Goal: Task Accomplishment & Management: Manage account settings

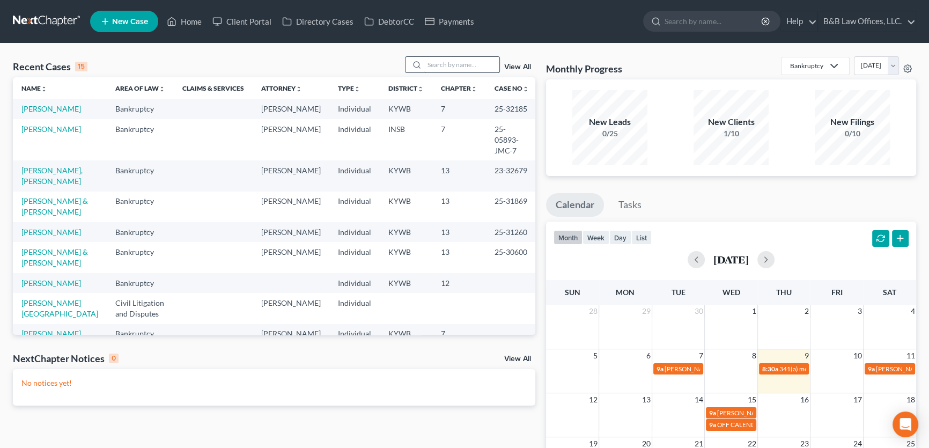
click at [473, 68] on input "search" at bounding box center [461, 65] width 75 height 16
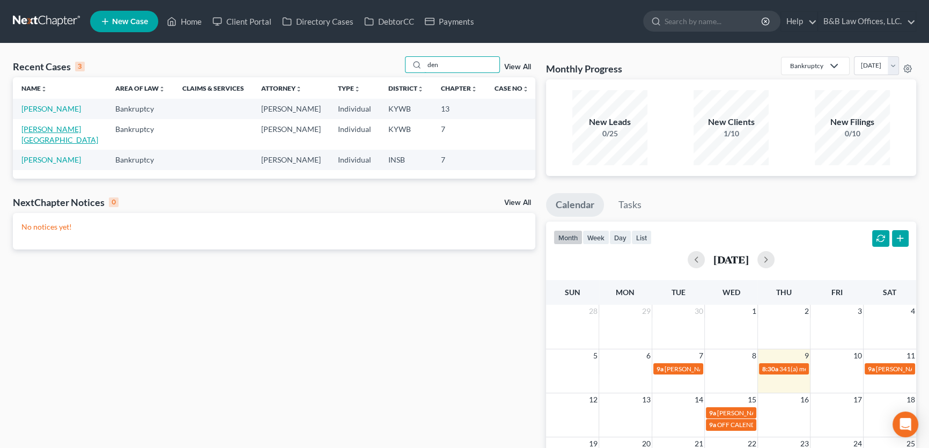
type input "den"
click at [52, 130] on link "[PERSON_NAME][GEOGRAPHIC_DATA]" at bounding box center [59, 134] width 77 height 20
select select "2"
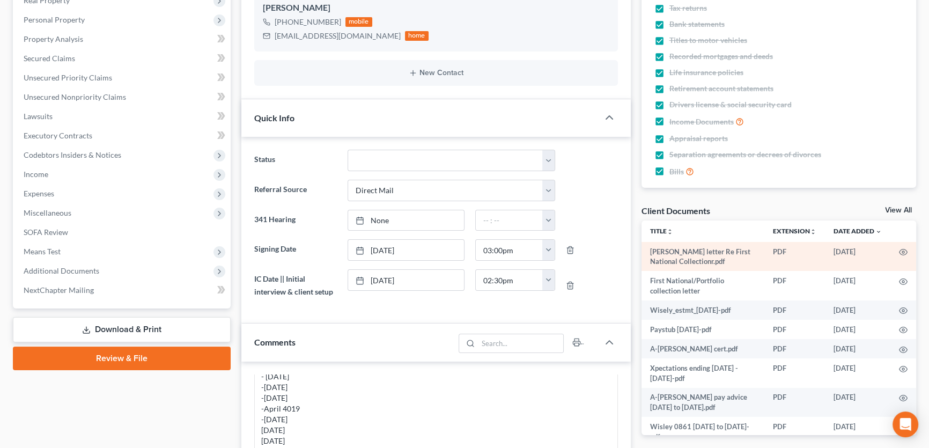
scroll to position [244, 0]
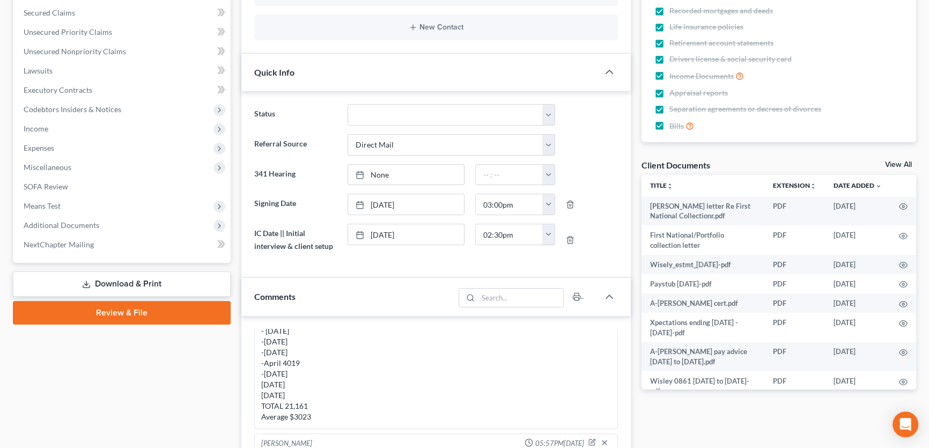
click at [897, 161] on link "View All" at bounding box center [898, 165] width 27 height 8
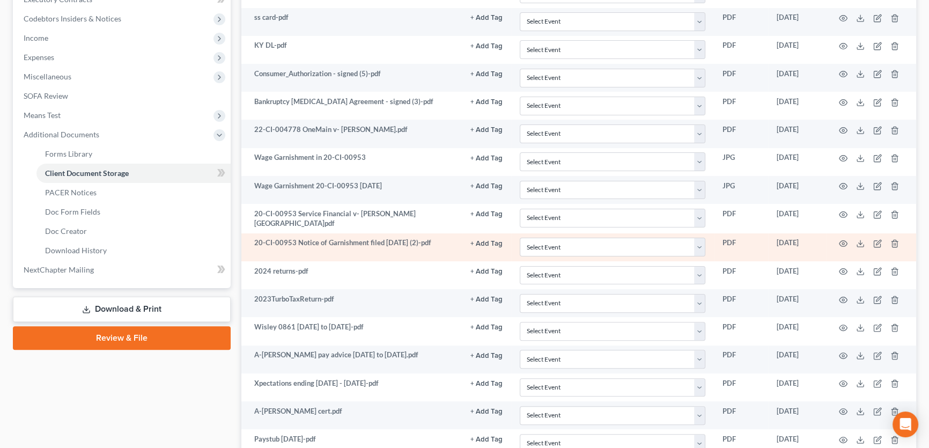
scroll to position [390, 0]
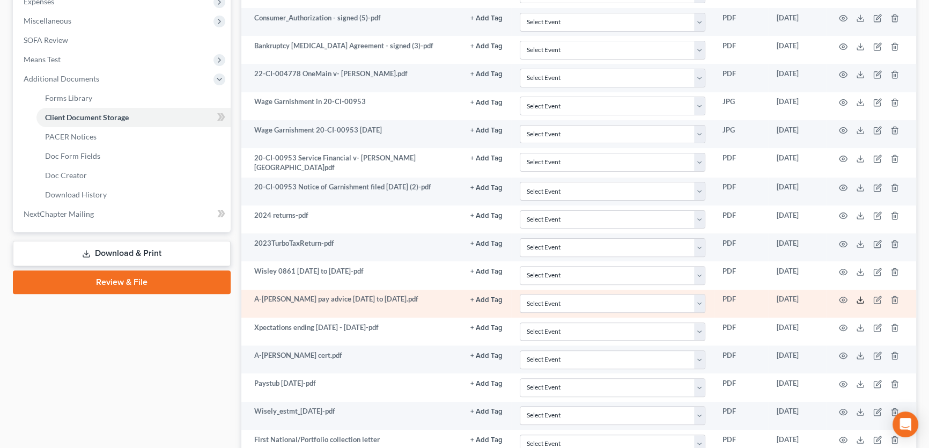
click at [861, 297] on line at bounding box center [861, 299] width 0 height 4
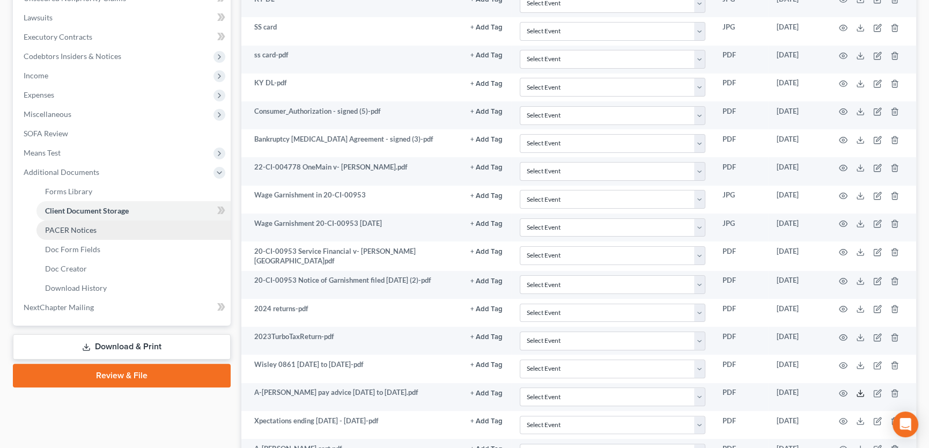
scroll to position [292, 0]
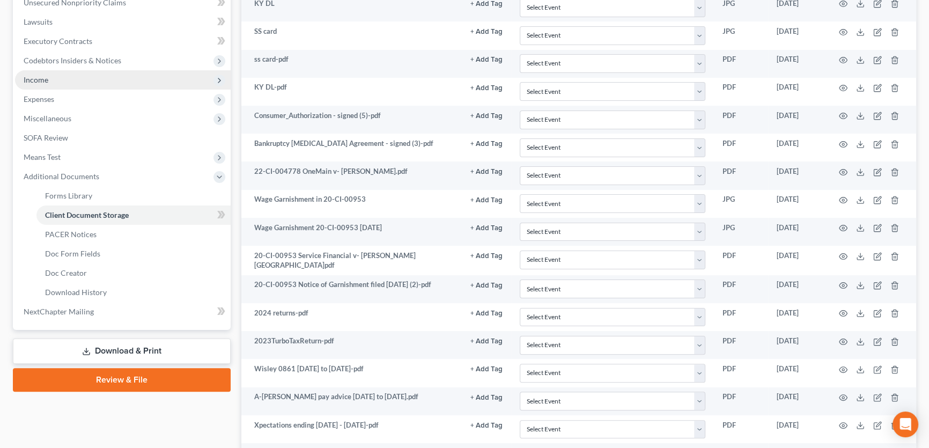
click at [60, 77] on span "Income" at bounding box center [123, 79] width 216 height 19
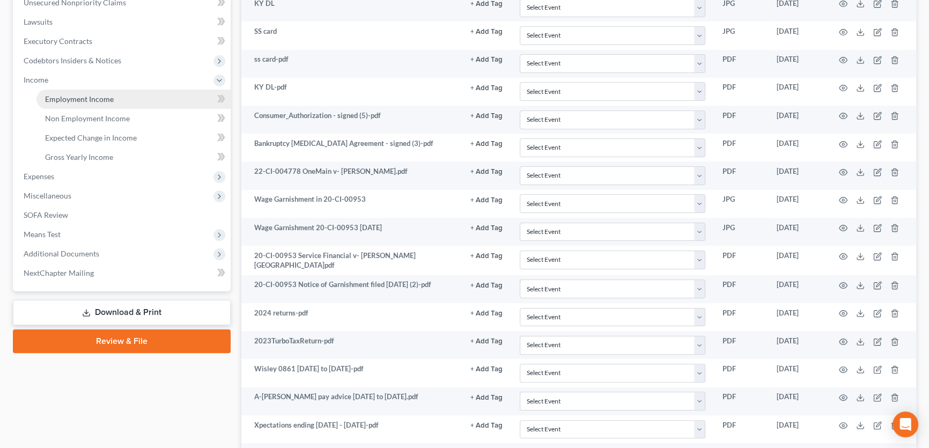
click at [71, 100] on span "Employment Income" at bounding box center [79, 98] width 69 height 9
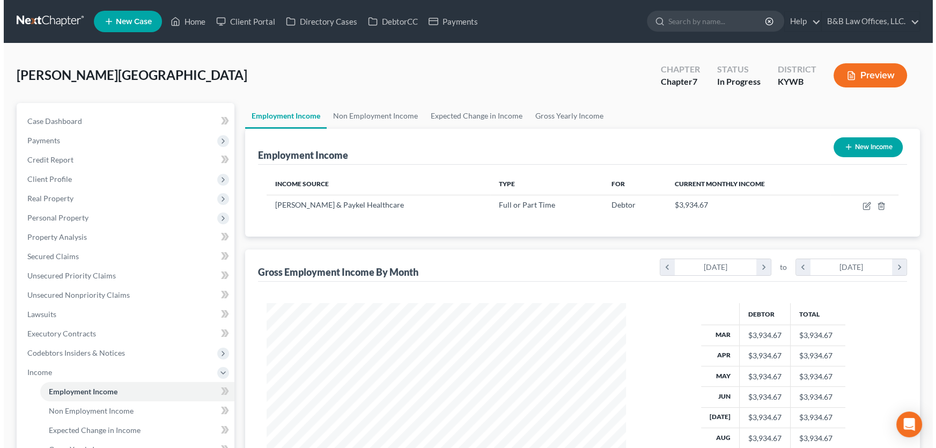
scroll to position [192, 381]
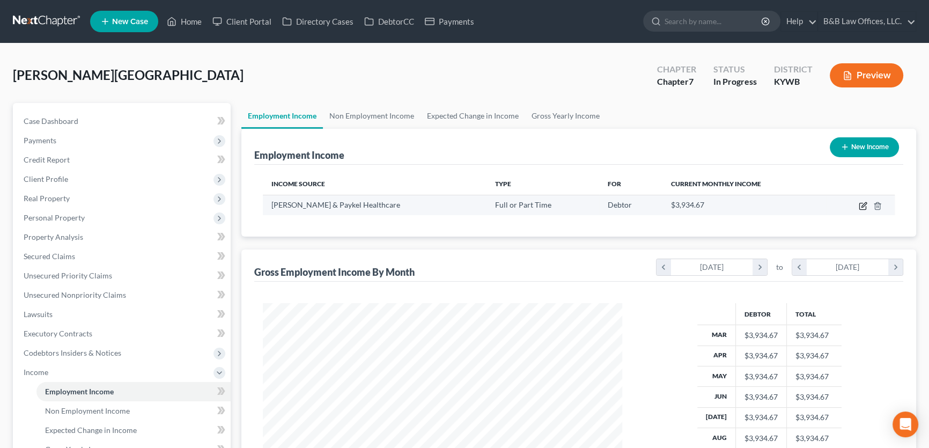
click at [860, 204] on icon "button" at bounding box center [863, 206] width 9 height 9
select select "0"
select select "4"
select select "2"
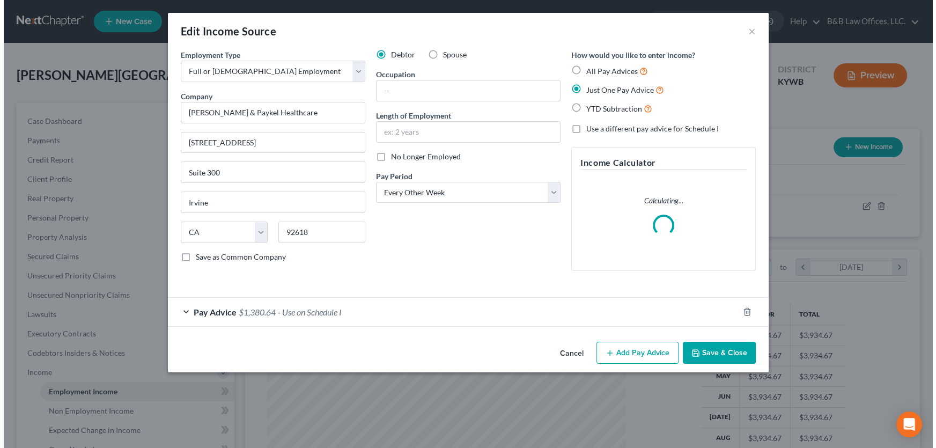
scroll to position [192, 384]
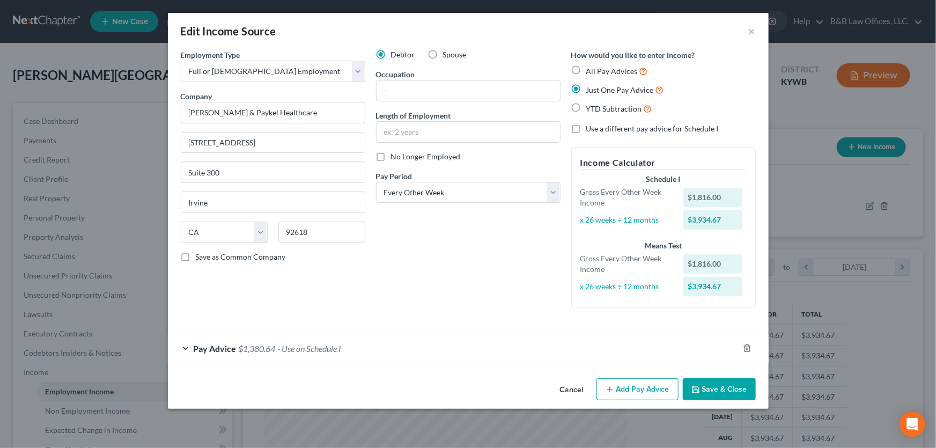
click at [214, 307] on div "Employment Type * Select Full or Part Time Employment Self Employment Company *…" at bounding box center [272, 182] width 195 height 267
click at [223, 347] on span "Pay Advice" at bounding box center [215, 348] width 43 height 10
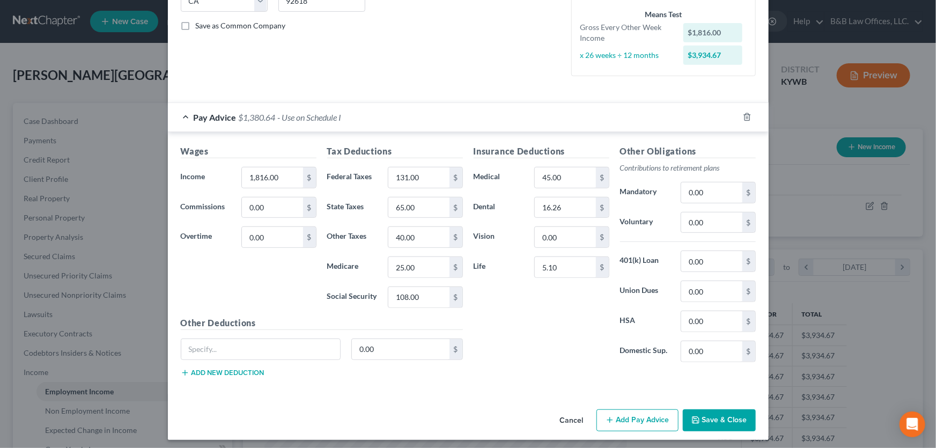
scroll to position [234, 0]
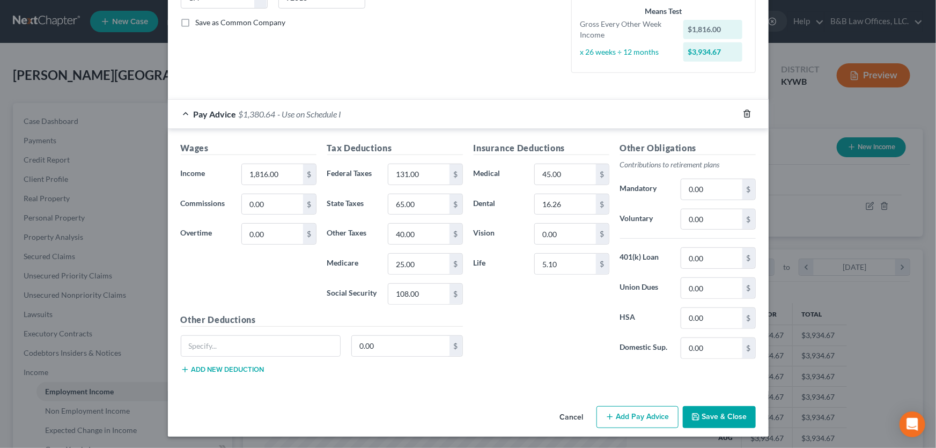
click at [743, 116] on icon "button" at bounding box center [747, 113] width 9 height 9
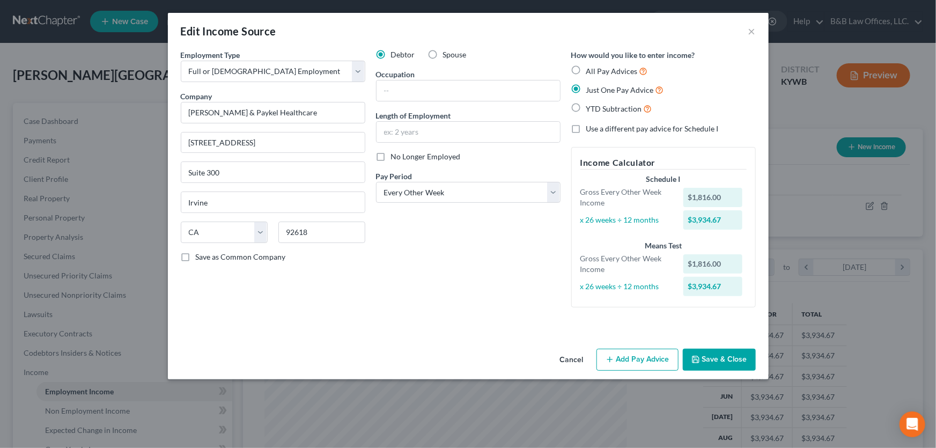
scroll to position [0, 0]
click at [586, 108] on label "YTD Subtraction" at bounding box center [619, 108] width 66 height 12
click at [591, 108] on input "YTD Subtraction" at bounding box center [594, 105] width 7 height 7
radio input "true"
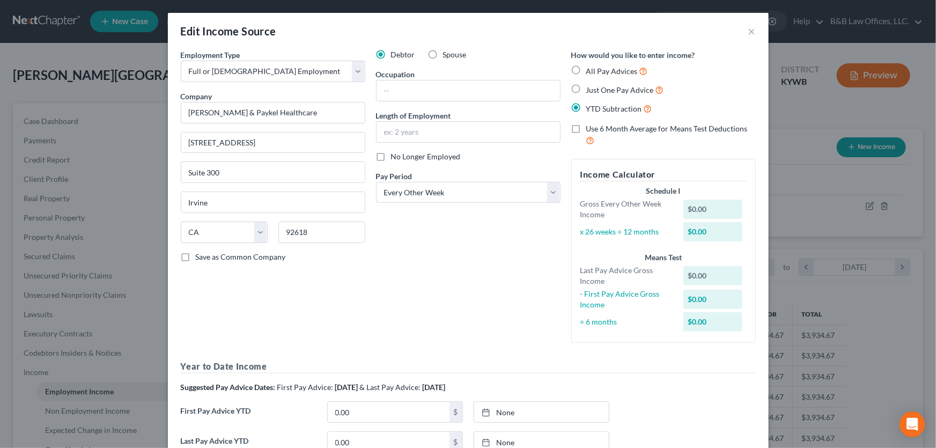
click at [586, 130] on label "Use 6 Month Average for Means Test Deductions" at bounding box center [671, 134] width 170 height 23
click at [591, 130] on input "Use 6 Month Average for Means Test Deductions" at bounding box center [594, 126] width 7 height 7
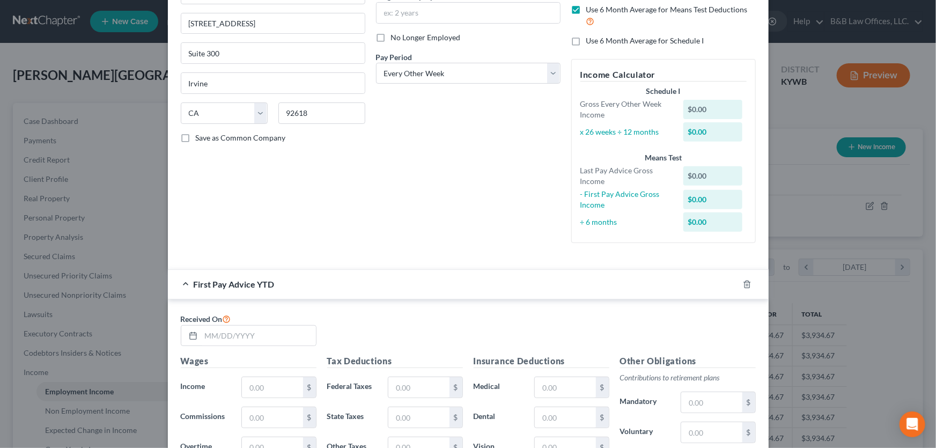
scroll to position [244, 0]
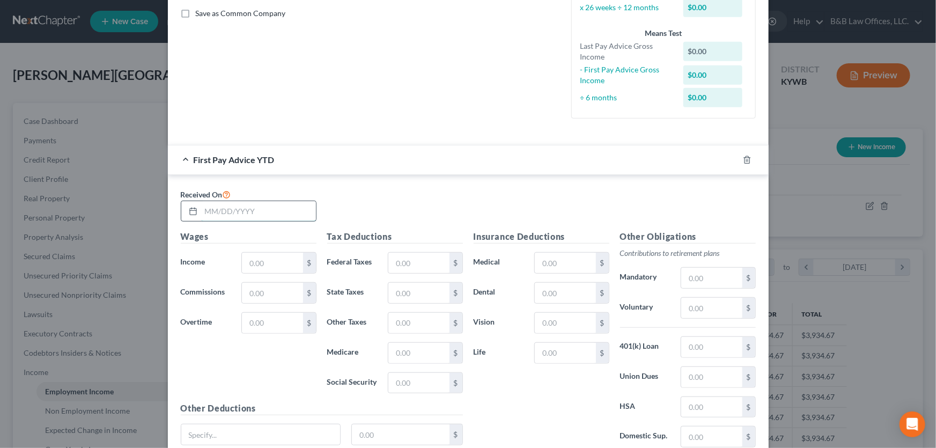
click at [215, 209] on input "text" at bounding box center [258, 211] width 115 height 20
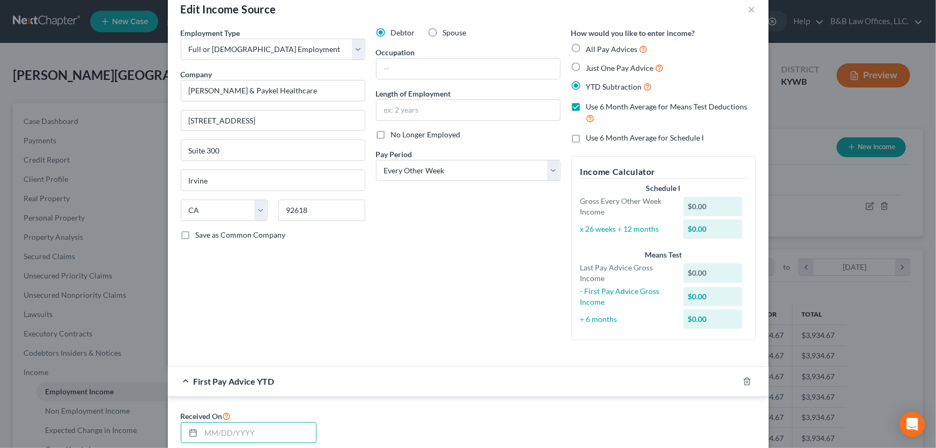
scroll to position [0, 0]
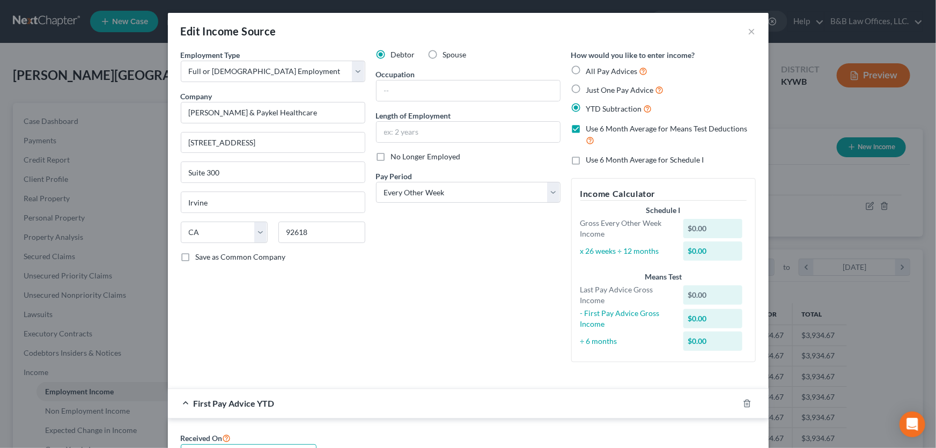
click at [586, 125] on label "Use 6 Month Average for Means Test Deductions" at bounding box center [671, 134] width 170 height 23
click at [591, 125] on input "Use 6 Month Average for Means Test Deductions" at bounding box center [594, 126] width 7 height 7
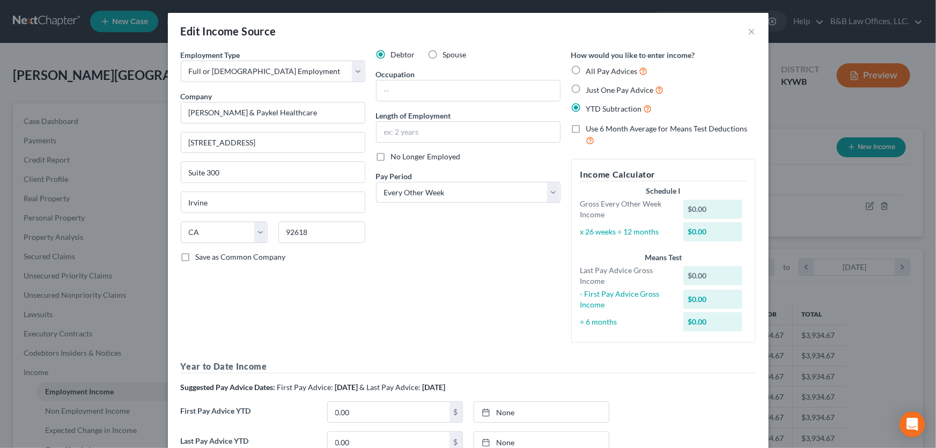
click at [586, 128] on label "Use 6 Month Average for Means Test Deductions" at bounding box center [671, 134] width 170 height 23
click at [591, 128] on input "Use 6 Month Average for Means Test Deductions" at bounding box center [594, 126] width 7 height 7
checkbox input "true"
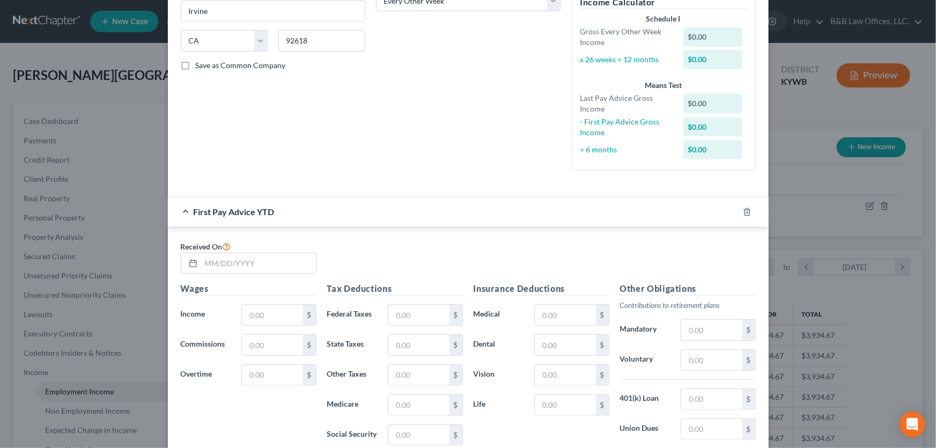
scroll to position [195, 0]
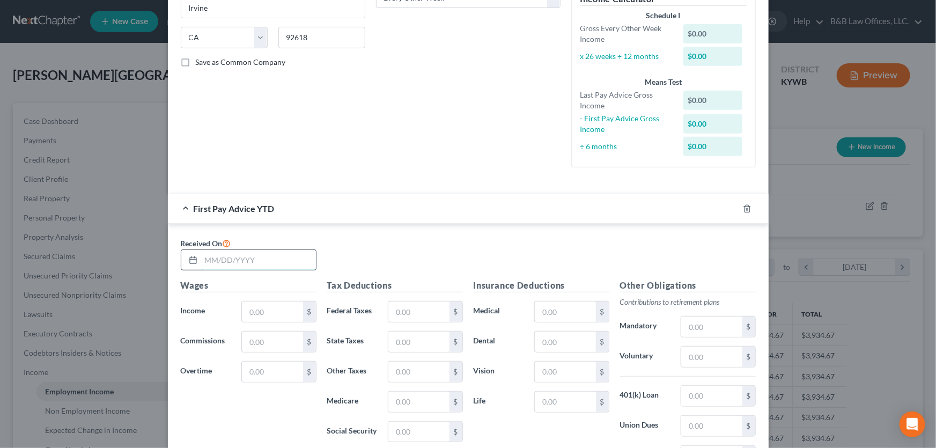
click at [238, 258] on input "text" at bounding box center [258, 260] width 115 height 20
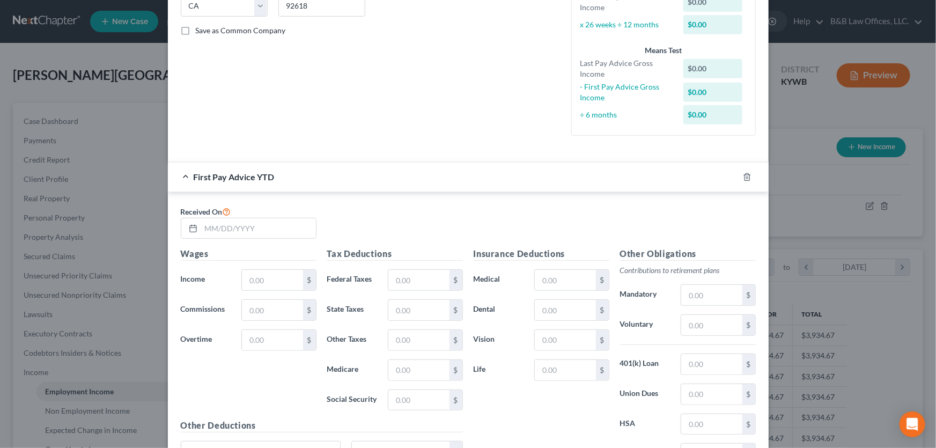
scroll to position [244, 0]
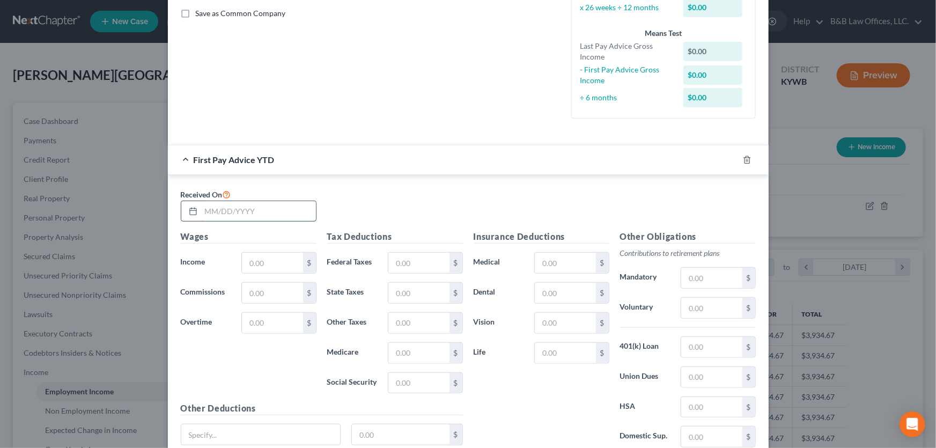
click at [239, 212] on input "text" at bounding box center [258, 211] width 115 height 20
type input "4/4/25"
type input "589"
type input "22.06"
type input "26.87"
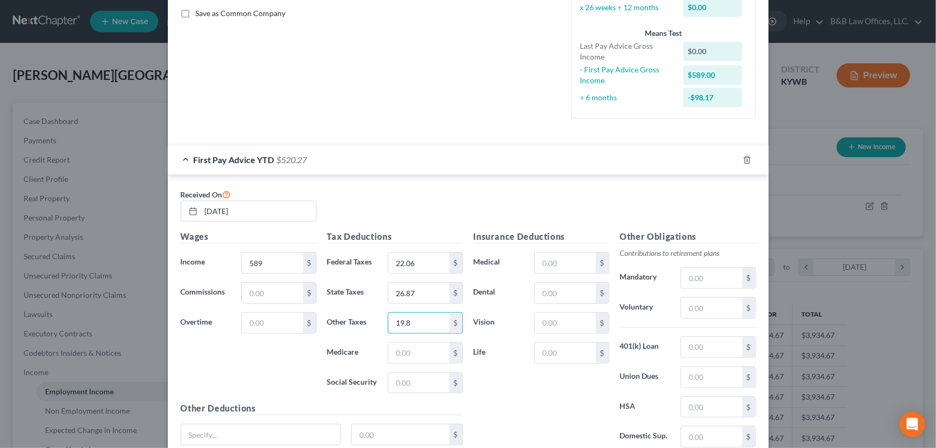
type input "19.8"
type input "11.56"
type input "49.45"
click at [548, 261] on input "text" at bounding box center [565, 263] width 61 height 20
type input "45.2"
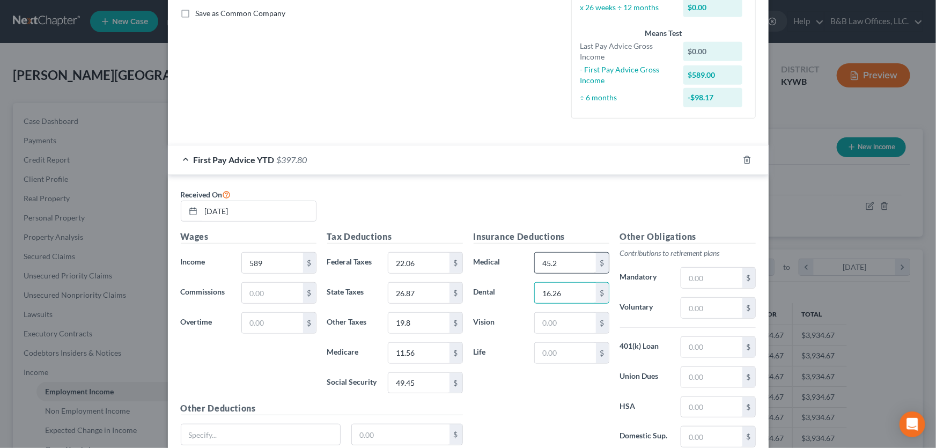
type input "16.26"
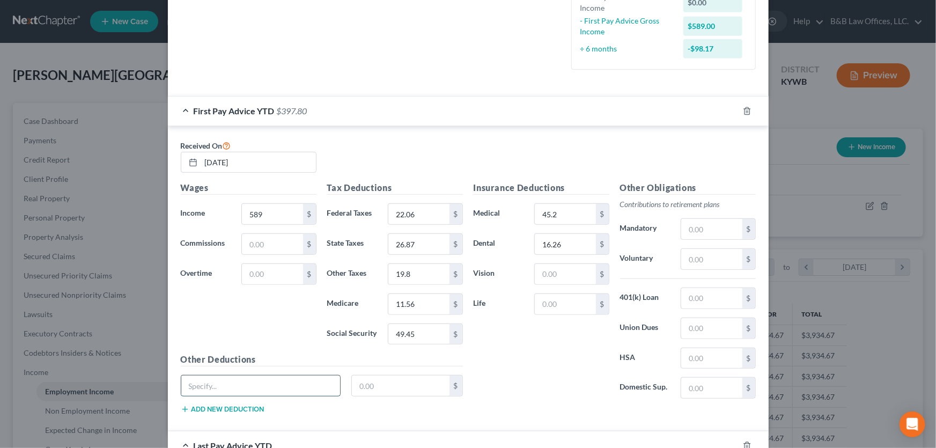
click at [234, 388] on input "text" at bounding box center [260, 386] width 159 height 20
type input "Accident Insurance"
drag, startPoint x: 280, startPoint y: 391, endPoint x: 134, endPoint y: 377, distance: 146.7
click at [134, 377] on div "Edit Income Source × Employment Type * Select Full or Part Time Employment Self…" at bounding box center [468, 224] width 936 height 448
click at [549, 304] on input "text" at bounding box center [565, 304] width 61 height 20
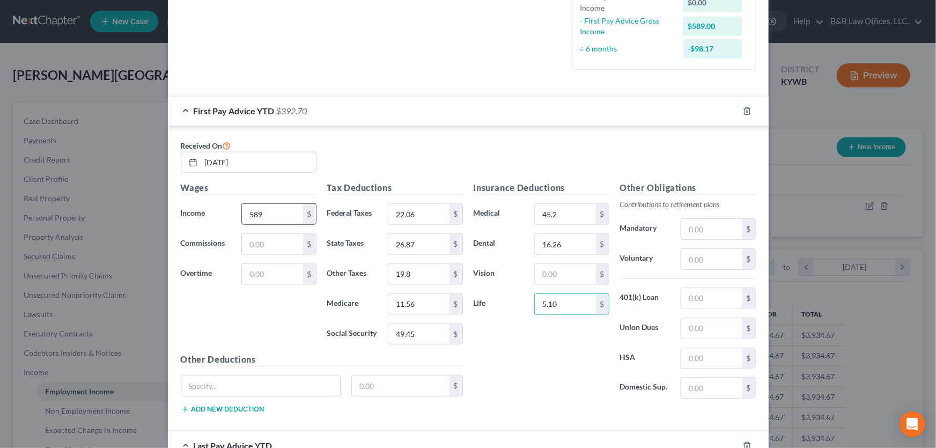
type input "5.10"
type input "859"
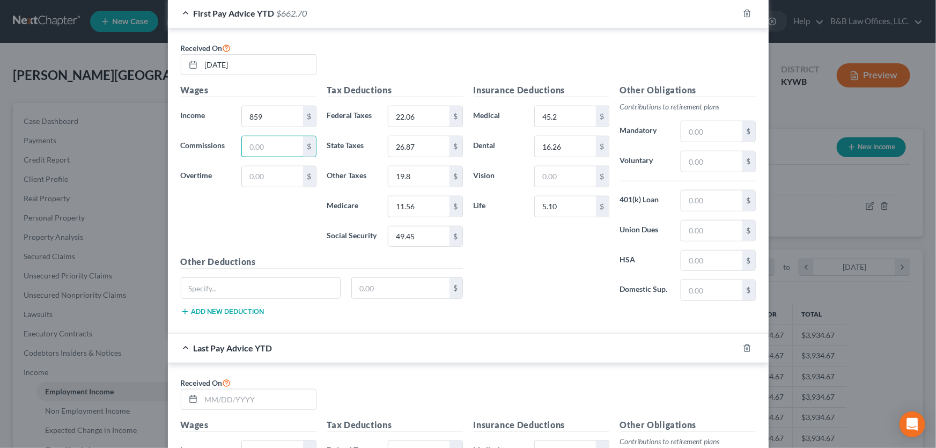
scroll to position [439, 0]
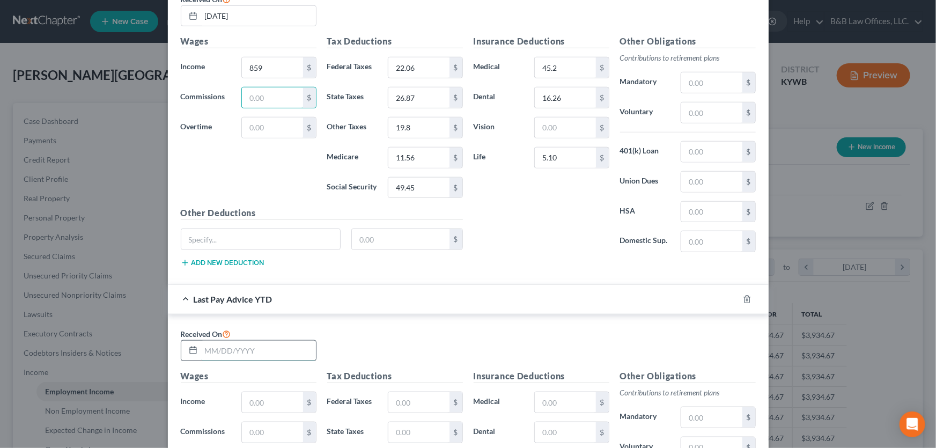
click at [216, 343] on input "text" at bounding box center [258, 351] width 115 height 20
click at [216, 346] on input "text" at bounding box center [258, 351] width 115 height 20
click at [196, 237] on input "text" at bounding box center [260, 239] width 159 height 20
click at [244, 172] on div "Wages Income * 859 $ Commissions $ Overtime $" at bounding box center [248, 121] width 146 height 172
click at [215, 341] on input "text" at bounding box center [258, 351] width 115 height 20
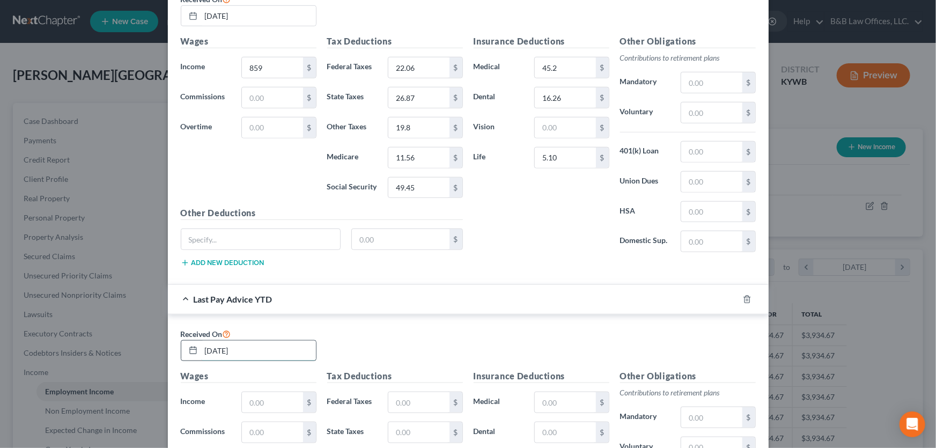
type input "9/19/25"
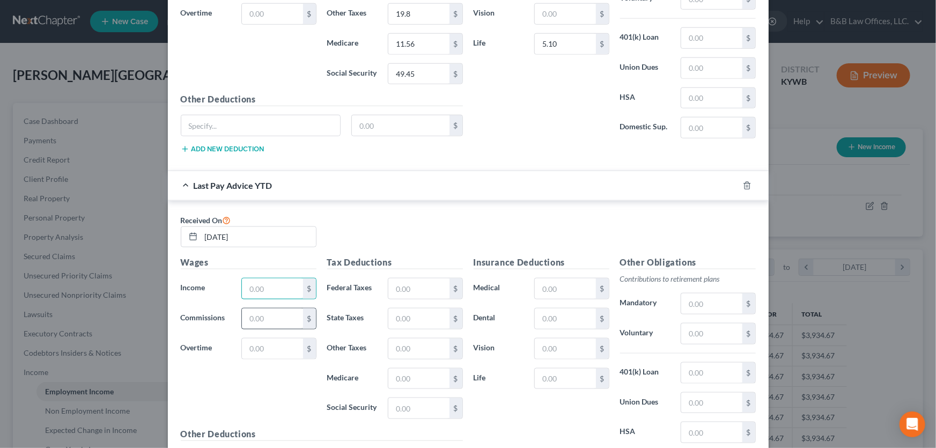
scroll to position [585, 0]
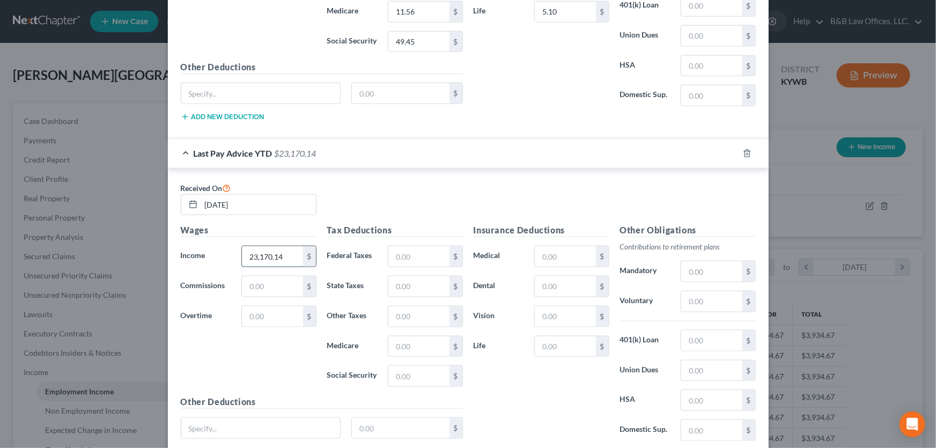
type input "23,170.14"
type input "1,694.93"
type input "811.34"
type input "509.73"
type input "324.11"
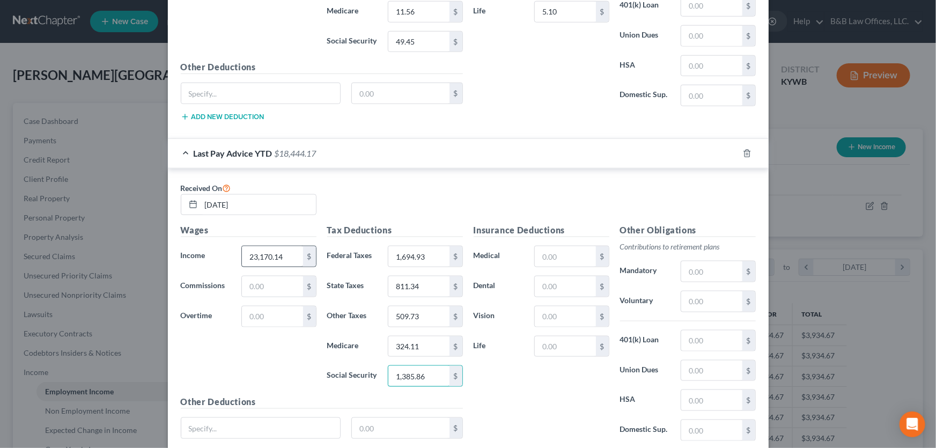
type input "1,385.86"
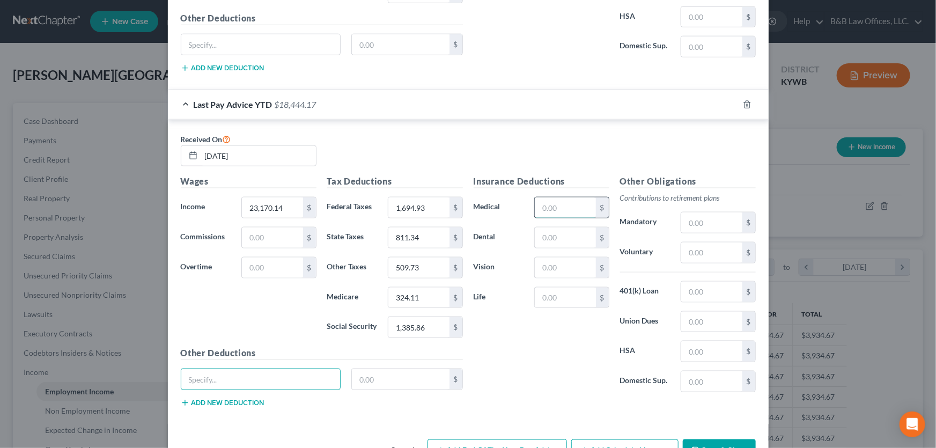
click at [542, 206] on input "text" at bounding box center [565, 207] width 61 height 20
type input "542.4"
type input "195.12"
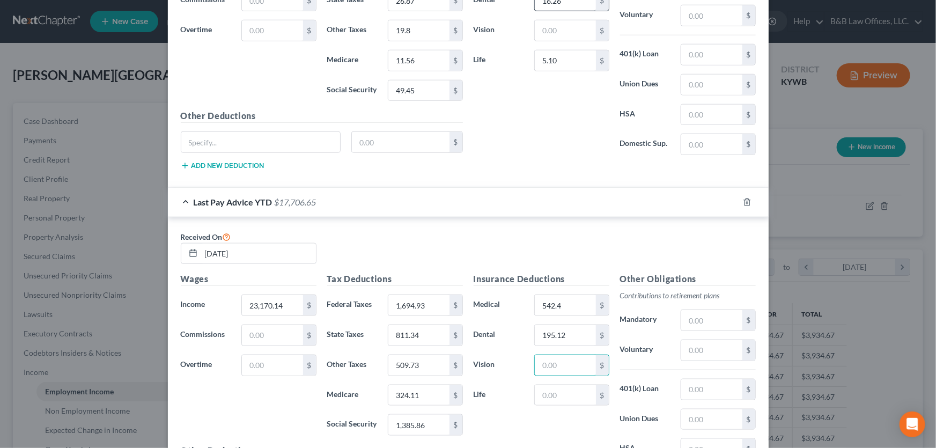
scroll to position [390, 0]
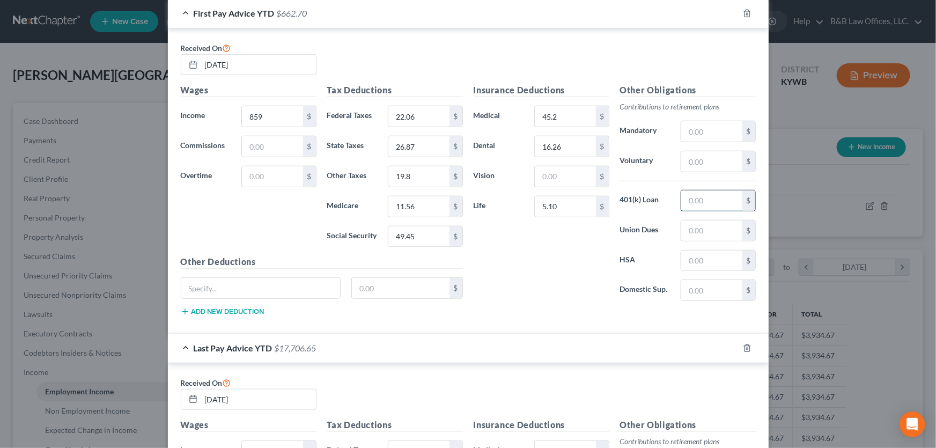
click at [692, 201] on input "text" at bounding box center [711, 200] width 61 height 20
type input "0"
click at [706, 167] on input "text" at bounding box center [711, 161] width 61 height 20
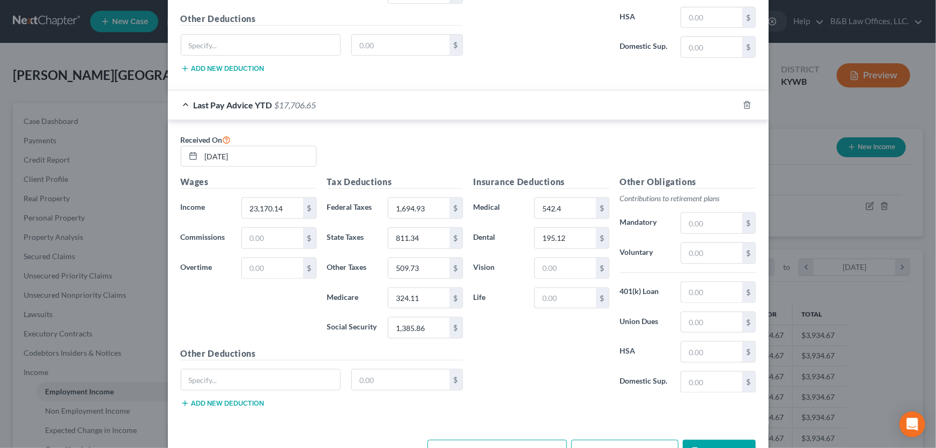
scroll to position [634, 0]
type input "0.00"
click at [549, 295] on input "text" at bounding box center [565, 298] width 61 height 20
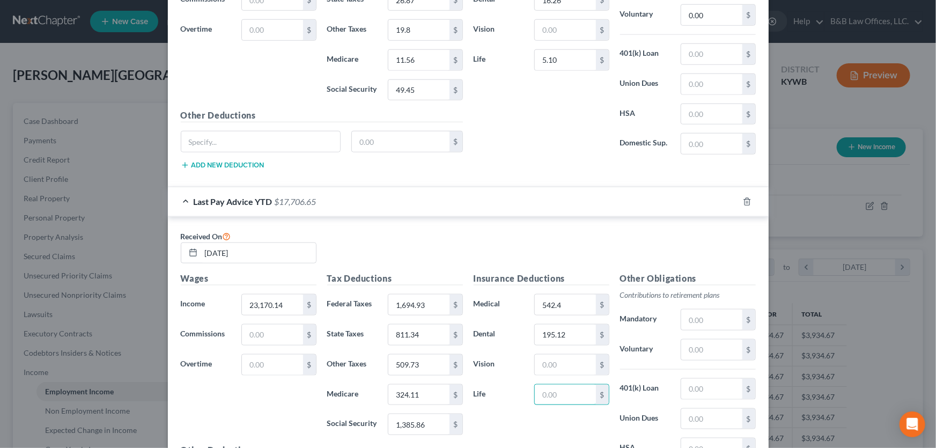
scroll to position [537, 0]
click at [704, 117] on input "text" at bounding box center [711, 114] width 61 height 20
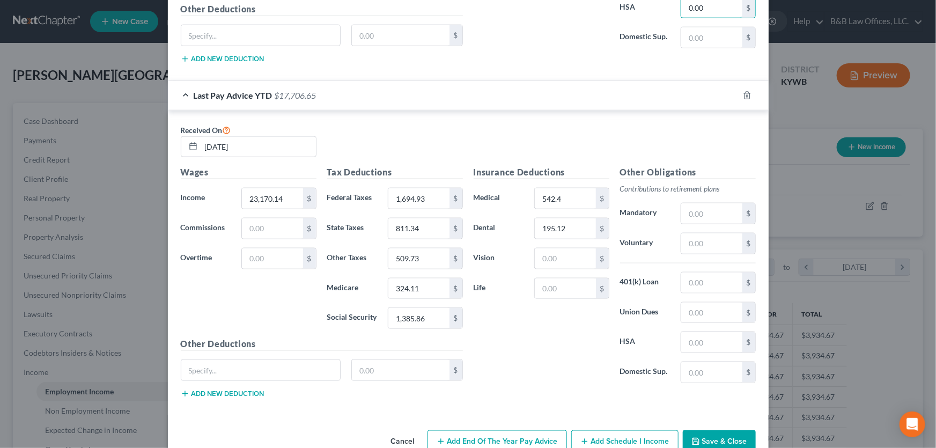
scroll to position [666, 0]
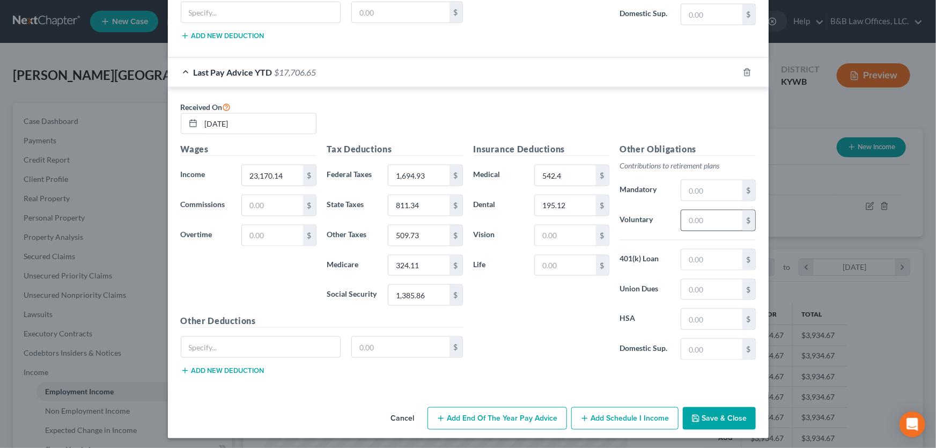
type input "0.00"
click at [697, 221] on input "text" at bounding box center [711, 220] width 61 height 20
type input "307.79"
click at [697, 313] on input "text" at bounding box center [711, 319] width 61 height 20
type input "80"
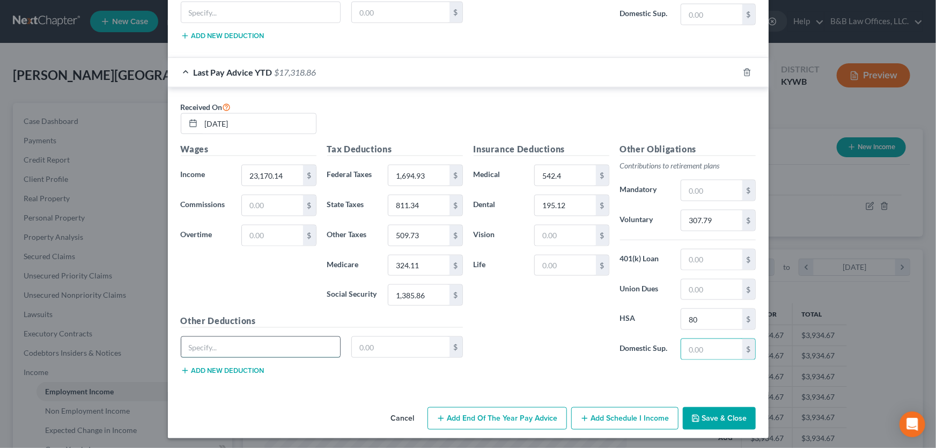
click at [227, 337] on input "text" at bounding box center [260, 347] width 159 height 20
type input "Stock Purchase"
type input "76.00"
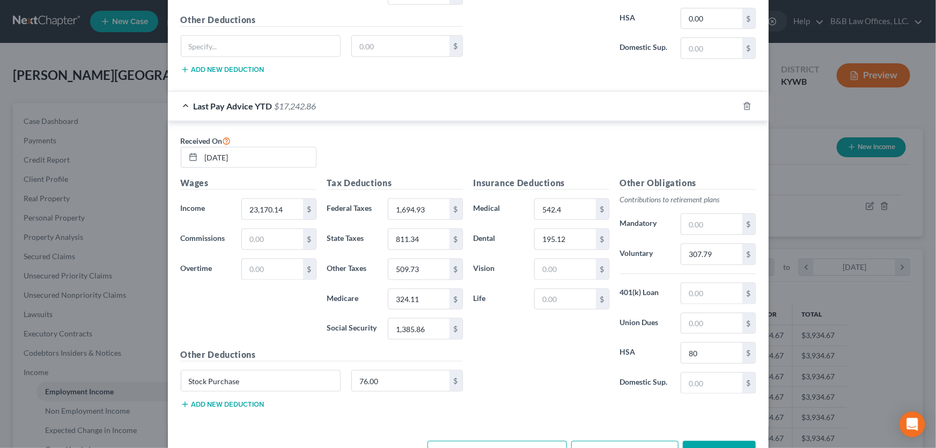
scroll to position [569, 0]
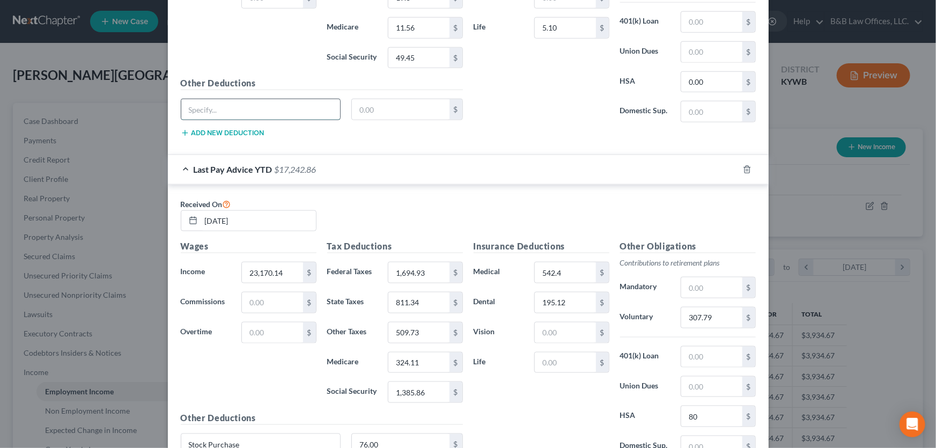
click at [196, 111] on input "text" at bounding box center [260, 109] width 159 height 20
type input "Stock Purchase"
type input "0.00"
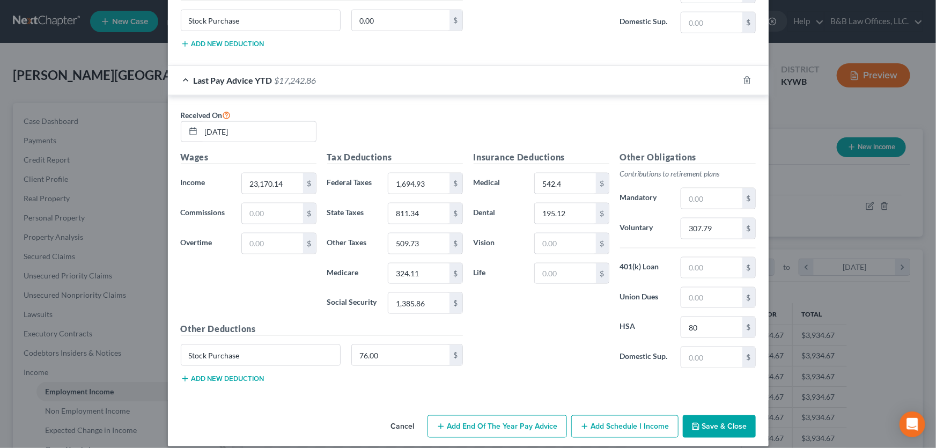
scroll to position [666, 0]
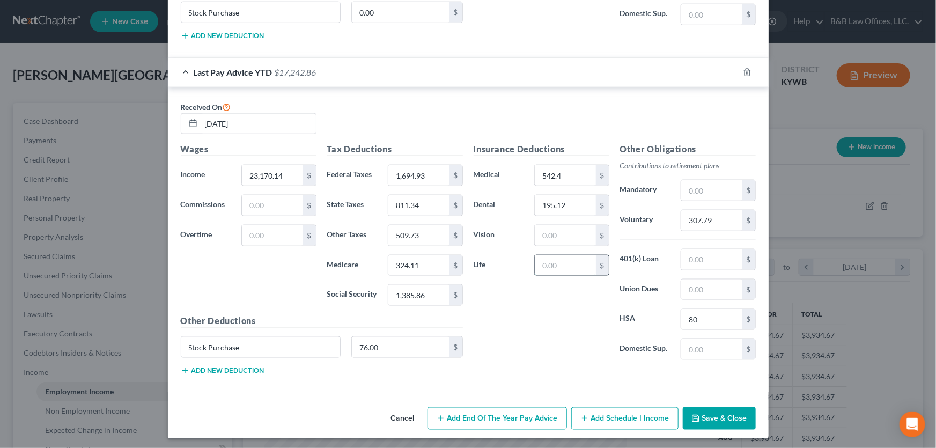
click at [553, 263] on input "text" at bounding box center [565, 265] width 61 height 20
type input "61.2"
click at [708, 416] on button "Save & Close" at bounding box center [719, 418] width 73 height 23
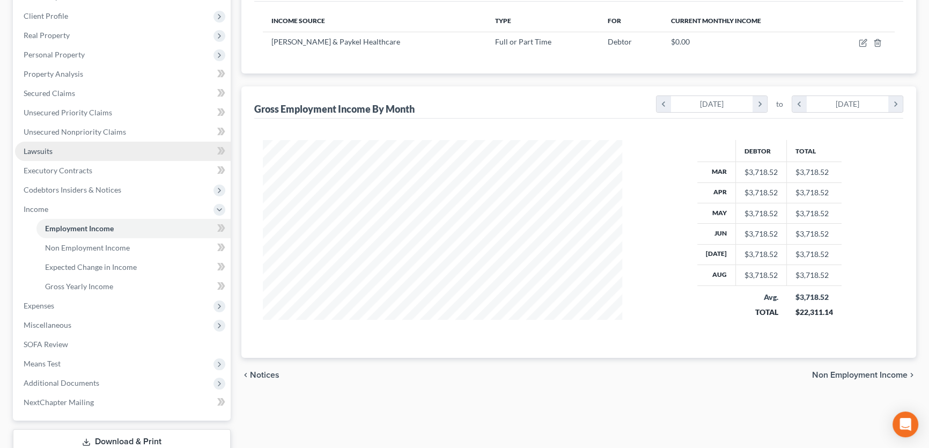
scroll to position [195, 0]
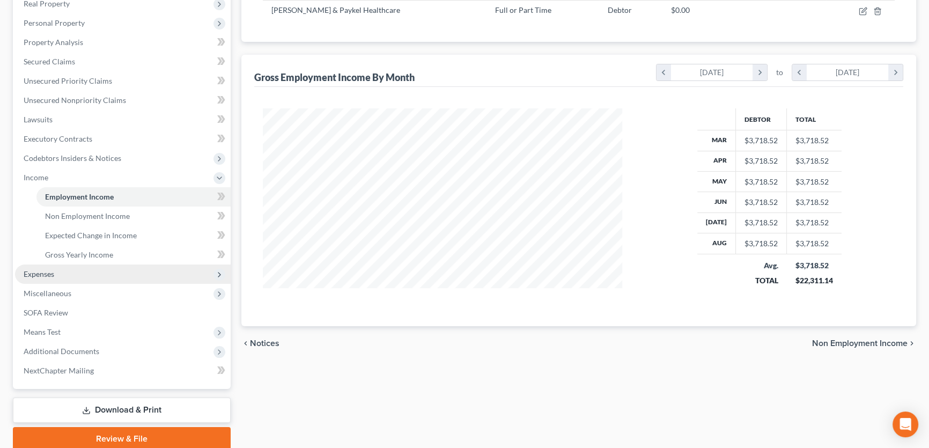
click at [50, 275] on span "Expenses" at bounding box center [39, 273] width 31 height 9
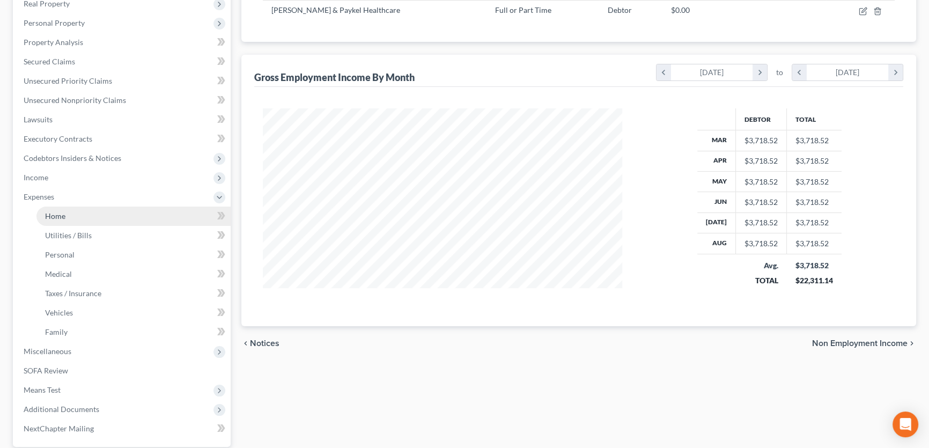
click at [70, 220] on link "Home" at bounding box center [133, 216] width 194 height 19
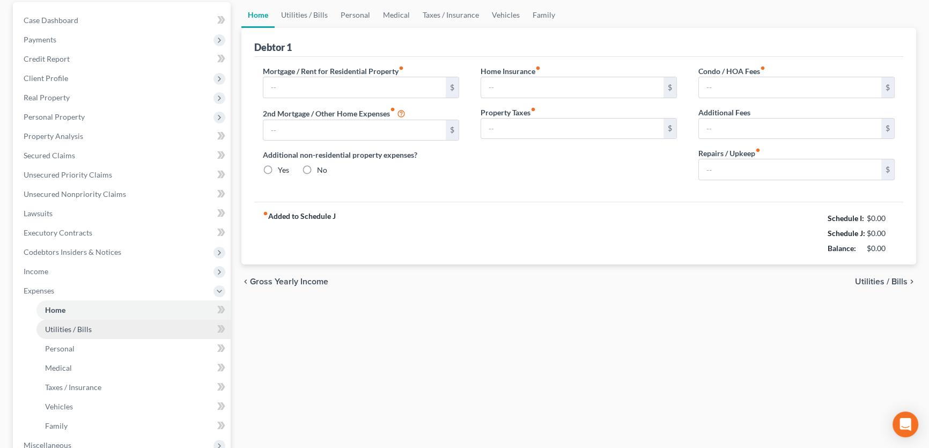
type input "500.00"
type input "0.00"
radio input "true"
type input "0.00"
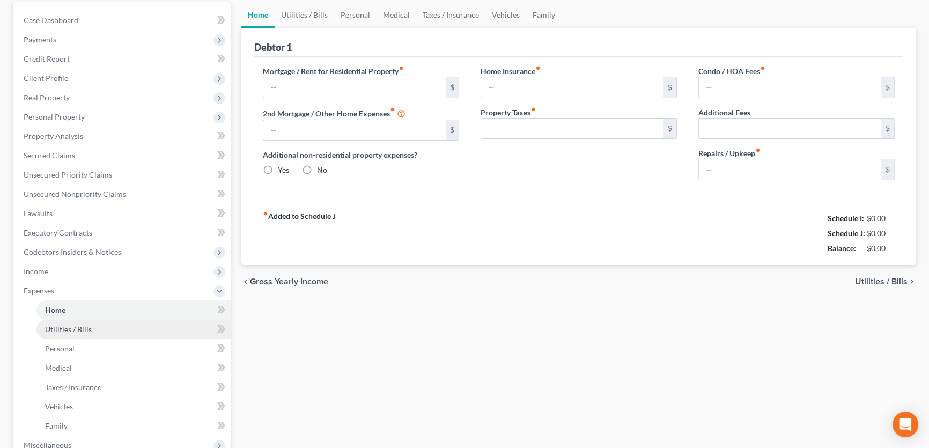
type input "0.00"
type input "200.00"
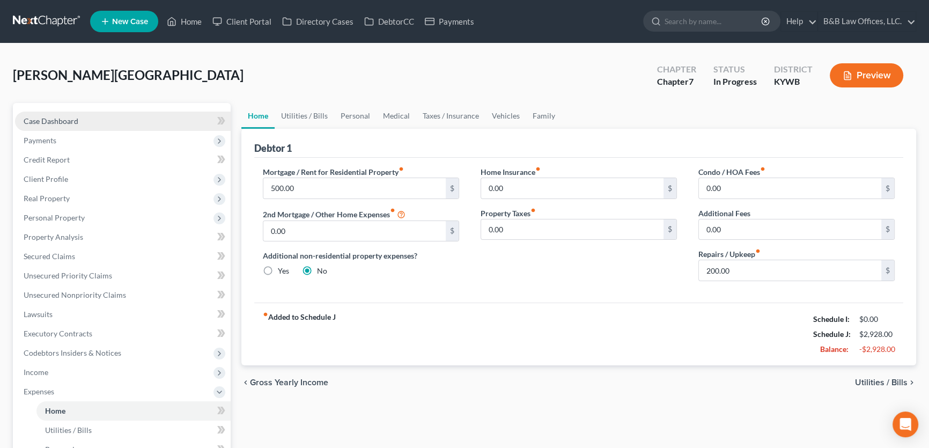
click at [77, 120] on link "Case Dashboard" at bounding box center [123, 121] width 216 height 19
select select "9"
select select "2"
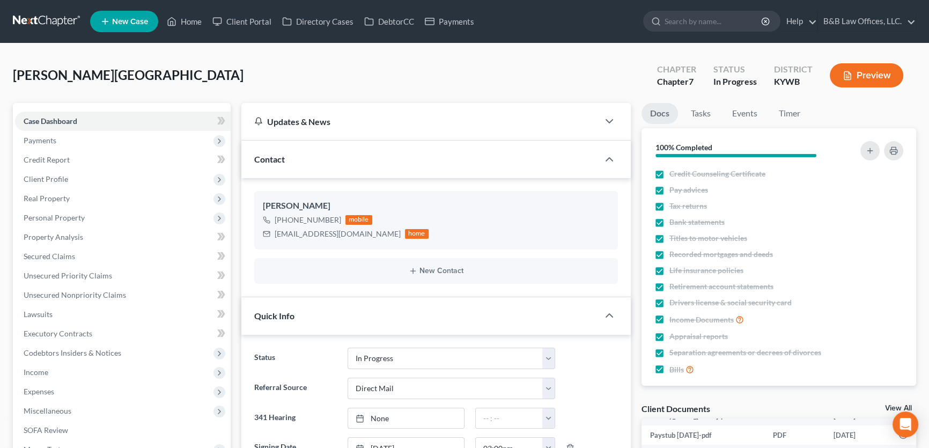
scroll to position [1332, 0]
click at [892, 406] on link "View All" at bounding box center [898, 409] width 27 height 8
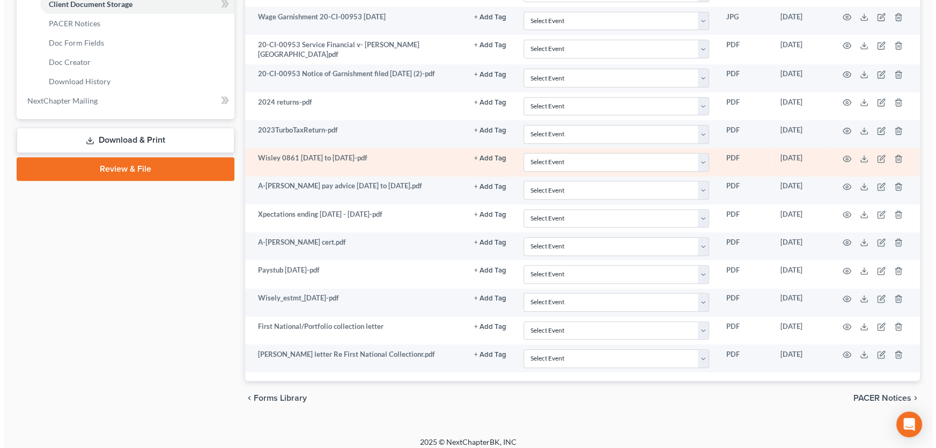
scroll to position [507, 0]
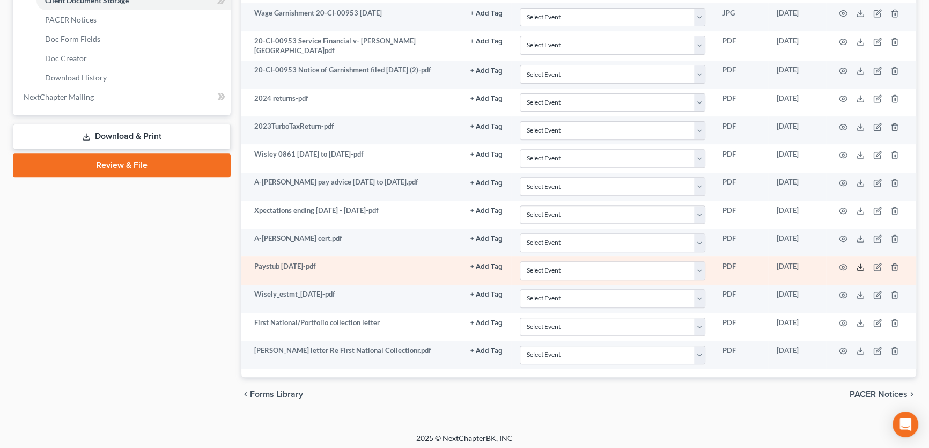
click at [862, 265] on icon at bounding box center [860, 267] width 9 height 9
click at [897, 263] on icon "button" at bounding box center [895, 267] width 9 height 9
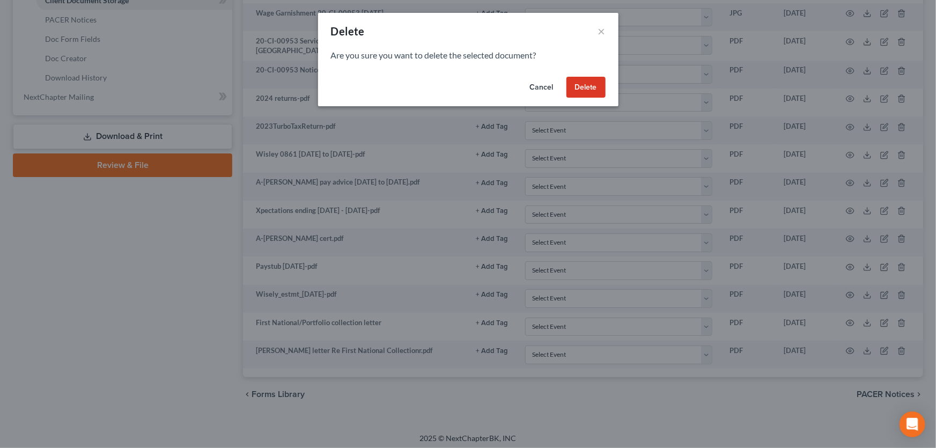
click at [597, 92] on button "Delete" at bounding box center [586, 87] width 39 height 21
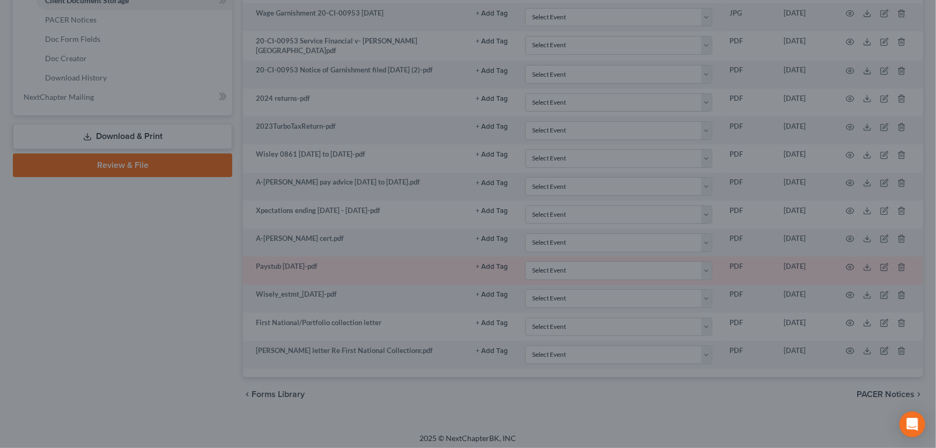
scroll to position [479, 0]
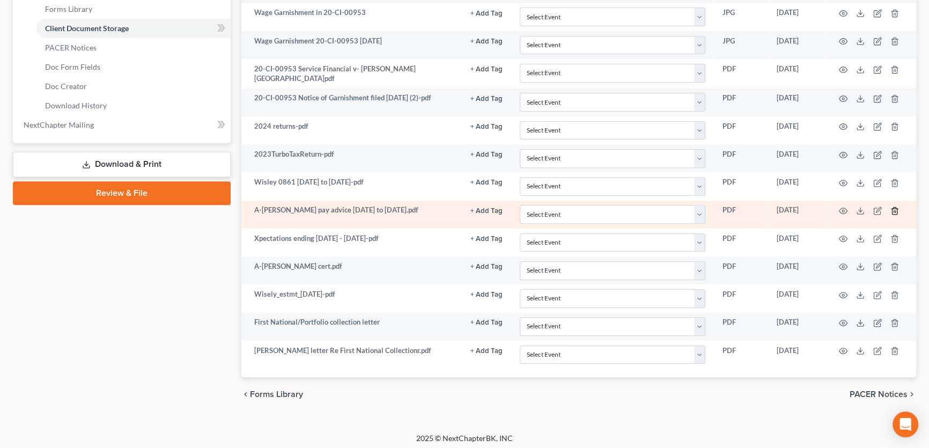
click at [894, 210] on line "button" at bounding box center [894, 211] width 0 height 2
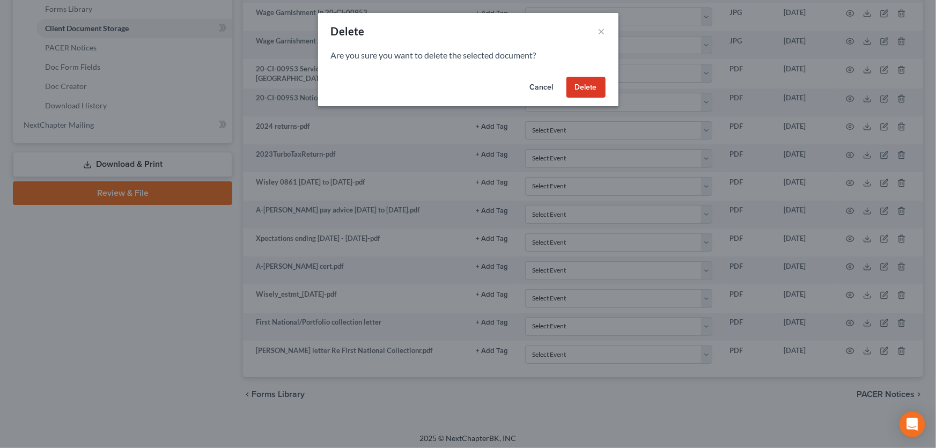
click at [591, 88] on button "Delete" at bounding box center [586, 87] width 39 height 21
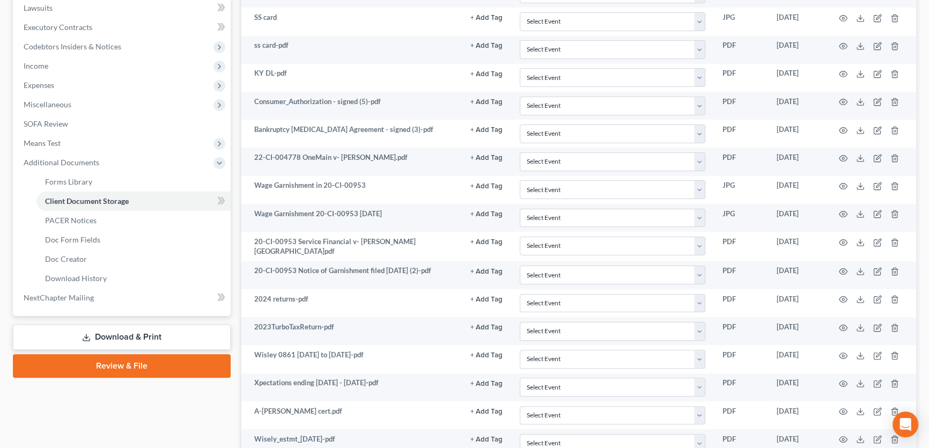
scroll to position [207, 0]
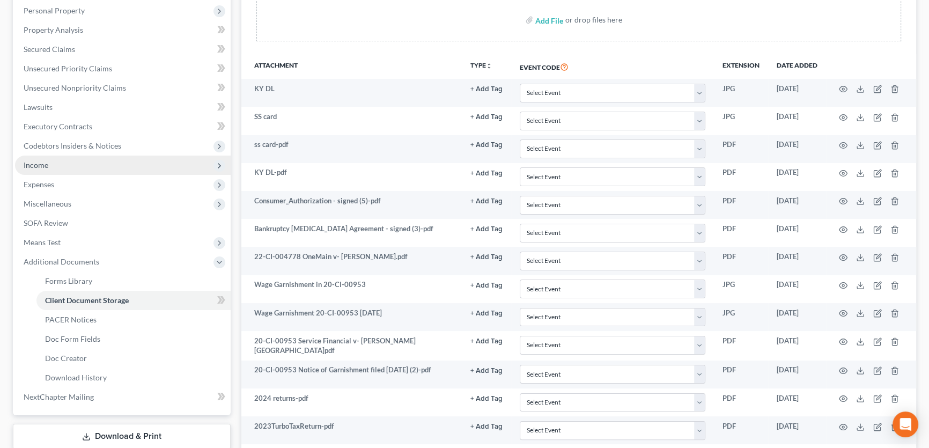
click at [64, 164] on span "Income" at bounding box center [123, 165] width 216 height 19
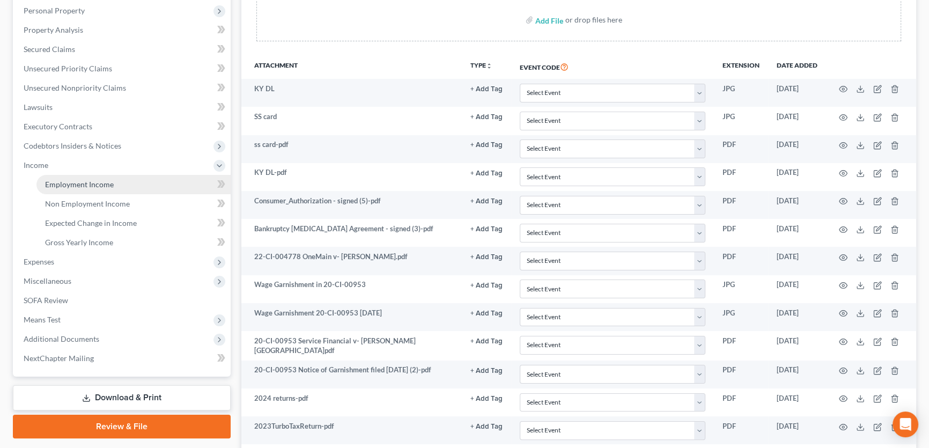
click at [64, 177] on link "Employment Income" at bounding box center [133, 184] width 194 height 19
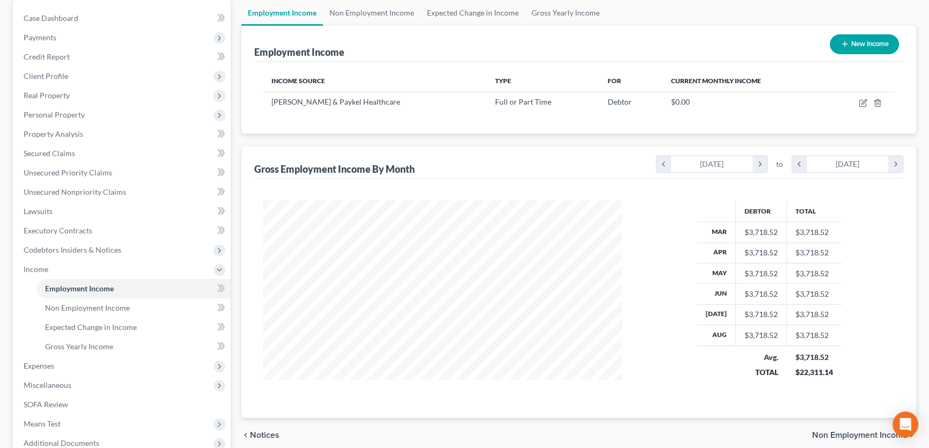
scroll to position [195, 0]
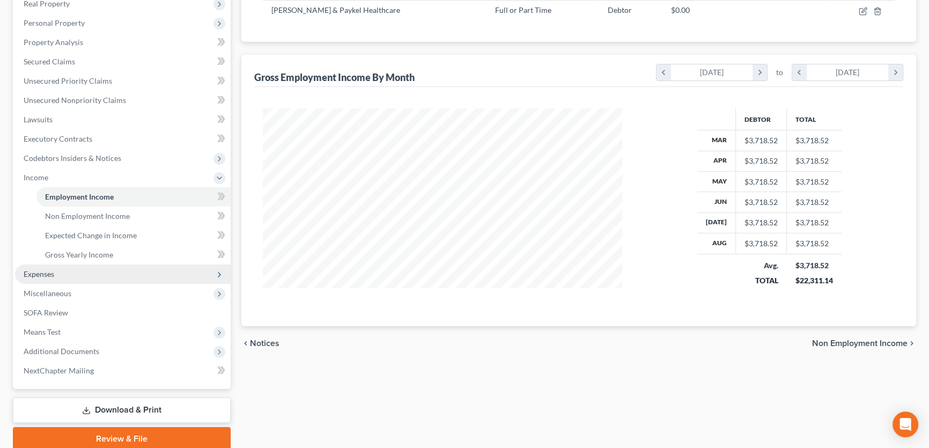
click at [60, 279] on span "Expenses" at bounding box center [123, 274] width 216 height 19
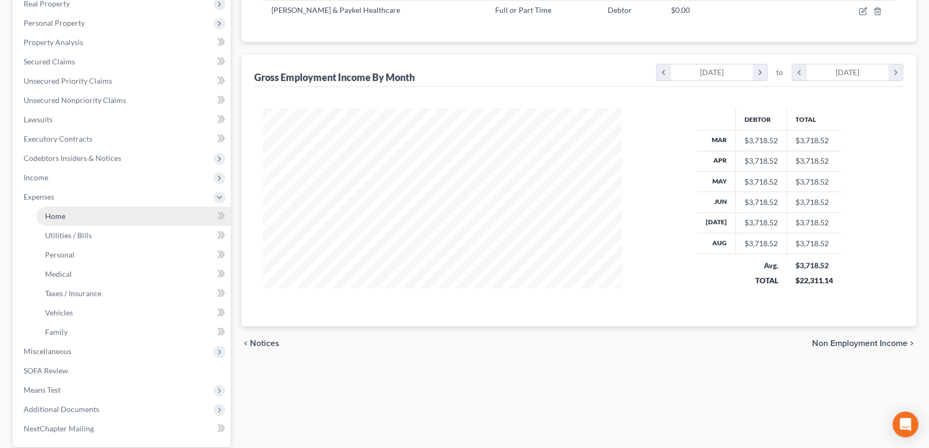
click at [61, 215] on span "Home" at bounding box center [55, 215] width 20 height 9
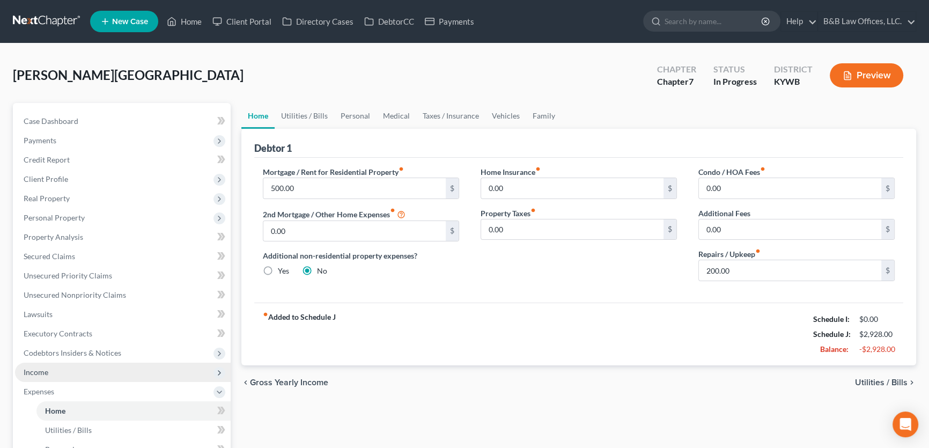
click at [59, 368] on span "Income" at bounding box center [123, 372] width 216 height 19
click at [52, 370] on span "Income" at bounding box center [123, 372] width 216 height 19
click at [49, 370] on span "Income" at bounding box center [123, 372] width 216 height 19
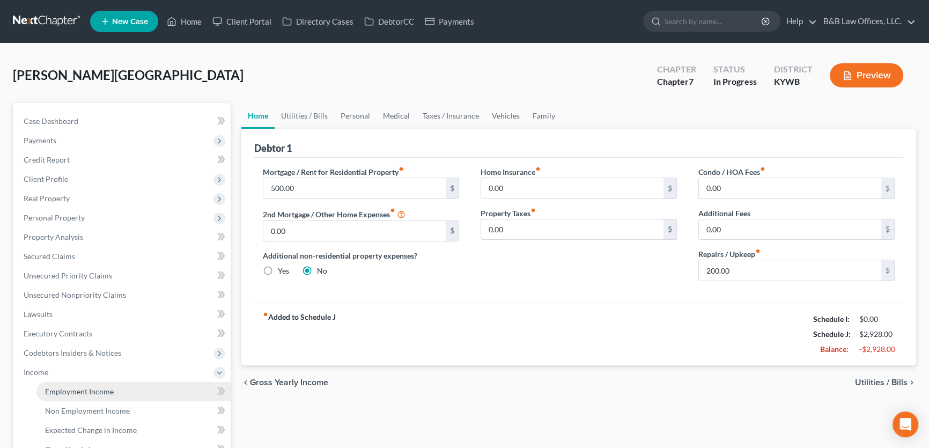
click at [50, 387] on span "Employment Income" at bounding box center [79, 391] width 69 height 9
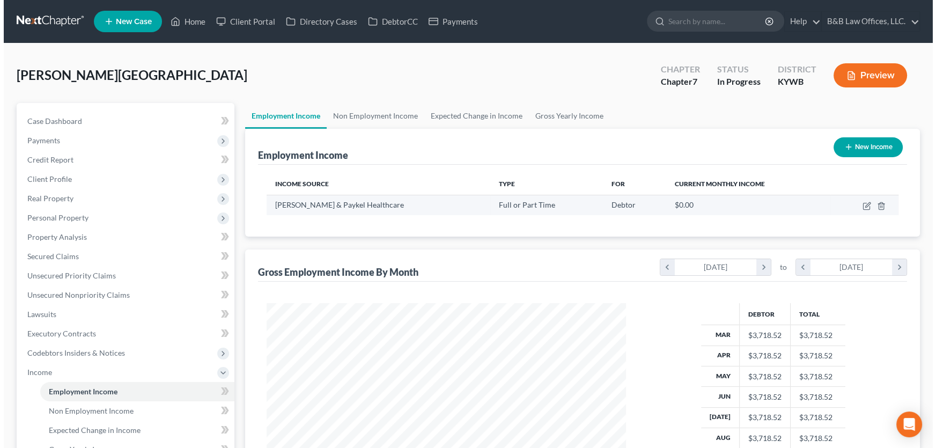
scroll to position [192, 381]
click at [863, 205] on icon "button" at bounding box center [863, 206] width 9 height 9
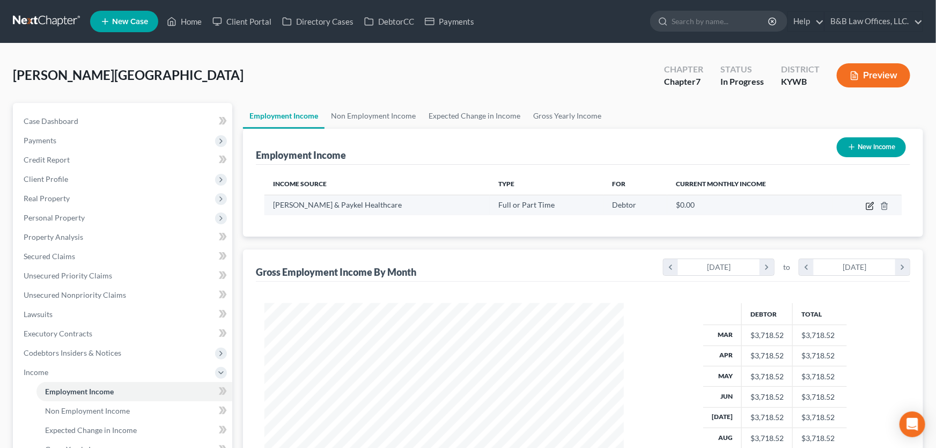
select select "0"
select select "4"
select select "2"
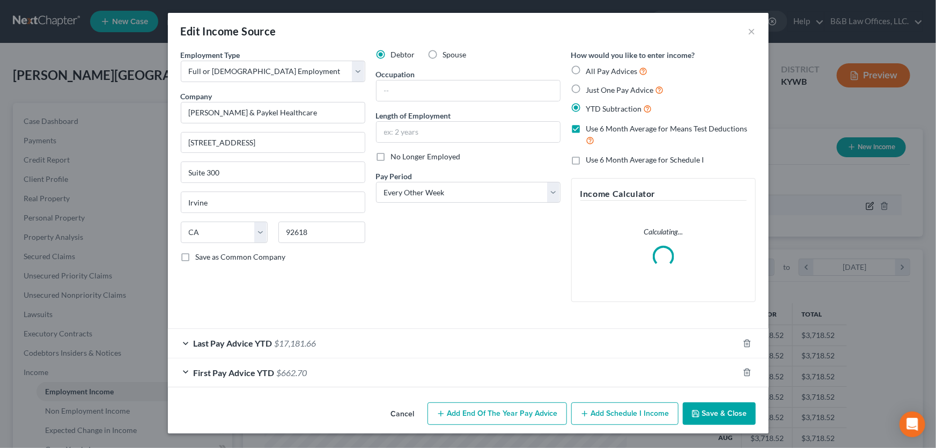
scroll to position [192, 384]
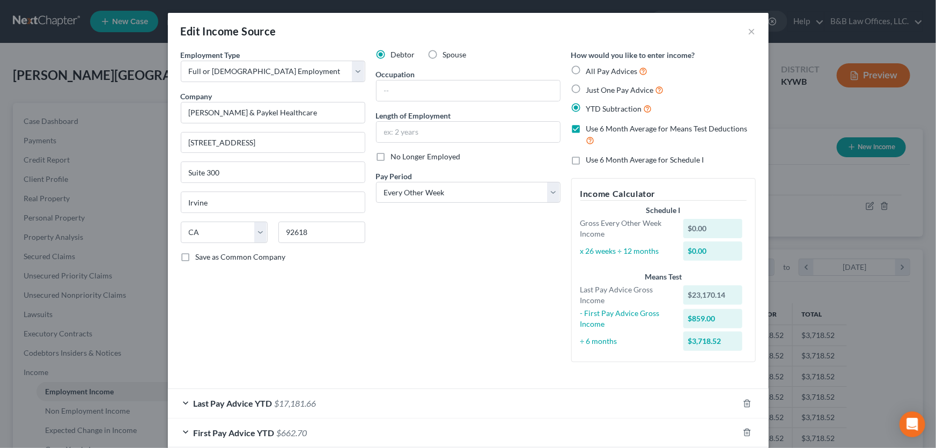
click at [586, 161] on label "Use 6 Month Average for Schedule I" at bounding box center [645, 160] width 118 height 11
click at [591, 161] on input "Use 6 Month Average for Schedule I" at bounding box center [594, 158] width 7 height 7
checkbox input "true"
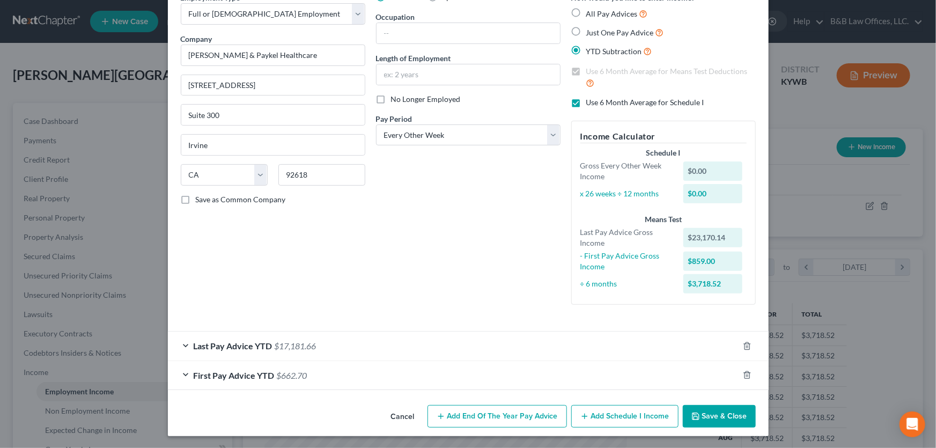
click at [716, 416] on button "Save & Close" at bounding box center [719, 416] width 73 height 23
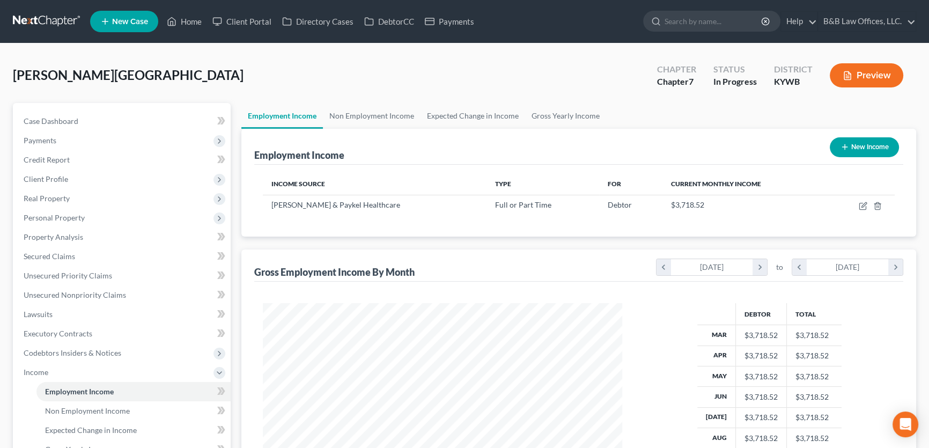
scroll to position [195, 0]
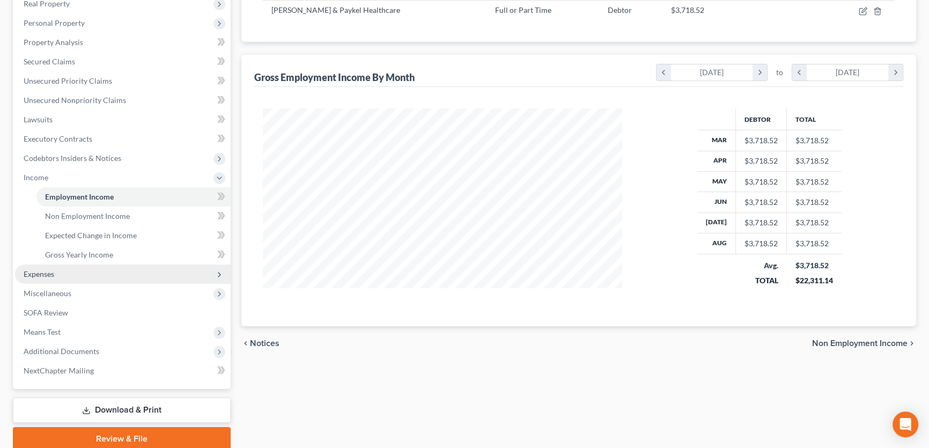
click at [51, 270] on span "Expenses" at bounding box center [39, 273] width 31 height 9
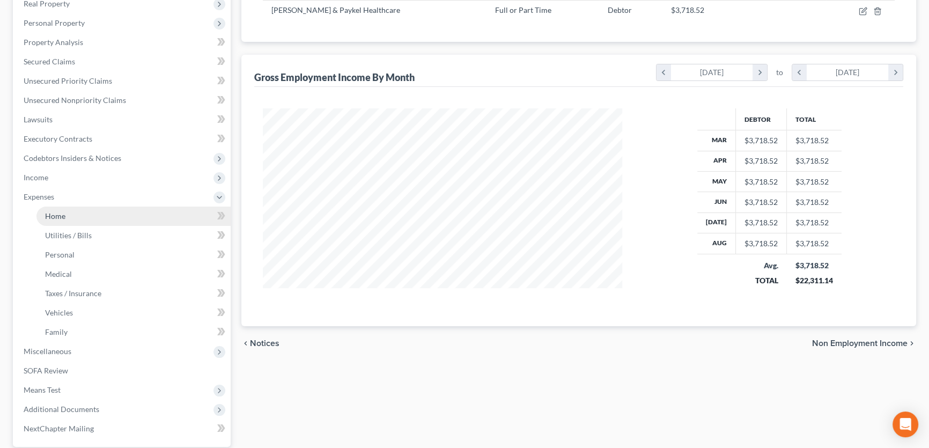
click at [64, 220] on link "Home" at bounding box center [133, 216] width 194 height 19
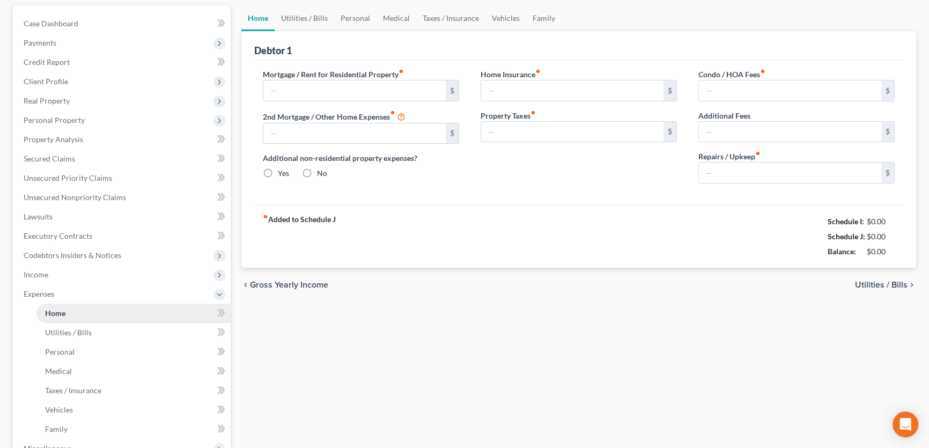
type input "500.00"
type input "0.00"
radio input "true"
type input "0.00"
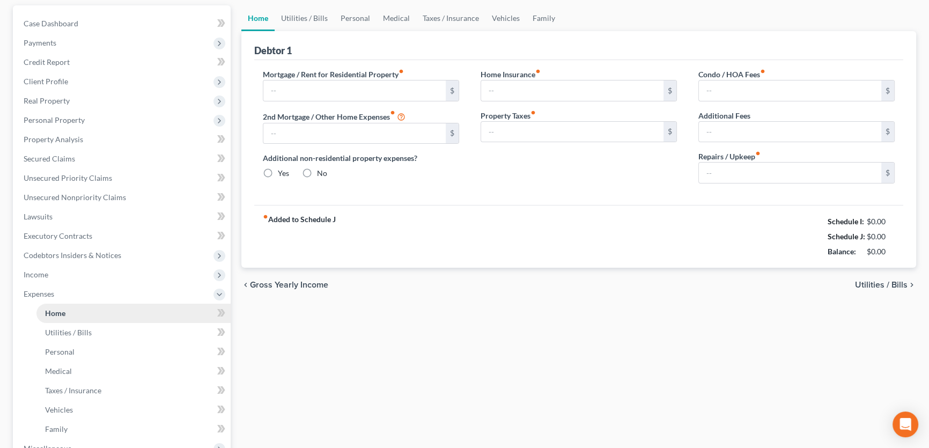
type input "0.00"
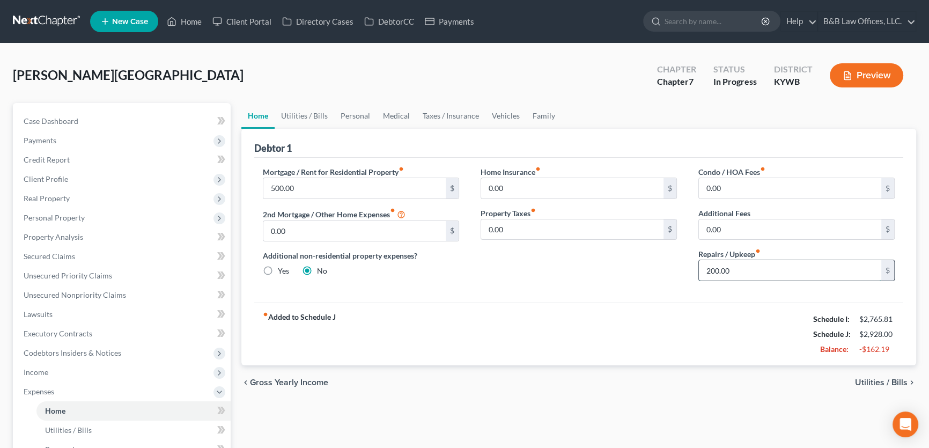
click at [731, 270] on input "200.00" at bounding box center [790, 270] width 182 height 20
type input "100"
click at [306, 116] on link "Utilities / Bills" at bounding box center [305, 116] width 60 height 26
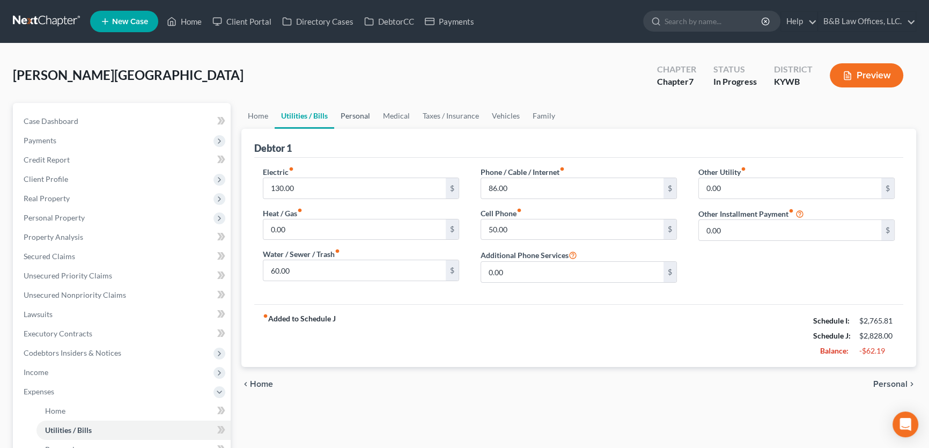
click at [353, 116] on link "Personal" at bounding box center [355, 116] width 42 height 26
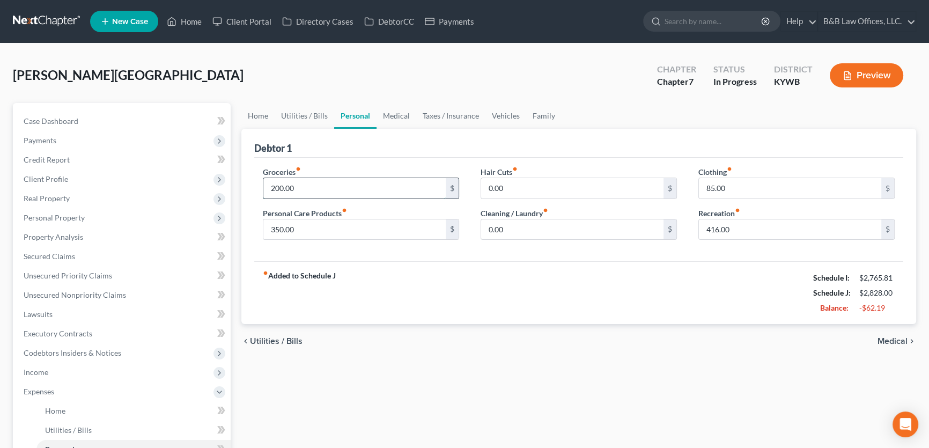
click at [310, 193] on input "200.00" at bounding box center [354, 188] width 182 height 20
click at [312, 190] on input "200.00" at bounding box center [354, 188] width 182 height 20
drag, startPoint x: 331, startPoint y: 192, endPoint x: 251, endPoint y: 191, distance: 80.5
click at [251, 191] on div "Debtor 1 Groceries fiber_manual_record 200.00 $ Personal Care Products fiber_ma…" at bounding box center [578, 227] width 675 height 196
type input "490"
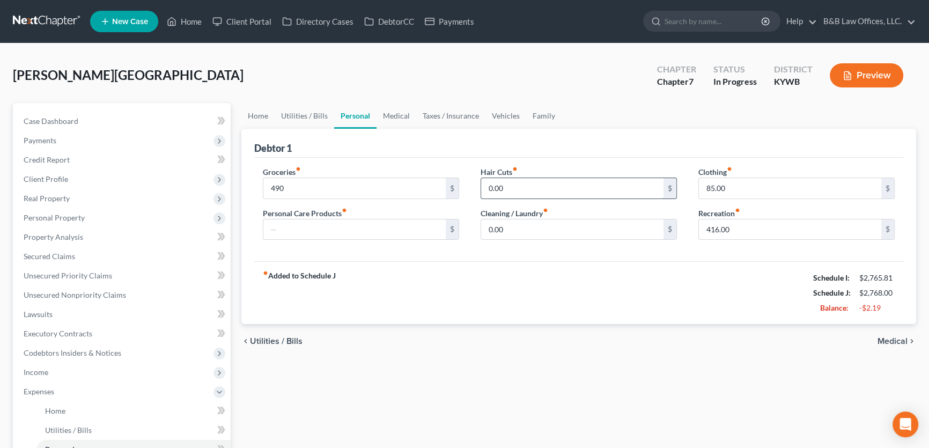
click at [510, 188] on input "0.00" at bounding box center [572, 188] width 182 height 20
click at [747, 224] on input "416.00" at bounding box center [790, 229] width 182 height 20
type input "154"
click at [516, 187] on input "0.00" at bounding box center [572, 188] width 182 height 20
type input "50"
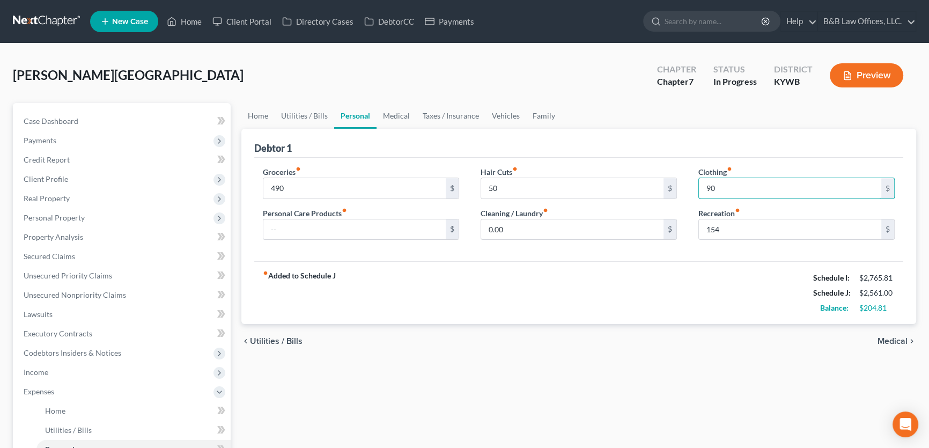
type input "90"
click at [741, 228] on input "154" at bounding box center [790, 229] width 182 height 20
drag, startPoint x: 740, startPoint y: 229, endPoint x: 686, endPoint y: 235, distance: 54.6
click at [688, 234] on div "Clothing fiber_manual_record 90 $ Recreation fiber_manual_record 154 $" at bounding box center [797, 207] width 218 height 83
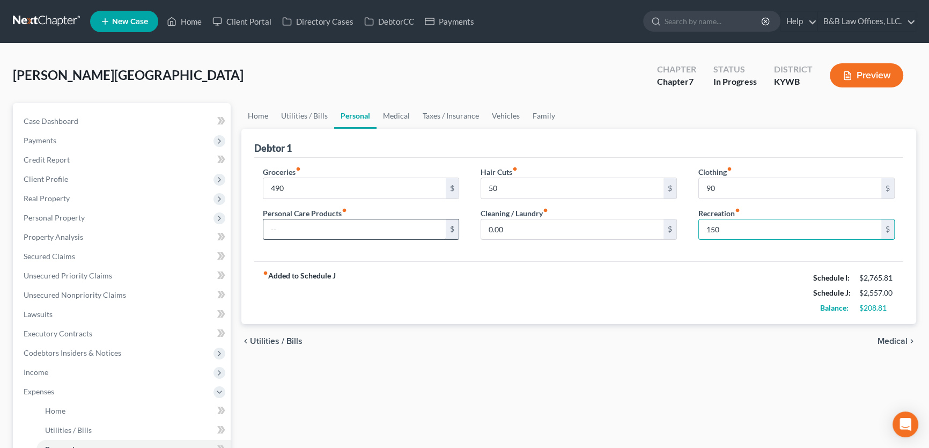
type input "150"
click at [376, 230] on input "text" at bounding box center [354, 229] width 182 height 20
type input "50"
click at [398, 113] on link "Medical" at bounding box center [397, 116] width 40 height 26
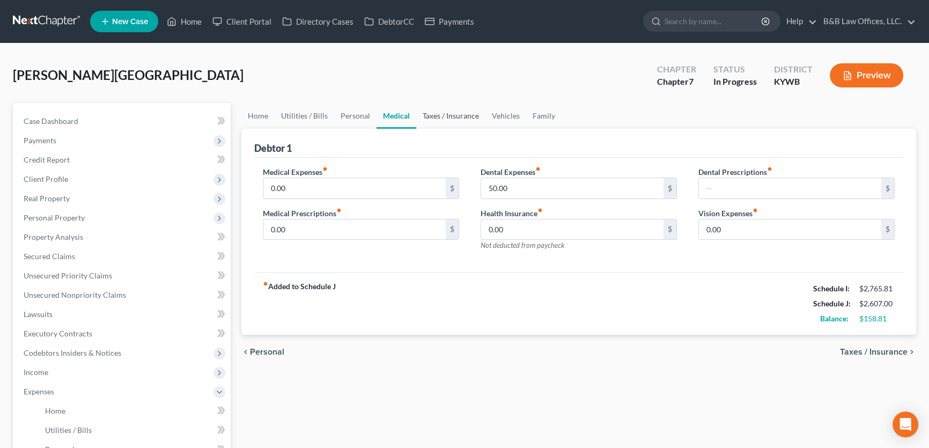
click at [444, 115] on link "Taxes / Insurance" at bounding box center [450, 116] width 69 height 26
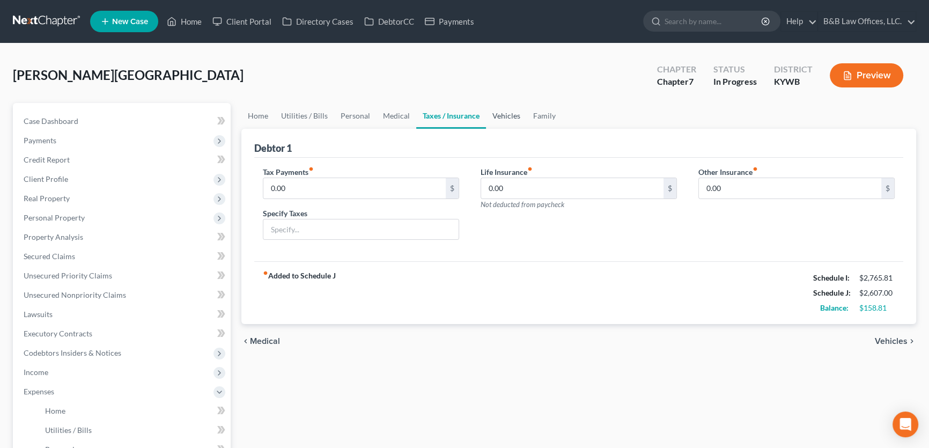
click at [506, 116] on link "Vehicles" at bounding box center [506, 116] width 41 height 26
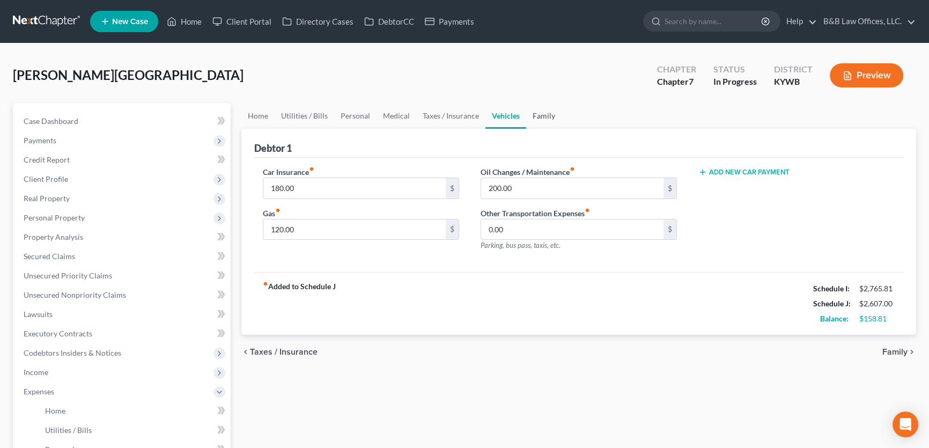
click at [546, 115] on link "Family" at bounding box center [543, 116] width 35 height 26
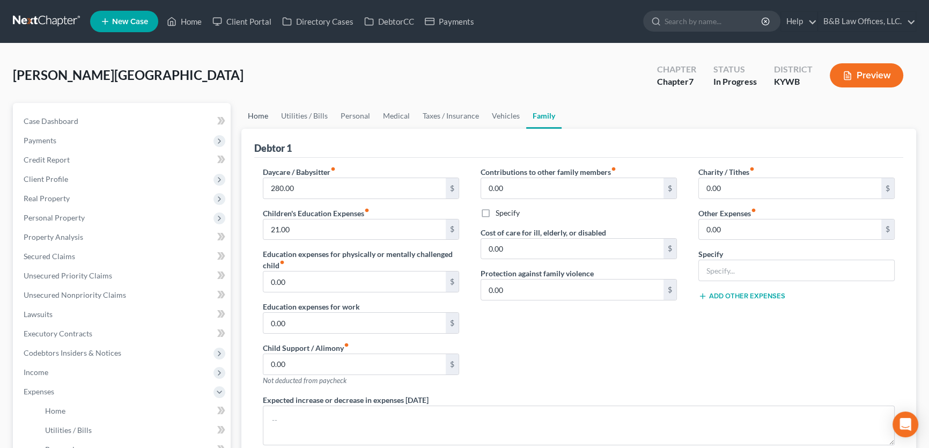
click at [259, 115] on link "Home" at bounding box center [257, 116] width 33 height 26
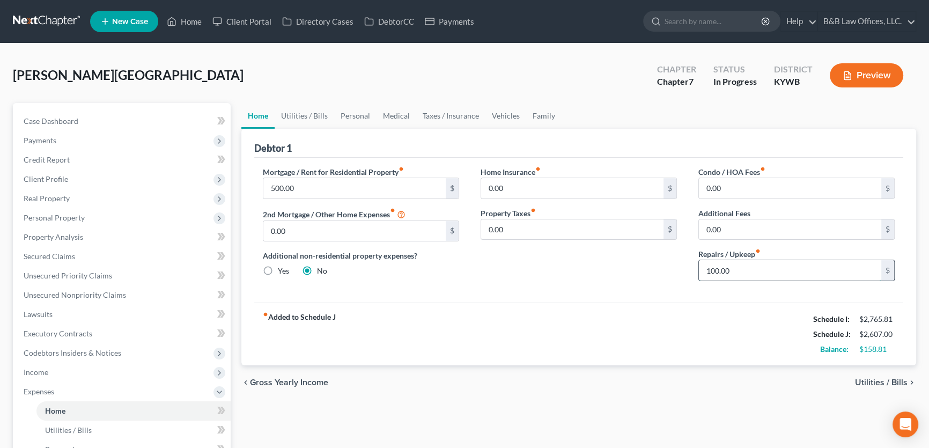
click at [741, 269] on input "100.00" at bounding box center [790, 270] width 182 height 20
type input "120"
click at [320, 113] on link "Utilities / Bills" at bounding box center [305, 116] width 60 height 26
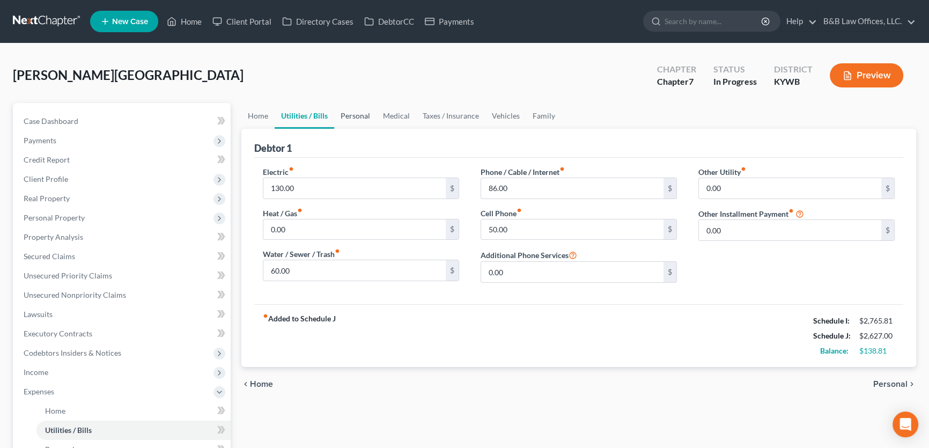
click at [359, 113] on link "Personal" at bounding box center [355, 116] width 42 height 26
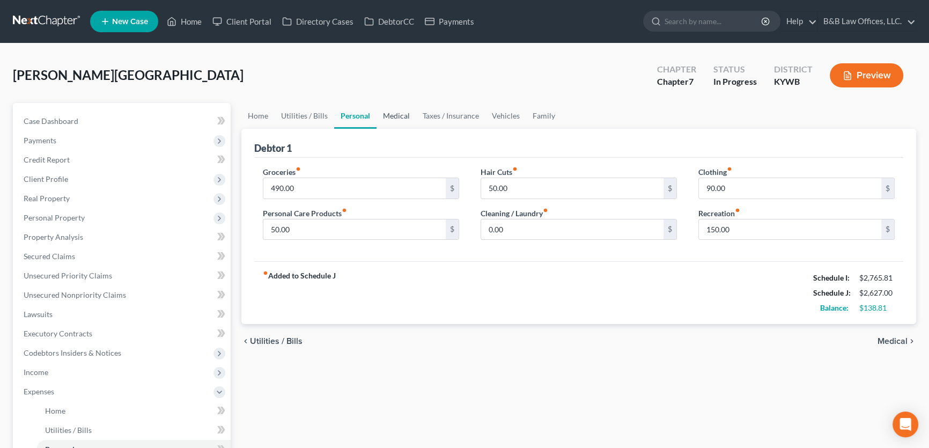
click at [392, 113] on link "Medical" at bounding box center [397, 116] width 40 height 26
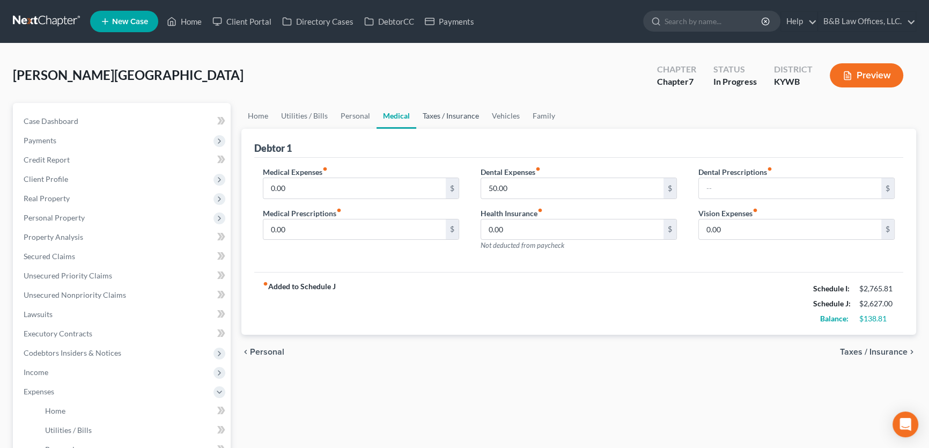
click at [440, 116] on link "Taxes / Insurance" at bounding box center [450, 116] width 69 height 26
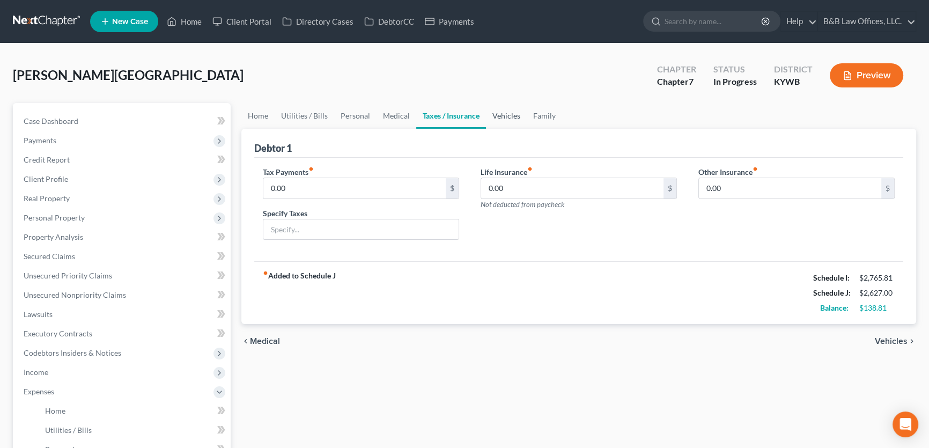
click at [505, 117] on link "Vehicles" at bounding box center [506, 116] width 41 height 26
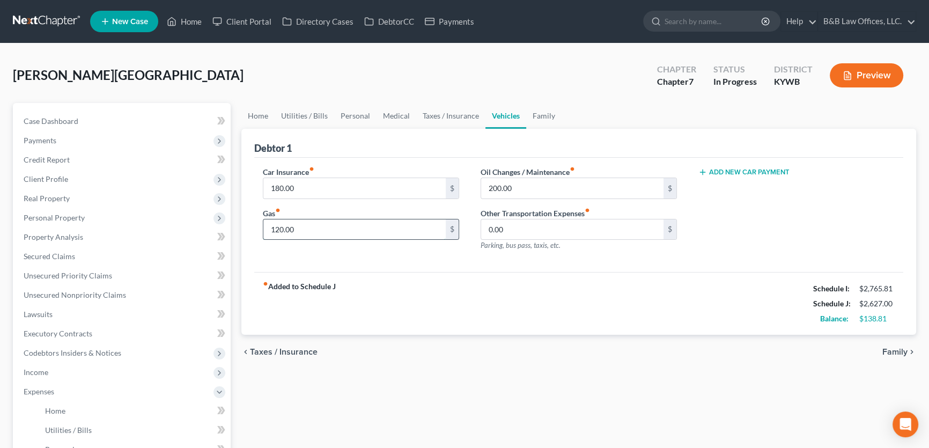
click at [359, 224] on input "120.00" at bounding box center [354, 229] width 182 height 20
drag, startPoint x: 320, startPoint y: 225, endPoint x: 239, endPoint y: 228, distance: 80.5
click at [239, 228] on div "Home Utilities / Bills Personal Medical Taxes / Insurance Vehicles Family Debto…" at bounding box center [579, 403] width 686 height 600
type input "160"
click at [537, 117] on link "Family" at bounding box center [543, 116] width 35 height 26
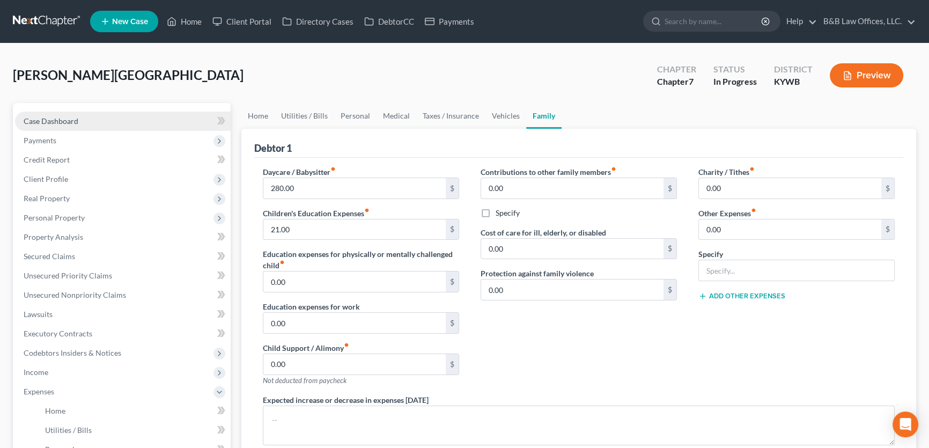
click at [45, 117] on span "Case Dashboard" at bounding box center [51, 120] width 55 height 9
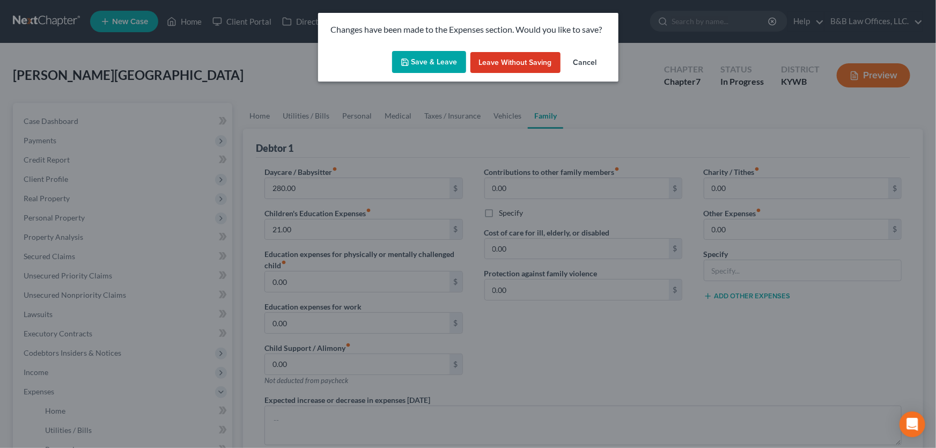
click at [418, 60] on button "Save & Leave" at bounding box center [429, 62] width 74 height 23
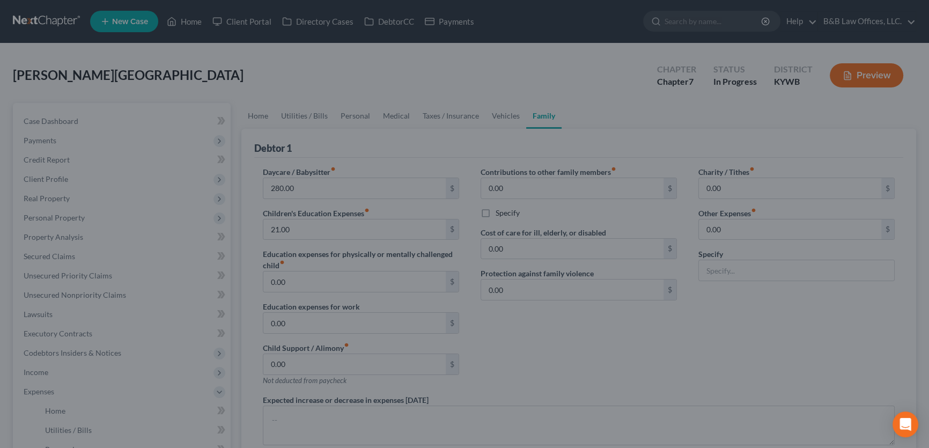
select select "9"
select select "2"
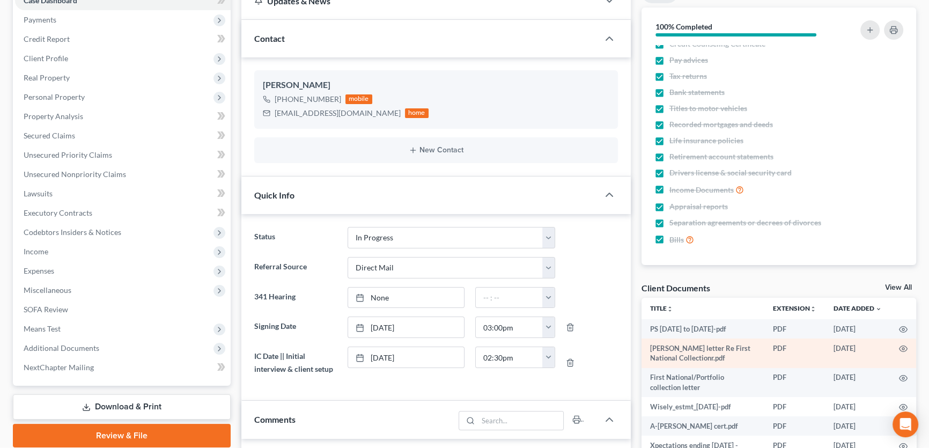
scroll to position [146, 0]
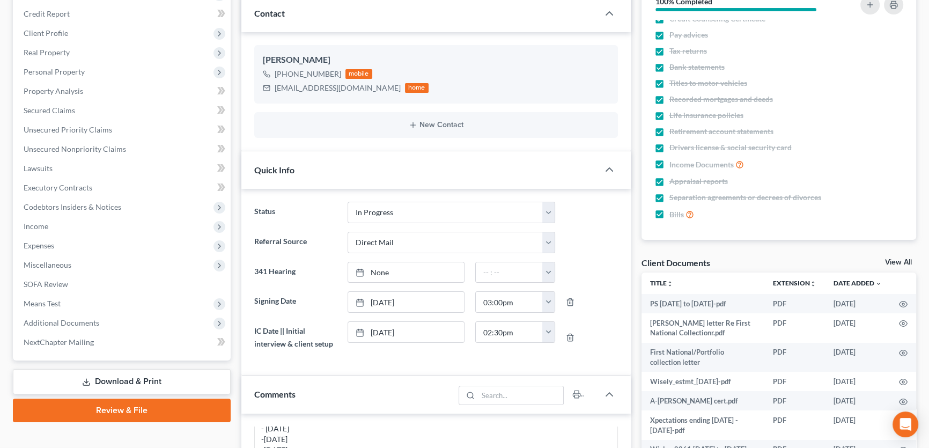
drag, startPoint x: 894, startPoint y: 259, endPoint x: 873, endPoint y: 237, distance: 31.1
click at [894, 259] on link "View All" at bounding box center [898, 263] width 27 height 8
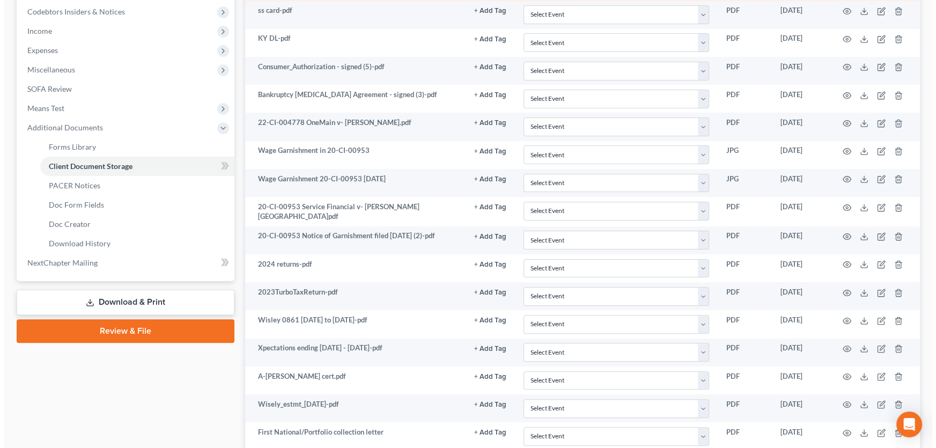
scroll to position [479, 0]
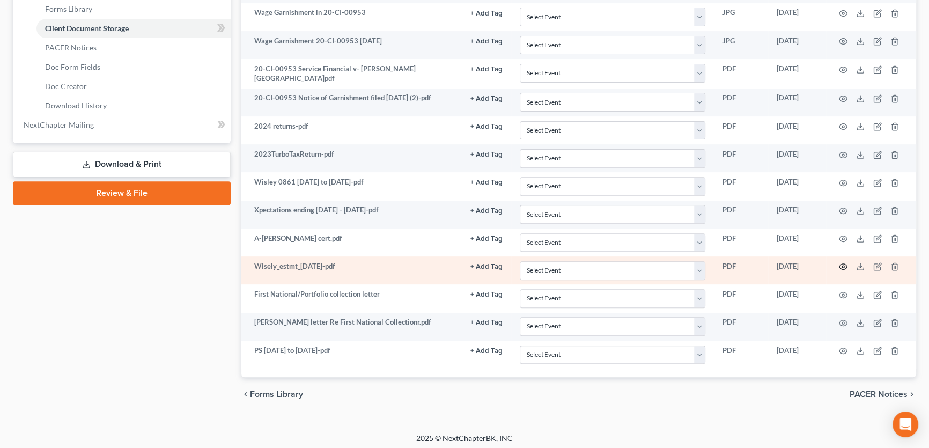
click at [846, 264] on icon "button" at bounding box center [844, 267] width 8 height 6
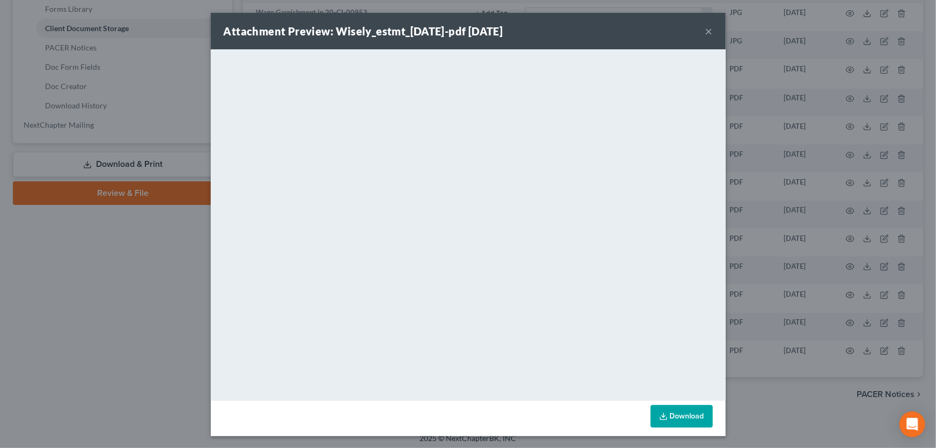
click at [706, 31] on button "×" at bounding box center [710, 31] width 8 height 13
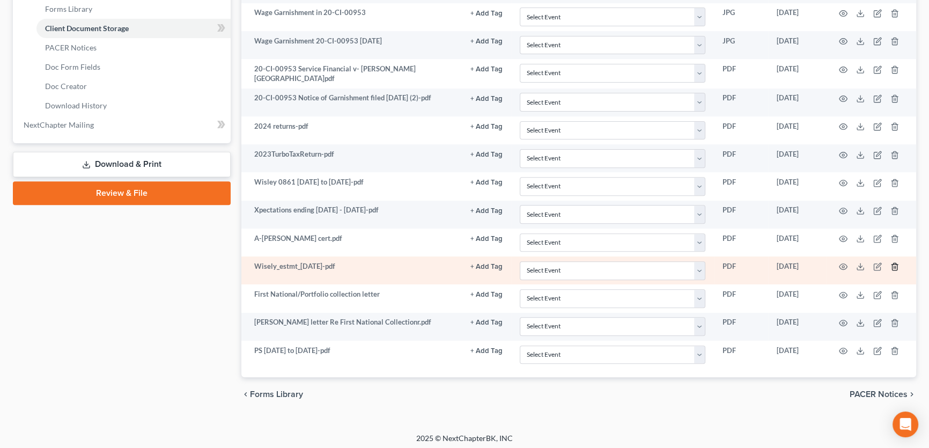
click at [895, 263] on icon "button" at bounding box center [895, 266] width 9 height 9
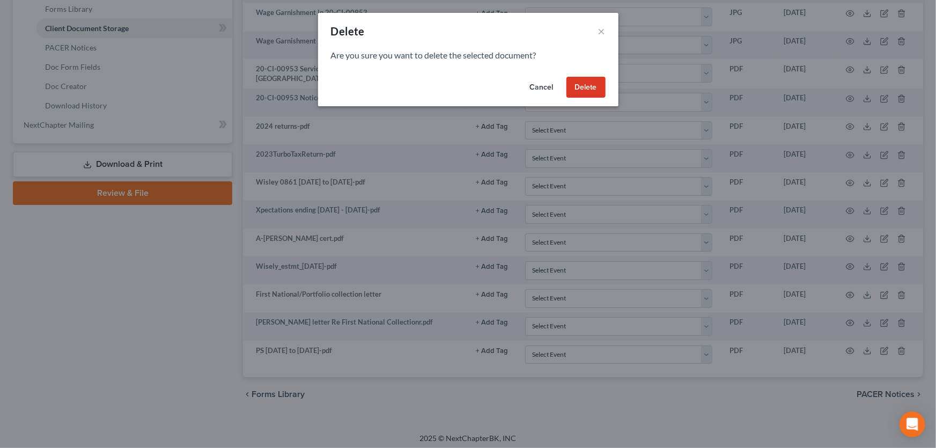
click at [610, 89] on div "Cancel Delete" at bounding box center [468, 89] width 300 height 34
click at [597, 87] on button "Delete" at bounding box center [586, 87] width 39 height 21
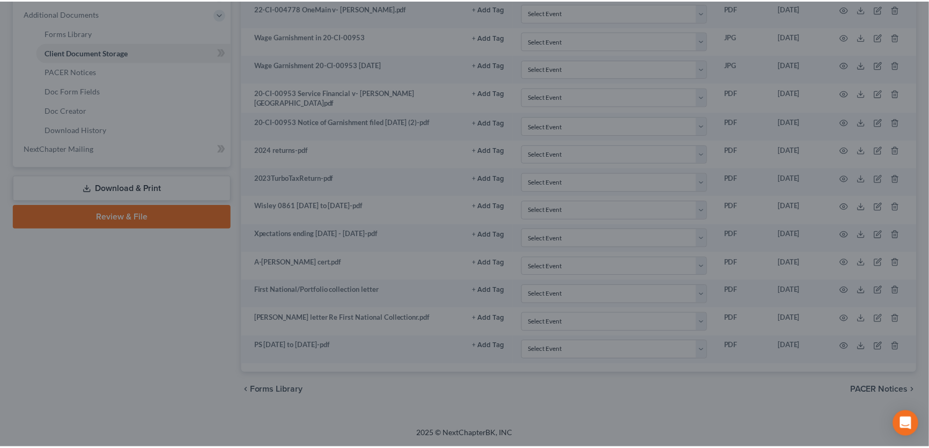
scroll to position [451, 0]
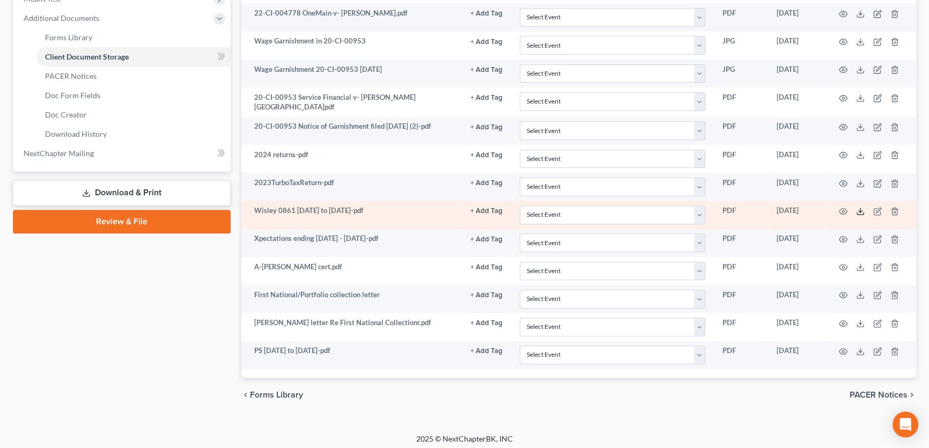
click at [861, 207] on icon at bounding box center [860, 211] width 9 height 9
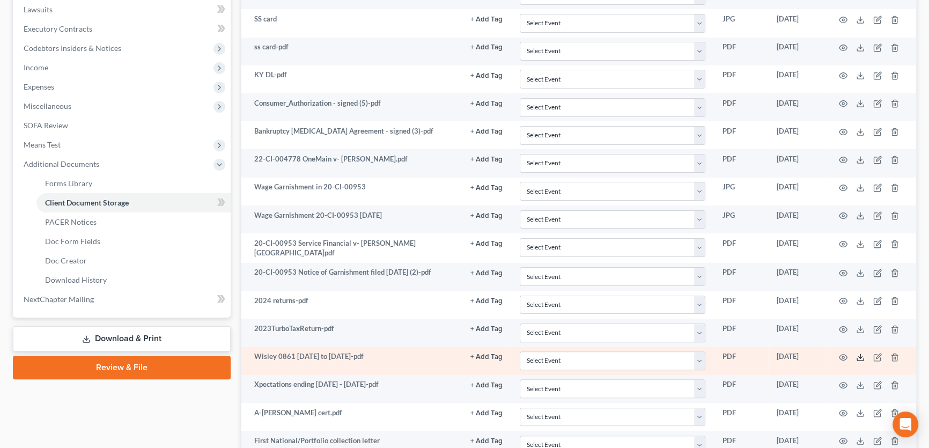
scroll to position [354, 0]
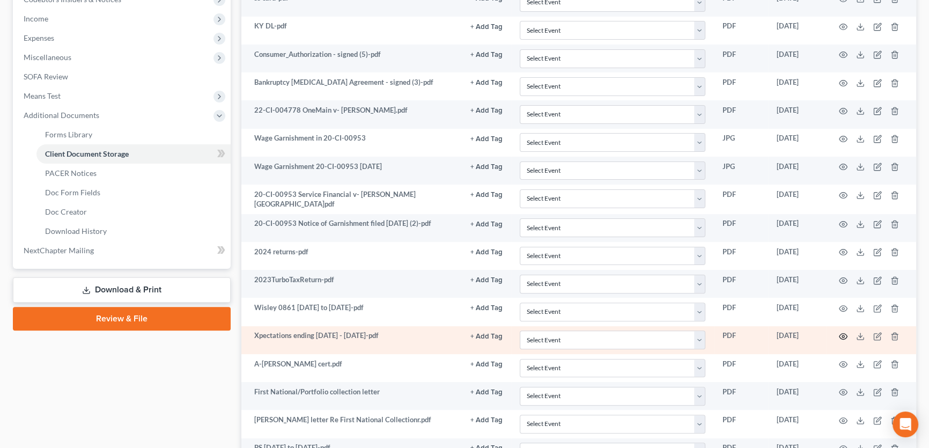
click at [845, 334] on icon "button" at bounding box center [843, 336] width 9 height 9
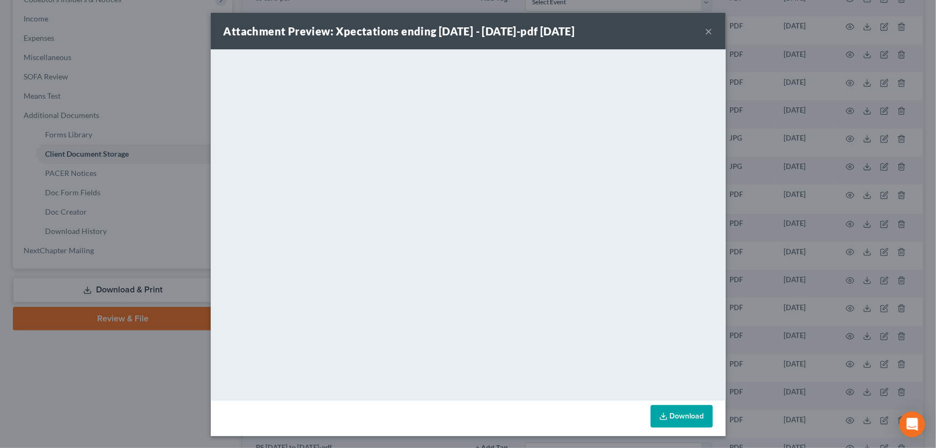
click at [706, 32] on button "×" at bounding box center [710, 31] width 8 height 13
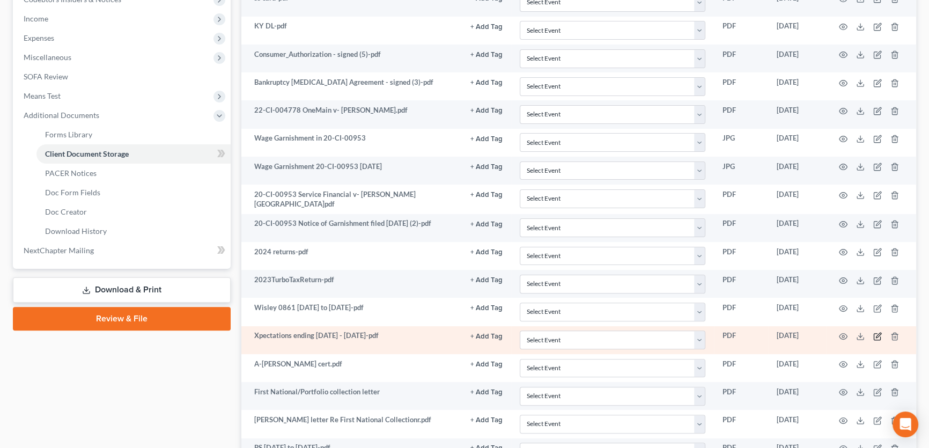
click at [878, 335] on icon "button" at bounding box center [877, 336] width 9 height 9
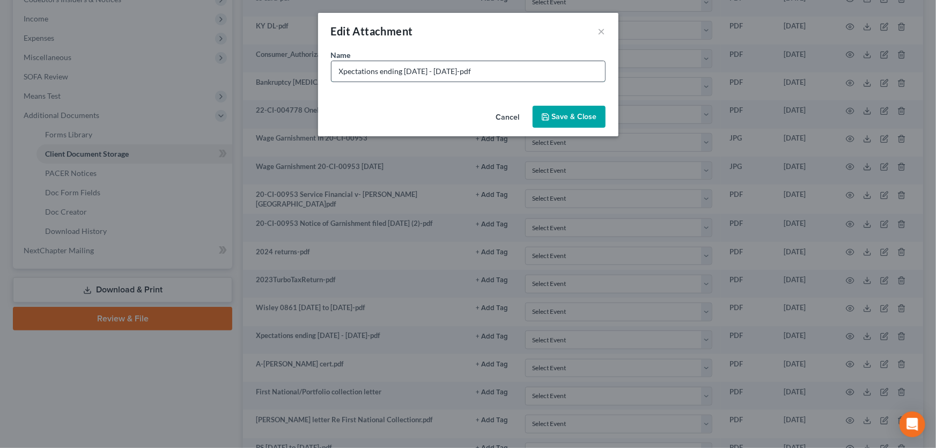
click at [337, 70] on input "Xpectations ending 1688 Jan 2 - Aug 1 2025-pdf" at bounding box center [469, 71] width 274 height 20
type input "Bank statements_Xpectations ending 1688 Jan 2 - Aug 1 2025-pdf"
click at [588, 115] on span "Save & Close" at bounding box center [574, 116] width 45 height 9
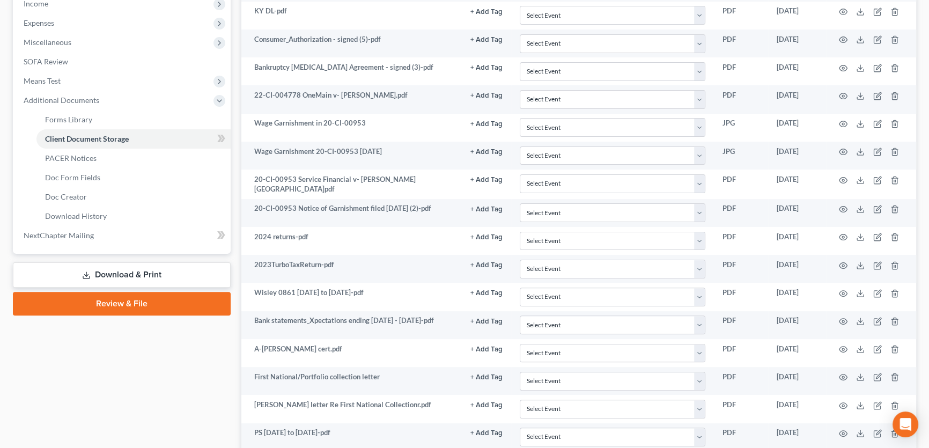
scroll to position [305, 0]
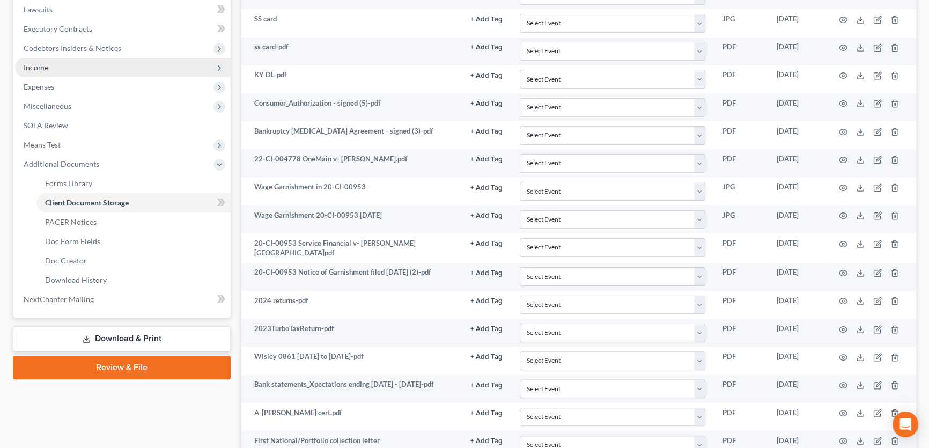
click at [66, 69] on span "Income" at bounding box center [123, 67] width 216 height 19
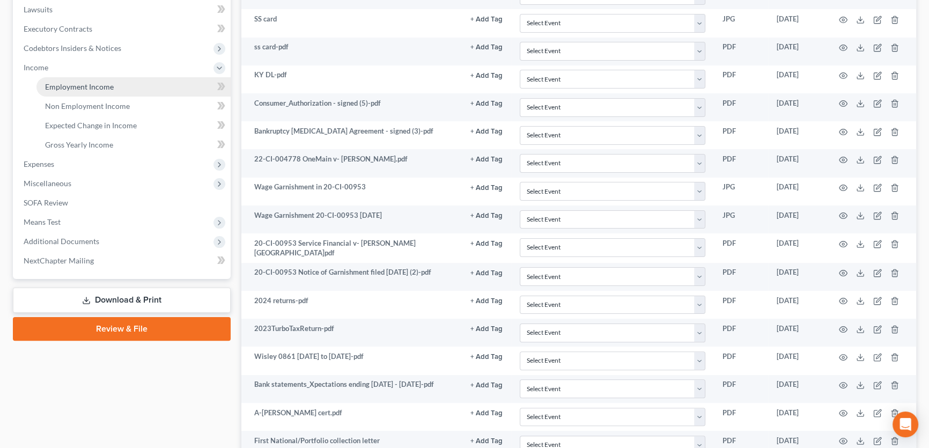
click at [86, 86] on span "Employment Income" at bounding box center [79, 86] width 69 height 9
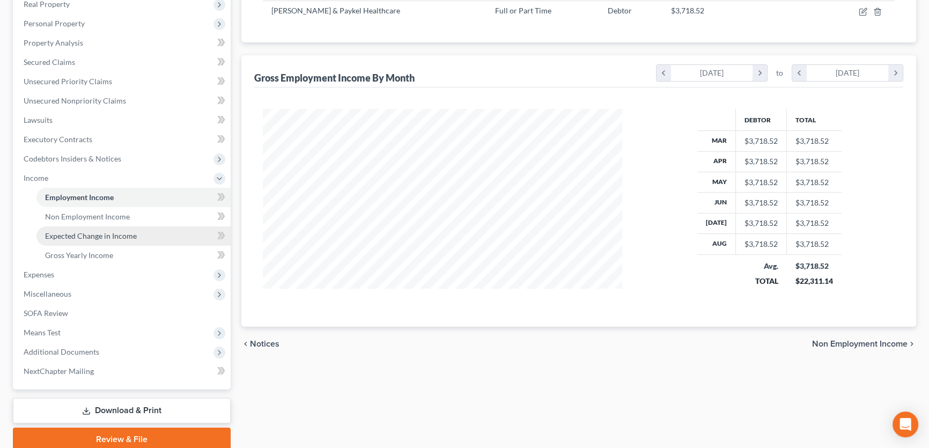
scroll to position [195, 0]
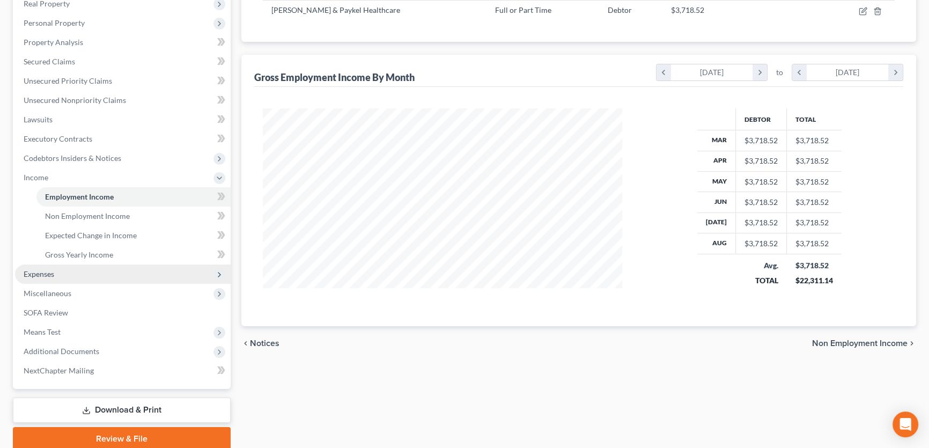
click at [43, 274] on span "Expenses" at bounding box center [39, 273] width 31 height 9
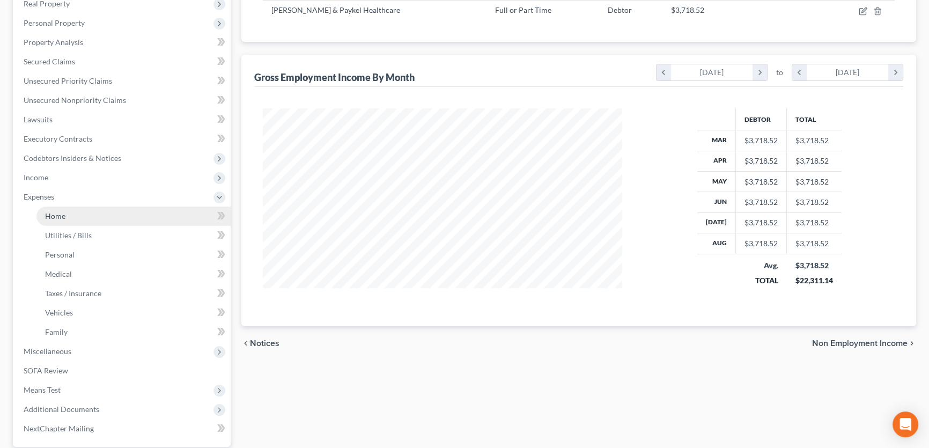
click at [70, 216] on link "Home" at bounding box center [133, 216] width 194 height 19
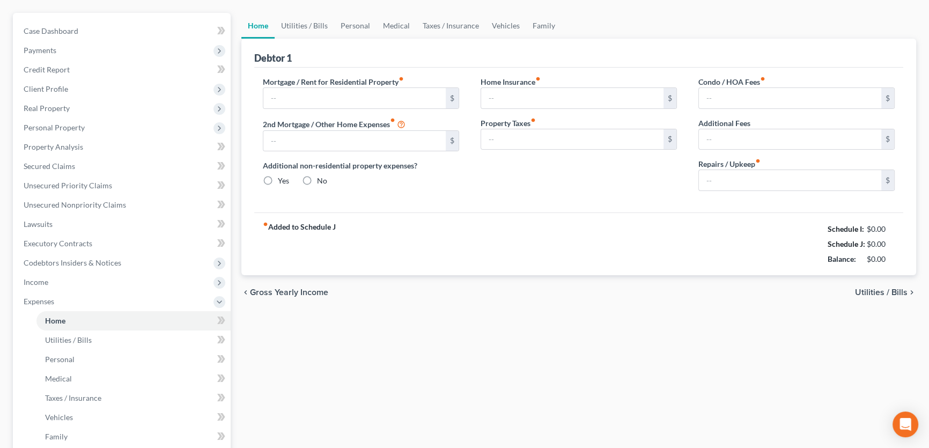
type input "500.00"
type input "0.00"
radio input "true"
type input "0.00"
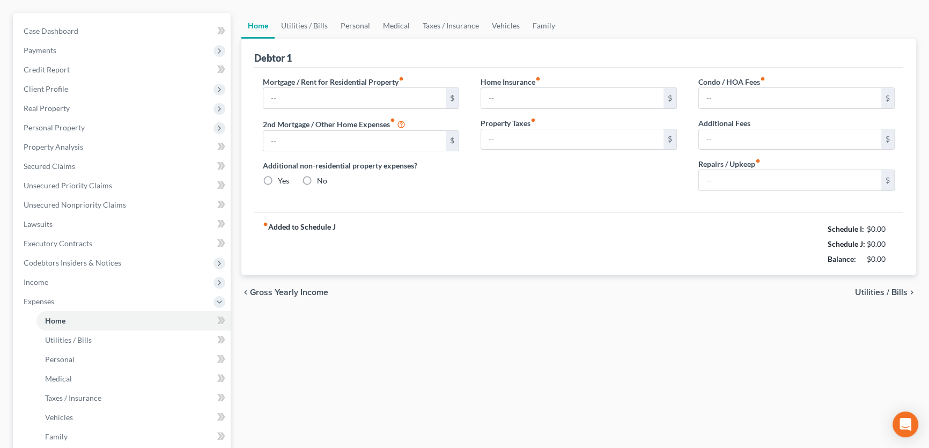
type input "0.00"
type input "120.00"
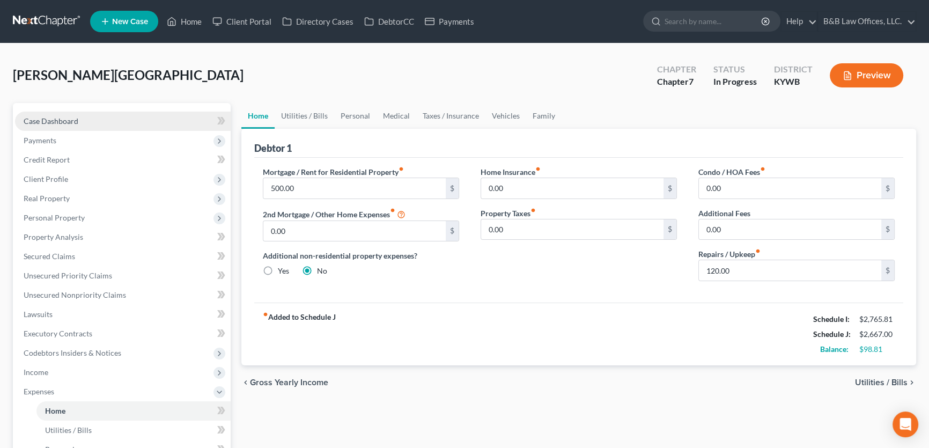
click at [84, 115] on link "Case Dashboard" at bounding box center [123, 121] width 216 height 19
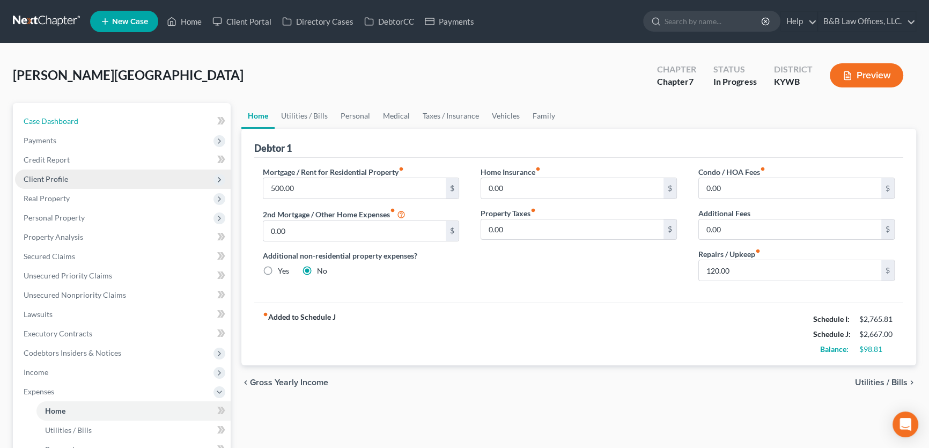
select select "2"
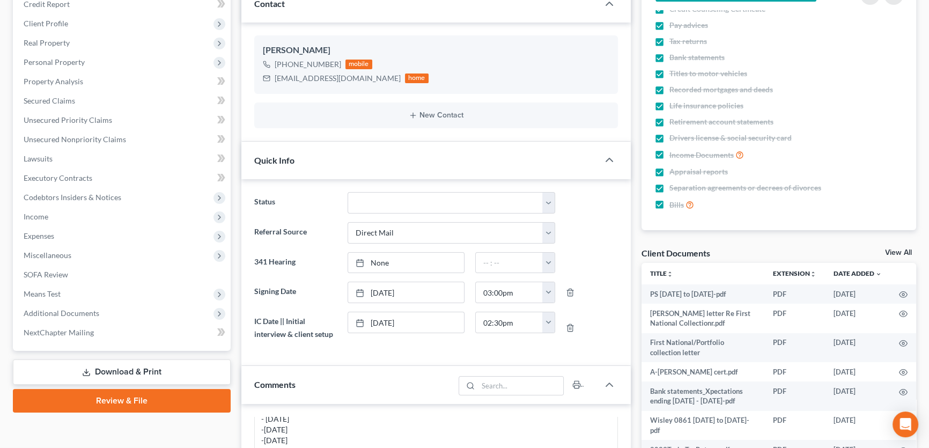
scroll to position [244, 0]
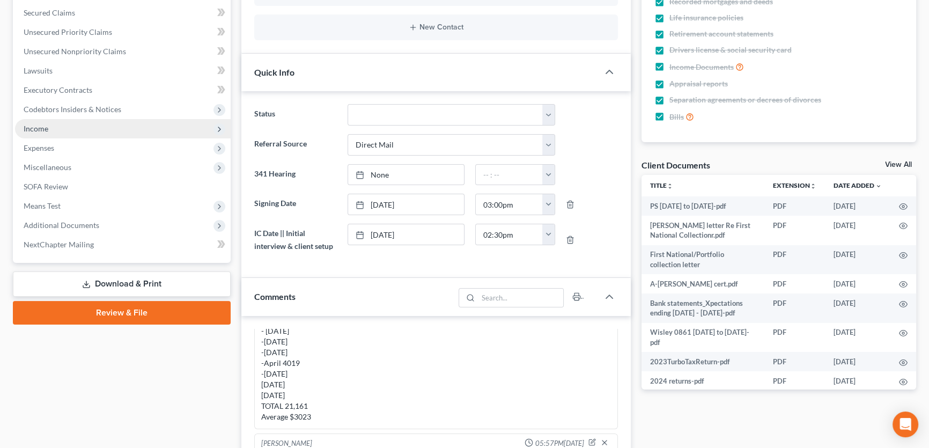
drag, startPoint x: 902, startPoint y: 161, endPoint x: 33, endPoint y: 209, distance: 870.0
click at [901, 161] on link "View All" at bounding box center [898, 165] width 27 height 8
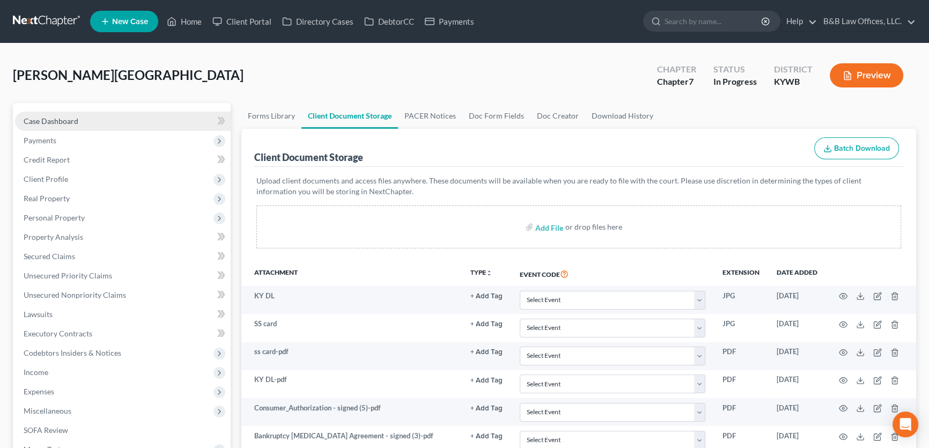
click at [99, 117] on link "Case Dashboard" at bounding box center [123, 121] width 216 height 19
select select "2"
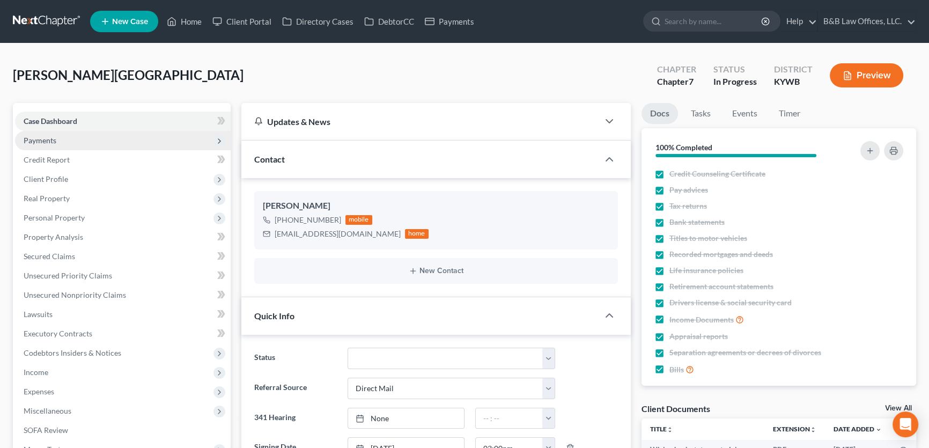
scroll to position [1332, 0]
click at [100, 145] on span "Payments" at bounding box center [123, 140] width 216 height 19
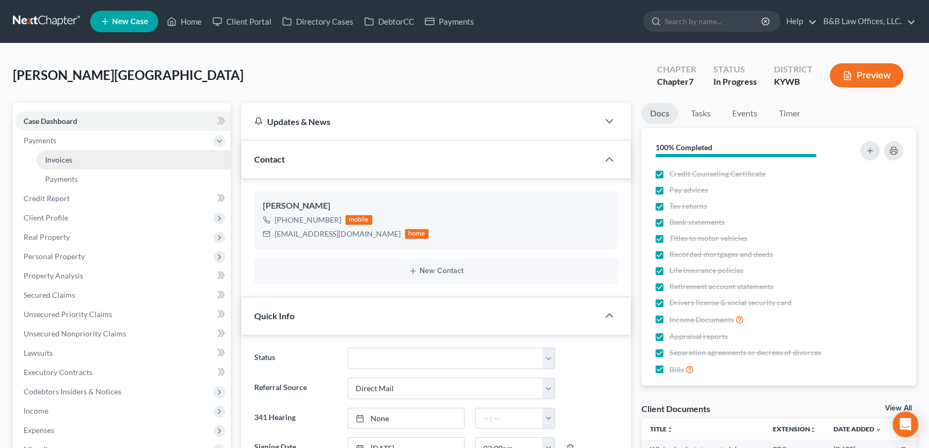
click at [98, 152] on link "Invoices" at bounding box center [133, 159] width 194 height 19
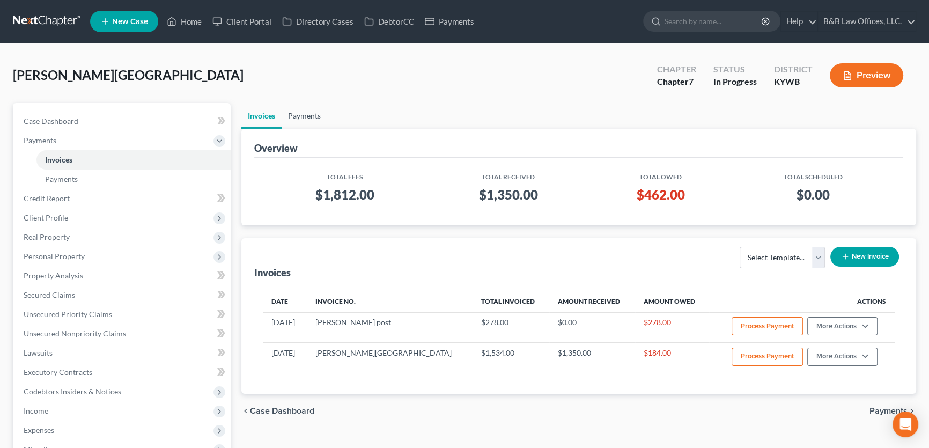
click at [310, 113] on link "Payments" at bounding box center [305, 116] width 46 height 26
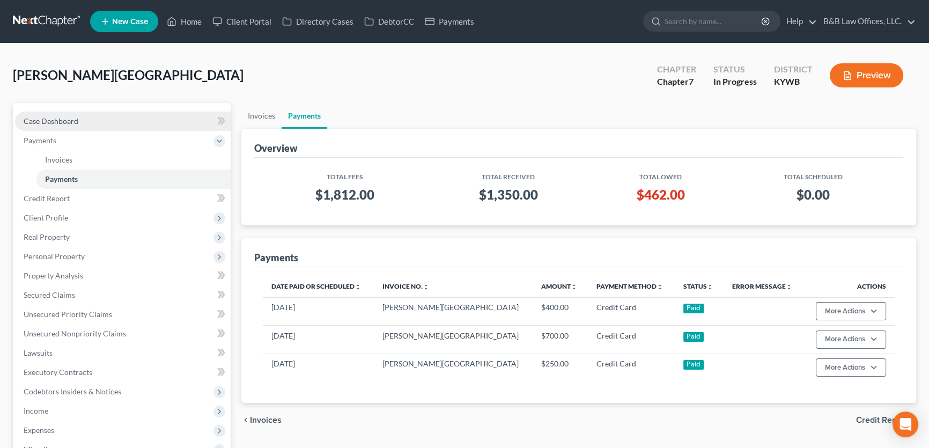
click at [64, 123] on span "Case Dashboard" at bounding box center [51, 120] width 55 height 9
select select "2"
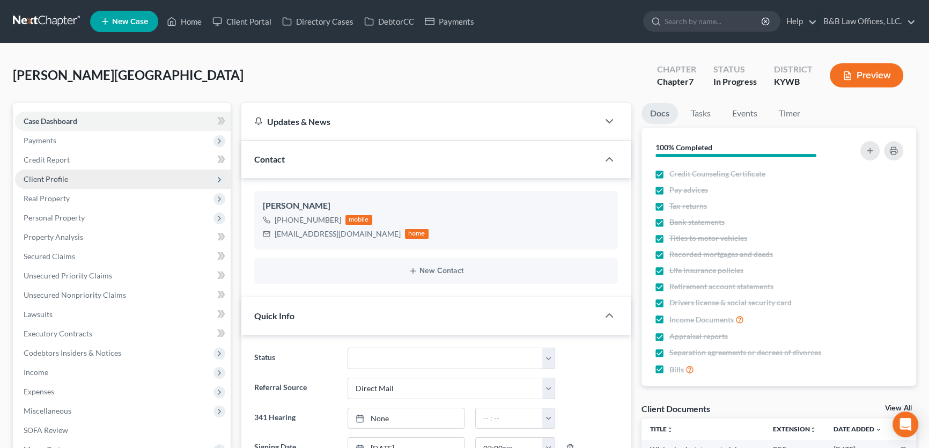
click at [67, 178] on span "Client Profile" at bounding box center [123, 179] width 216 height 19
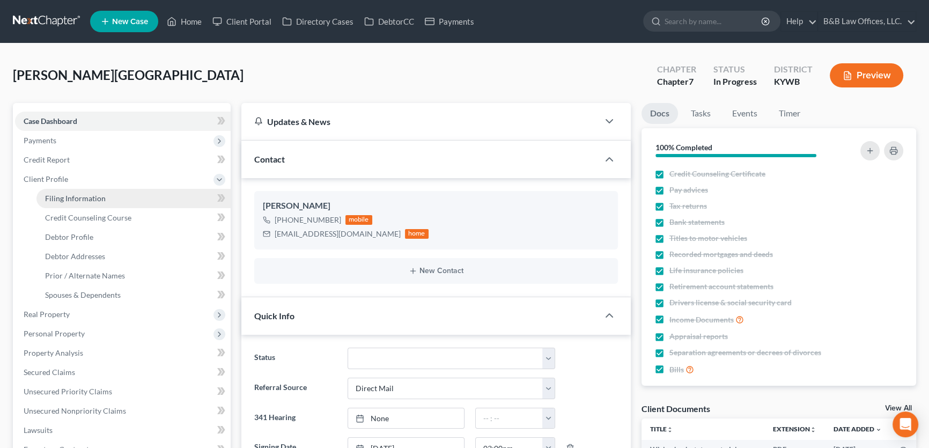
click at [80, 202] on link "Filing Information" at bounding box center [133, 198] width 194 height 19
select select "1"
select select "0"
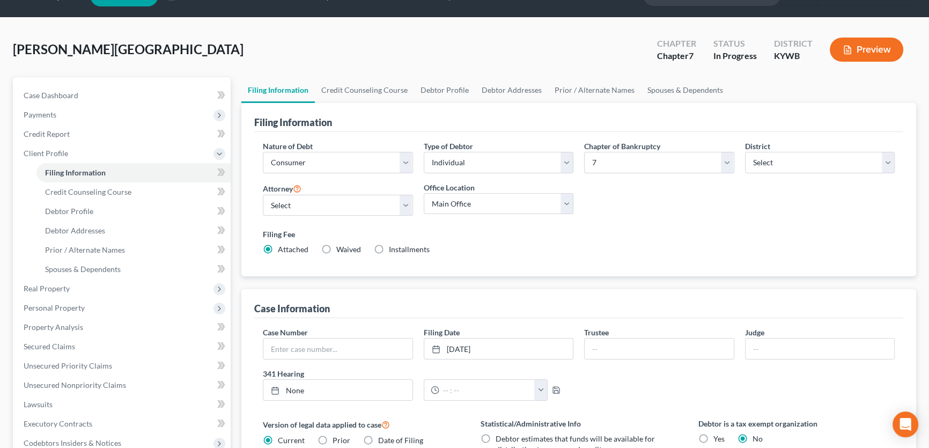
scroll to position [97, 0]
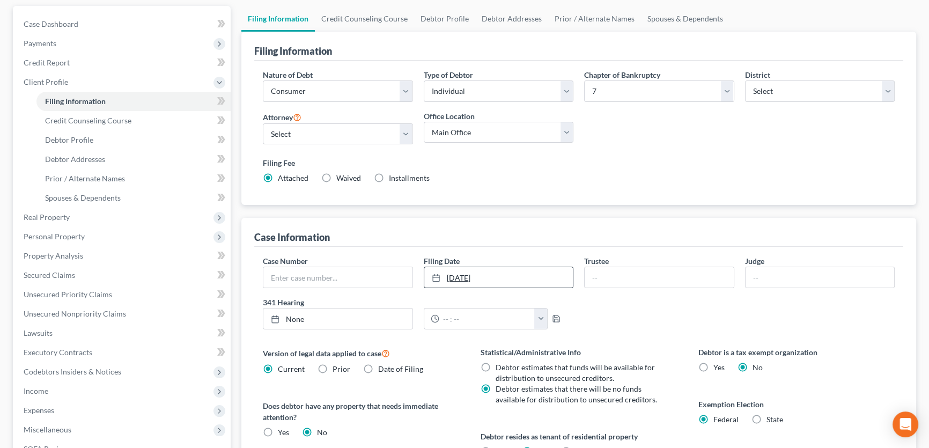
click at [472, 274] on link "9/5/2025" at bounding box center [498, 277] width 149 height 20
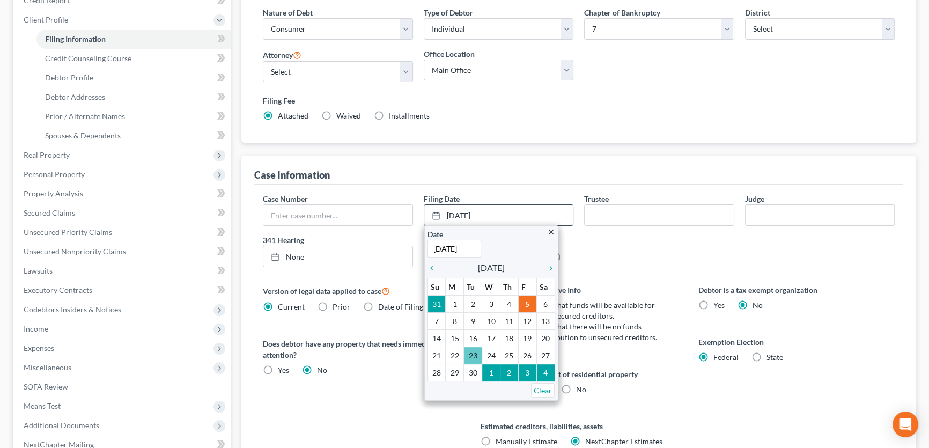
scroll to position [244, 0]
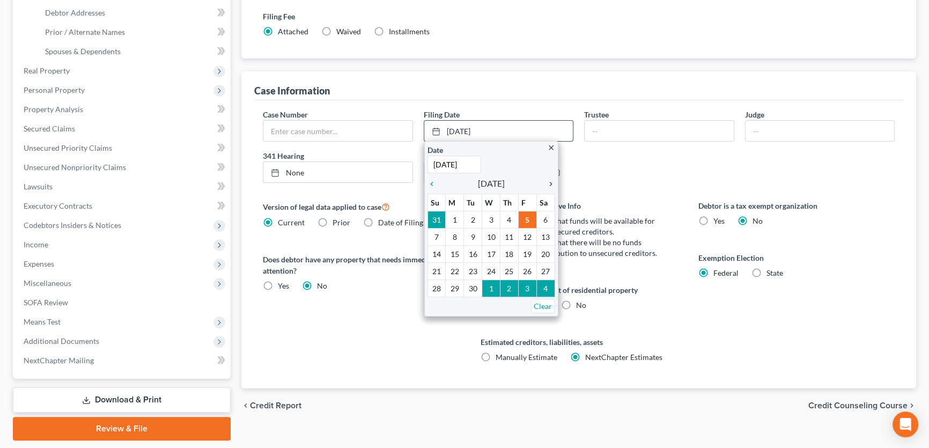
click at [551, 182] on icon "chevron_right" at bounding box center [548, 184] width 14 height 9
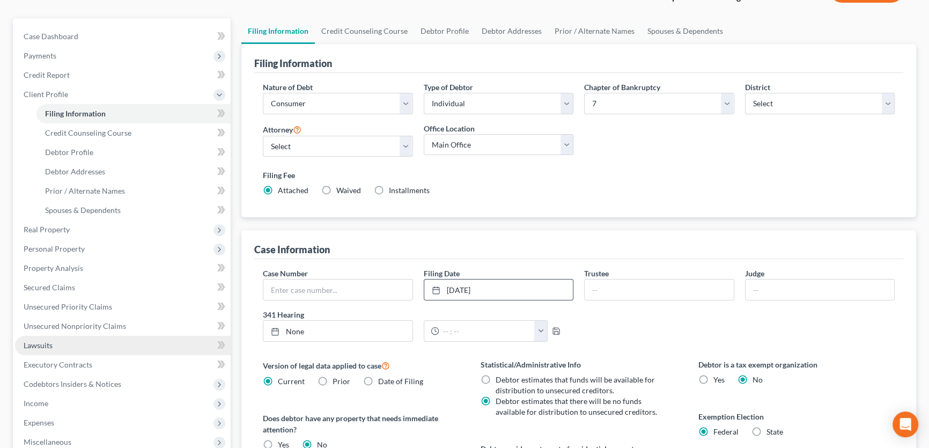
scroll to position [48, 0]
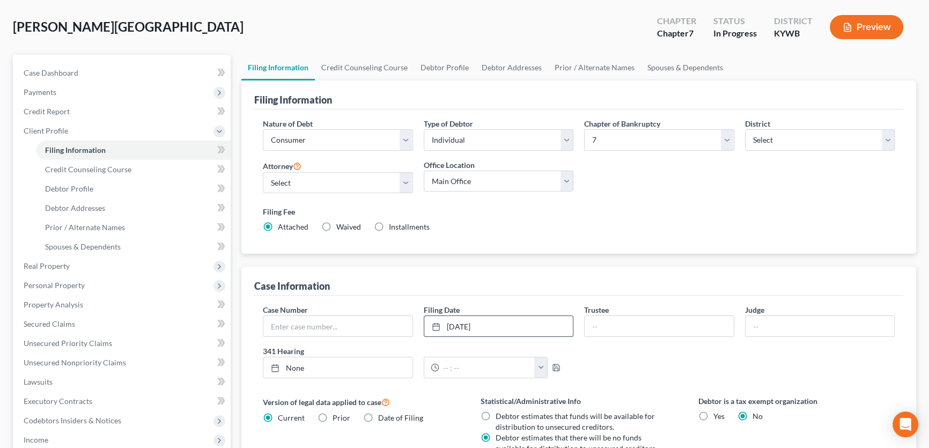
click at [389, 226] on label "Installments Installments" at bounding box center [409, 227] width 41 height 11
click at [393, 226] on input "Installments Installments" at bounding box center [396, 225] width 7 height 7
radio input "true"
radio input "false"
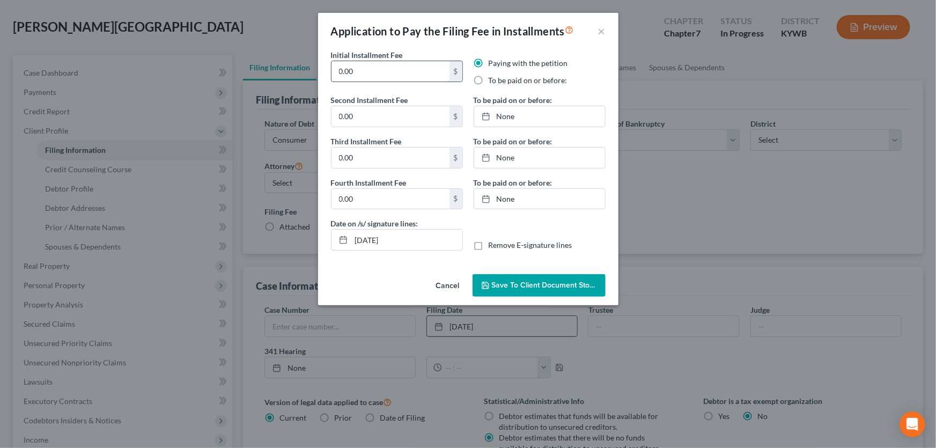
click at [378, 77] on input "0.00" at bounding box center [391, 71] width 118 height 20
type input "0"
click at [445, 284] on button "Cancel" at bounding box center [448, 285] width 41 height 21
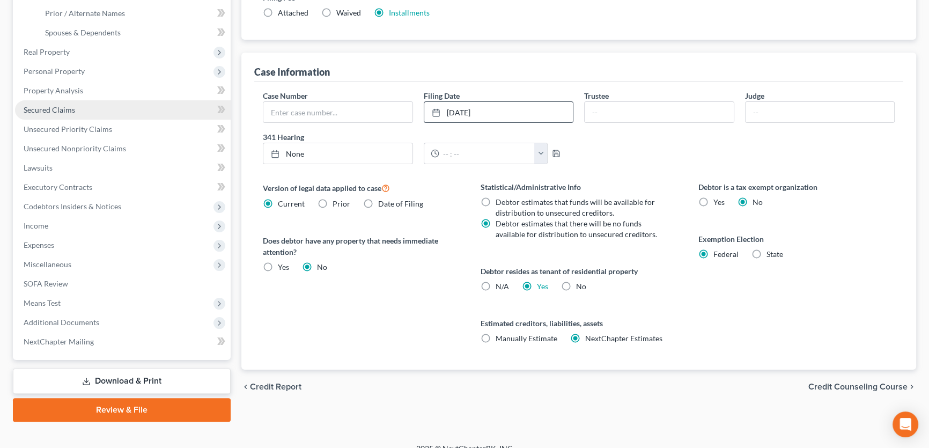
scroll to position [275, 0]
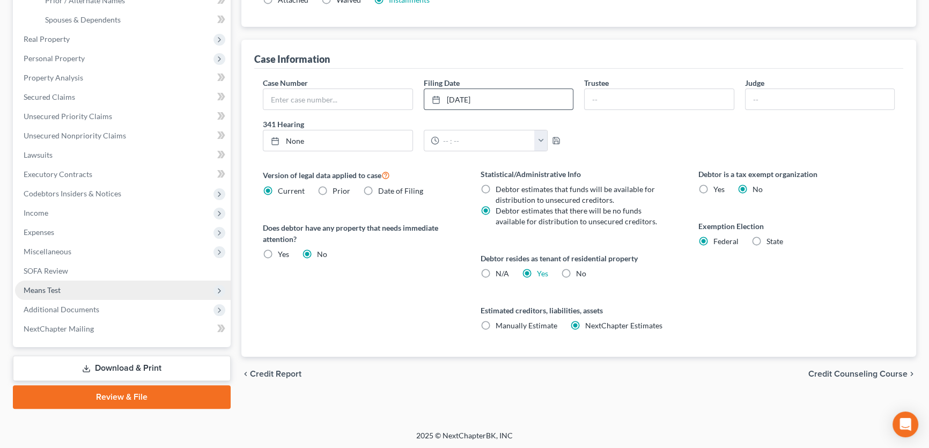
click at [54, 290] on span "Means Test" at bounding box center [42, 289] width 37 height 9
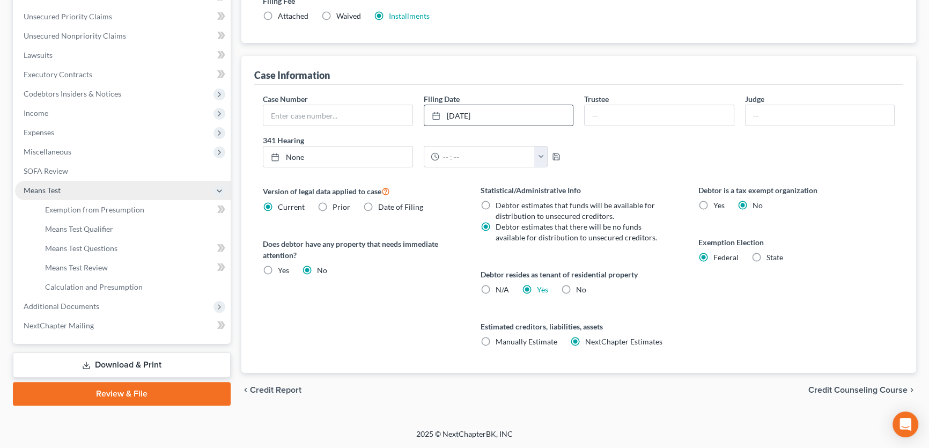
scroll to position [256, 0]
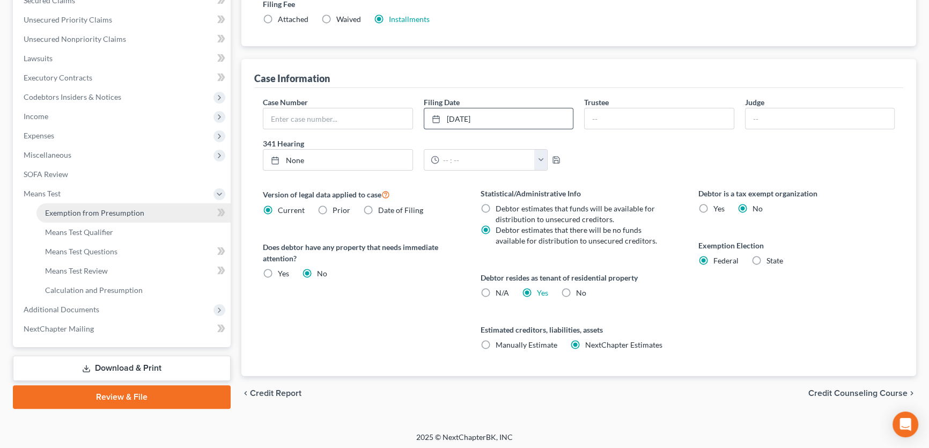
click at [78, 214] on span "Exemption from Presumption" at bounding box center [94, 212] width 99 height 9
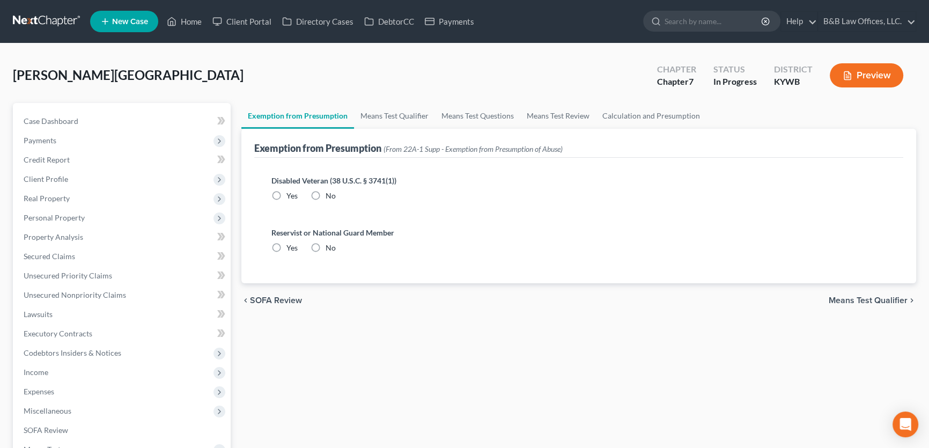
click at [326, 192] on label "No" at bounding box center [331, 195] width 10 height 11
click at [330, 192] on input "No" at bounding box center [333, 193] width 7 height 7
radio input "true"
click at [326, 247] on label "No" at bounding box center [331, 248] width 10 height 11
click at [330, 247] on input "No" at bounding box center [333, 246] width 7 height 7
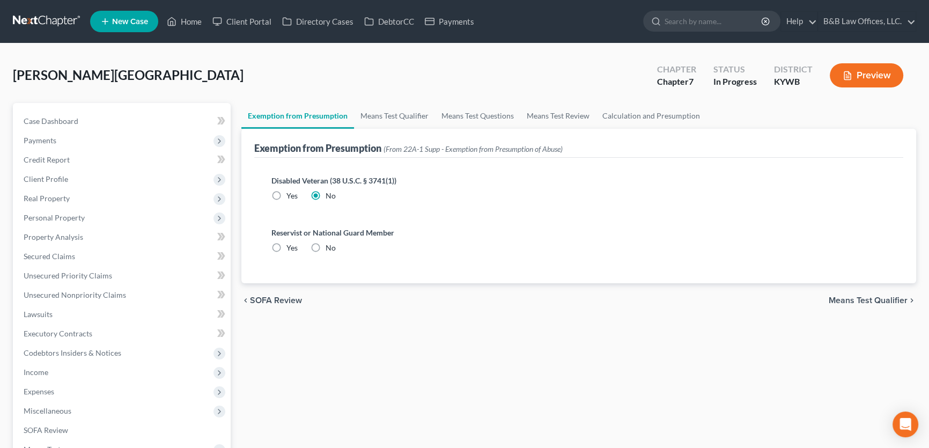
radio input "true"
click at [848, 299] on span "Means Test Qualifier" at bounding box center [868, 300] width 79 height 9
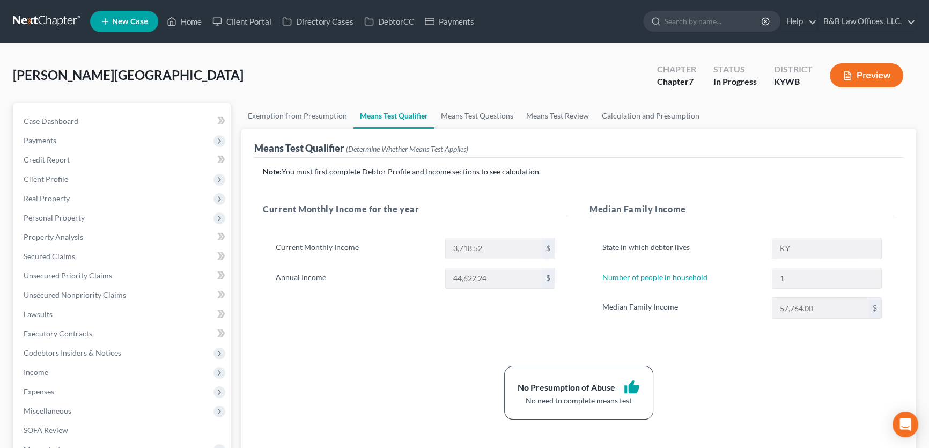
scroll to position [48, 0]
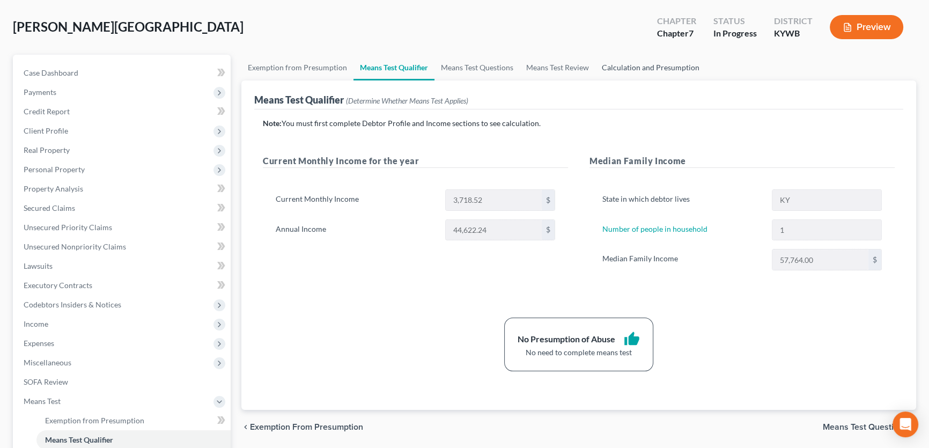
click at [640, 66] on link "Calculation and Presumption" at bounding box center [651, 68] width 111 height 26
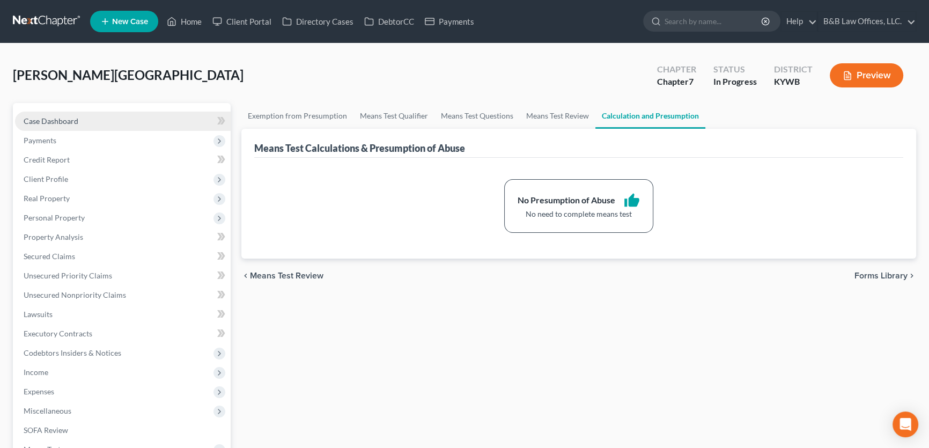
click at [73, 127] on link "Case Dashboard" at bounding box center [123, 121] width 216 height 19
select select "2"
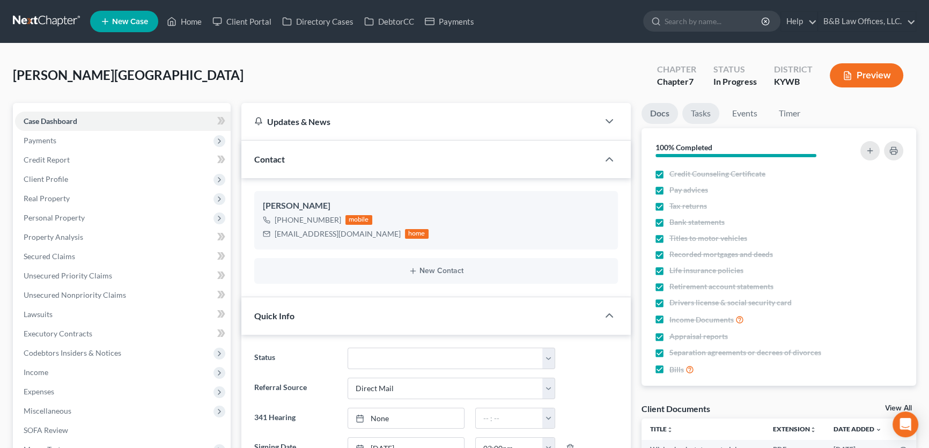
click at [707, 109] on link "Tasks" at bounding box center [700, 113] width 37 height 21
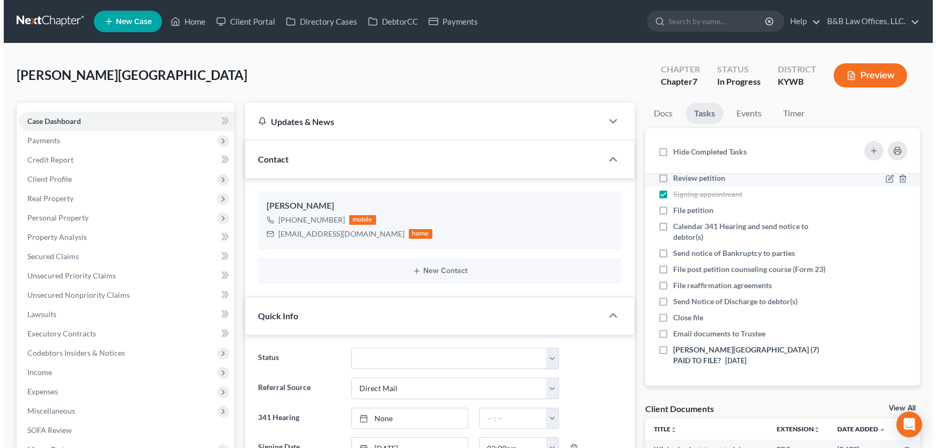
scroll to position [71, 0]
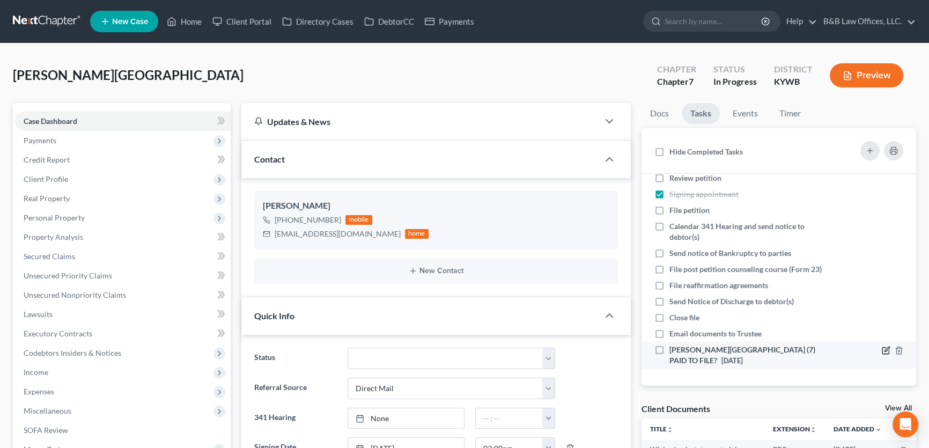
click at [882, 354] on icon at bounding box center [886, 350] width 9 height 9
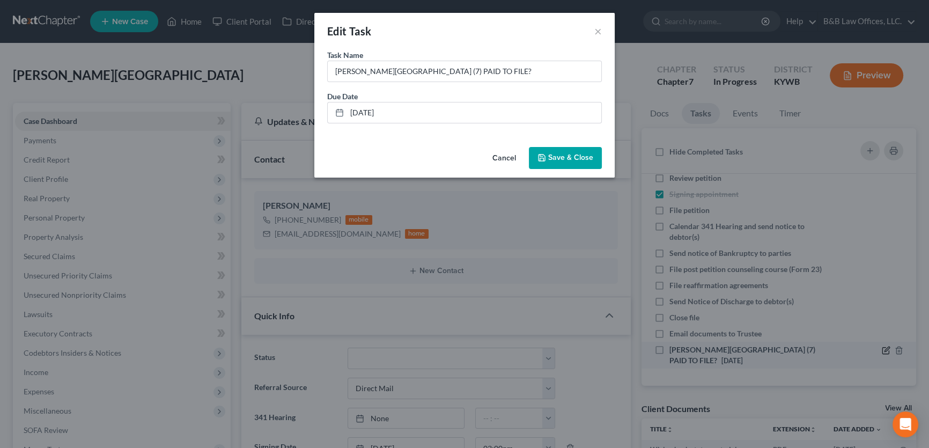
scroll to position [60, 0]
click at [399, 119] on link "9/25/2025" at bounding box center [469, 112] width 274 height 20
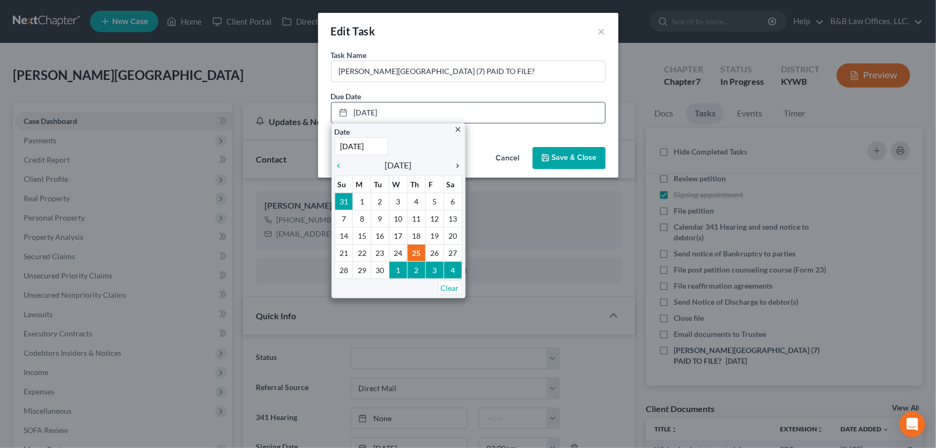
click at [459, 163] on icon "chevron_right" at bounding box center [456, 165] width 14 height 9
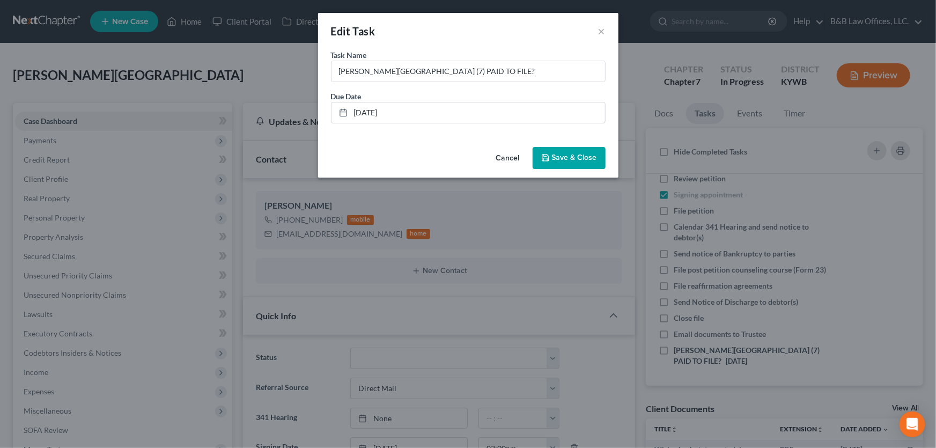
click at [567, 163] on button "Save & Close" at bounding box center [569, 158] width 73 height 23
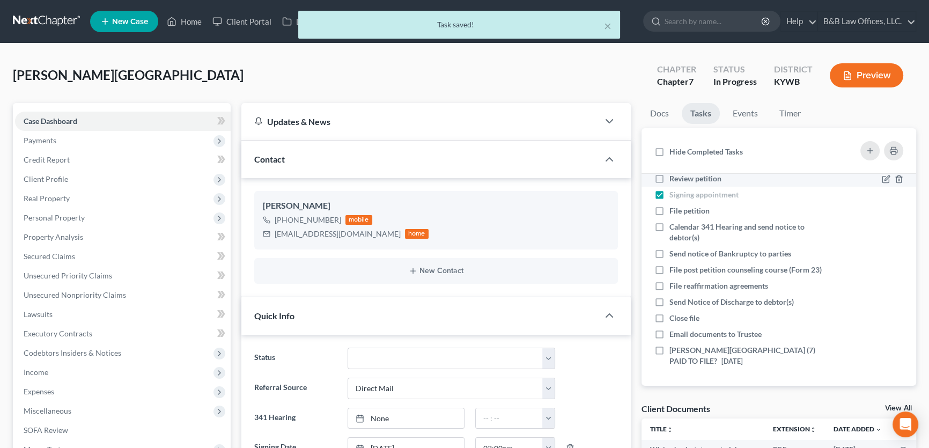
scroll to position [0, 0]
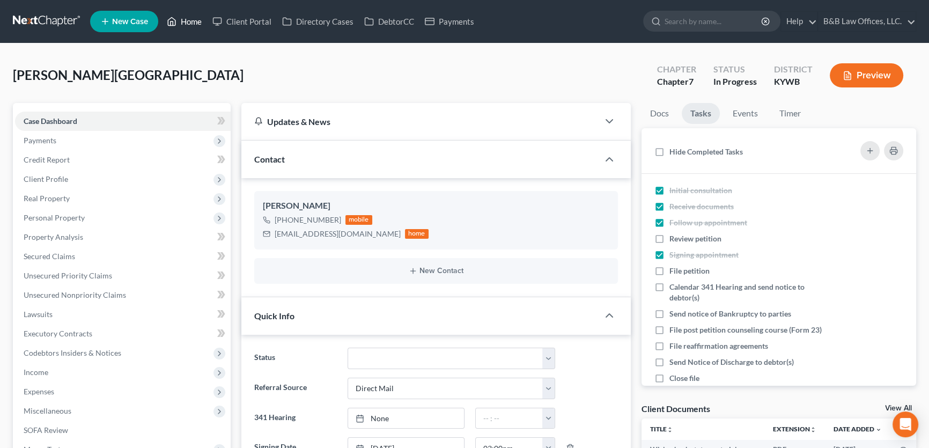
click at [186, 21] on link "Home" at bounding box center [184, 21] width 46 height 19
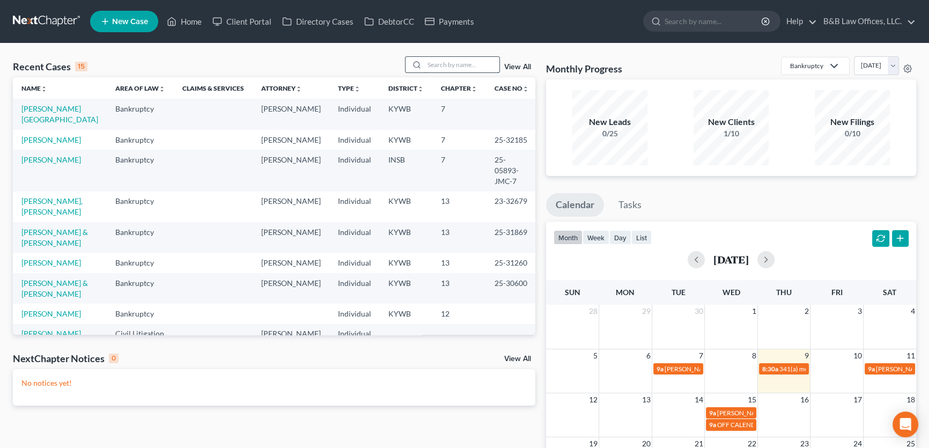
click at [452, 63] on input "search" at bounding box center [461, 65] width 75 height 16
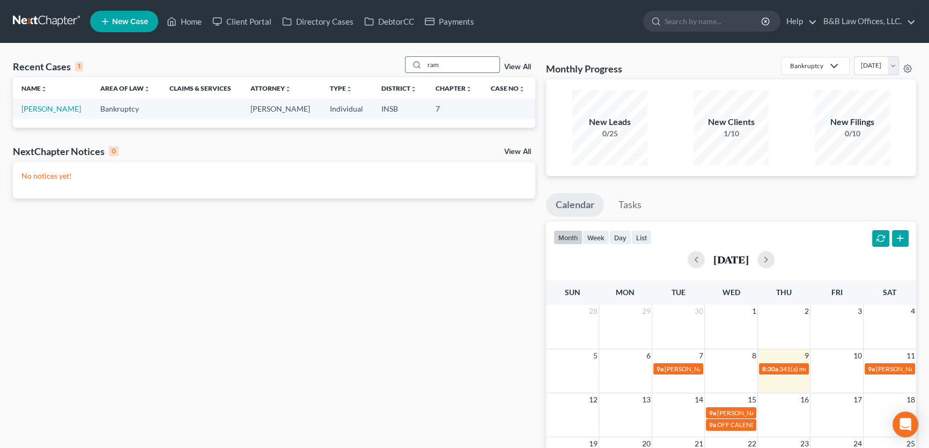
type input "ram"
click at [48, 112] on link "[PERSON_NAME]" at bounding box center [51, 108] width 60 height 9
select select "2"
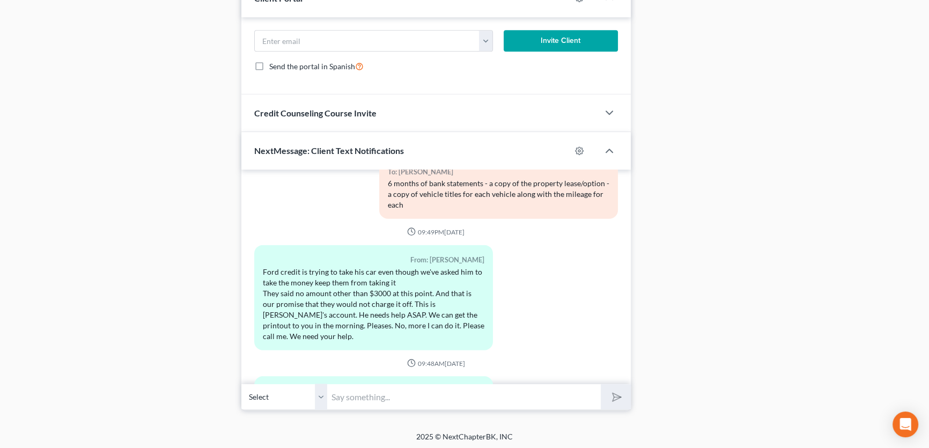
scroll to position [3354, 0]
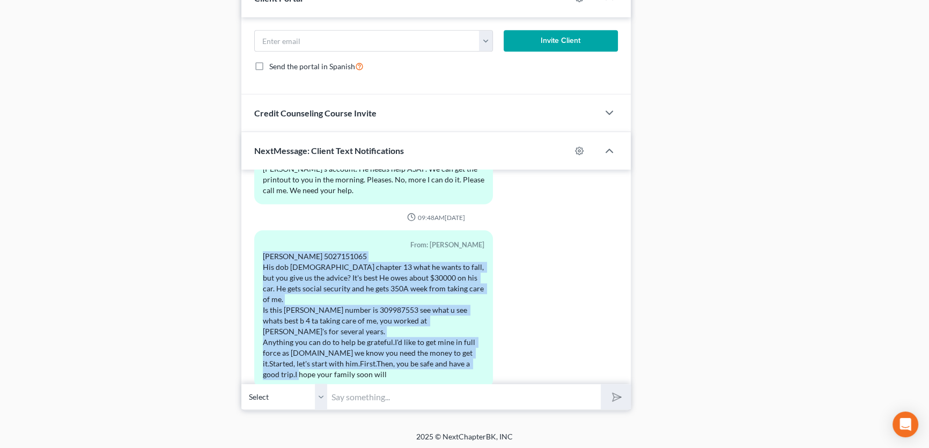
drag, startPoint x: 362, startPoint y: 339, endPoint x: 256, endPoint y: 233, distance: 149.9
click at [259, 241] on div "From: Adriana Ramsey David lee pickerill 5027151065 His dob 3.20.70 chapter 13 …" at bounding box center [373, 309] width 239 height 158
copy div "David lee pickerill 5027151065 His dob 3.20.70 chapter 13 what he wants to fall…"
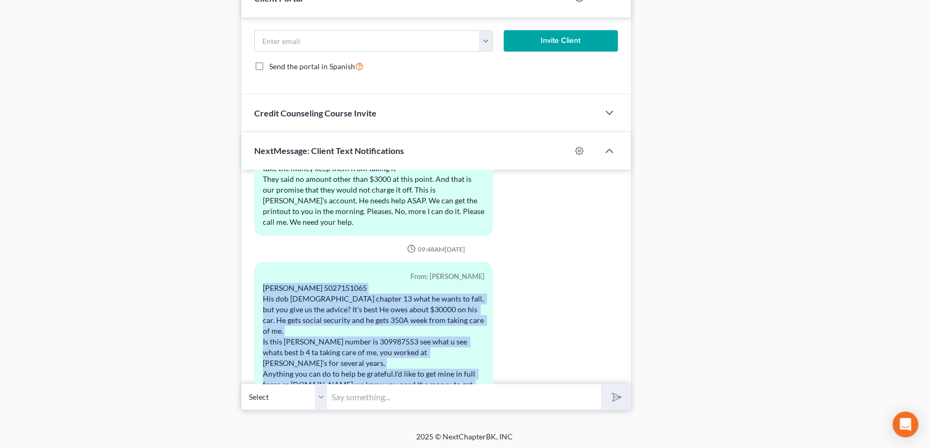
scroll to position [3305, 0]
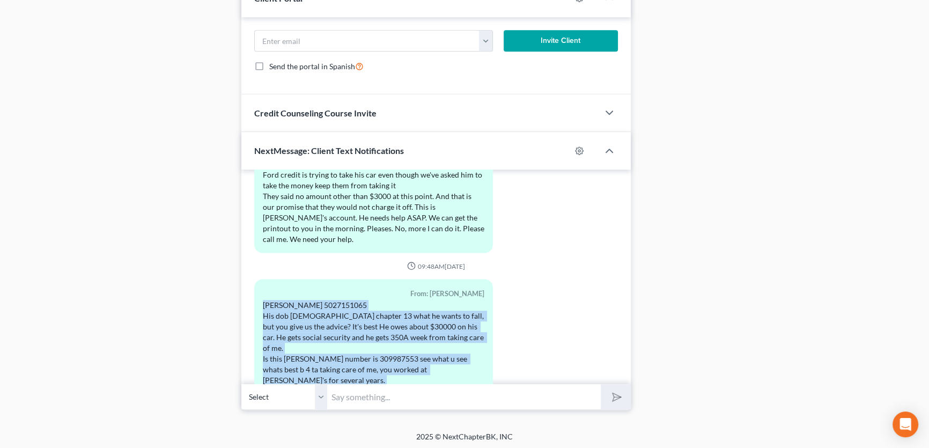
drag, startPoint x: 315, startPoint y: 326, endPoint x: 313, endPoint y: 320, distance: 6.5
click at [315, 326] on div "David lee pickerill 5027151065 His dob 3.20.70 chapter 13 what he wants to fall…" at bounding box center [374, 364] width 222 height 129
click at [314, 332] on div "David lee pickerill 5027151065 His dob 3.20.70 chapter 13 what he wants to fall…" at bounding box center [374, 364] width 222 height 129
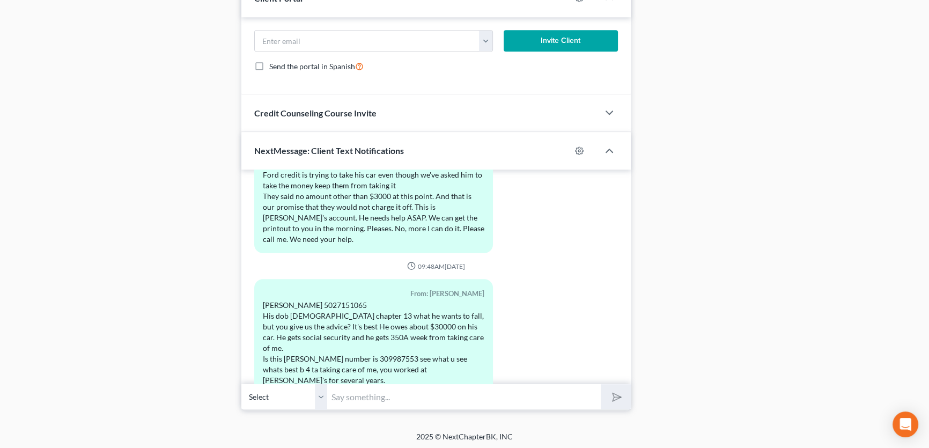
click at [314, 332] on div "David lee pickerill 5027151065 His dob 3.20.70 chapter 13 what he wants to fall…" at bounding box center [374, 364] width 222 height 129
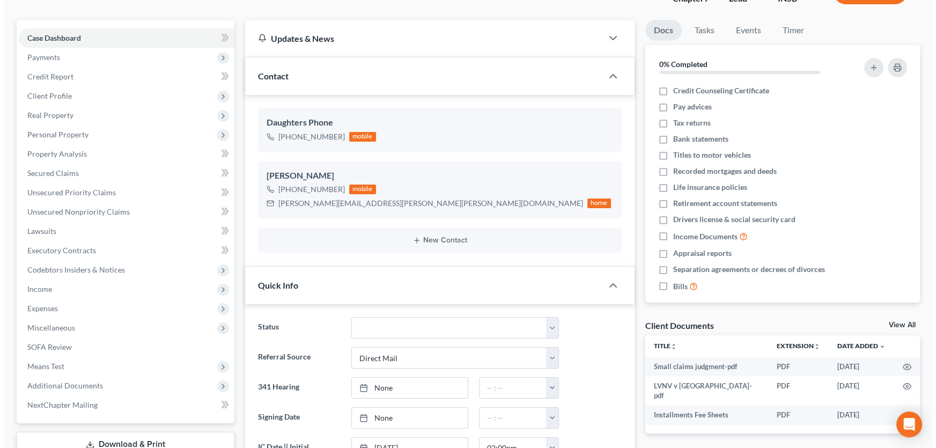
scroll to position [0, 0]
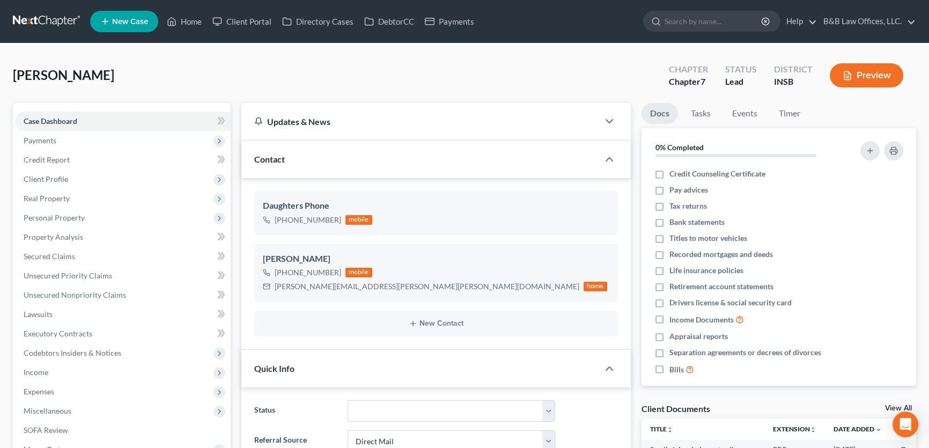
click at [126, 24] on span "New Case" at bounding box center [130, 22] width 36 height 8
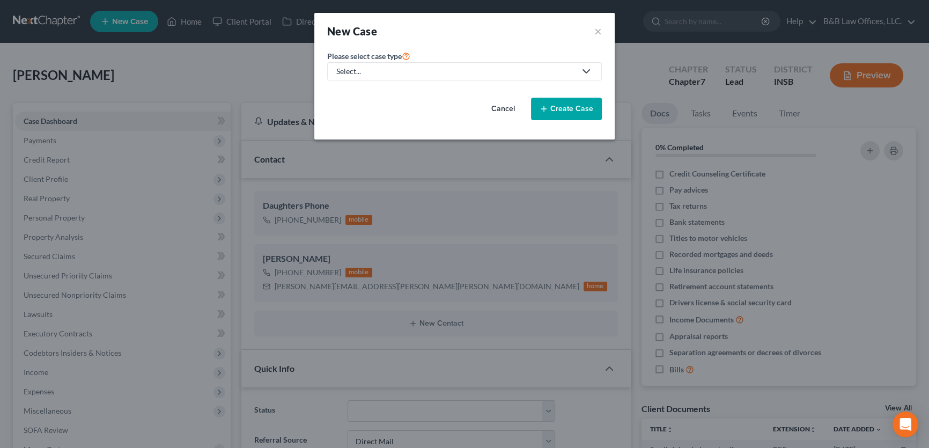
scroll to position [2346, 0]
click at [387, 75] on div "Select..." at bounding box center [459, 71] width 239 height 11
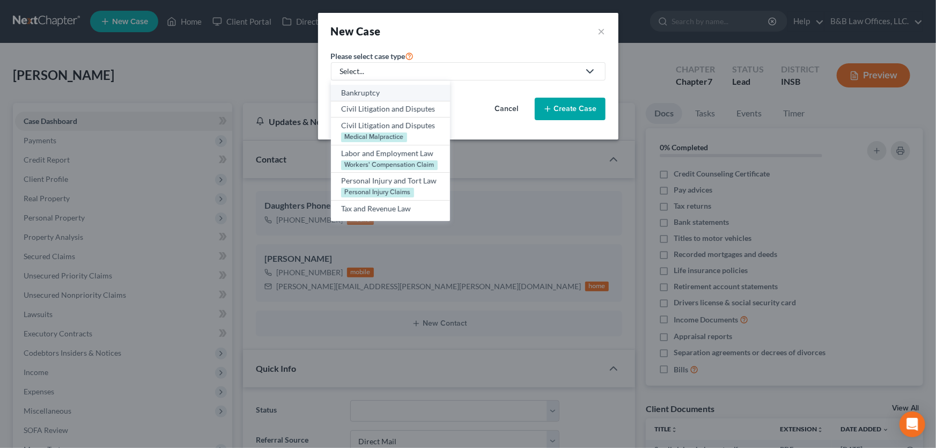
click at [378, 90] on div "Bankruptcy" at bounding box center [390, 92] width 99 height 11
select select "33"
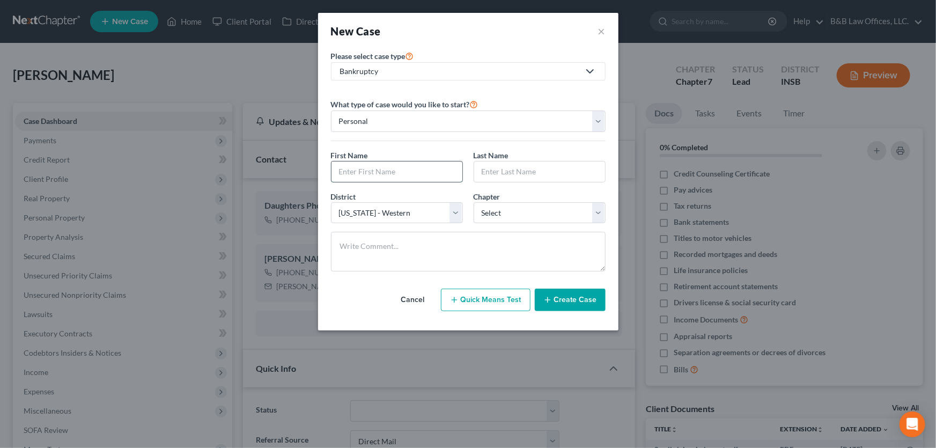
click at [370, 171] on input "text" at bounding box center [397, 171] width 131 height 20
type input "David"
type input "Pickerill"
drag, startPoint x: 526, startPoint y: 216, endPoint x: 525, endPoint y: 222, distance: 6.1
click at [526, 216] on select "Select 7 11 12 13" at bounding box center [540, 212] width 132 height 21
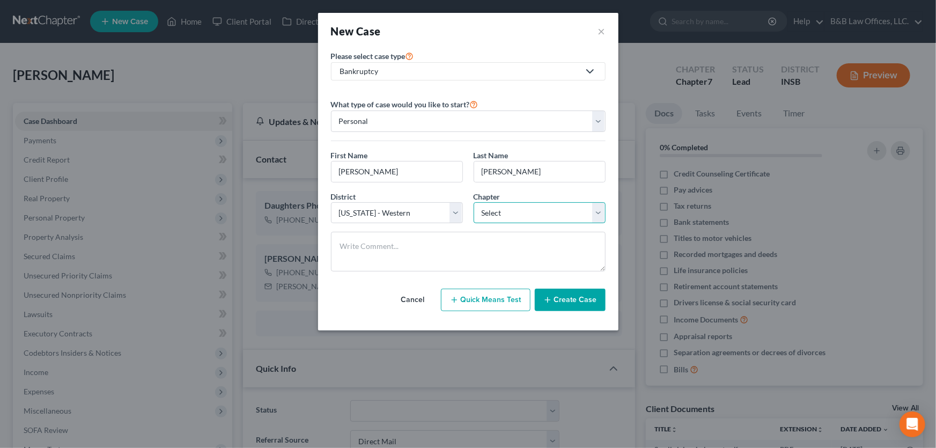
select select "3"
click at [474, 202] on select "Select 7 11 12 13" at bounding box center [540, 212] width 132 height 21
drag, startPoint x: 452, startPoint y: 209, endPoint x: 439, endPoint y: 207, distance: 13.1
click at [452, 209] on select "Select Alabama - Middle Alabama - Northern Alabama - Southern Alaska Arizona Ar…" at bounding box center [397, 212] width 132 height 21
select select "28"
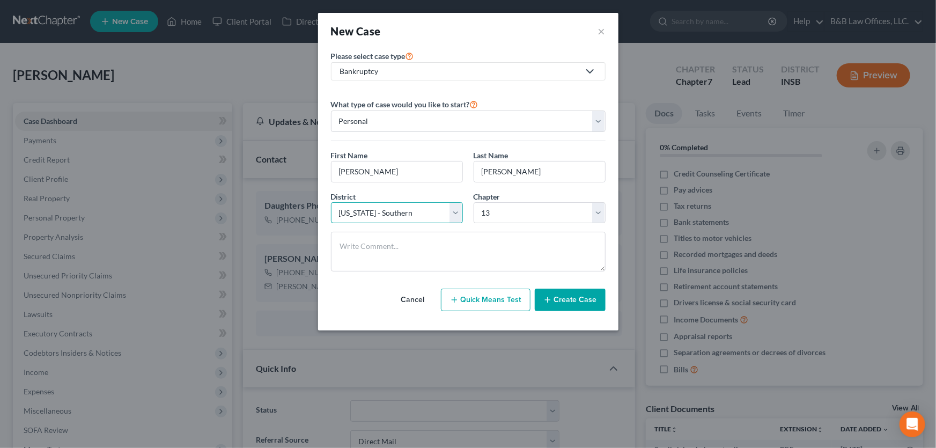
click at [331, 202] on select "Select Alabama - Middle Alabama - Northern Alabama - Southern Alaska Arizona Ar…" at bounding box center [397, 212] width 132 height 21
click at [560, 302] on button "Create Case" at bounding box center [570, 300] width 71 height 23
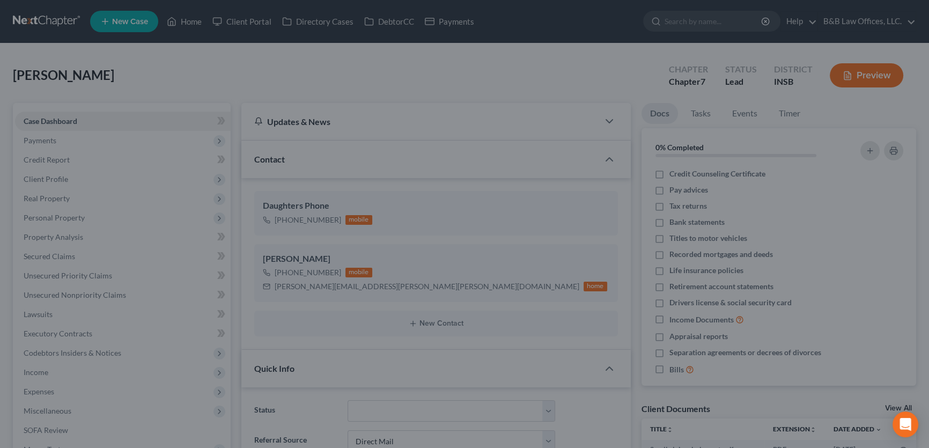
scroll to position [2378, 0]
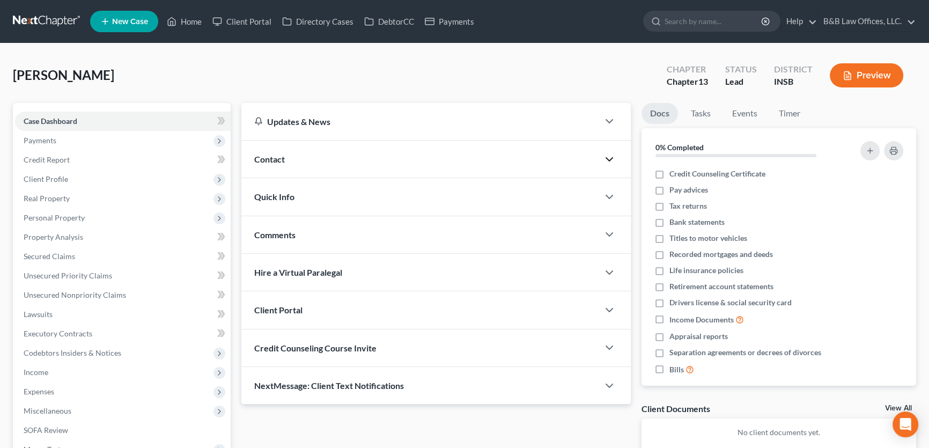
click at [603, 156] on icon "button" at bounding box center [609, 159] width 13 height 13
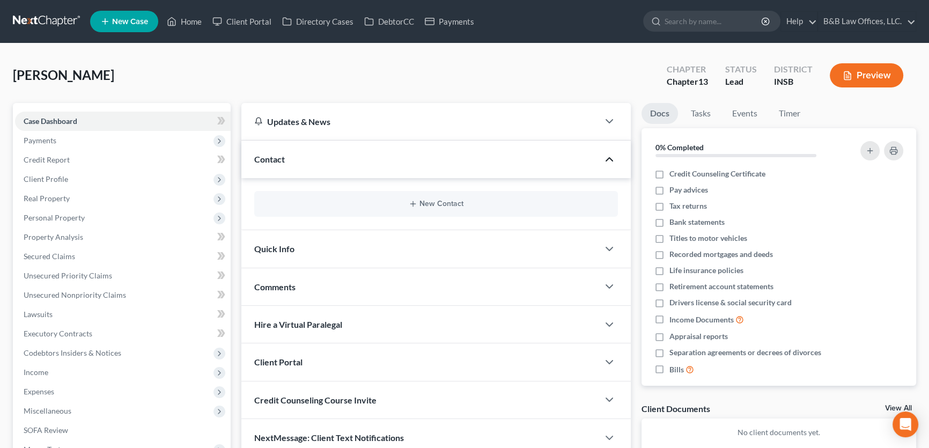
click at [607, 157] on icon "button" at bounding box center [609, 159] width 13 height 13
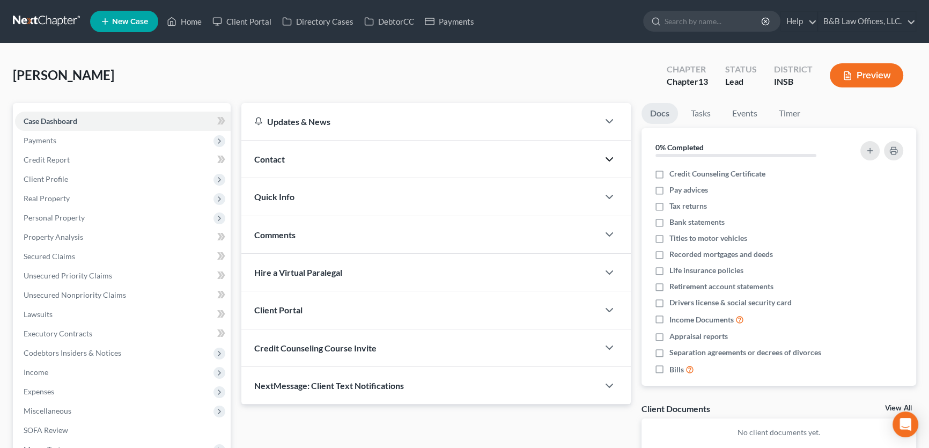
click at [608, 159] on polyline "button" at bounding box center [609, 159] width 6 height 3
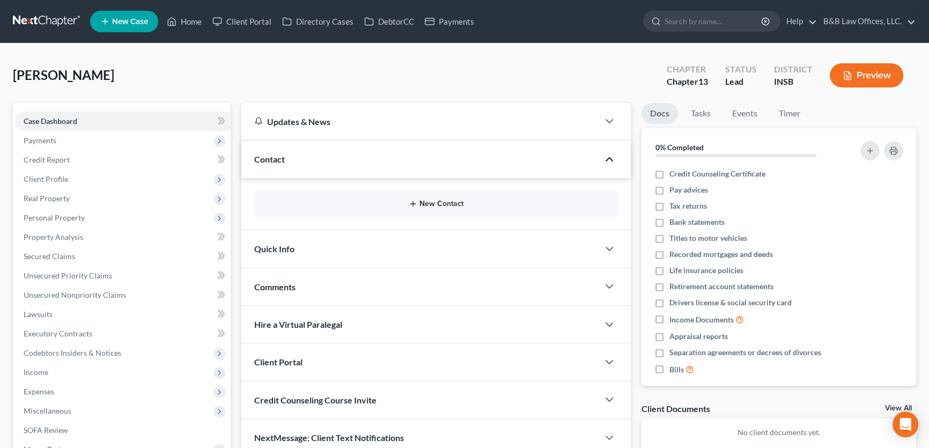
click at [448, 203] on button "New Contact" at bounding box center [436, 204] width 347 height 9
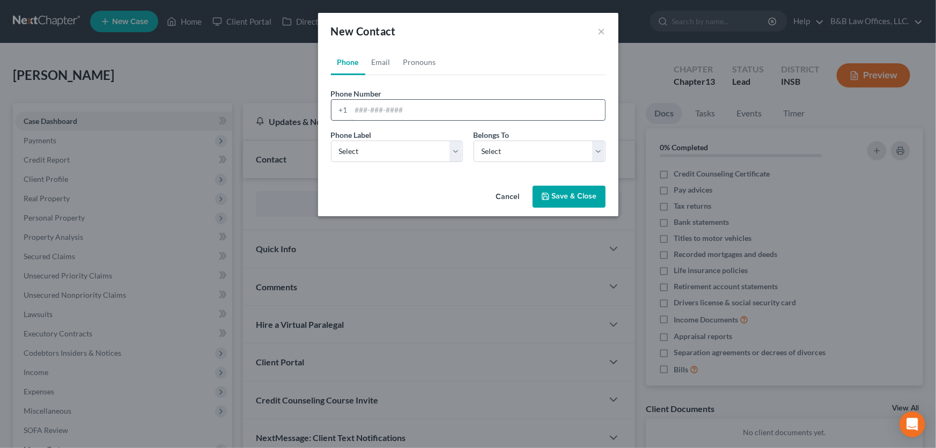
click at [381, 117] on input "tel" at bounding box center [478, 110] width 254 height 20
type input "502-715-1065"
click at [361, 157] on select "Select Mobile Home Work Other" at bounding box center [397, 151] width 132 height 21
select select "0"
click at [331, 141] on select "Select Mobile Home Work Other" at bounding box center [397, 151] width 132 height 21
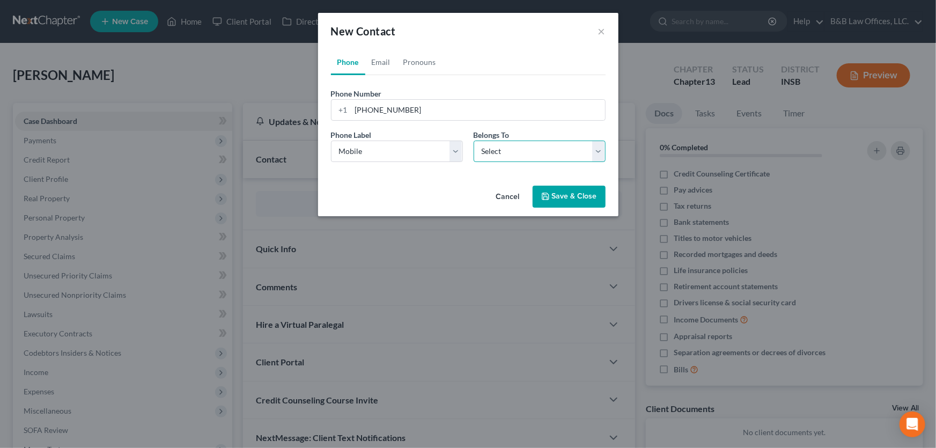
drag, startPoint x: 497, startPoint y: 150, endPoint x: 497, endPoint y: 159, distance: 9.1
click at [497, 150] on select "Select Client Other" at bounding box center [540, 151] width 132 height 21
select select "0"
click at [474, 141] on select "Select Client Other" at bounding box center [540, 151] width 132 height 21
click at [573, 197] on button "Save & Close" at bounding box center [569, 197] width 73 height 23
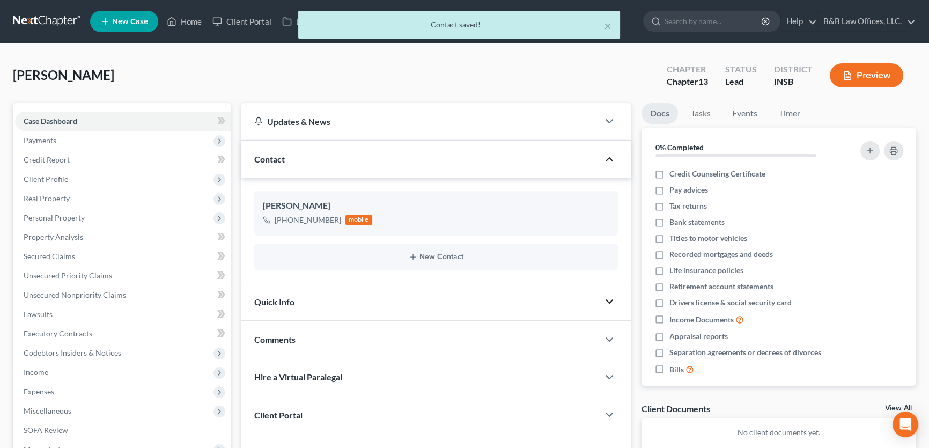
click at [612, 295] on icon "button" at bounding box center [609, 301] width 13 height 13
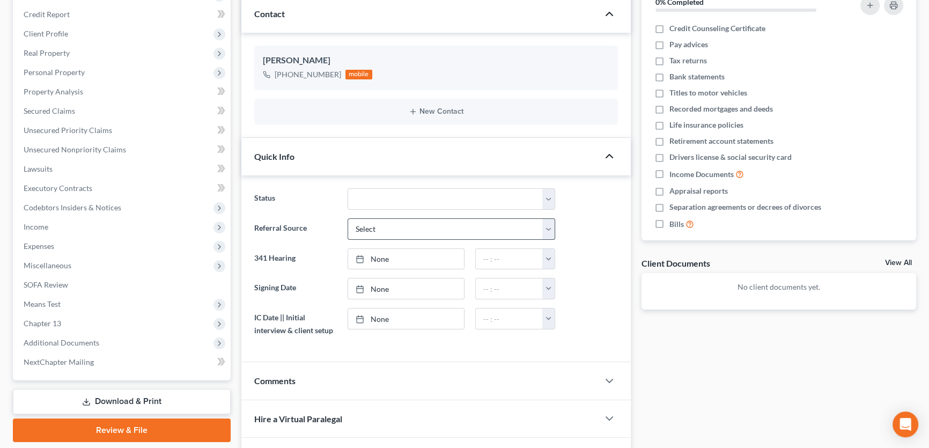
scroll to position [146, 0]
click at [455, 204] on select "Discharged Discharged & Reported Discharge Litigation Dismissal Notice Dismisse…" at bounding box center [452, 198] width 208 height 21
drag, startPoint x: 455, startPoint y: 204, endPoint x: 444, endPoint y: 212, distance: 13.4
click at [455, 204] on select "Discharged Discharged & Reported Discharge Litigation Dismissal Notice Dismisse…" at bounding box center [452, 198] width 208 height 21
click at [418, 232] on select "Select Word Of Mouth Previous Clients Direct Mail Website Google Search Modern …" at bounding box center [452, 228] width 208 height 21
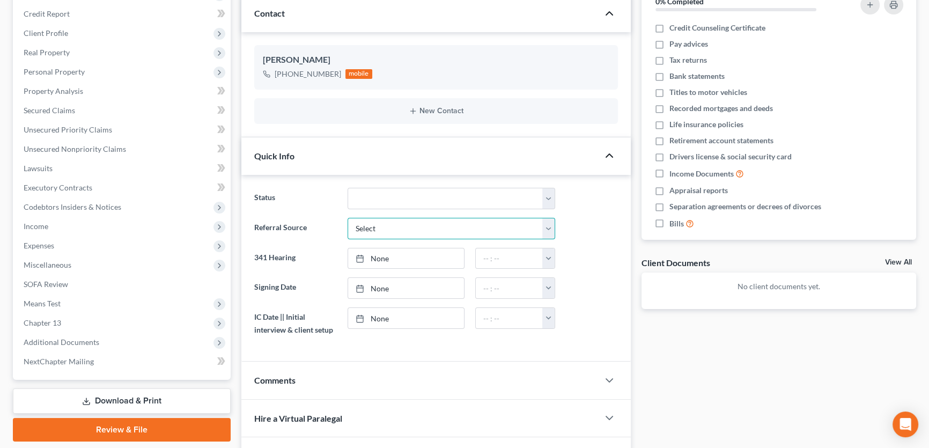
select select "1"
click at [348, 218] on select "Select Word Of Mouth Previous Clients Direct Mail Website Google Search Modern …" at bounding box center [452, 228] width 208 height 21
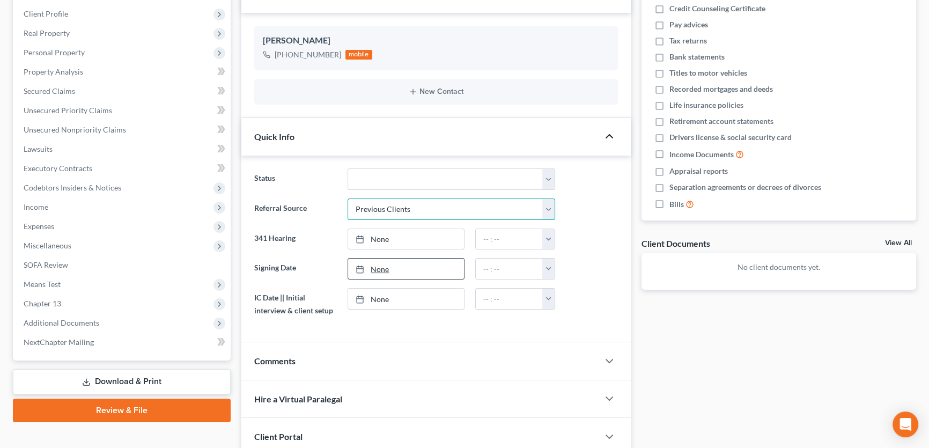
scroll to position [195, 0]
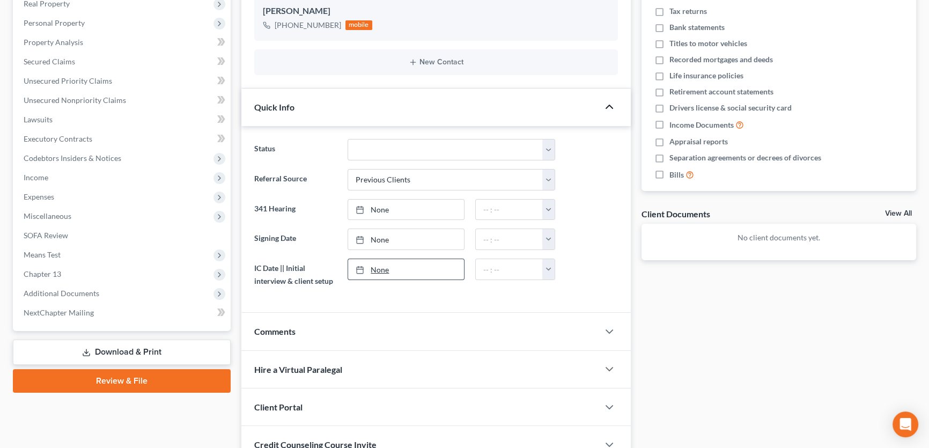
click at [381, 266] on link "None" at bounding box center [405, 269] width 115 height 20
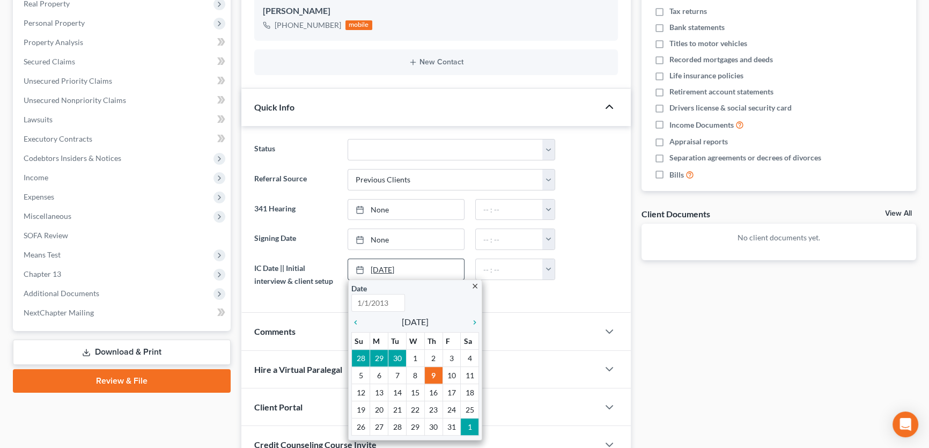
type input "10/9/2025"
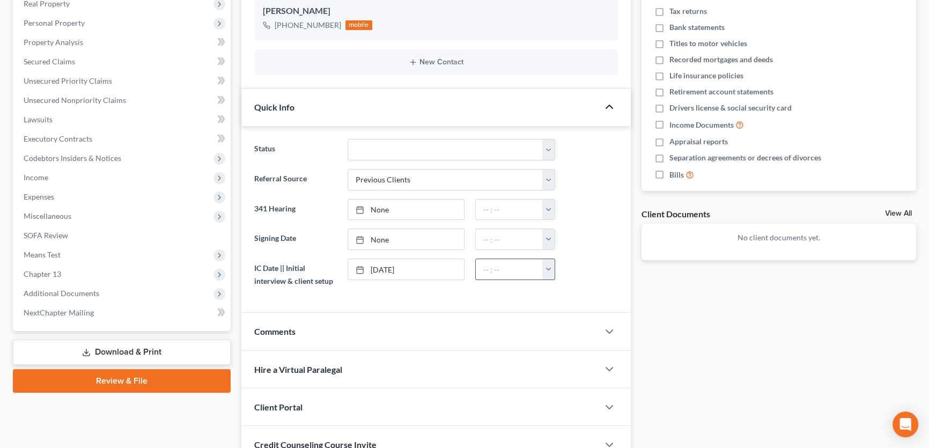
click at [550, 269] on button "button" at bounding box center [548, 269] width 12 height 20
click at [559, 342] on link "1:30am" at bounding box center [573, 347] width 60 height 18
type input "1:30am"
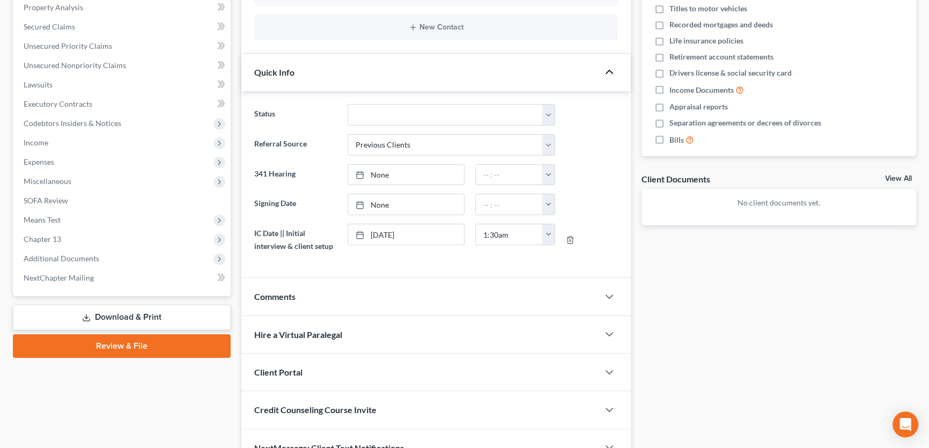
scroll to position [244, 0]
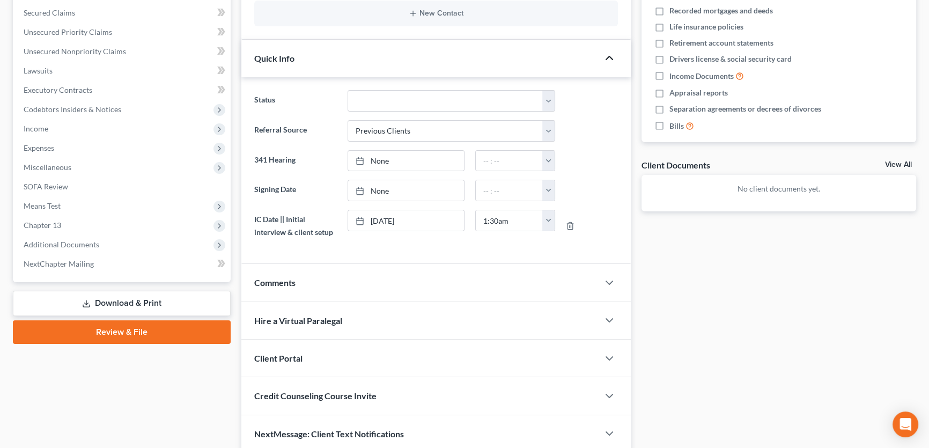
click at [279, 278] on span "Comments" at bounding box center [274, 282] width 41 height 10
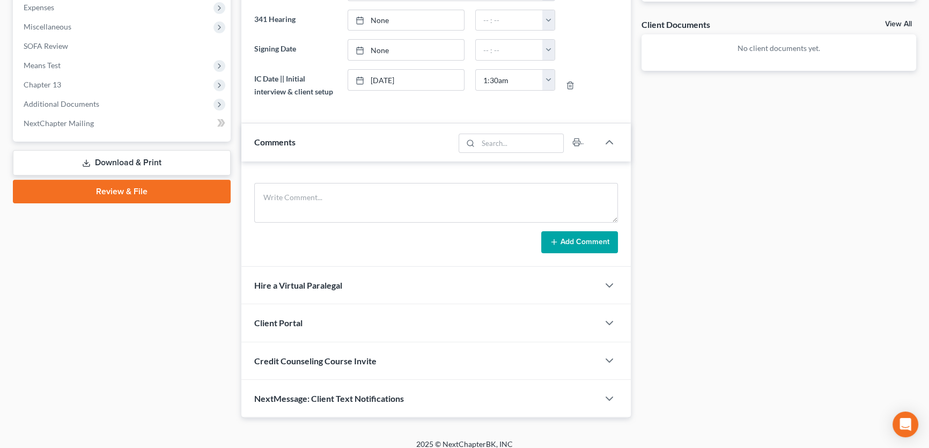
scroll to position [392, 0]
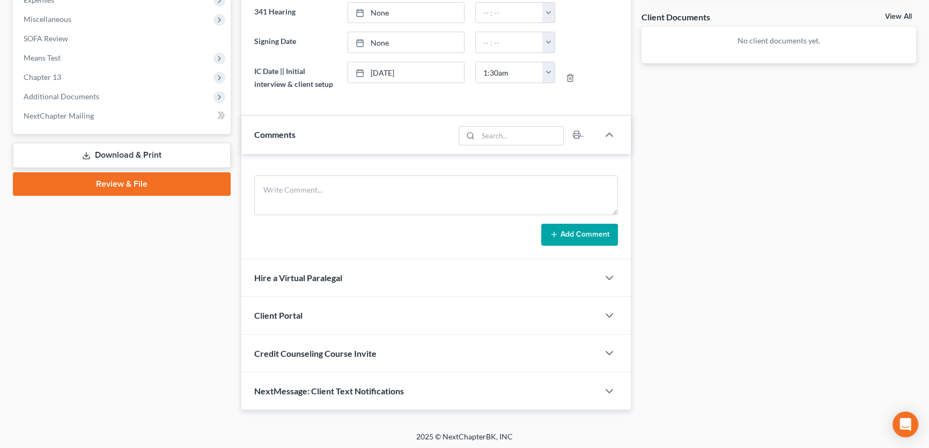
click at [289, 310] on span "Client Portal" at bounding box center [278, 315] width 48 height 10
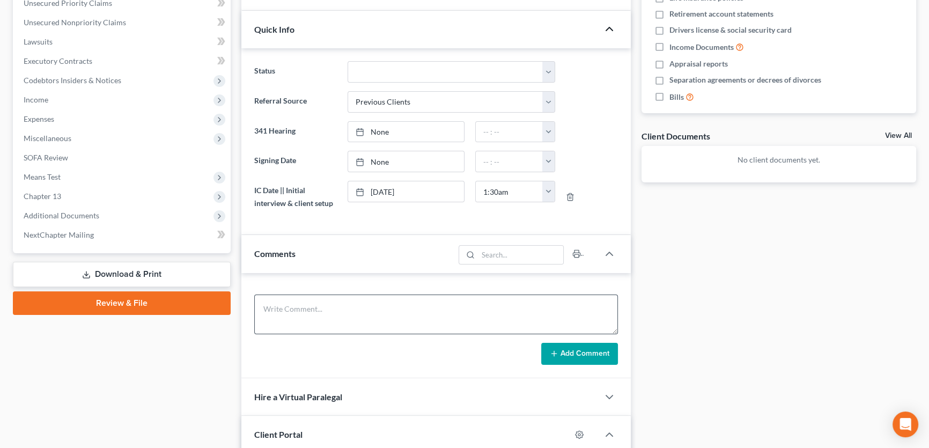
scroll to position [274, 0]
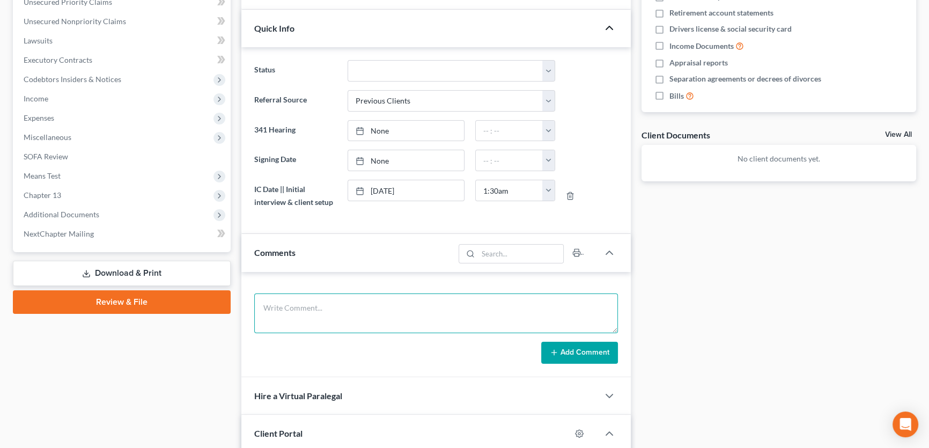
click at [307, 306] on textarea at bounding box center [436, 313] width 364 height 40
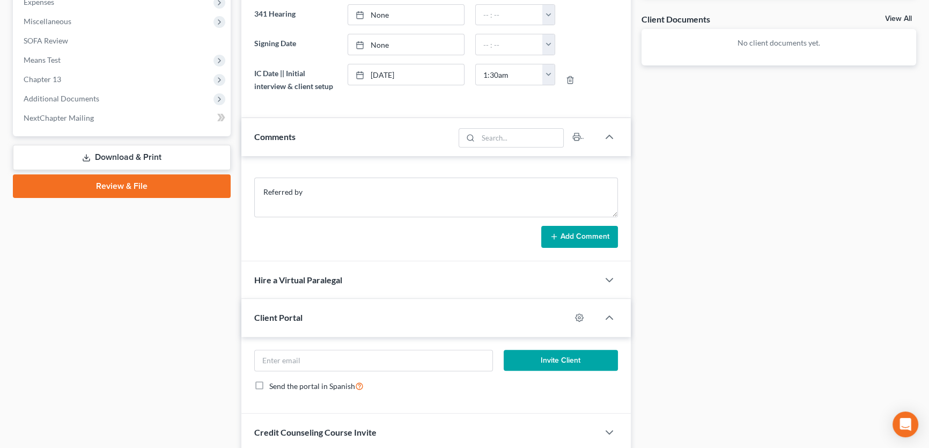
scroll to position [390, 0]
click at [327, 196] on textarea "Referred by" at bounding box center [436, 197] width 364 height 40
paste textarea "[PERSON_NAME]"
type textarea "Referred by Ramsey, Adriana SS 309-98-7553"
click at [582, 231] on button "Add Comment" at bounding box center [579, 236] width 77 height 23
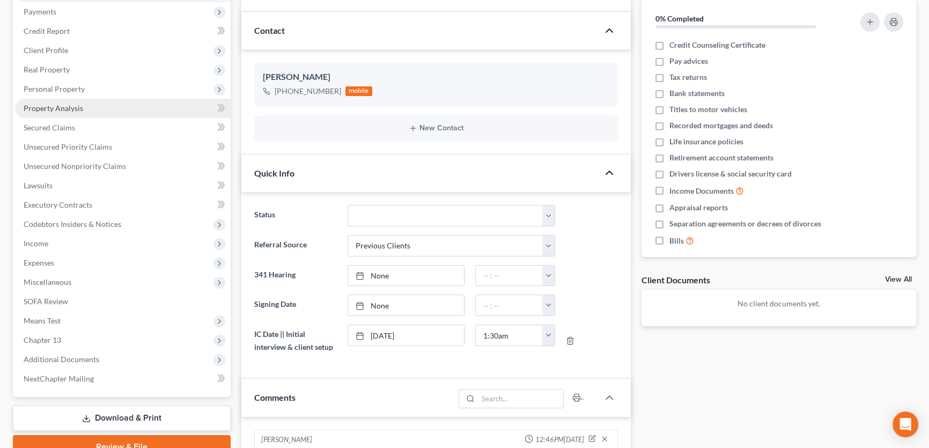
scroll to position [97, 0]
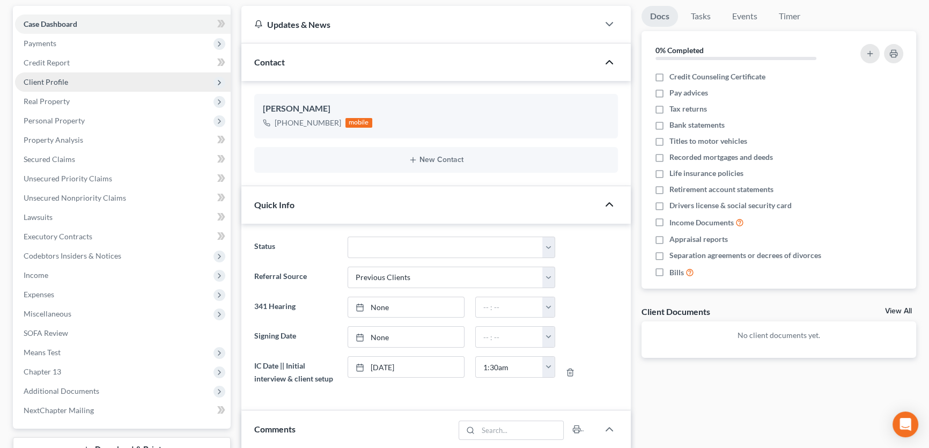
click at [54, 84] on span "Client Profile" at bounding box center [46, 81] width 45 height 9
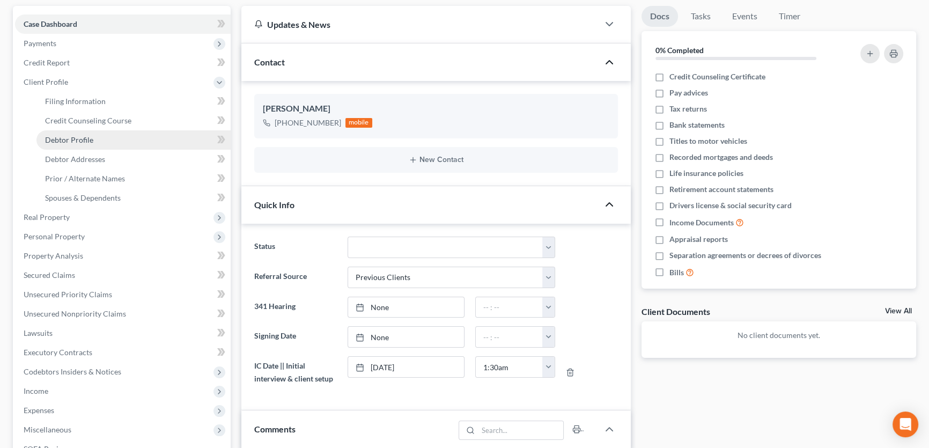
click at [66, 138] on span "Debtor Profile" at bounding box center [69, 139] width 48 height 9
select select "0"
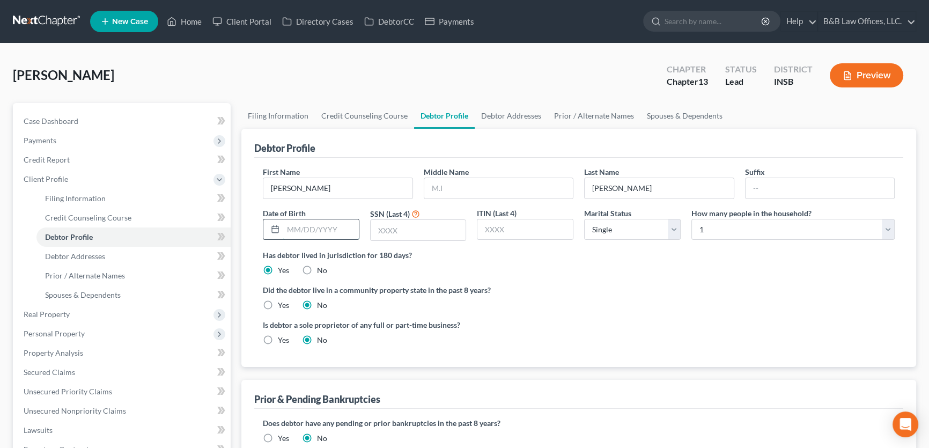
click at [316, 227] on input "text" at bounding box center [321, 229] width 76 height 20
type input "03/20/1970"
click at [396, 222] on input "text" at bounding box center [419, 230] width 96 height 20
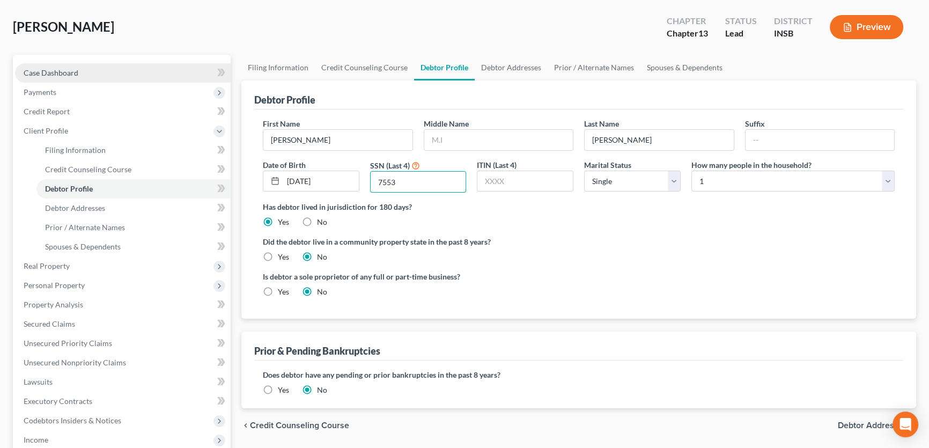
type input "7553"
click at [69, 69] on span "Case Dashboard" at bounding box center [51, 72] width 55 height 9
select select "1"
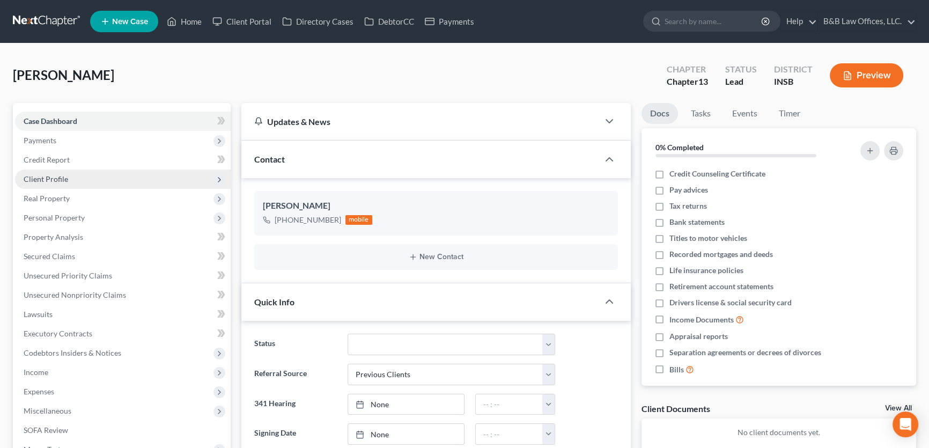
click at [46, 185] on span "Client Profile" at bounding box center [123, 179] width 216 height 19
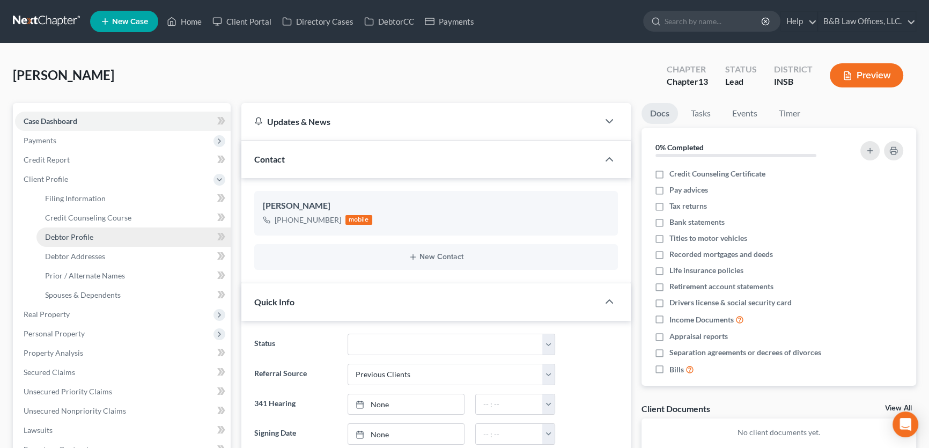
click at [70, 237] on span "Debtor Profile" at bounding box center [69, 236] width 48 height 9
select select "0"
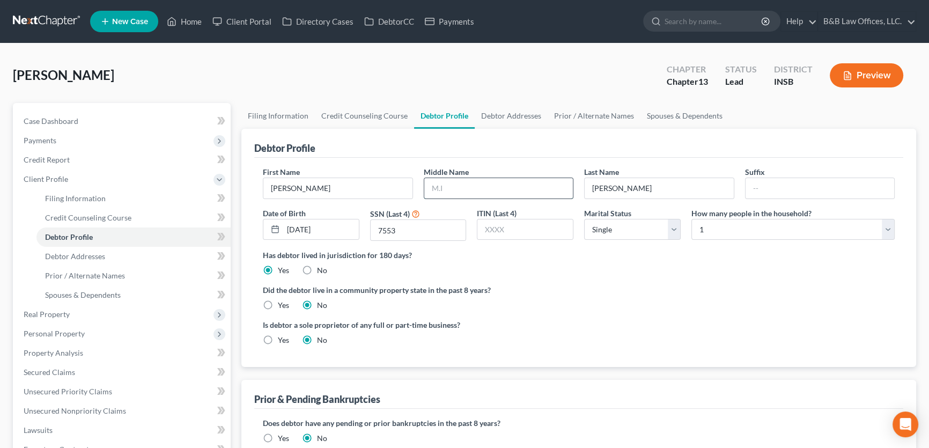
click at [467, 178] on input "text" at bounding box center [498, 188] width 149 height 20
type input "L"
click at [496, 114] on link "Debtor Addresses" at bounding box center [511, 116] width 73 height 26
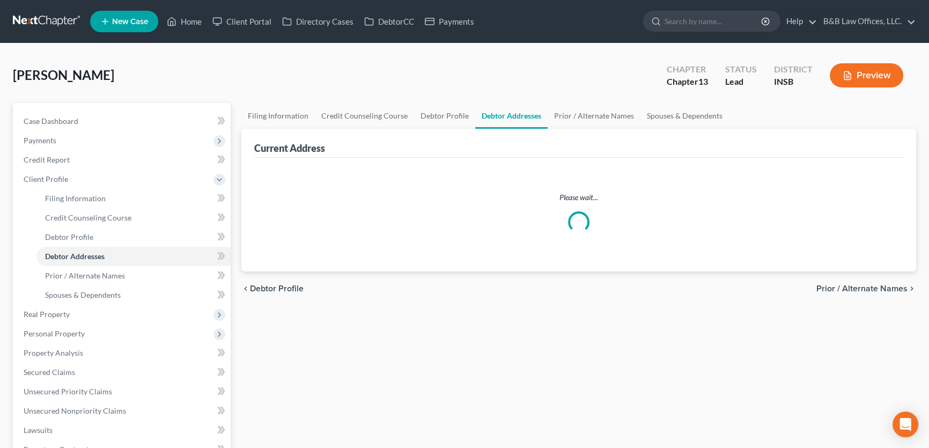
select select "0"
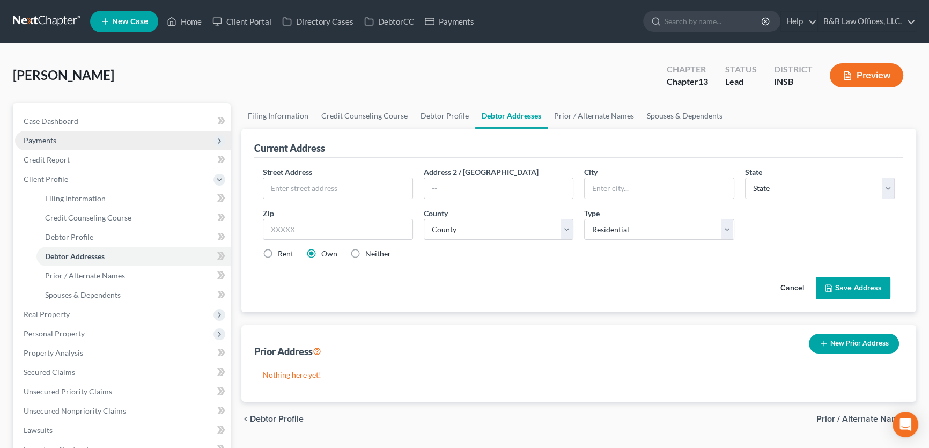
drag, startPoint x: 55, startPoint y: 135, endPoint x: 58, endPoint y: 126, distance: 9.7
click at [55, 134] on span "Payments" at bounding box center [123, 140] width 216 height 19
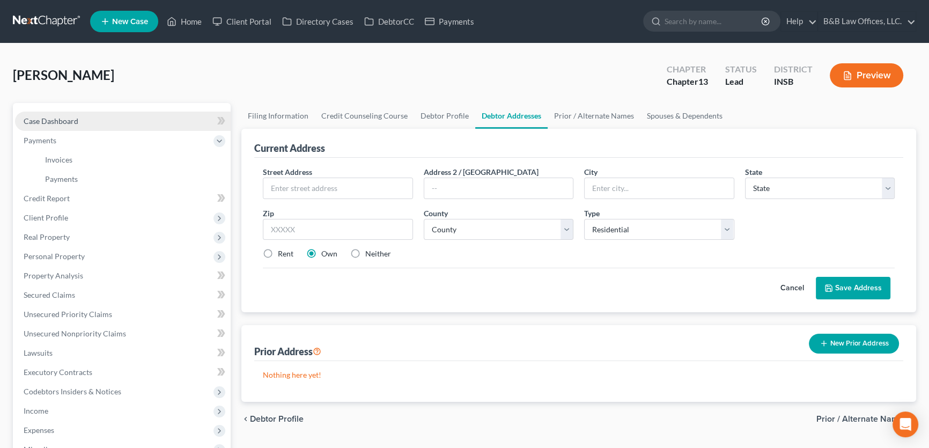
click at [58, 126] on link "Case Dashboard" at bounding box center [123, 121] width 216 height 19
select select "1"
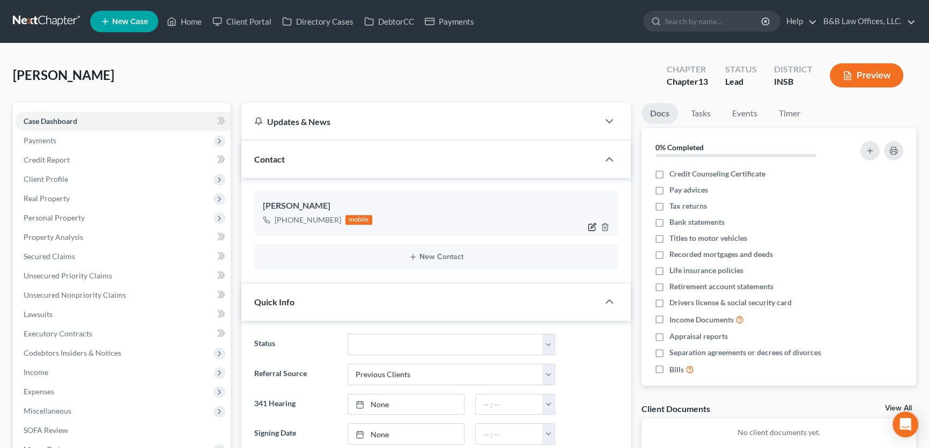
click at [591, 226] on icon "button" at bounding box center [592, 227] width 9 height 9
select select "0"
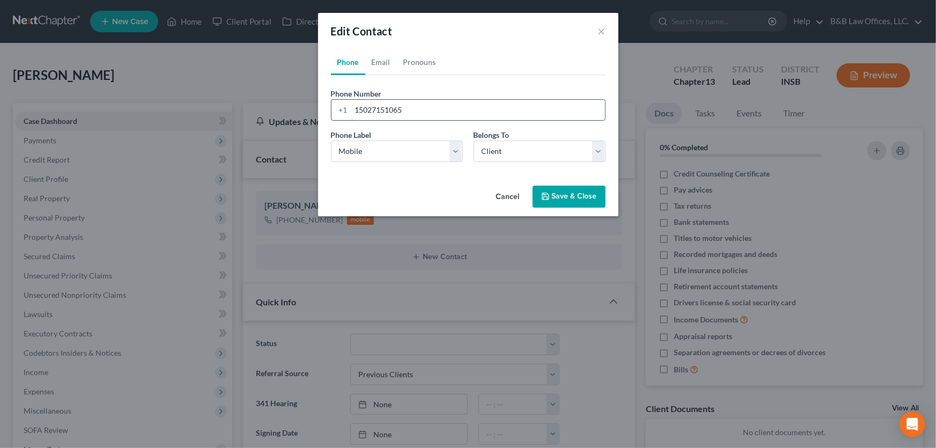
click at [415, 110] on input "15027151065" at bounding box center [478, 110] width 254 height 20
type input "15027151067"
click at [559, 199] on button "Save & Close" at bounding box center [569, 197] width 73 height 23
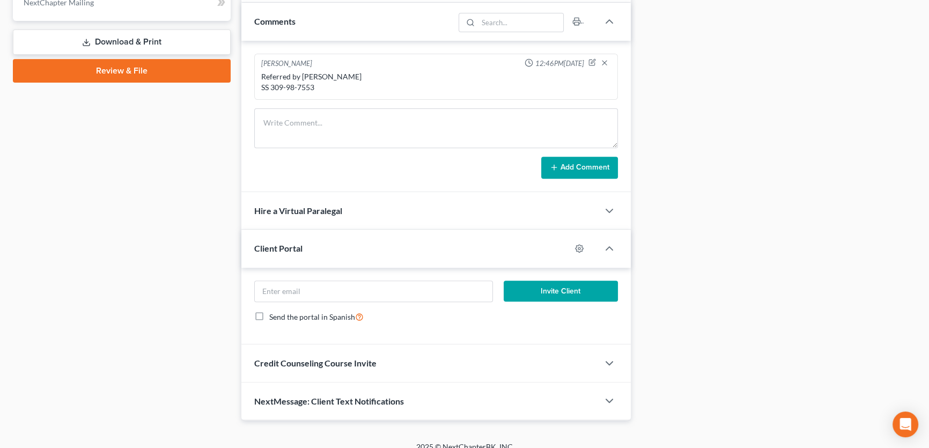
scroll to position [515, 0]
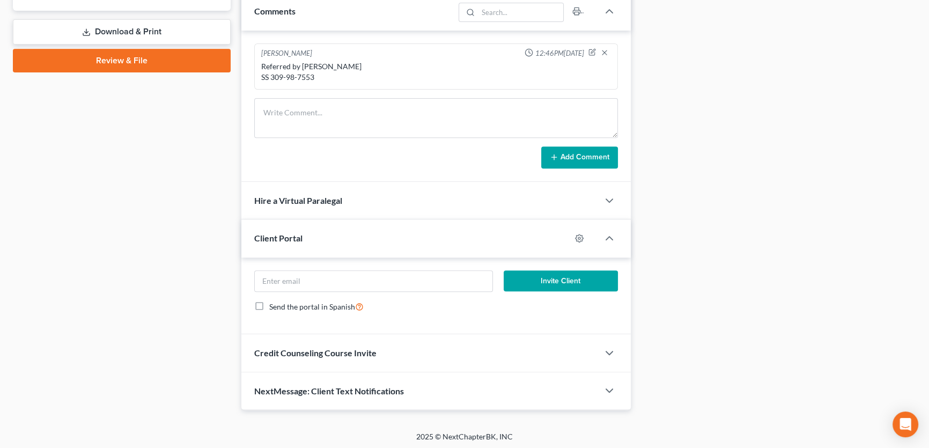
click at [376, 396] on div "NextMessage: Client Text Notifications" at bounding box center [419, 390] width 357 height 37
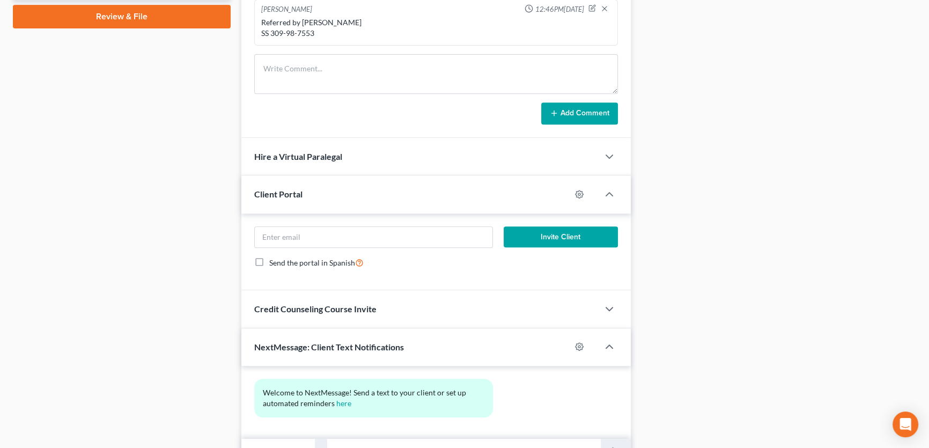
scroll to position [614, 0]
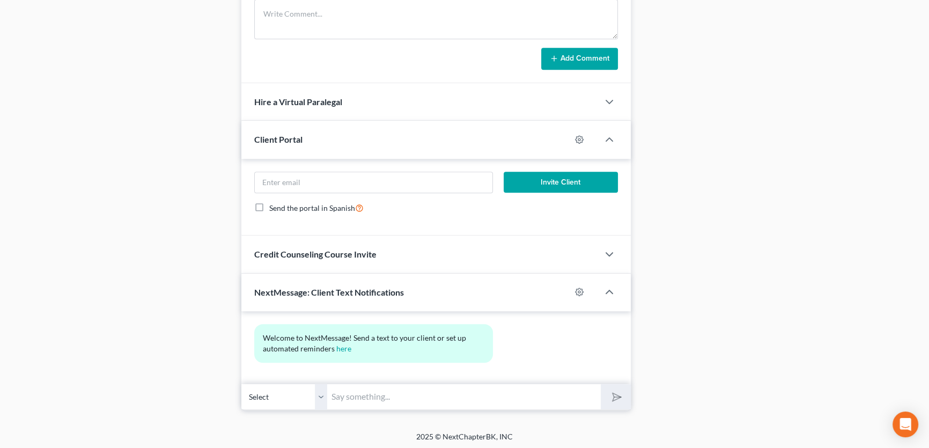
click at [368, 397] on input "text" at bounding box center [464, 397] width 274 height 26
type input "David, this is a test"
click at [613, 407] on button "submit" at bounding box center [616, 396] width 30 height 25
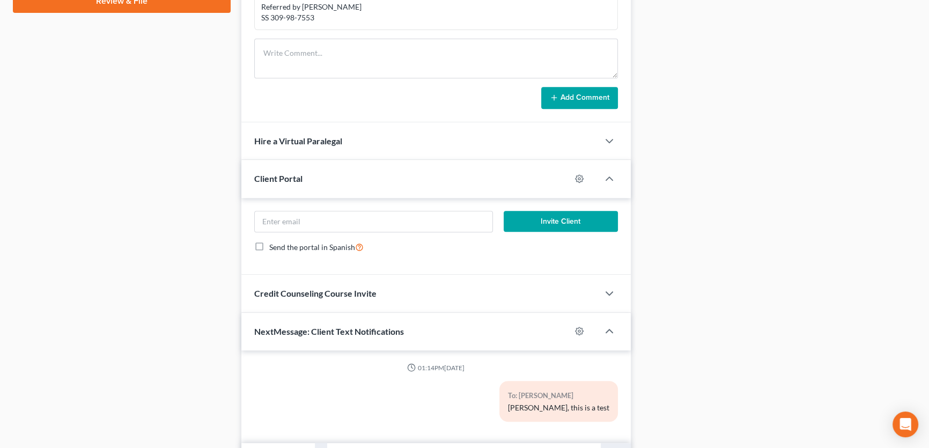
scroll to position [633, 0]
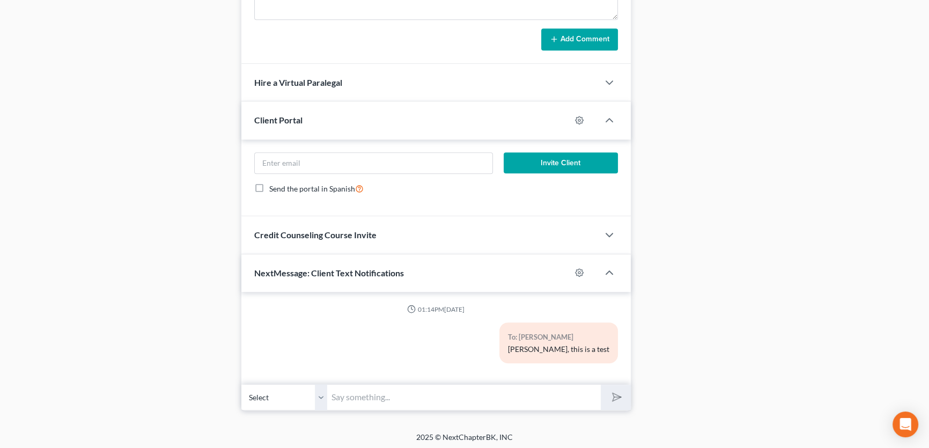
click at [319, 395] on select "Select +1 (502) 715-1067 - David Pickerill" at bounding box center [284, 397] width 86 height 26
drag, startPoint x: 398, startPoint y: 312, endPoint x: 392, endPoint y: 326, distance: 15.1
click at [398, 312] on div "01:14PM, 10/09/2025 To: David Pickerill David, this is a test" at bounding box center [436, 338] width 364 height 67
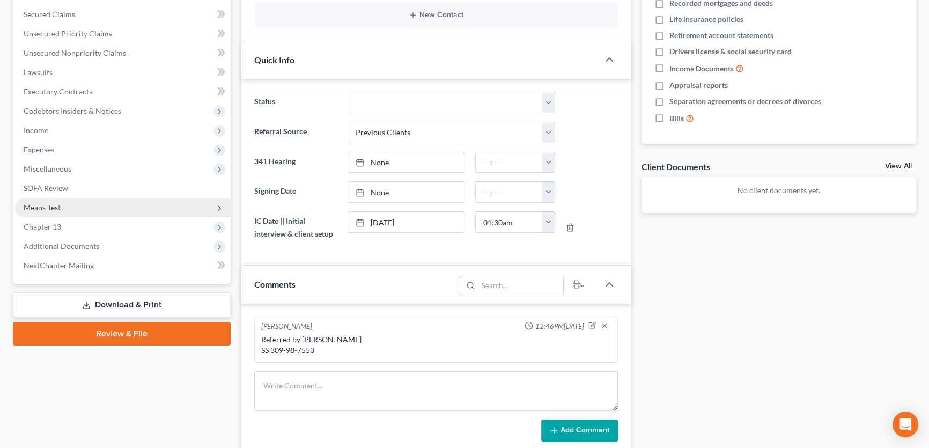
scroll to position [145, 0]
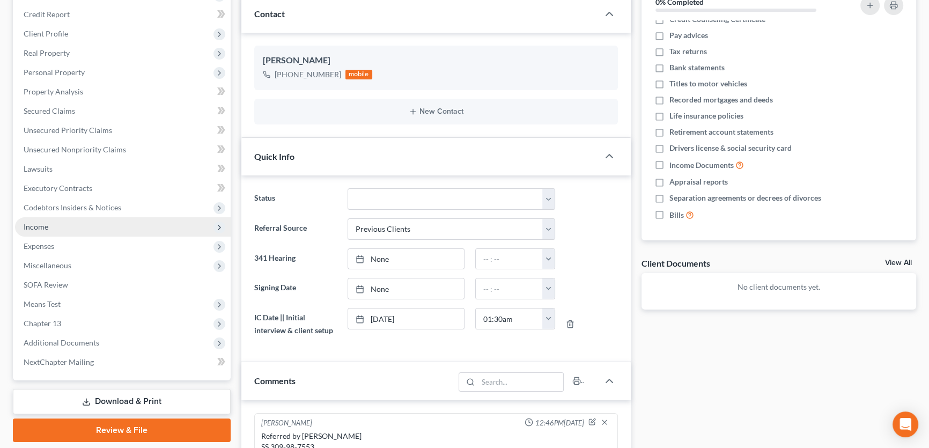
click at [70, 230] on span "Income" at bounding box center [123, 226] width 216 height 19
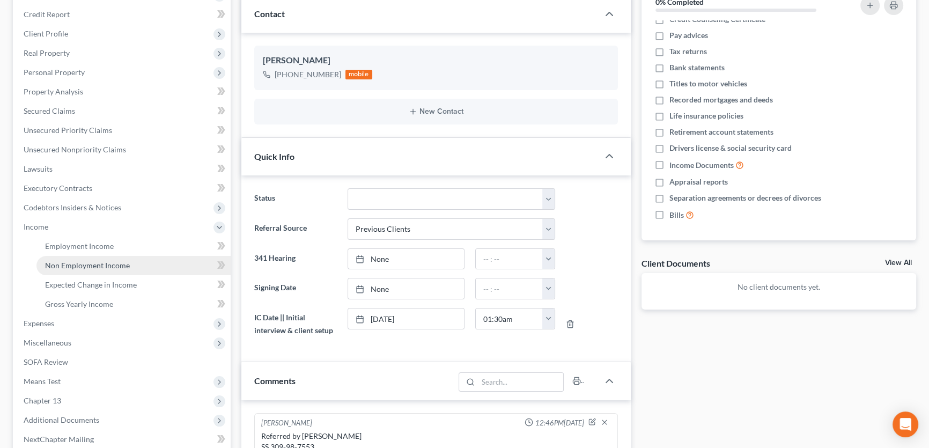
click at [97, 266] on span "Non Employment Income" at bounding box center [87, 265] width 85 height 9
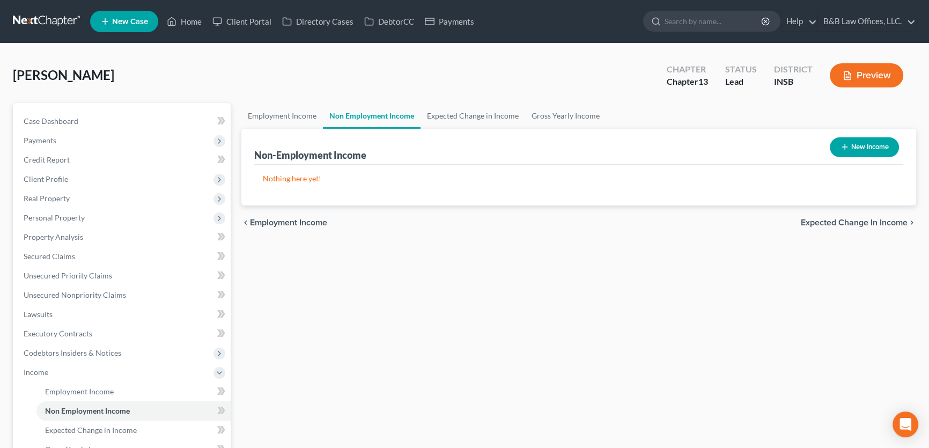
click at [853, 151] on button "New Income" at bounding box center [864, 147] width 69 height 20
select select "0"
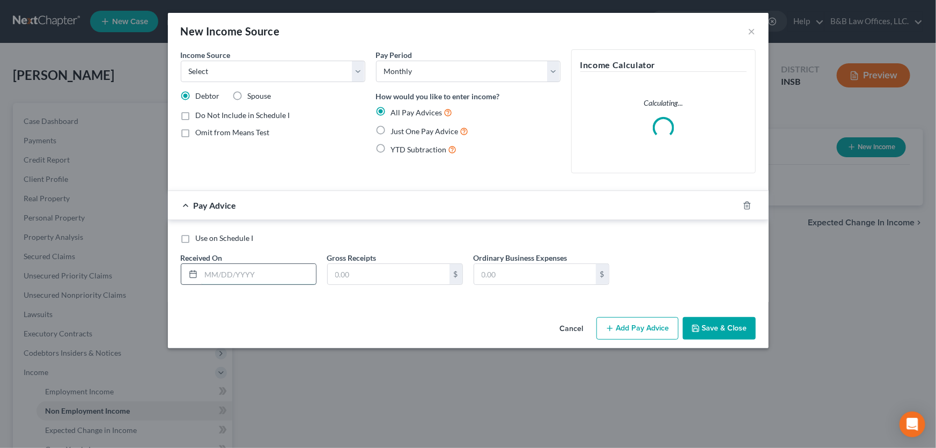
click at [228, 275] on input "text" at bounding box center [258, 274] width 115 height 20
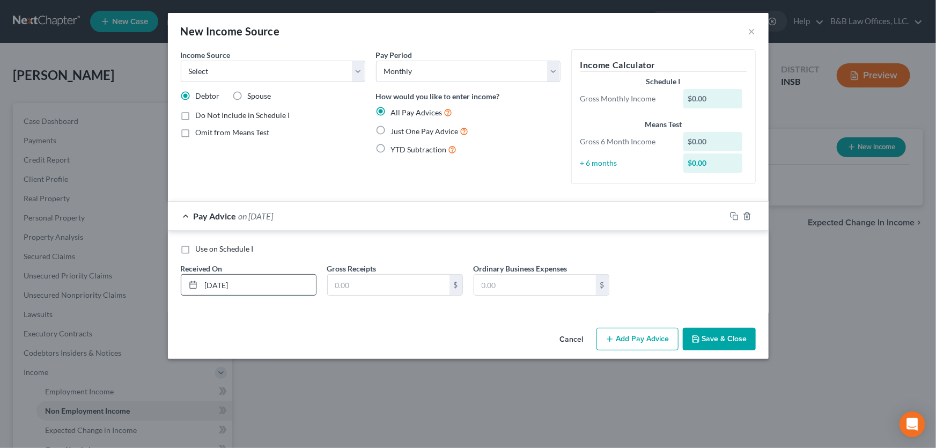
type input "1/1/25"
drag, startPoint x: 383, startPoint y: 130, endPoint x: 374, endPoint y: 241, distance: 111.4
click at [391, 130] on label "Just One Pay Advice" at bounding box center [430, 131] width 78 height 12
click at [395, 130] on input "Just One Pay Advice" at bounding box center [398, 128] width 7 height 7
radio input "true"
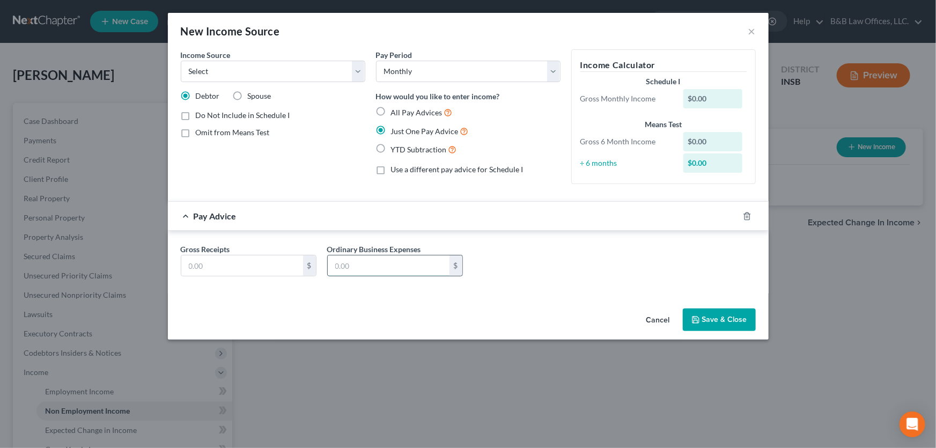
click at [362, 267] on input "text" at bounding box center [389, 265] width 122 height 20
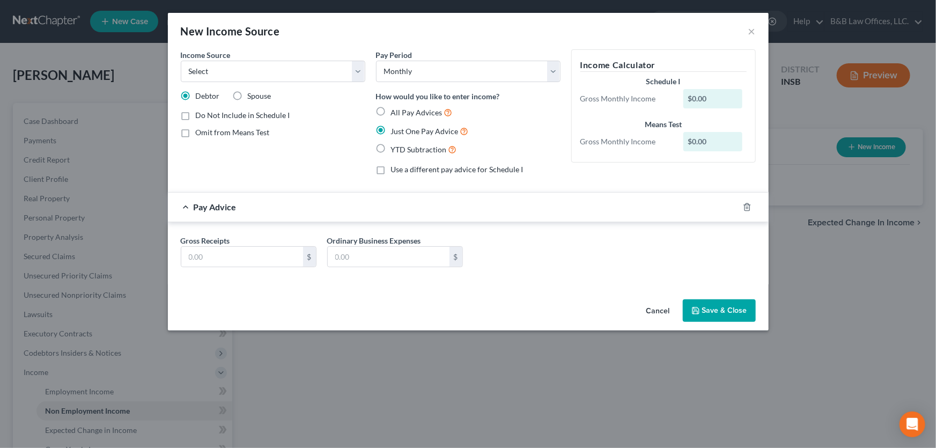
click at [210, 269] on div "Gross Receipts $ Ordinary Business Expenses $" at bounding box center [468, 255] width 586 height 41
click at [214, 258] on input "text" at bounding box center [242, 257] width 122 height 20
click at [196, 115] on label "Do Not Include in Schedule I" at bounding box center [243, 115] width 94 height 11
click at [200, 115] on input "Do Not Include in Schedule I" at bounding box center [203, 113] width 7 height 7
checkbox input "true"
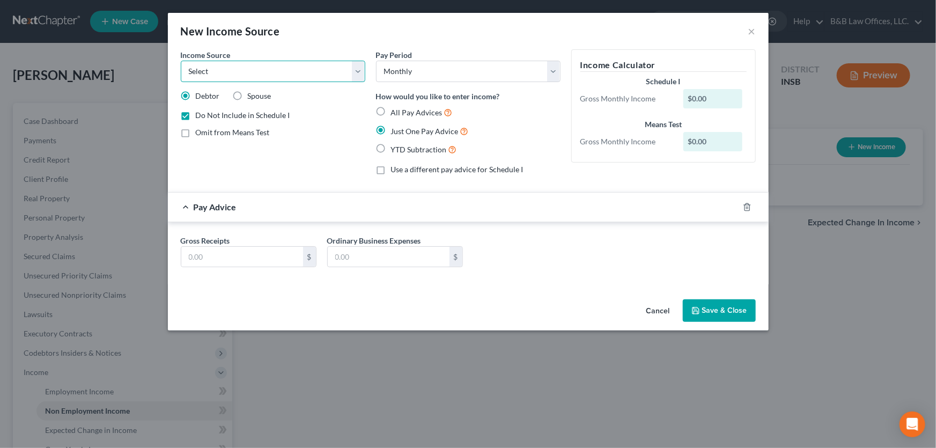
click at [221, 74] on select "Select Unemployment Disability (from employer) Pension Retirement Social Securi…" at bounding box center [273, 71] width 185 height 21
select select "4"
click at [181, 61] on select "Select Unemployment Disability (from employer) Pension Retirement Social Securi…" at bounding box center [273, 71] width 185 height 21
click at [225, 258] on input "text" at bounding box center [242, 257] width 122 height 20
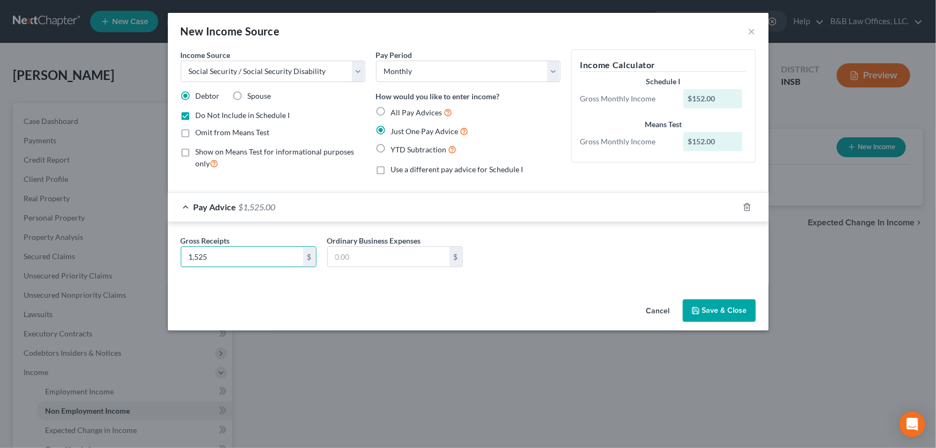
type input "1,525"
click at [714, 310] on button "Save & Close" at bounding box center [719, 310] width 73 height 23
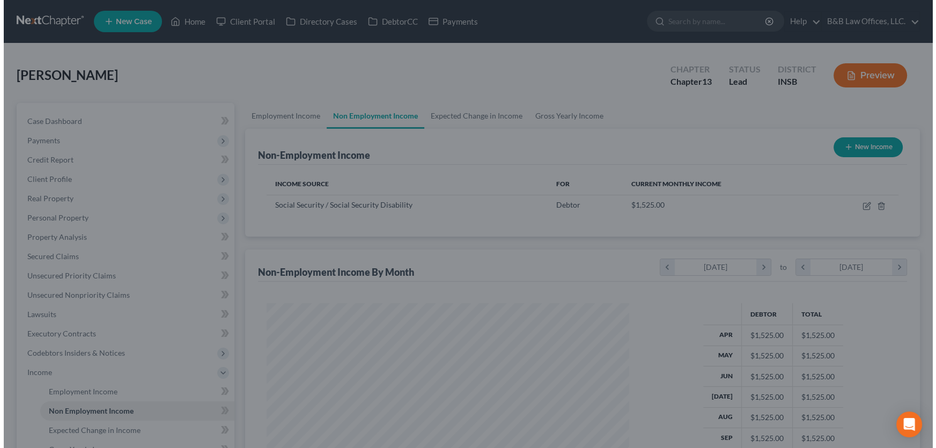
scroll to position [536331, 536142]
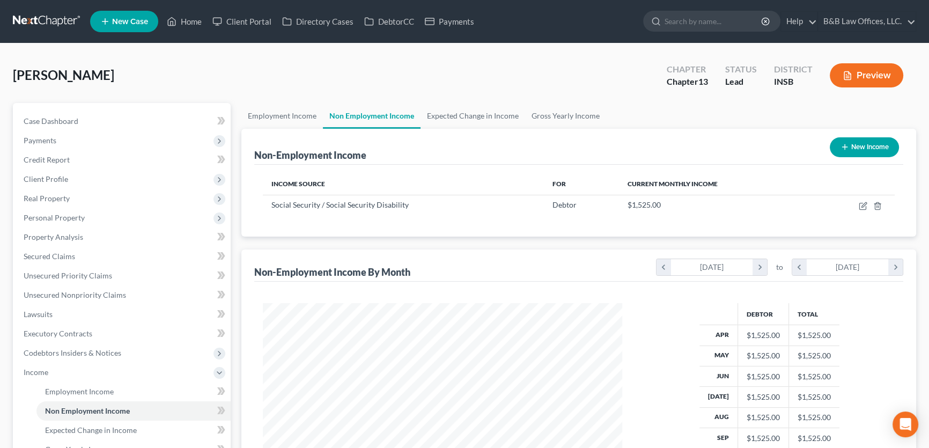
click at [866, 148] on button "New Income" at bounding box center [864, 147] width 69 height 20
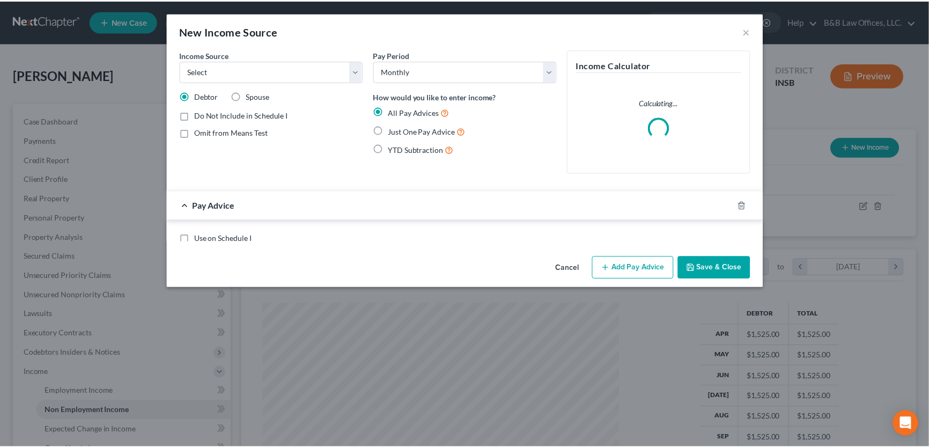
scroll to position [192, 384]
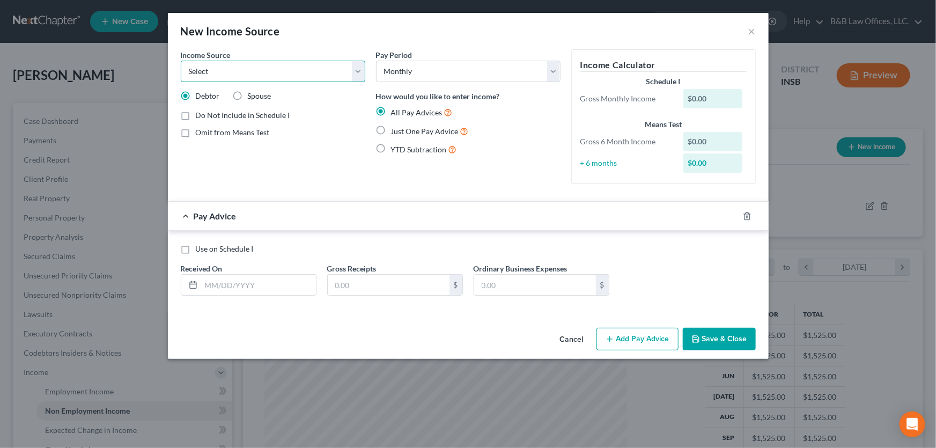
click at [219, 75] on select "Select Unemployment Disability (from employer) Pension Retirement Social Securi…" at bounding box center [273, 71] width 185 height 21
click at [217, 69] on select "Select Unemployment Disability (from employer) Pension Retirement Social Securi…" at bounding box center [273, 71] width 185 height 21
click at [419, 69] on select "Select Monthly Twice Monthly Every Other Week Weekly" at bounding box center [468, 71] width 185 height 21
select select "3"
click at [376, 61] on select "Select Monthly Twice Monthly Every Other Week Weekly" at bounding box center [468, 71] width 185 height 21
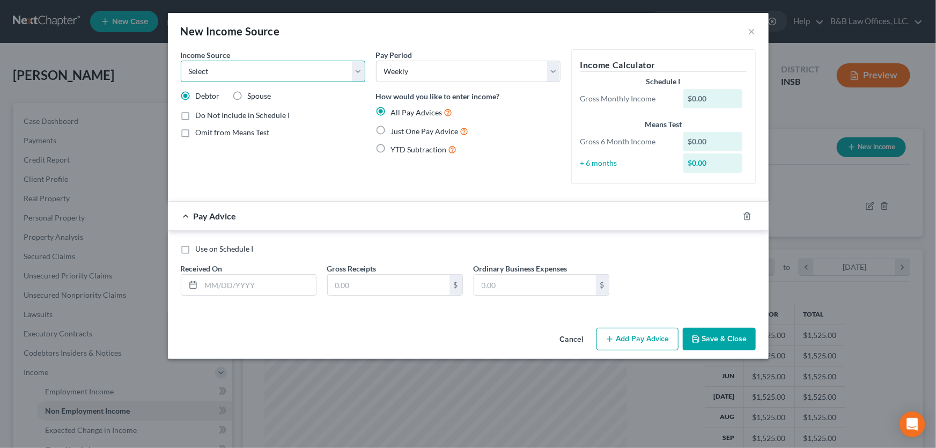
click at [355, 72] on select "Select Unemployment Disability (from employer) Pension Retirement Social Securi…" at bounding box center [273, 71] width 185 height 21
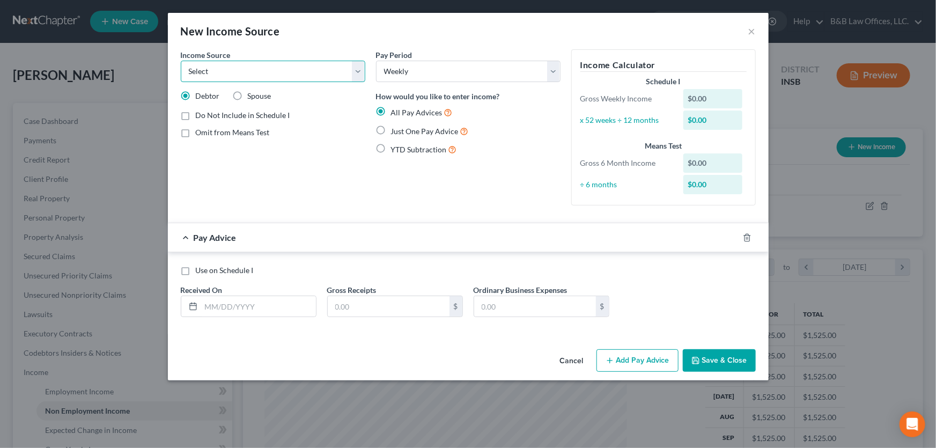
select select "13"
click at [181, 61] on select "Select Unemployment Disability (from employer) Pension Retirement Social Securi…" at bounding box center [273, 71] width 185 height 21
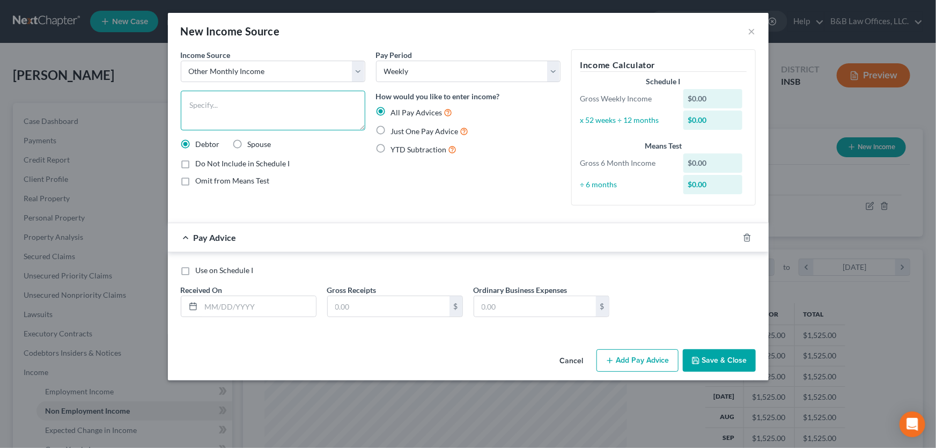
click at [200, 106] on textarea at bounding box center [273, 111] width 185 height 40
type textarea "Payments from Freedom Care"
click at [240, 308] on input "text" at bounding box center [258, 306] width 115 height 20
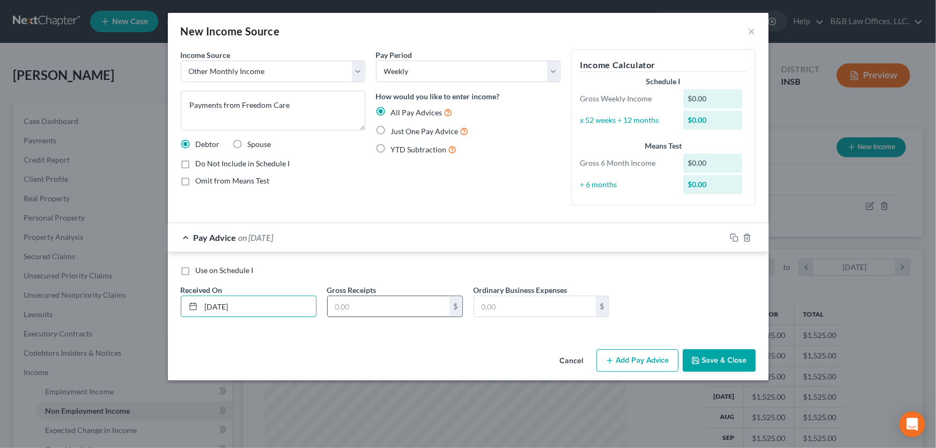
type input "1/1/25"
click at [351, 310] on input "text" at bounding box center [389, 306] width 122 height 20
type input "350"
click at [709, 359] on button "Save & Close" at bounding box center [719, 360] width 73 height 23
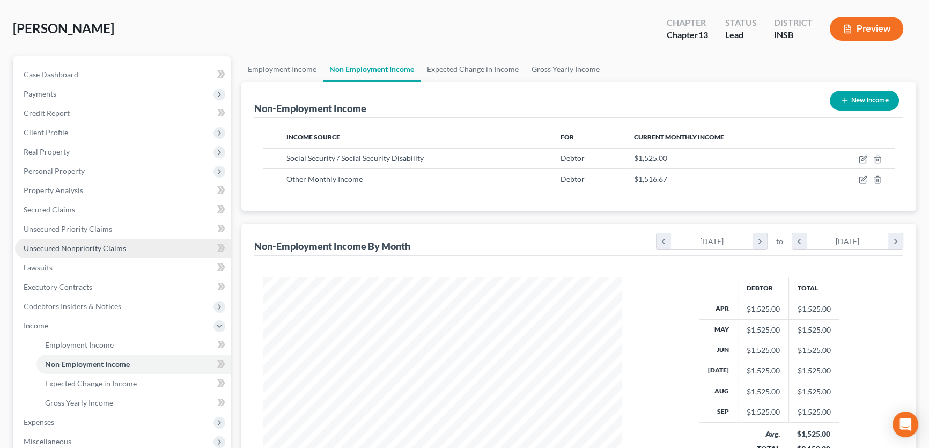
scroll to position [146, 0]
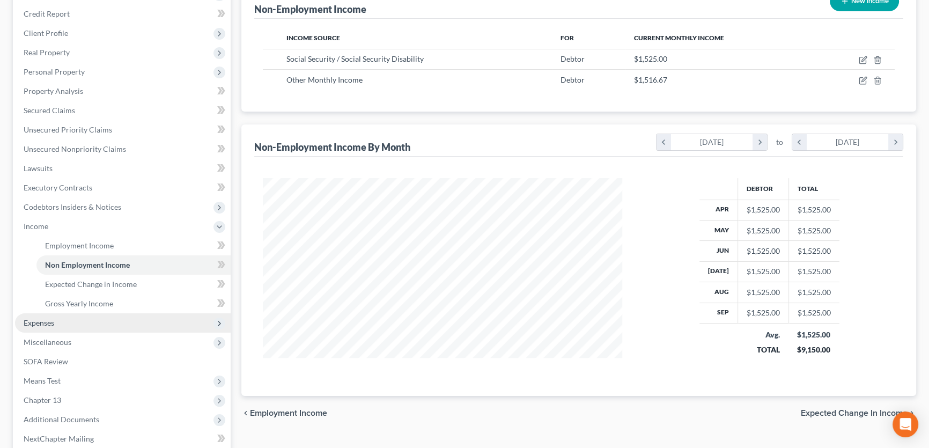
click at [57, 322] on span "Expenses" at bounding box center [123, 322] width 216 height 19
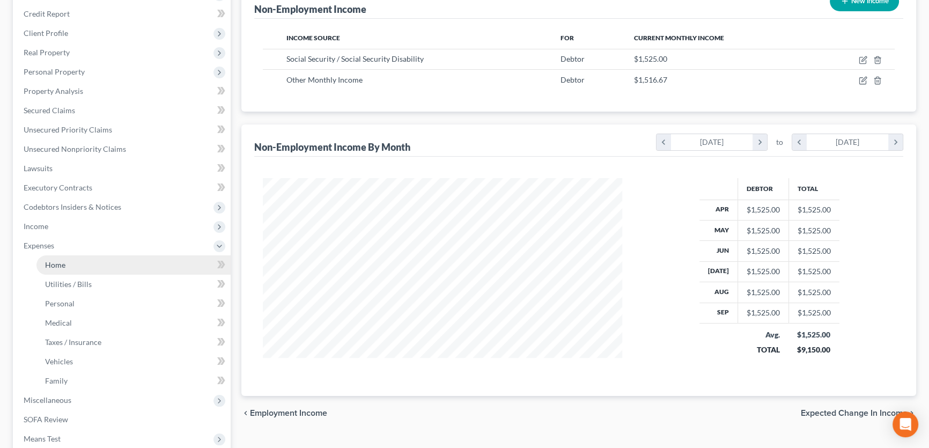
click at [86, 264] on link "Home" at bounding box center [133, 264] width 194 height 19
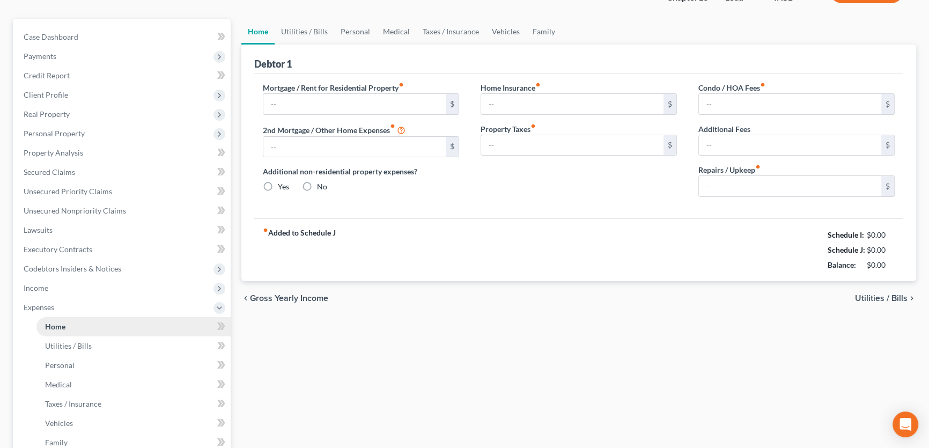
type input "0.00"
radio input "true"
type input "0.00"
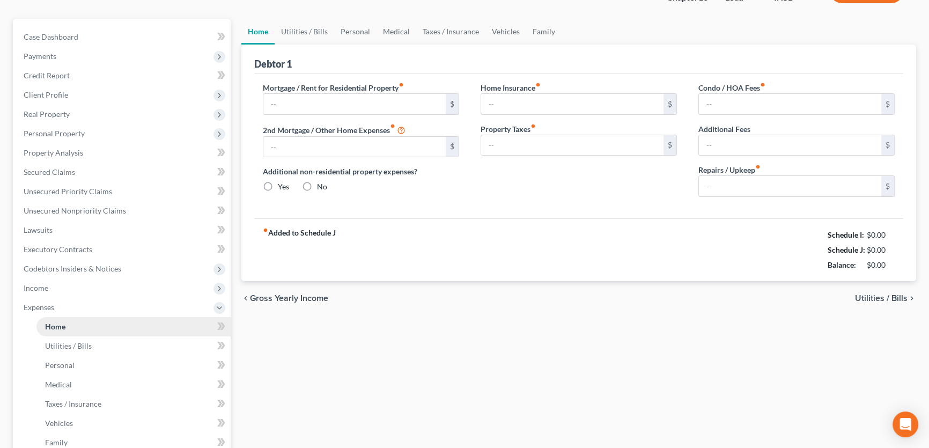
type input "0.00"
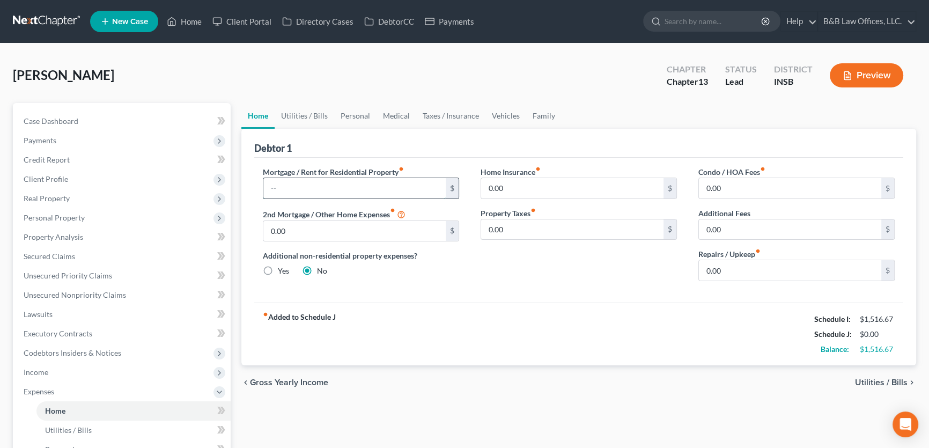
click at [303, 185] on input "text" at bounding box center [354, 188] width 182 height 20
click at [350, 190] on input "text" at bounding box center [354, 188] width 182 height 20
click at [60, 371] on span "Income" at bounding box center [123, 372] width 216 height 19
click at [74, 394] on span "Employment Income" at bounding box center [79, 391] width 69 height 9
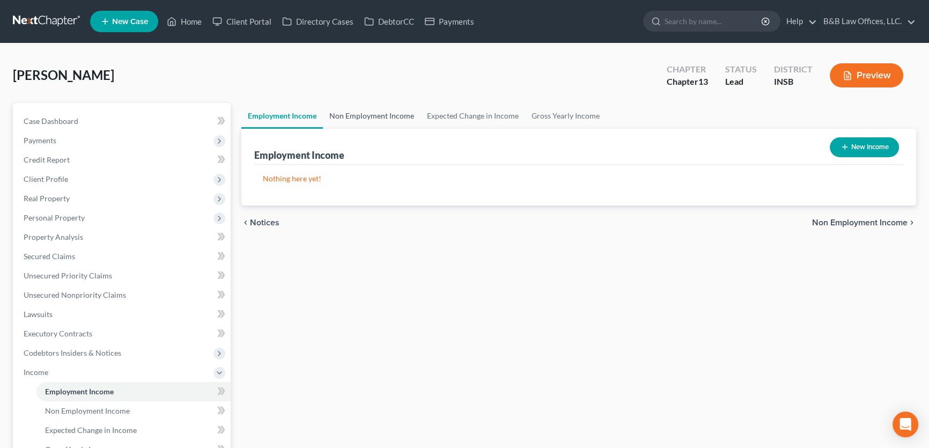
click at [370, 117] on link "Non Employment Income" at bounding box center [372, 116] width 98 height 26
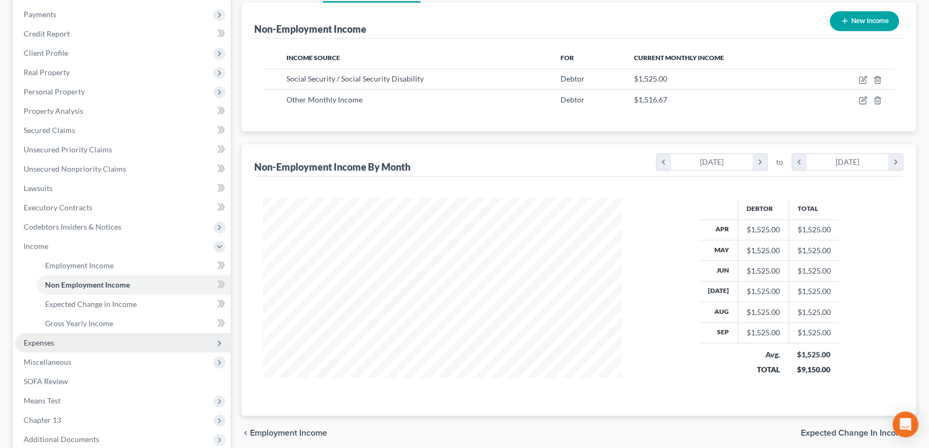
scroll to position [146, 0]
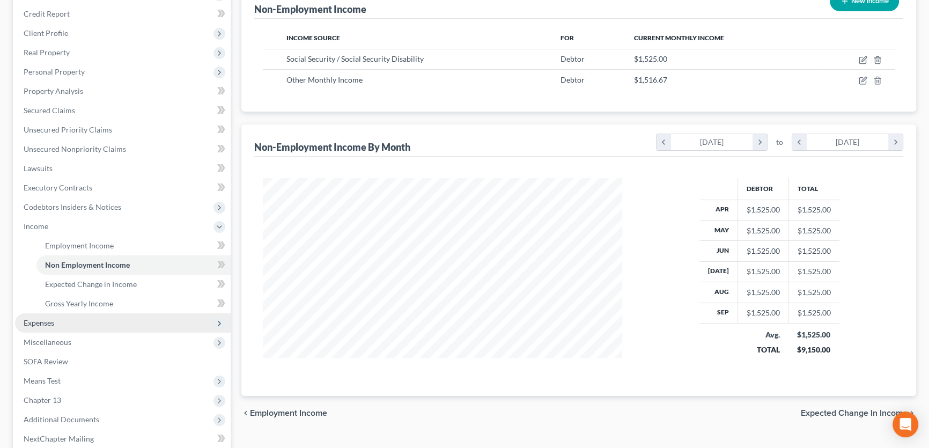
click at [58, 320] on span "Expenses" at bounding box center [123, 322] width 216 height 19
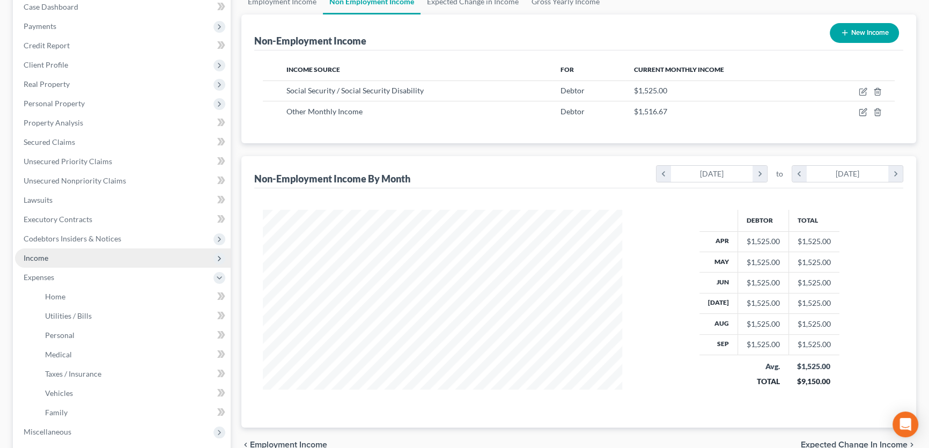
scroll to position [97, 0]
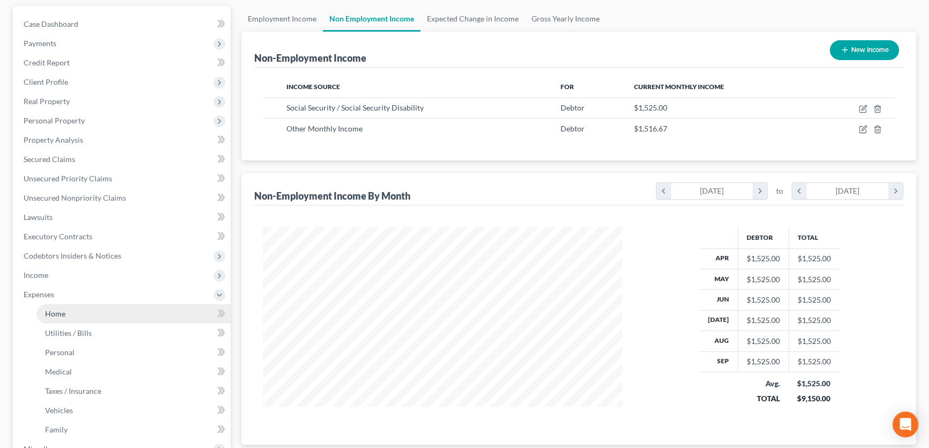
click at [82, 316] on link "Home" at bounding box center [133, 313] width 194 height 19
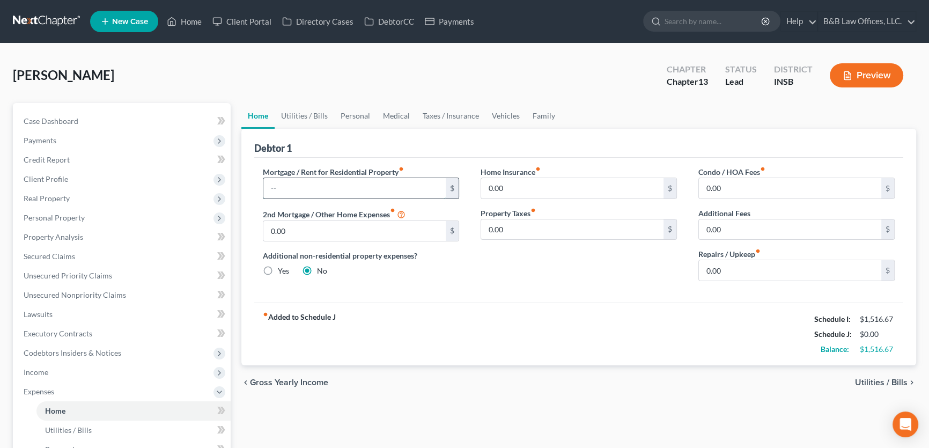
click at [319, 190] on input "text" at bounding box center [354, 188] width 182 height 20
click at [428, 189] on input "text" at bounding box center [354, 188] width 182 height 20
click at [425, 144] on div "Debtor 1" at bounding box center [578, 143] width 649 height 29
click at [418, 183] on input "text" at bounding box center [354, 188] width 182 height 20
drag, startPoint x: 413, startPoint y: 145, endPoint x: 412, endPoint y: 190, distance: 45.6
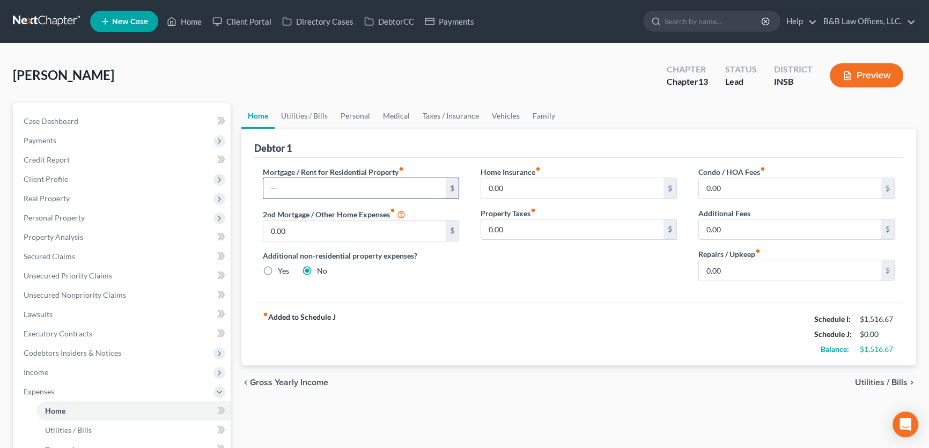
click at [413, 145] on div "Debtor 1" at bounding box center [578, 143] width 649 height 29
click at [408, 193] on input "text" at bounding box center [354, 188] width 182 height 20
click at [69, 121] on span "Case Dashboard" at bounding box center [51, 120] width 55 height 9
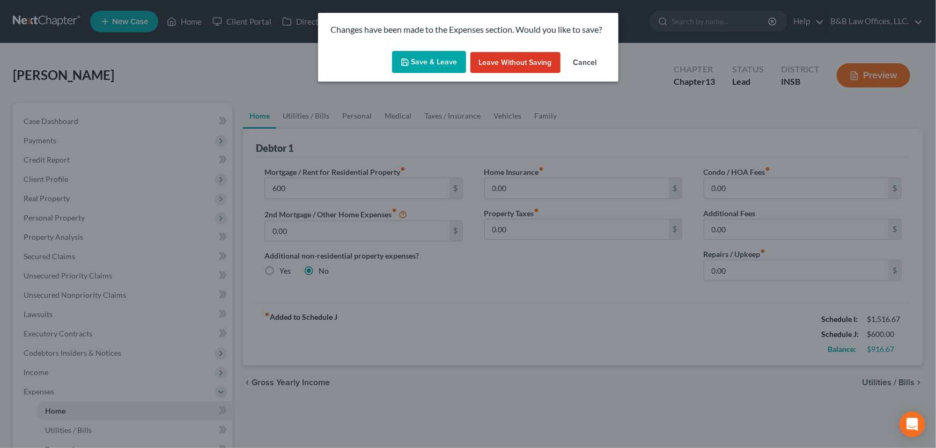
click at [431, 64] on button "Save & Leave" at bounding box center [429, 62] width 74 height 23
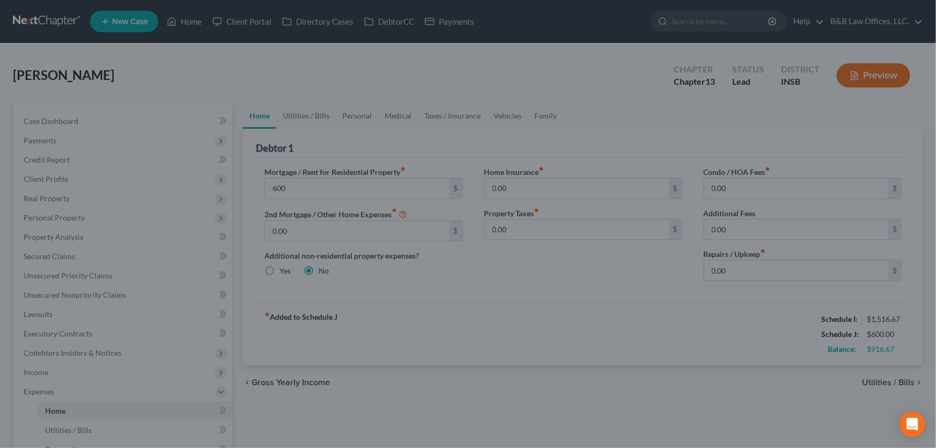
type input "600.00"
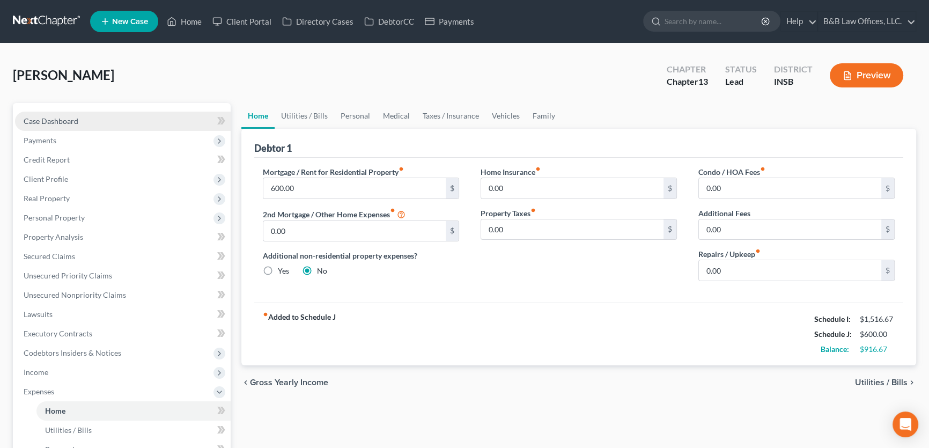
select select "1"
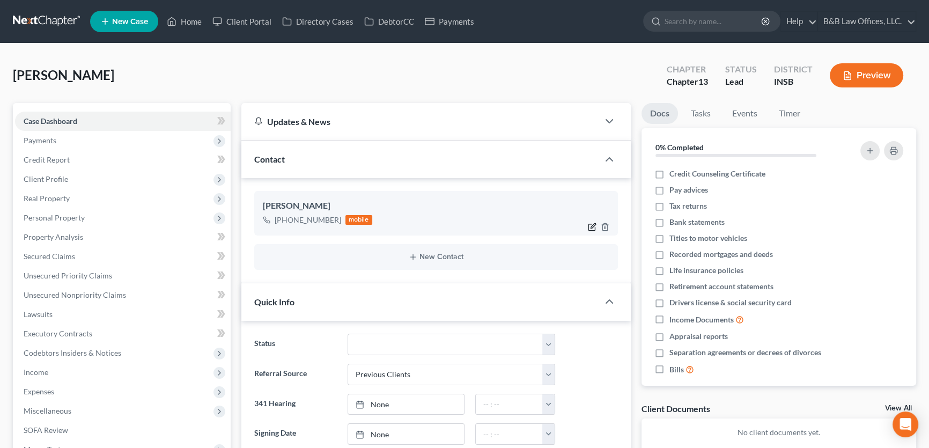
click at [589, 226] on icon "button" at bounding box center [592, 227] width 6 height 6
select select "0"
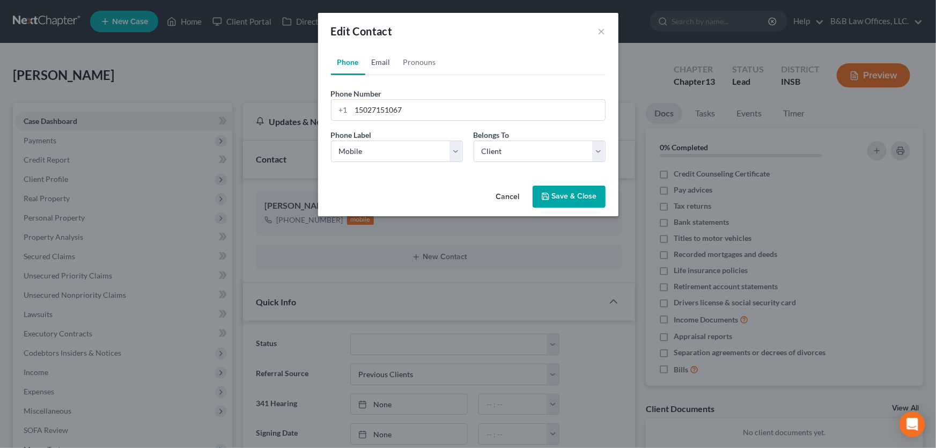
click at [377, 61] on link "Email" at bounding box center [381, 62] width 32 height 26
click at [386, 115] on input "email" at bounding box center [478, 110] width 254 height 20
type input "davidpickerill394@gmail.com"
drag, startPoint x: 452, startPoint y: 151, endPoint x: 436, endPoint y: 160, distance: 19.2
click at [453, 151] on select "Select Home Work Other" at bounding box center [397, 151] width 132 height 21
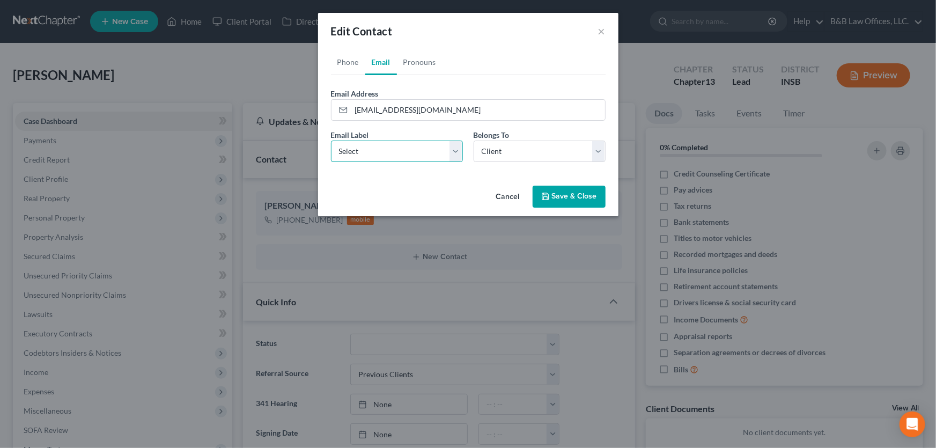
select select "0"
click at [331, 141] on select "Select Home Work Other" at bounding box center [397, 151] width 132 height 21
click at [568, 192] on button "Save & Close" at bounding box center [569, 197] width 73 height 23
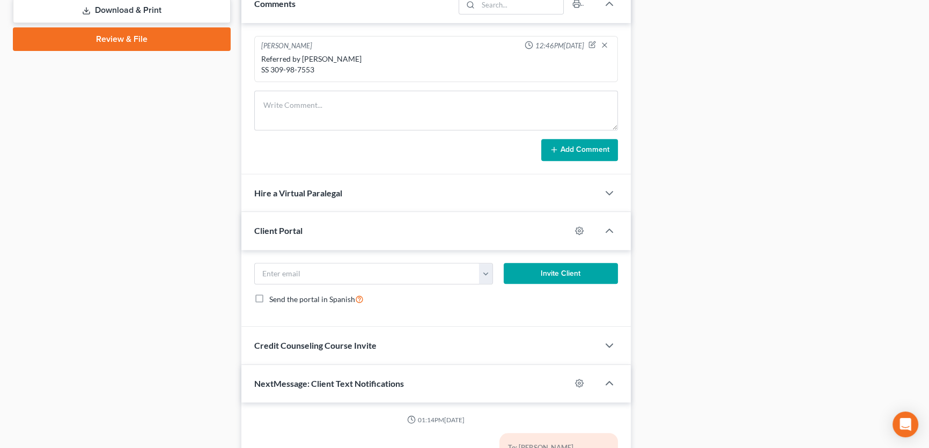
scroll to position [647, 0]
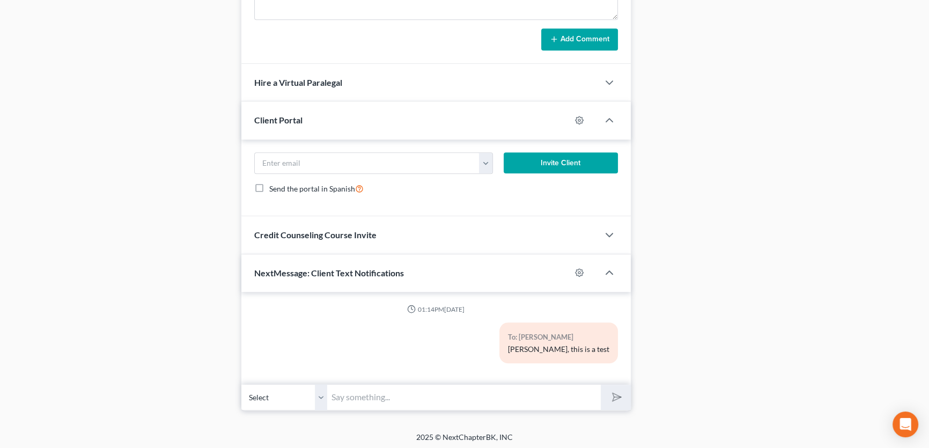
click at [361, 397] on input "text" at bounding box center [464, 397] width 274 height 26
click at [542, 396] on input "Please text a photo of your Drivers License and SS card" at bounding box center [464, 397] width 274 height 26
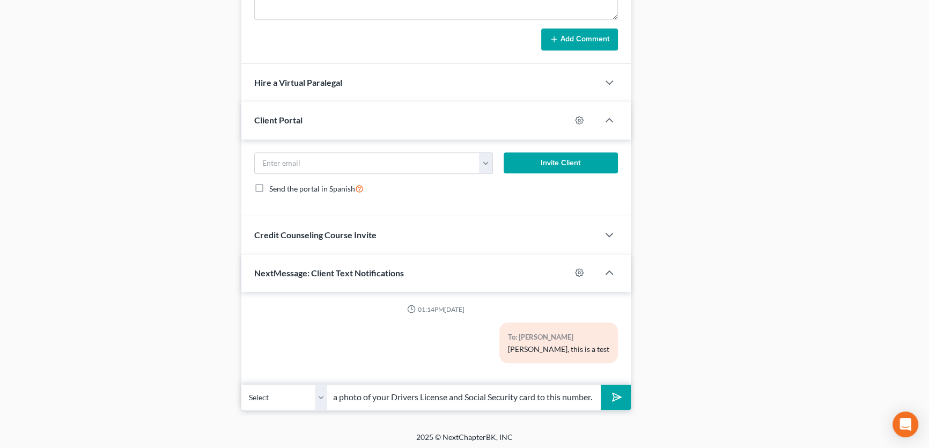
scroll to position [0, 45]
type input "Please text a photo of your Drivers License and Social Security card to this nu…"
click at [601, 385] on button "submit" at bounding box center [616, 397] width 30 height 25
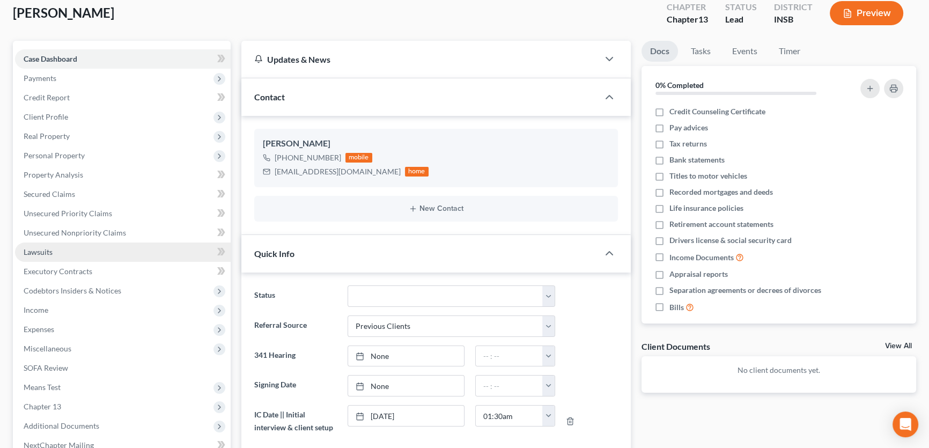
scroll to position [62, 0]
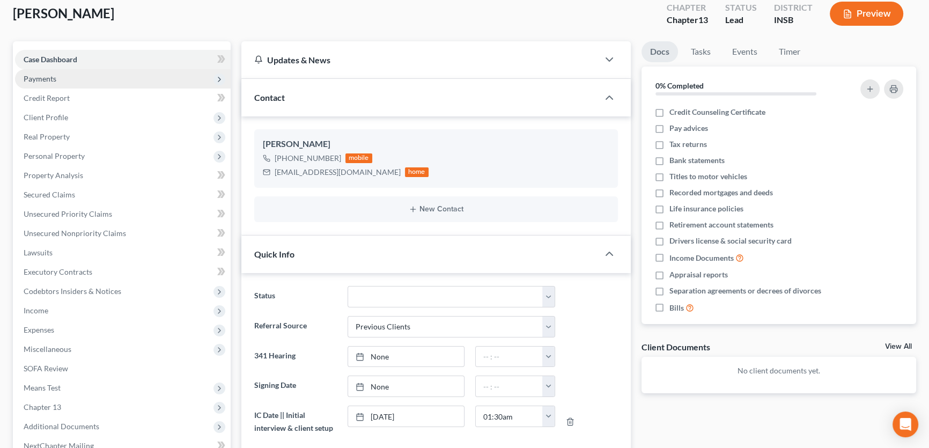
click at [65, 80] on span "Payments" at bounding box center [123, 78] width 216 height 19
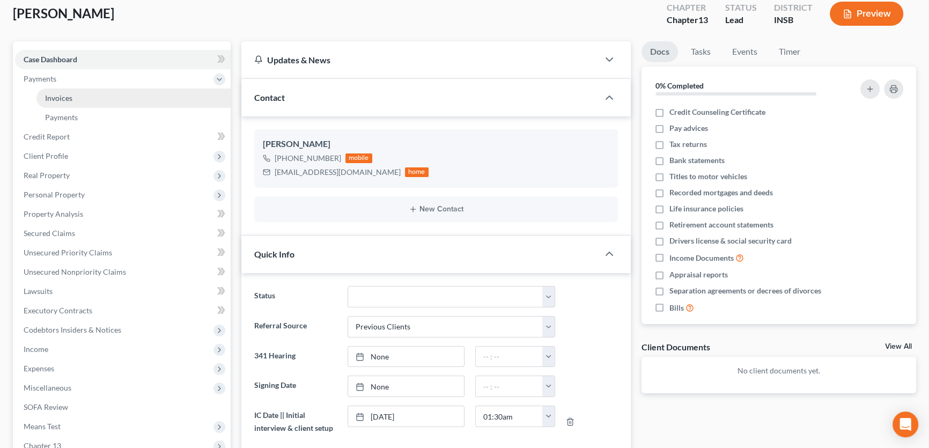
click at [68, 96] on span "Invoices" at bounding box center [58, 97] width 27 height 9
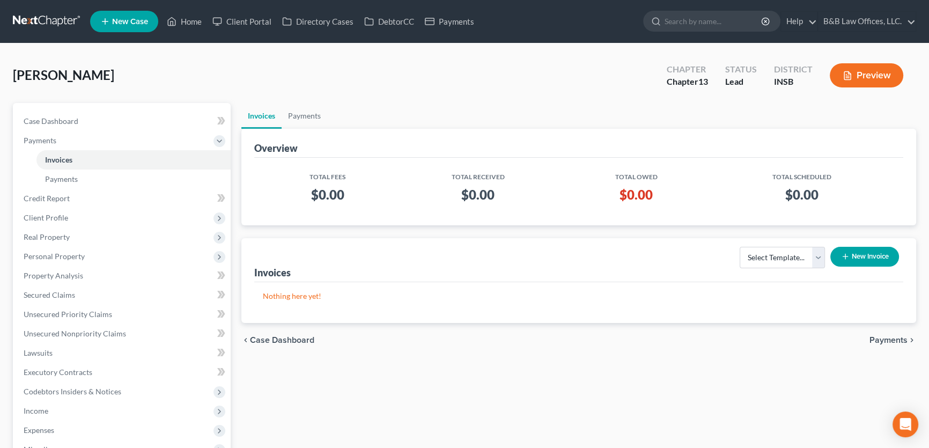
click at [855, 257] on button "New Invoice" at bounding box center [865, 257] width 69 height 20
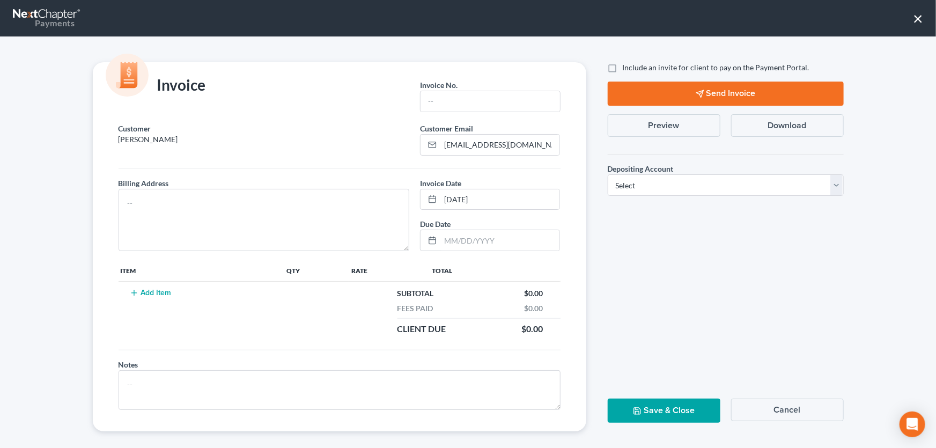
drag, startPoint x: 175, startPoint y: 138, endPoint x: 86, endPoint y: 142, distance: 89.1
click at [86, 142] on div "Invoice Invoice No. * Customer Pickerill, David Customer Email * davidpickerill…" at bounding box center [339, 246] width 515 height 369
copy p "[PERSON_NAME]"
click at [461, 97] on input "text" at bounding box center [490, 101] width 139 height 20
paste input "[PERSON_NAME]"
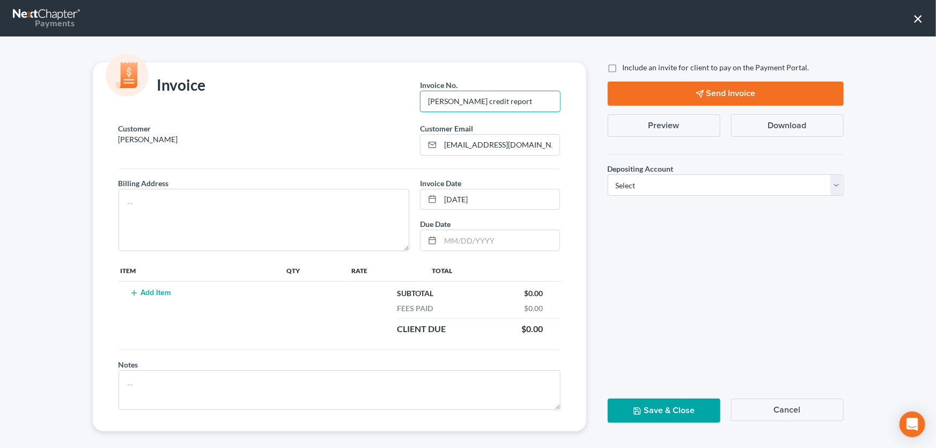
type input "Pickerill, David credit report"
click at [149, 209] on textarea at bounding box center [264, 220] width 291 height 62
drag, startPoint x: 794, startPoint y: 406, endPoint x: 289, endPoint y: 284, distance: 519.4
click at [789, 406] on button "Cancel" at bounding box center [787, 410] width 113 height 23
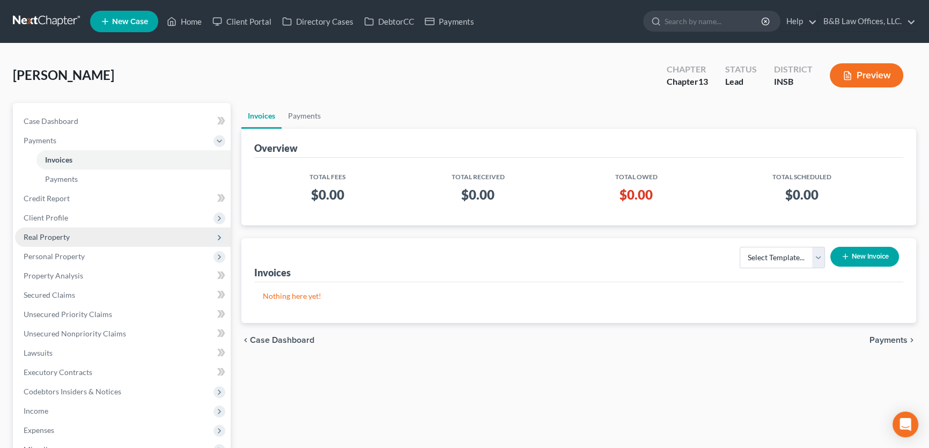
click at [75, 244] on span "Real Property" at bounding box center [123, 236] width 216 height 19
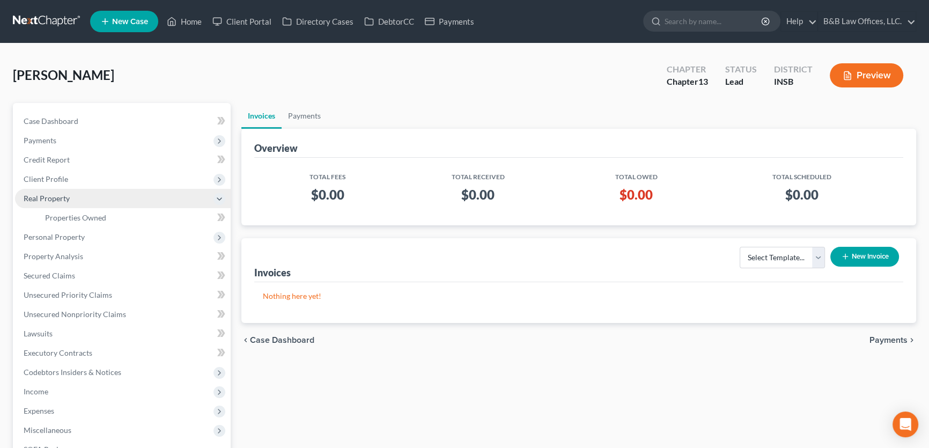
click at [72, 189] on span "Real Property" at bounding box center [123, 198] width 216 height 19
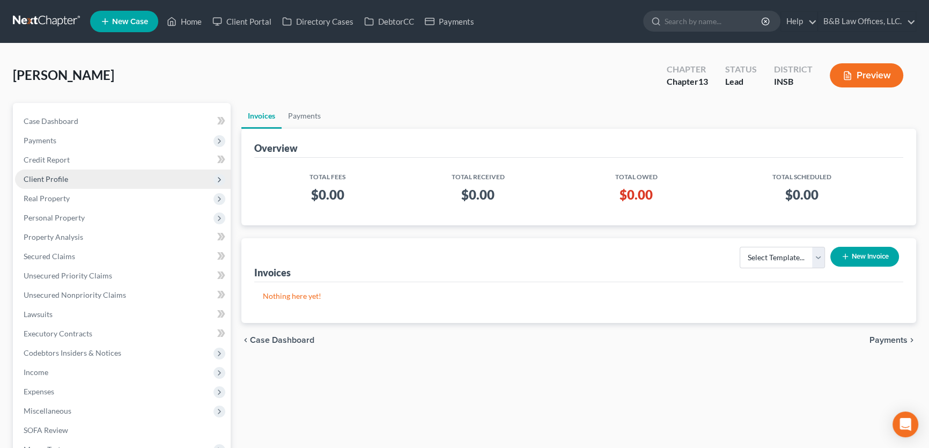
click at [75, 181] on span "Client Profile" at bounding box center [123, 179] width 216 height 19
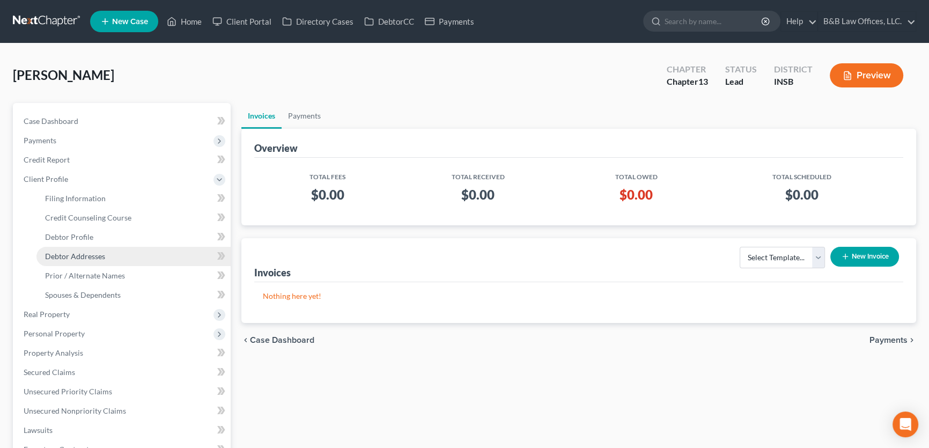
click at [75, 256] on span "Debtor Addresses" at bounding box center [75, 256] width 60 height 9
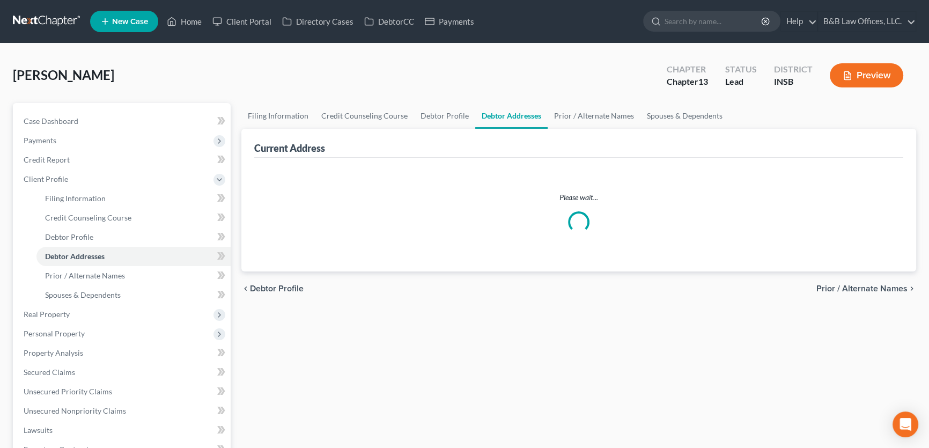
select select "0"
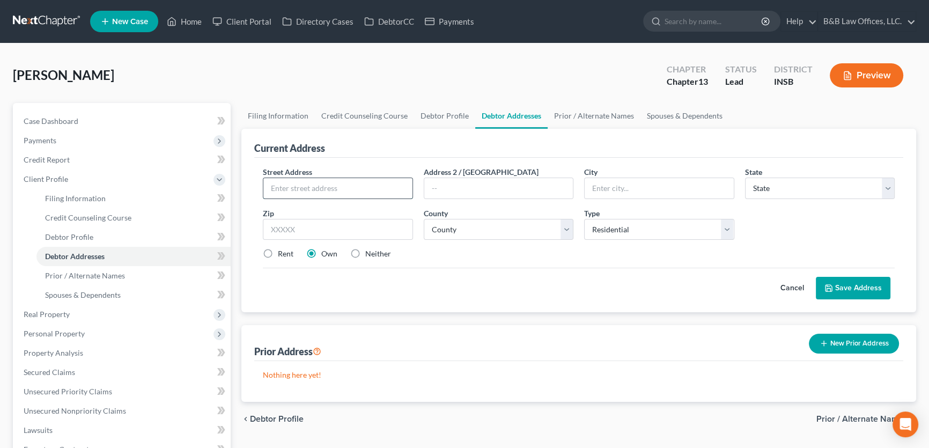
click at [326, 188] on input "text" at bounding box center [337, 188] width 149 height 20
paste input "2236 Blakiston Mill Road"
type input "2236 Blakiston Mill Road"
click at [333, 234] on input "text" at bounding box center [338, 229] width 150 height 21
type input "47129"
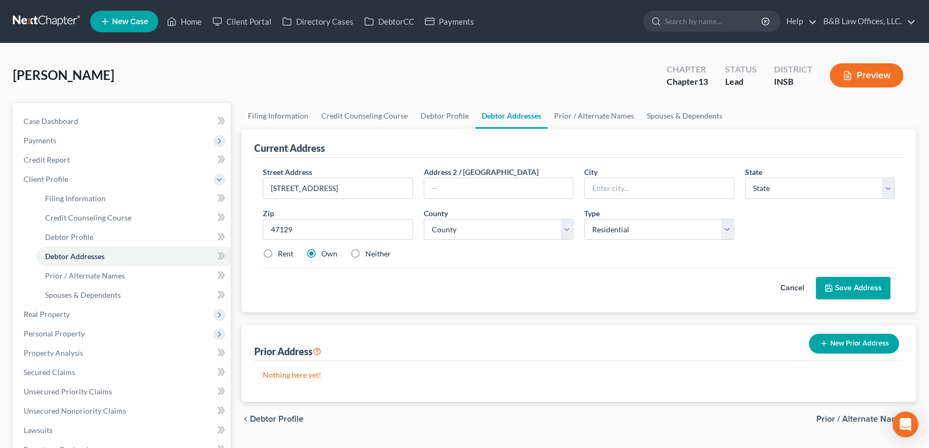
click at [278, 254] on label "Rent" at bounding box center [286, 253] width 16 height 11
click at [282, 254] on input "Rent" at bounding box center [285, 251] width 7 height 7
radio input "true"
type input "Clarksville"
select select "15"
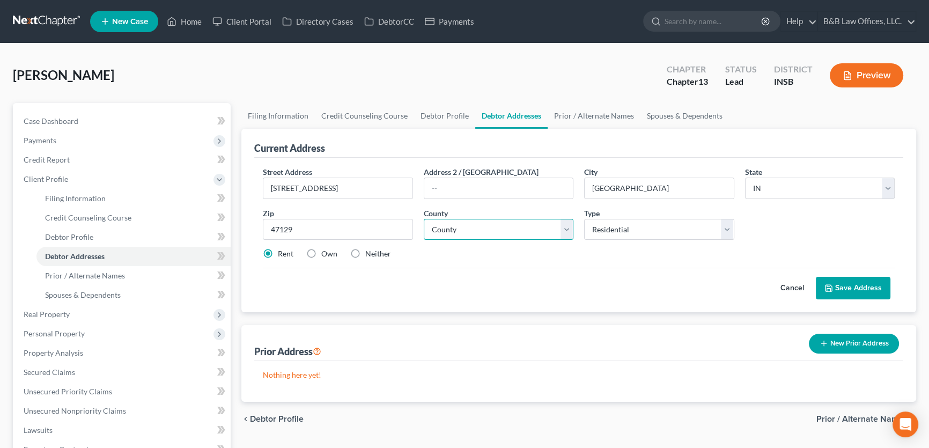
click at [567, 230] on select "County Adams County Allen County Bartholomew County Benton County Blackford Cou…" at bounding box center [499, 229] width 150 height 21
select select "9"
click at [424, 219] on select "County Adams County Allen County Bartholomew County Benton County Blackford Cou…" at bounding box center [499, 229] width 150 height 21
drag, startPoint x: 357, startPoint y: 189, endPoint x: 246, endPoint y: 188, distance: 111.1
click at [246, 188] on div "Current Address Street Address * 2236 Blakiston Mill Road Address 2 / PO Box Ci…" at bounding box center [578, 220] width 675 height 183
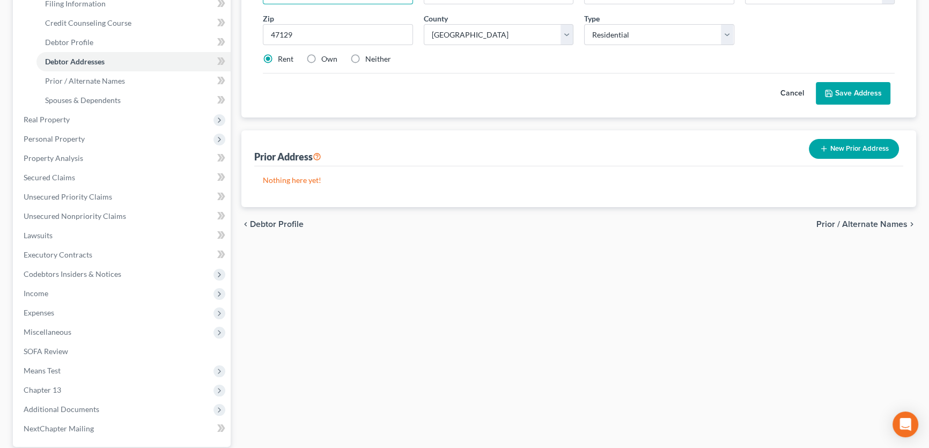
scroll to position [48, 0]
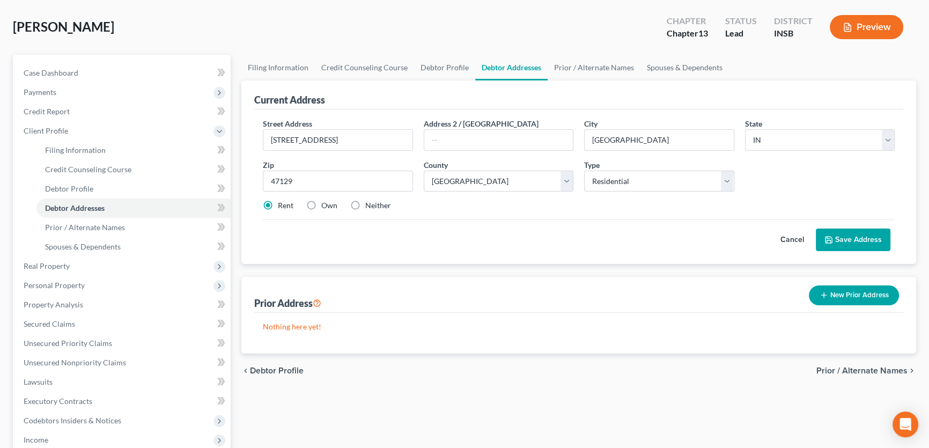
click at [38, 201] on li "Debtor Addresses" at bounding box center [133, 208] width 194 height 19
click at [54, 113] on span "Credit Report" at bounding box center [47, 111] width 46 height 9
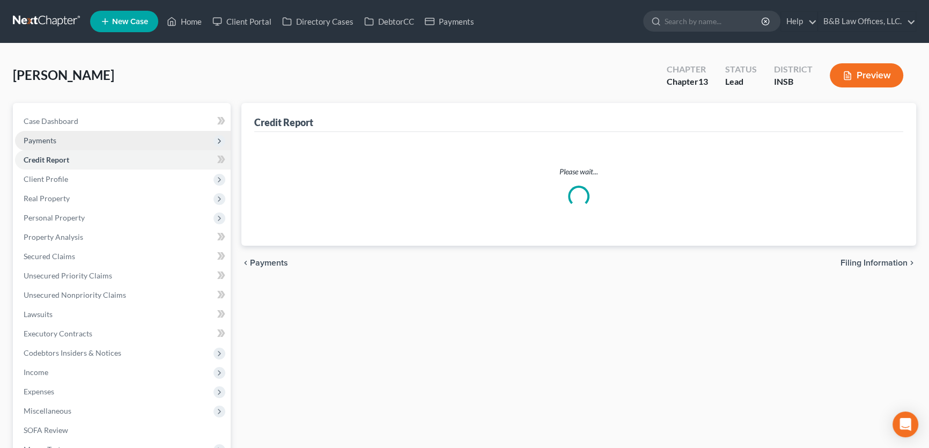
click at [54, 93] on div "Pickerill, David Upgraded Chapter Chapter 13 Status Lead District INSB Preview" at bounding box center [465, 79] width 904 height 47
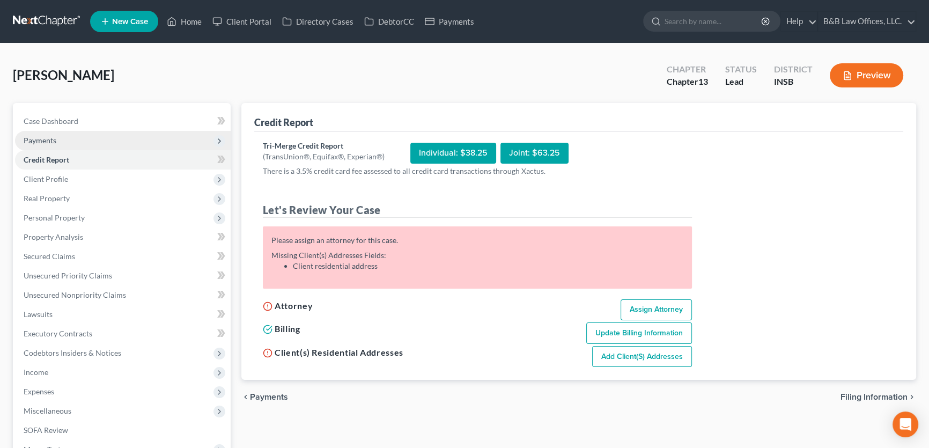
click at [45, 140] on span "Payments" at bounding box center [40, 140] width 33 height 9
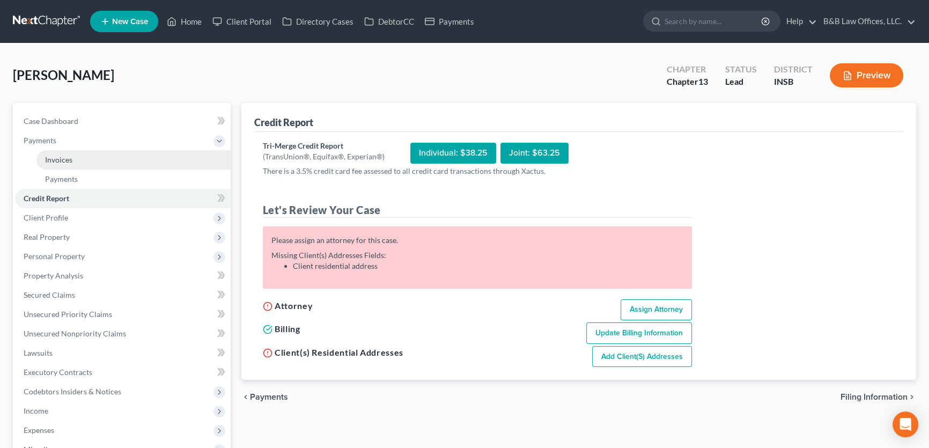
click at [80, 153] on link "Invoices" at bounding box center [133, 159] width 194 height 19
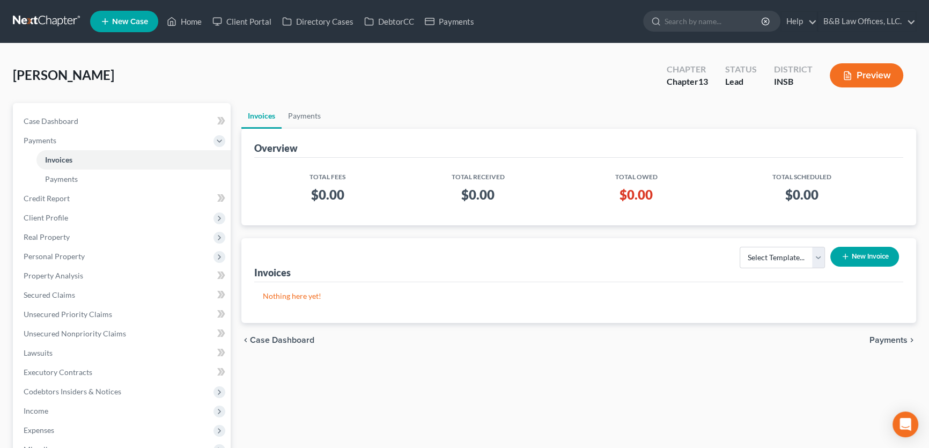
click at [872, 252] on button "New Invoice" at bounding box center [865, 257] width 69 height 20
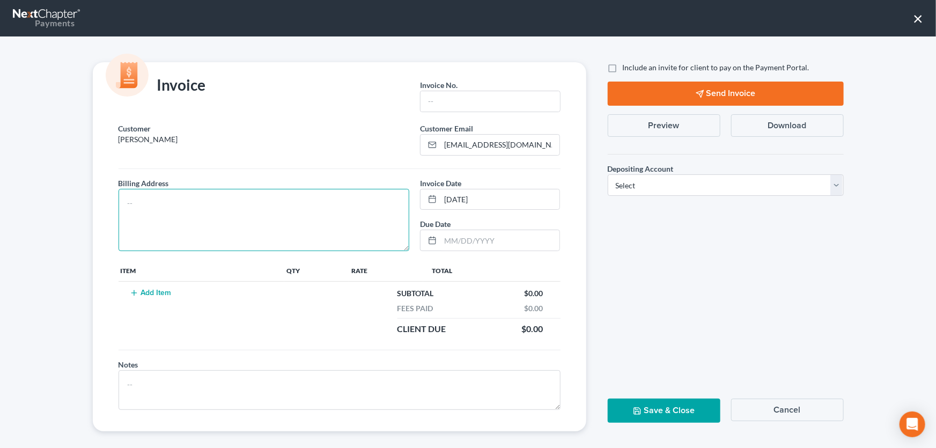
click at [148, 199] on textarea at bounding box center [264, 220] width 291 height 62
click at [785, 409] on button "Cancel" at bounding box center [787, 410] width 113 height 23
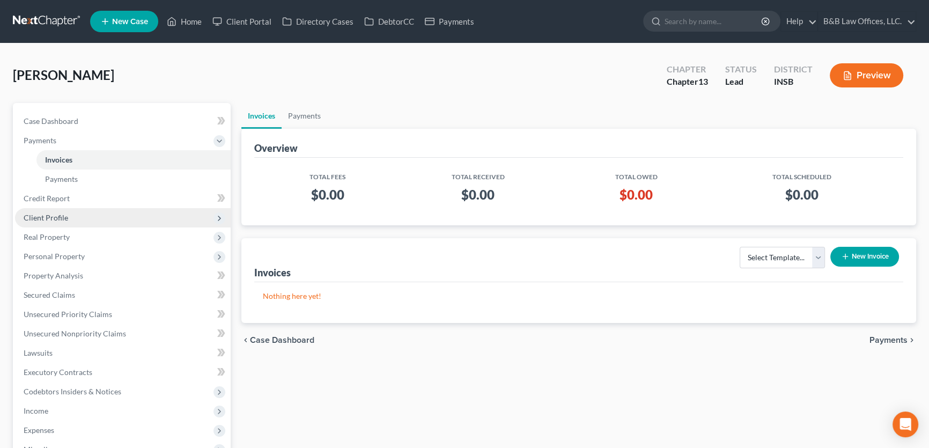
click at [71, 219] on span "Client Profile" at bounding box center [123, 217] width 216 height 19
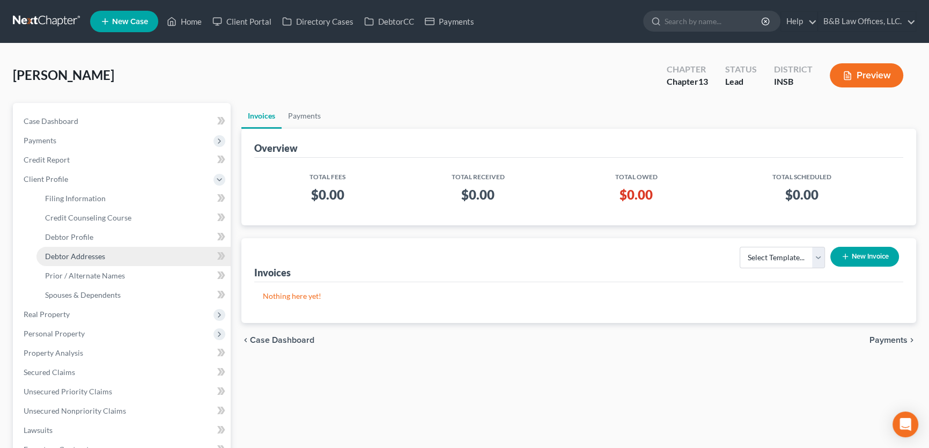
click at [75, 256] on span "Debtor Addresses" at bounding box center [75, 256] width 60 height 9
select select "0"
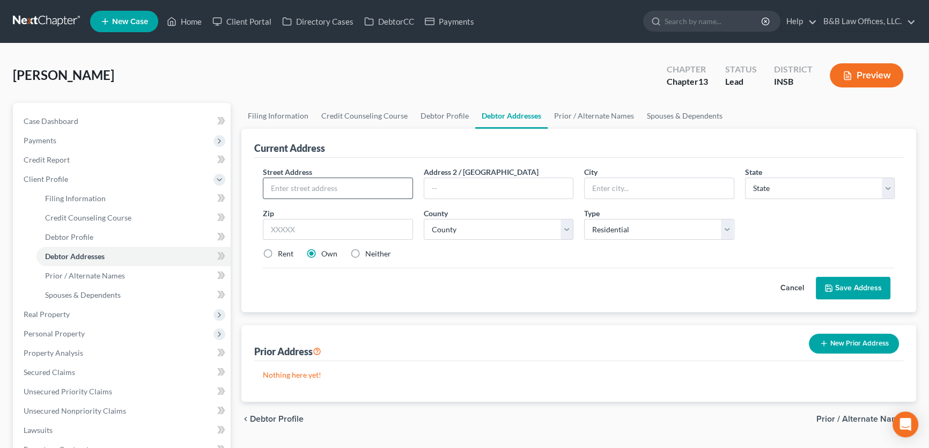
click at [292, 186] on input "text" at bounding box center [337, 188] width 149 height 20
paste input "2236 Blakiston Mill Road"
type input "2236 Blakiston Mill Road"
click at [317, 227] on input "text" at bounding box center [338, 229] width 150 height 21
type input "47129"
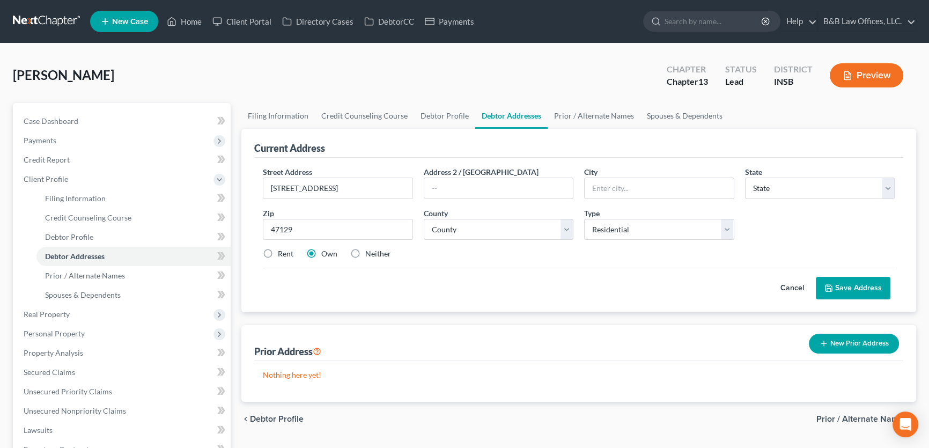
click at [278, 254] on label "Rent" at bounding box center [286, 253] width 16 height 11
click at [282, 254] on input "Rent" at bounding box center [285, 251] width 7 height 7
radio input "true"
type input "Clarksville"
select select "15"
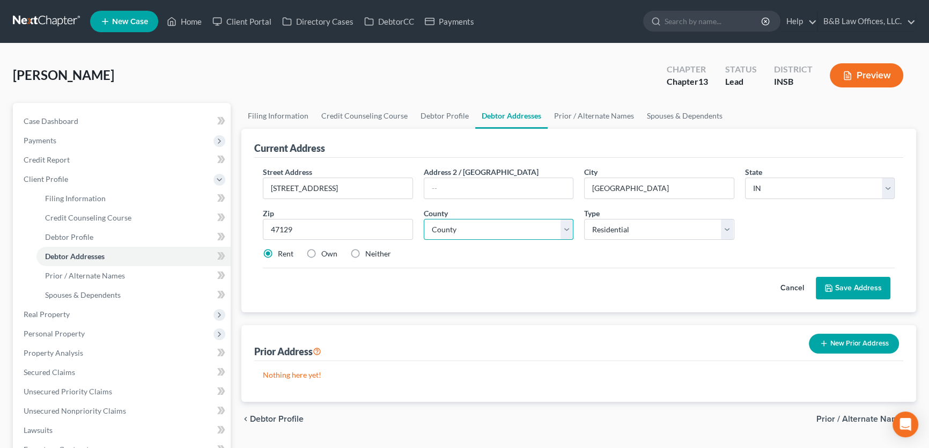
click at [454, 228] on select "County Adams County Allen County Bartholomew County Benton County Blackford Cou…" at bounding box center [499, 229] width 150 height 21
select select "9"
click at [424, 219] on select "County Adams County Allen County Bartholomew County Benton County Blackford Cou…" at bounding box center [499, 229] width 150 height 21
click at [853, 292] on button "Save Address" at bounding box center [853, 288] width 75 height 23
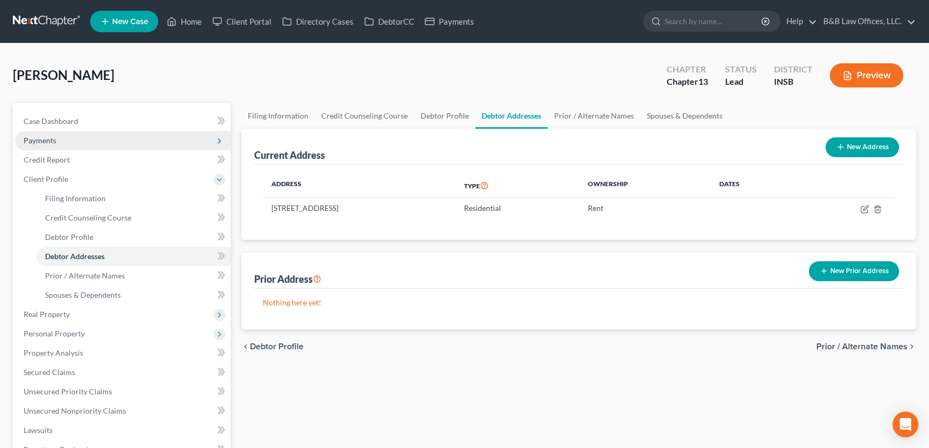
click at [56, 140] on span "Payments" at bounding box center [123, 140] width 216 height 19
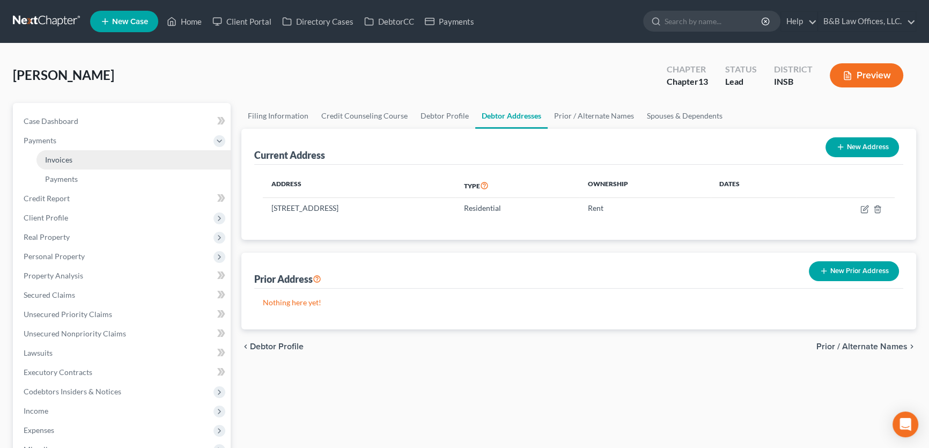
click at [60, 155] on span "Invoices" at bounding box center [58, 159] width 27 height 9
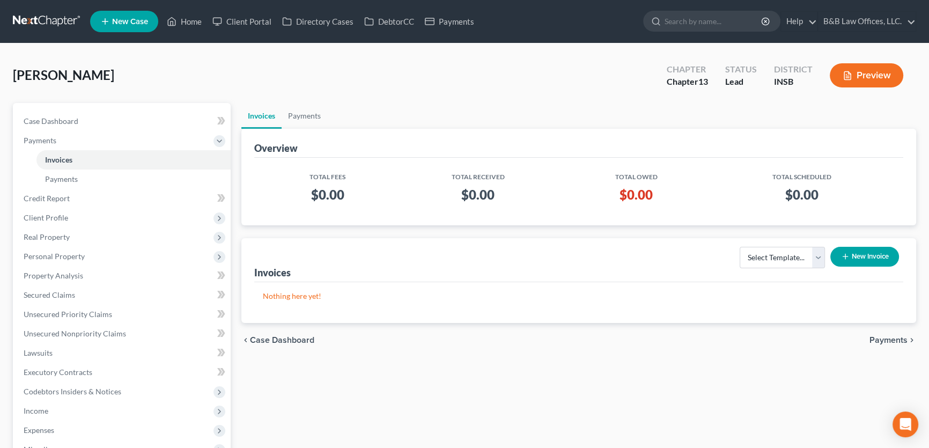
click at [857, 249] on button "New Invoice" at bounding box center [865, 257] width 69 height 20
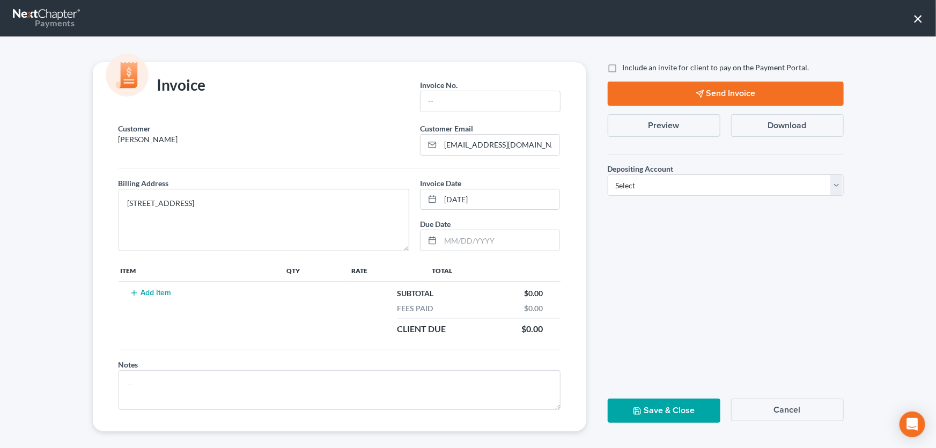
drag, startPoint x: 170, startPoint y: 139, endPoint x: 109, endPoint y: 140, distance: 60.6
click at [113, 140] on div "Customer Pickerill, David" at bounding box center [264, 139] width 302 height 33
copy p "[PERSON_NAME]"
click at [456, 97] on input "text" at bounding box center [490, 101] width 139 height 20
paste input "[PERSON_NAME]"
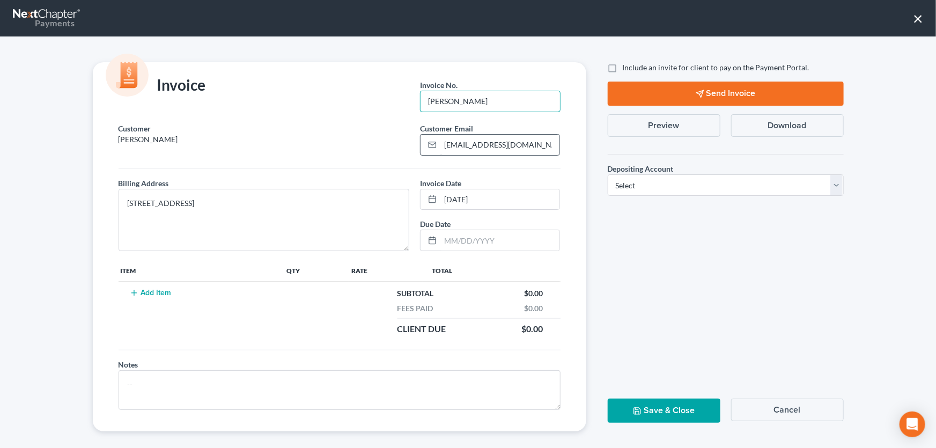
type input "Pickerill, David credit report"
click at [455, 240] on input "text" at bounding box center [499, 240] width 119 height 20
type input "10/10/2025"
click at [671, 192] on select "Select Operation Trust" at bounding box center [726, 184] width 236 height 21
select select "0"
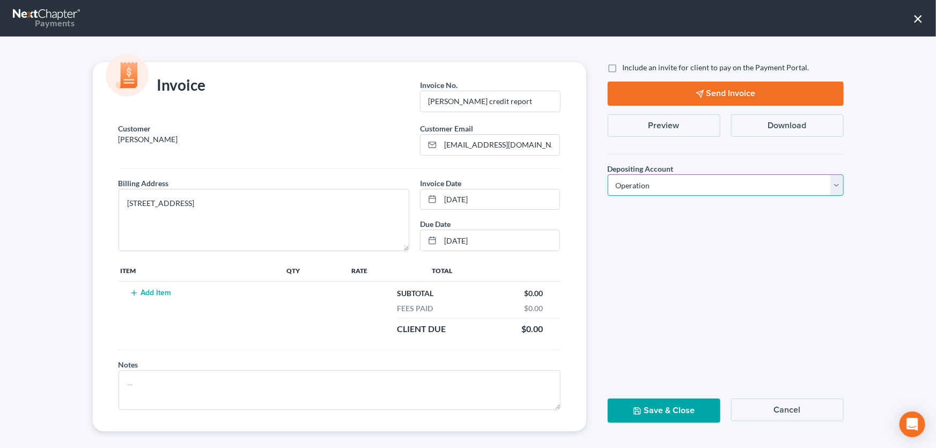
click at [608, 174] on select "Select Operation Trust" at bounding box center [726, 184] width 236 height 21
click at [146, 293] on button "Add Item" at bounding box center [150, 293] width 47 height 9
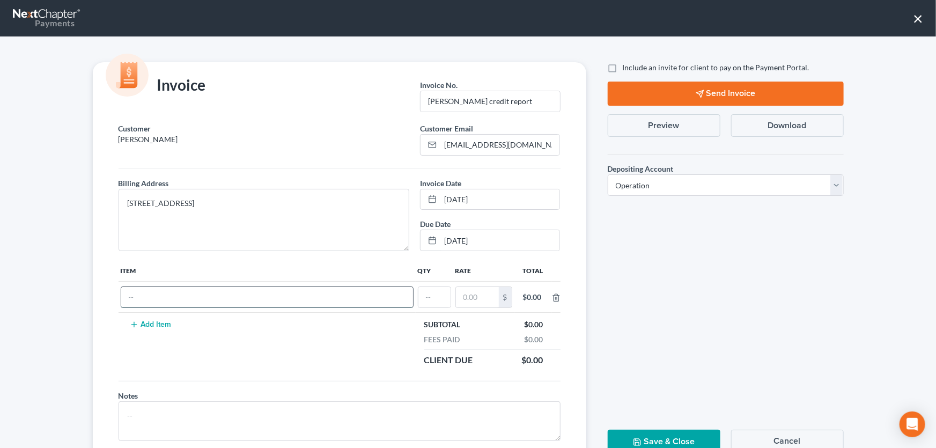
click at [147, 297] on input "text" at bounding box center [267, 297] width 292 height 20
type input "Credit Report"
type input "1"
type input "39"
click at [623, 65] on label "Include an invite for client to pay on the Payment Portal." at bounding box center [716, 67] width 187 height 11
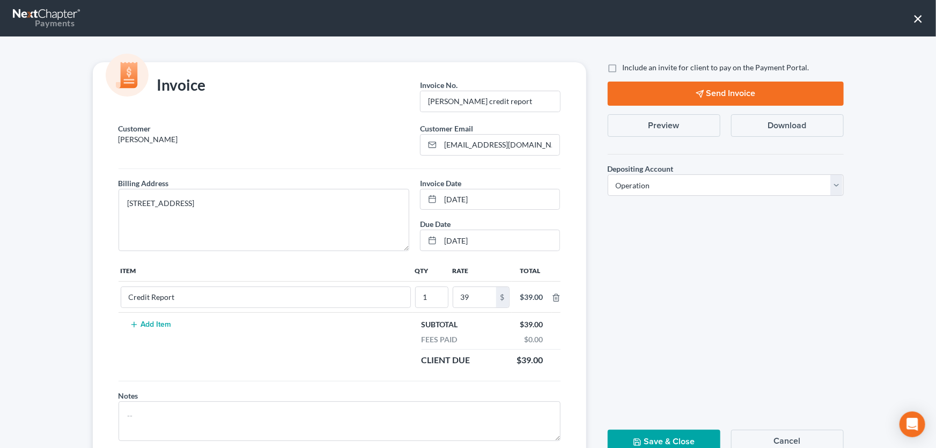
click at [627, 65] on input "Include an invite for client to pay on the Payment Portal." at bounding box center [630, 65] width 7 height 7
checkbox input "true"
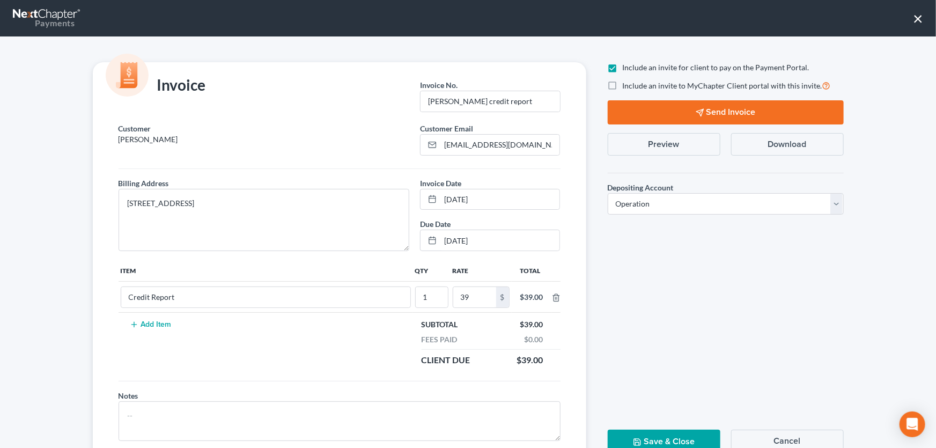
click at [699, 109] on polygon "button" at bounding box center [699, 112] width 7 height 7
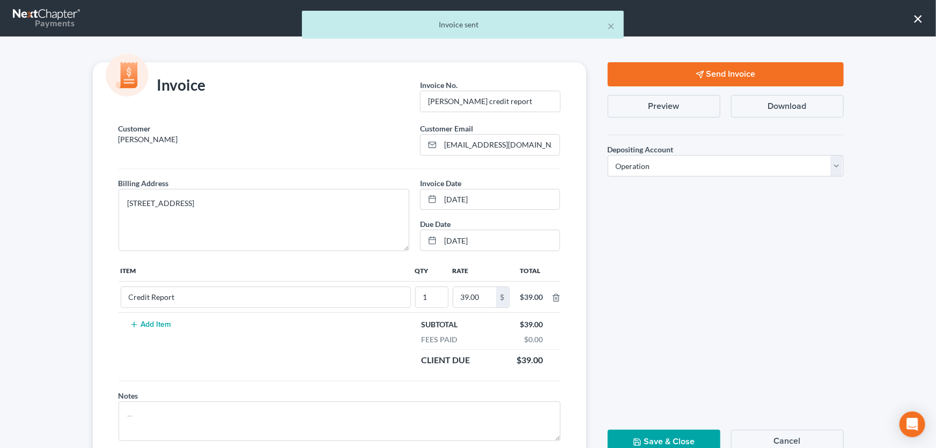
click at [649, 437] on button "Save & Close" at bounding box center [664, 442] width 113 height 24
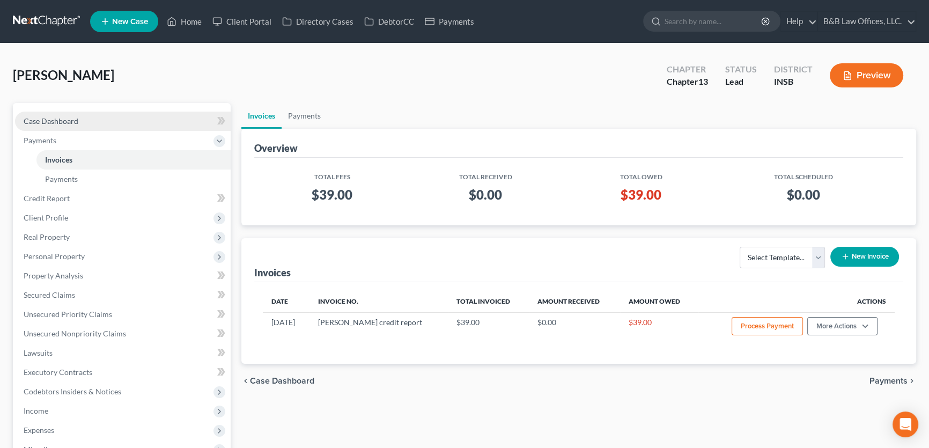
click at [66, 120] on span "Case Dashboard" at bounding box center [51, 120] width 55 height 9
select select "1"
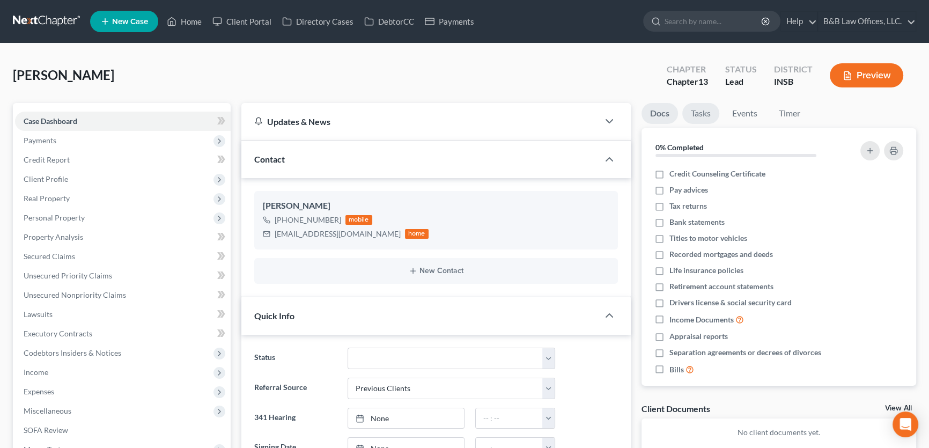
click at [705, 108] on link "Tasks" at bounding box center [700, 113] width 37 height 21
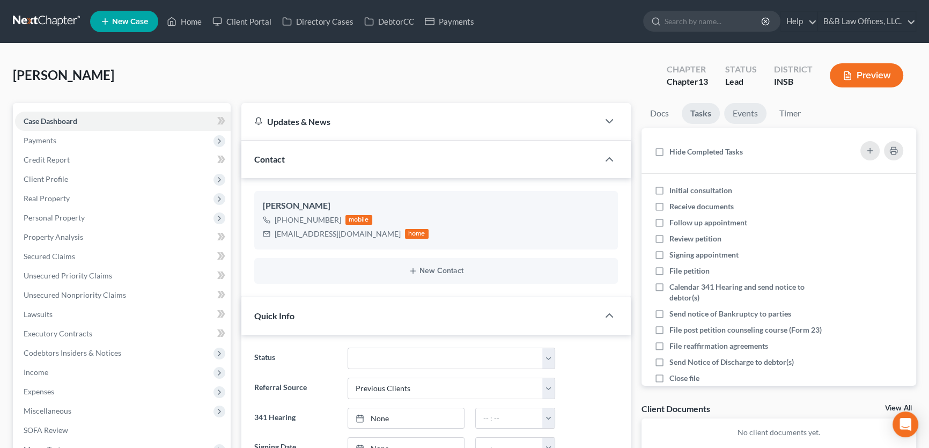
click at [741, 114] on link "Events" at bounding box center [745, 113] width 42 height 21
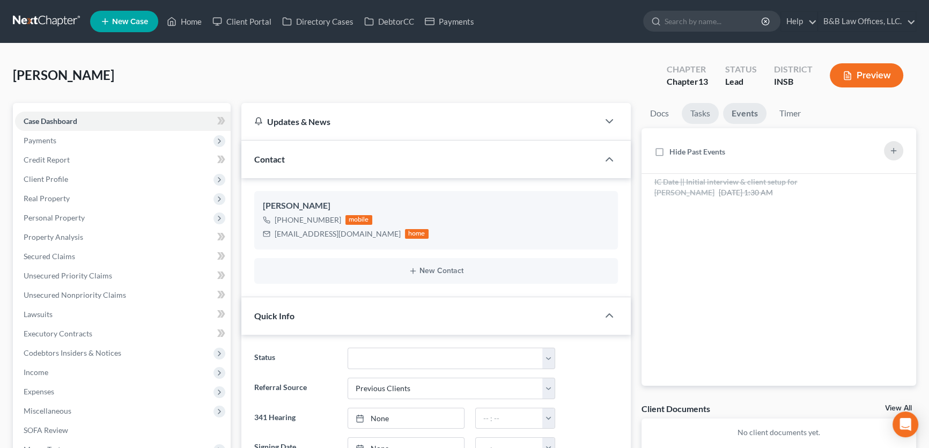
click at [701, 112] on link "Tasks" at bounding box center [700, 113] width 37 height 21
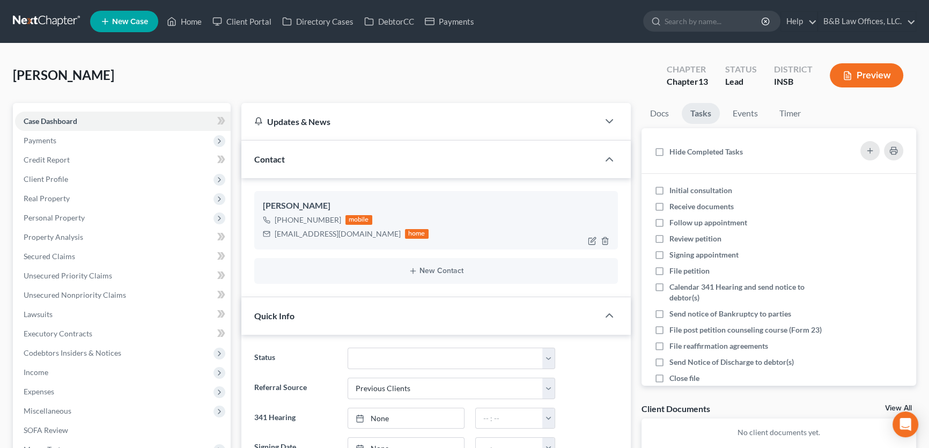
drag, startPoint x: 658, startPoint y: 192, endPoint x: 505, endPoint y: 225, distance: 156.1
click at [670, 191] on label "Initial consultation" at bounding box center [705, 190] width 71 height 11
click at [674, 191] on input "Initial consultation" at bounding box center [677, 188] width 7 height 7
checkbox input "true"
click at [441, 270] on button "New Contact" at bounding box center [436, 271] width 347 height 9
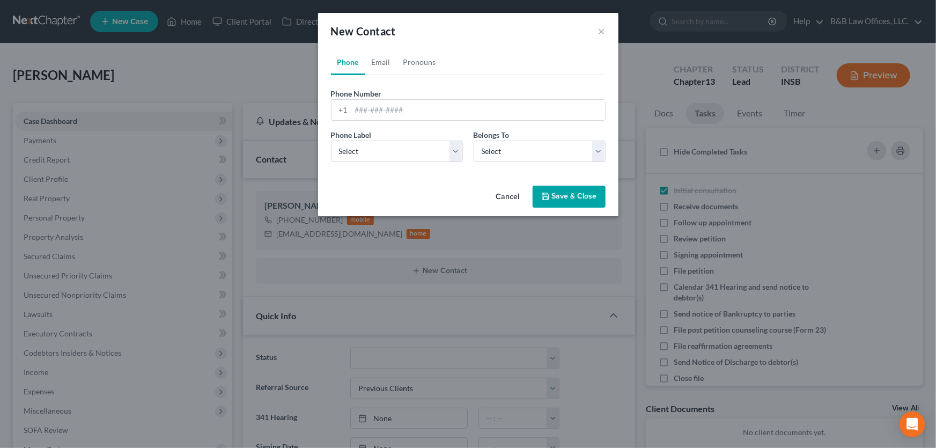
click at [516, 194] on button "Cancel" at bounding box center [508, 197] width 41 height 21
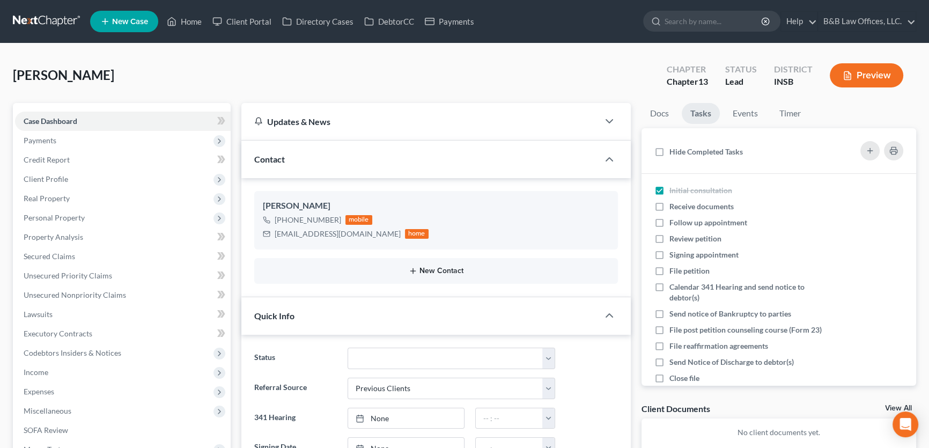
click at [437, 270] on button "New Contact" at bounding box center [436, 271] width 347 height 9
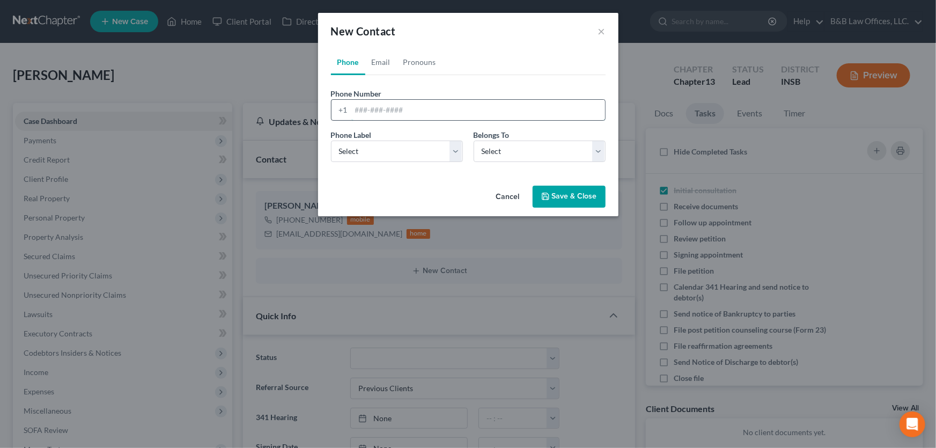
click at [386, 112] on input "tel" at bounding box center [478, 110] width 254 height 20
paste input "(502) 974-9440"
type input "(502) 974-9440"
drag, startPoint x: 381, startPoint y: 155, endPoint x: 377, endPoint y: 161, distance: 7.0
click at [381, 155] on select "Select Mobile Home Work Other" at bounding box center [397, 151] width 132 height 21
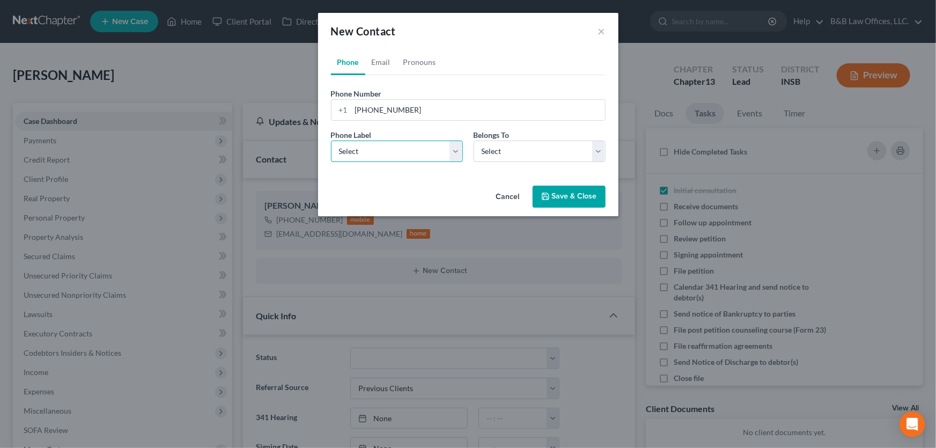
select select "0"
click at [331, 141] on select "Select Mobile Home Work Other" at bounding box center [397, 151] width 132 height 21
drag, startPoint x: 498, startPoint y: 148, endPoint x: 498, endPoint y: 160, distance: 12.9
click at [498, 148] on select "Select Client Other" at bounding box center [540, 151] width 132 height 21
select select "1"
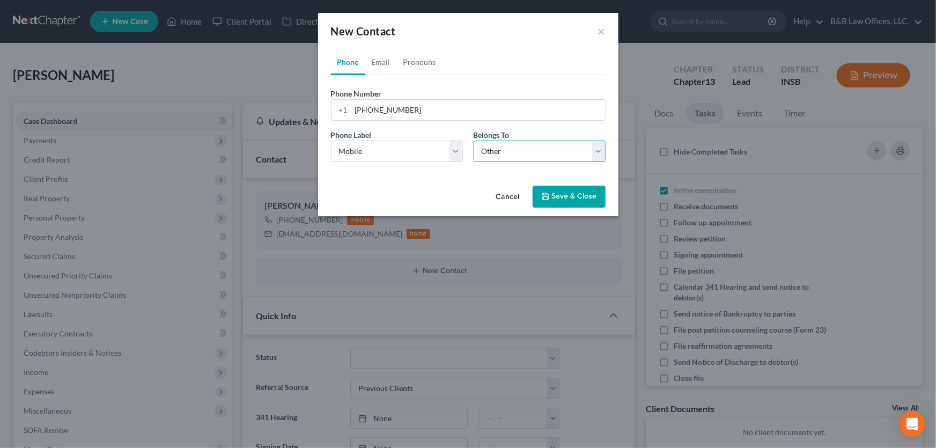
click at [474, 141] on select "Select Client Other" at bounding box center [540, 151] width 132 height 21
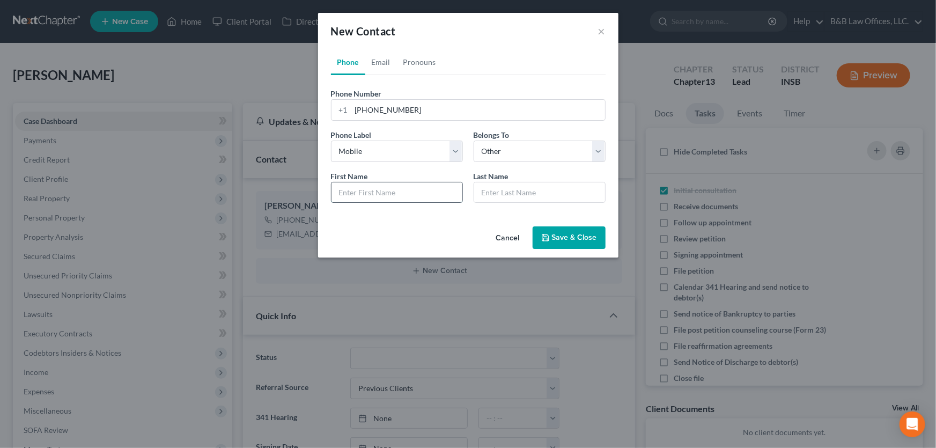
drag, startPoint x: 339, startPoint y: 185, endPoint x: 359, endPoint y: 193, distance: 22.4
click at [339, 185] on input "text" at bounding box center [397, 192] width 131 height 20
paste input "[PERSON_NAME]"
drag, startPoint x: 367, startPoint y: 193, endPoint x: 335, endPoint y: 197, distance: 32.4
click at [335, 197] on input "[PERSON_NAME]" at bounding box center [397, 192] width 131 height 20
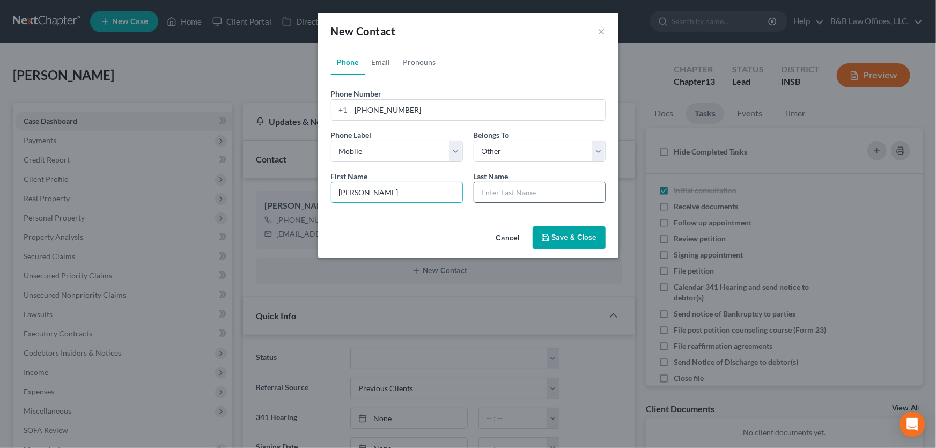
type input "Adriana"
click at [494, 193] on input "text" at bounding box center [539, 192] width 131 height 20
paste input "Ramsey,"
type input "Ramsey,"
click at [575, 236] on button "Save & Close" at bounding box center [569, 237] width 73 height 23
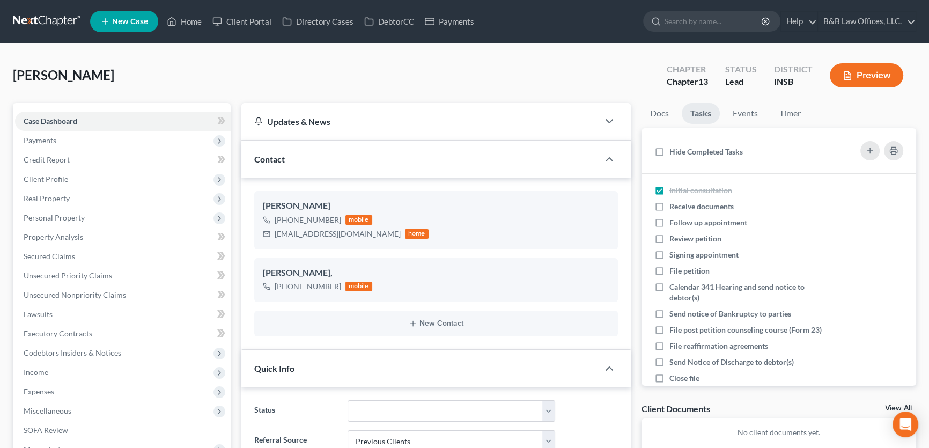
drag, startPoint x: 105, startPoint y: 74, endPoint x: -21, endPoint y: 92, distance: 127.4
copy span "[PERSON_NAME]"
click at [867, 152] on icon "button" at bounding box center [870, 150] width 9 height 9
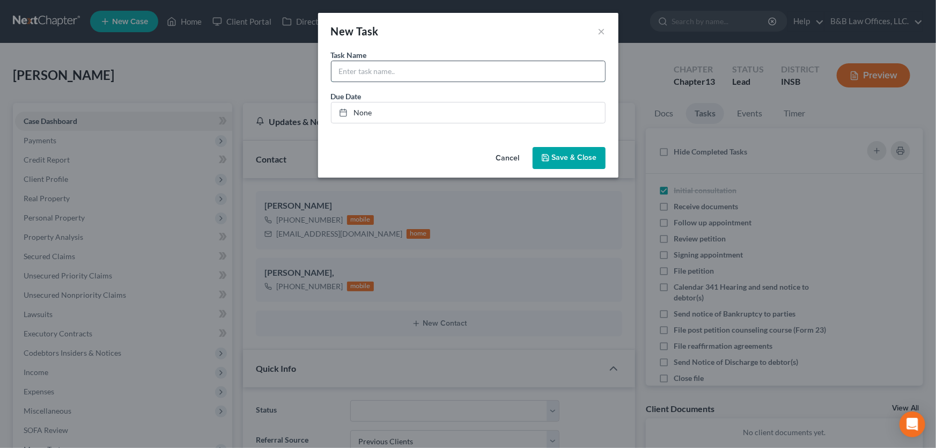
click at [359, 65] on input "text" at bounding box center [469, 71] width 274 height 20
paste input "[PERSON_NAME]"
type input "Pickerill, David (13) receive DL & SS- pull credit report"
click at [366, 111] on link "None" at bounding box center [469, 112] width 274 height 20
type input "10/9/2025"
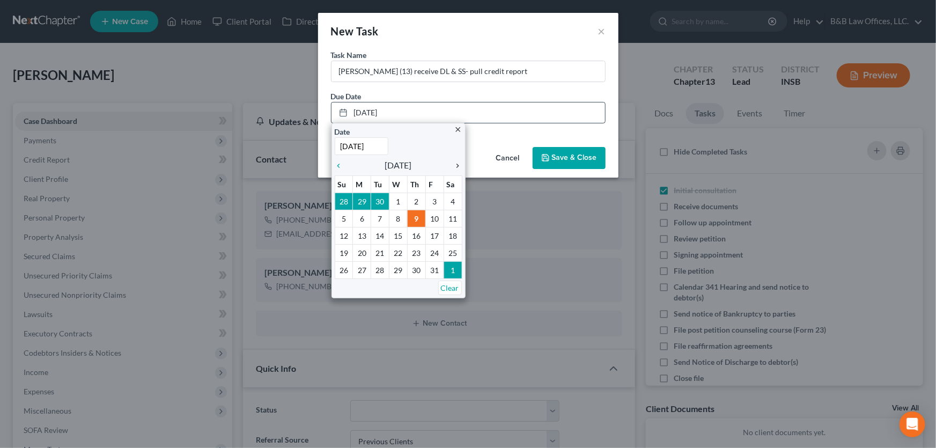
click at [458, 165] on icon "chevron_right" at bounding box center [456, 165] width 14 height 9
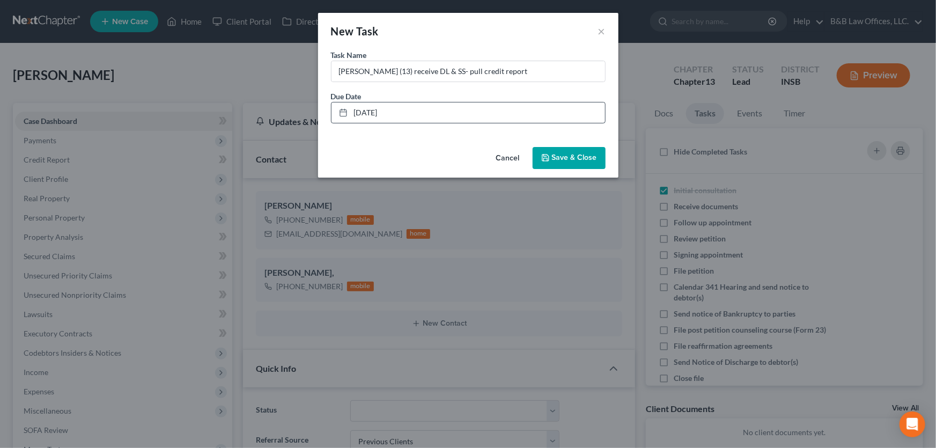
click at [563, 160] on span "Save & Close" at bounding box center [574, 157] width 45 height 9
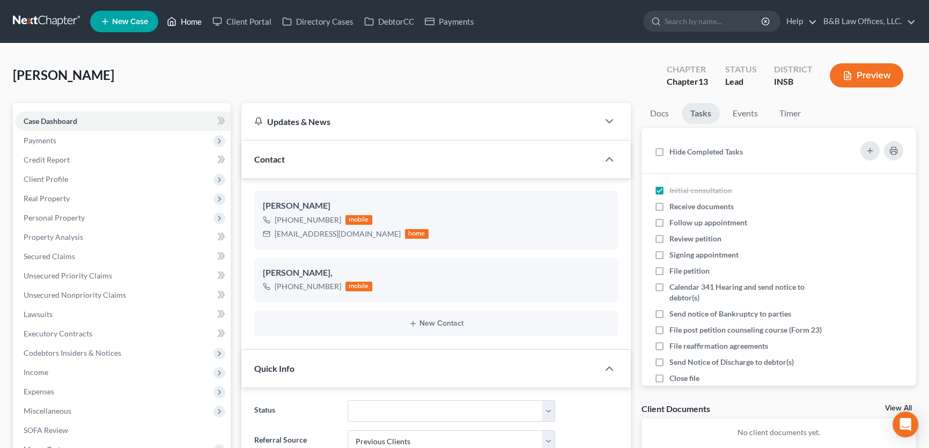
click at [192, 19] on link "Home" at bounding box center [184, 21] width 46 height 19
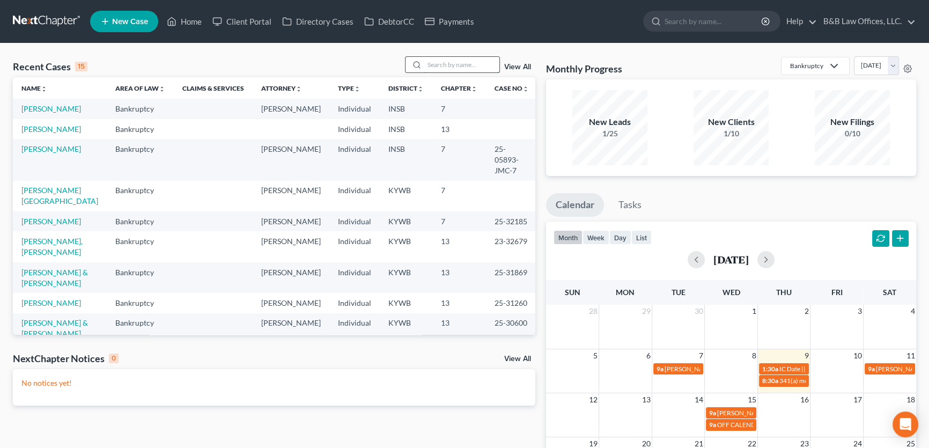
click at [424, 59] on input "search" at bounding box center [461, 65] width 75 height 16
type input "king"
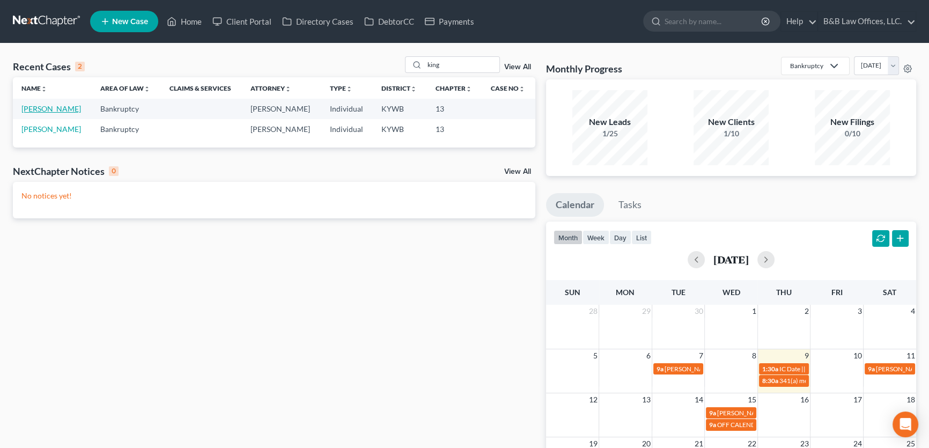
click at [38, 107] on link "[PERSON_NAME]" at bounding box center [51, 108] width 60 height 9
select select "2"
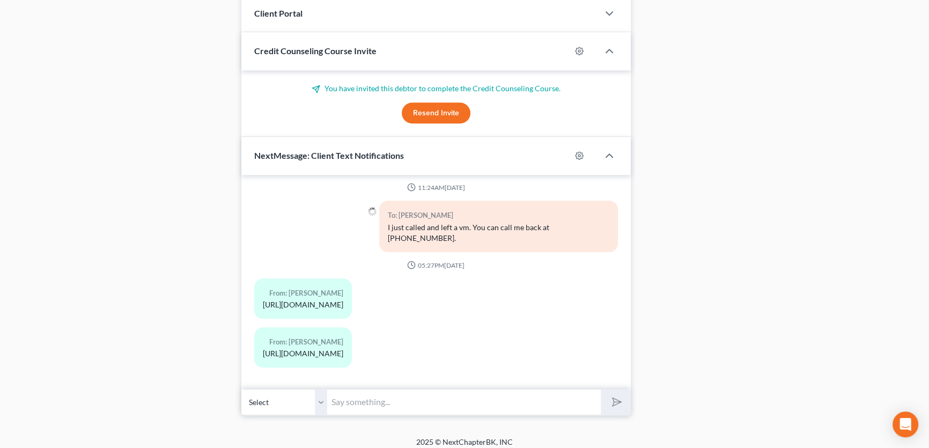
scroll to position [990, 0]
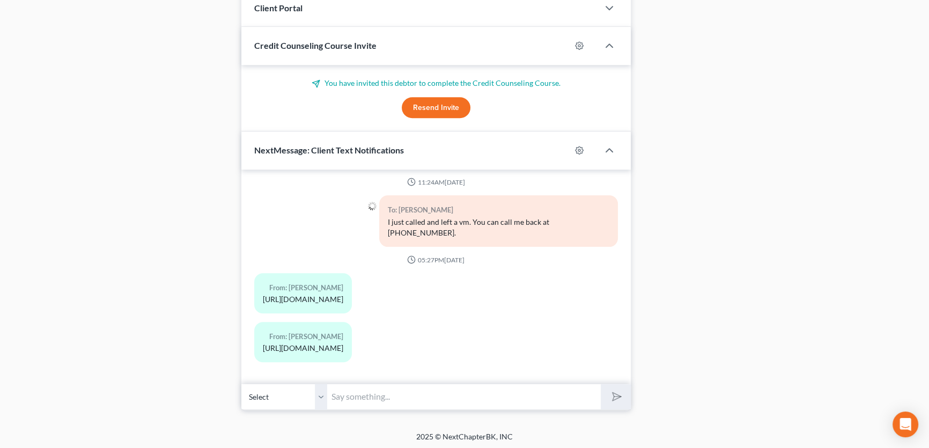
drag, startPoint x: 376, startPoint y: 392, endPoint x: 422, endPoint y: 425, distance: 57.2
click at [376, 392] on input "text" at bounding box center [464, 397] width 274 height 26
click at [435, 397] on input "The texts are to a link" at bounding box center [464, 397] width 274 height 26
type input "The texts are to a link to a paycom login page."
click at [619, 399] on button "submit" at bounding box center [616, 396] width 30 height 25
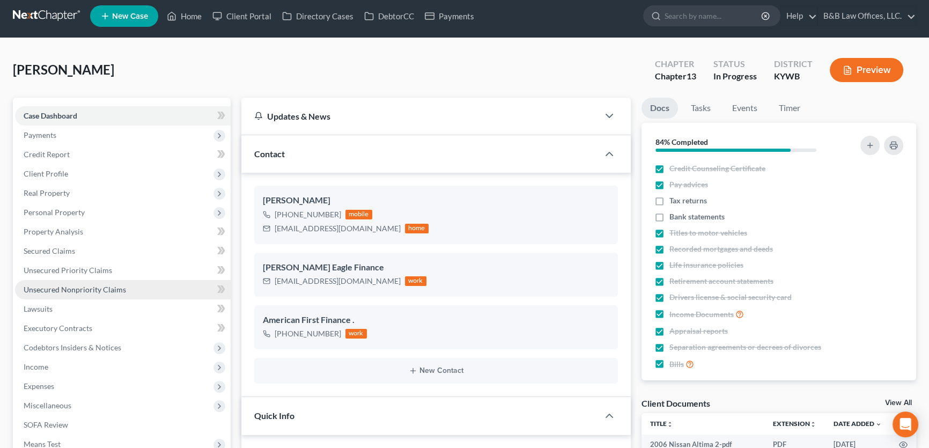
scroll to position [0, 0]
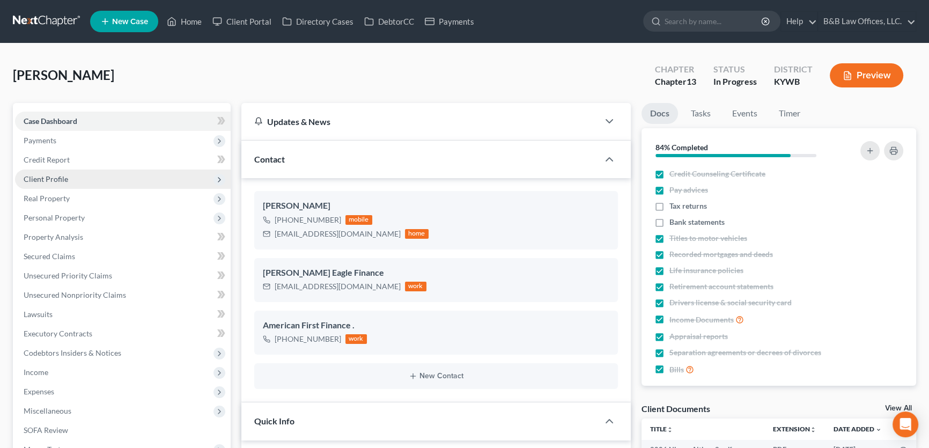
click at [87, 177] on span "Client Profile" at bounding box center [123, 179] width 216 height 19
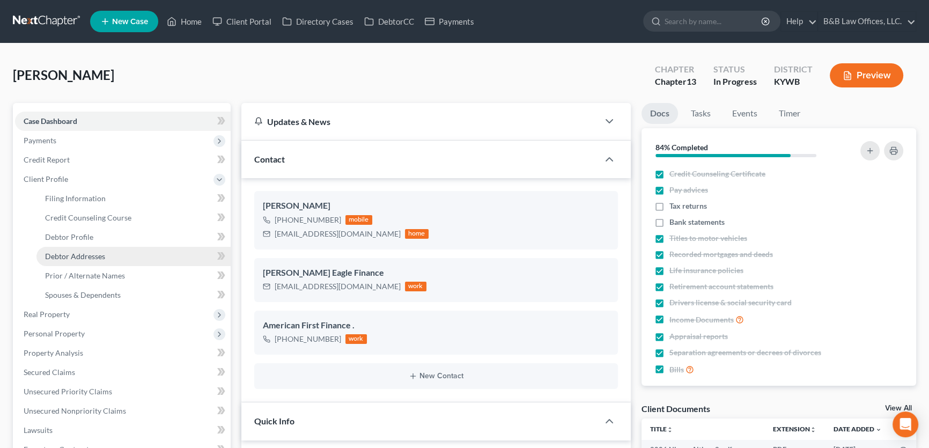
click at [87, 254] on span "Debtor Addresses" at bounding box center [75, 256] width 60 height 9
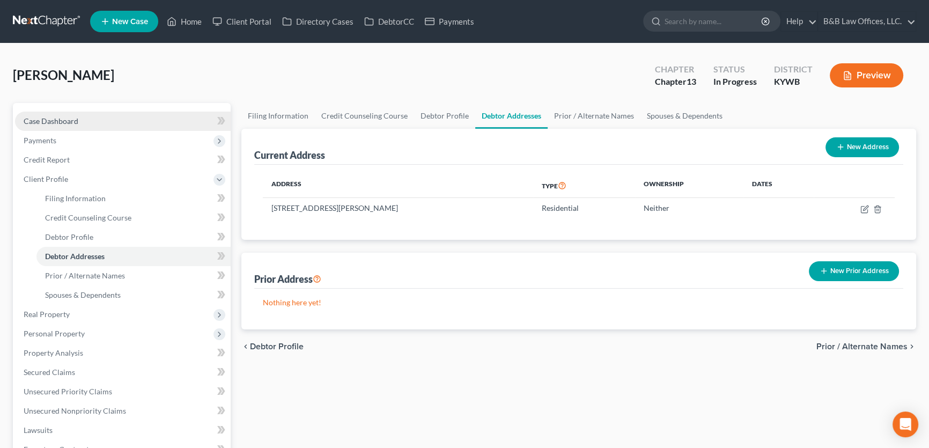
click at [75, 117] on span "Case Dashboard" at bounding box center [51, 120] width 55 height 9
select select "2"
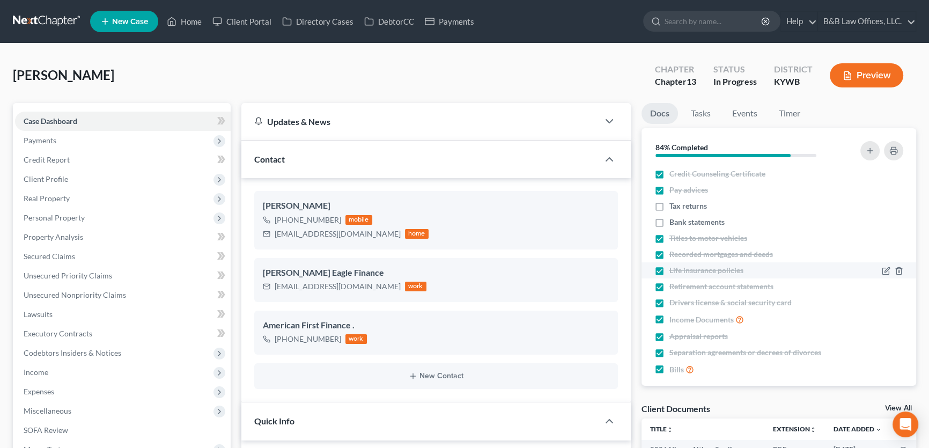
scroll to position [9, 0]
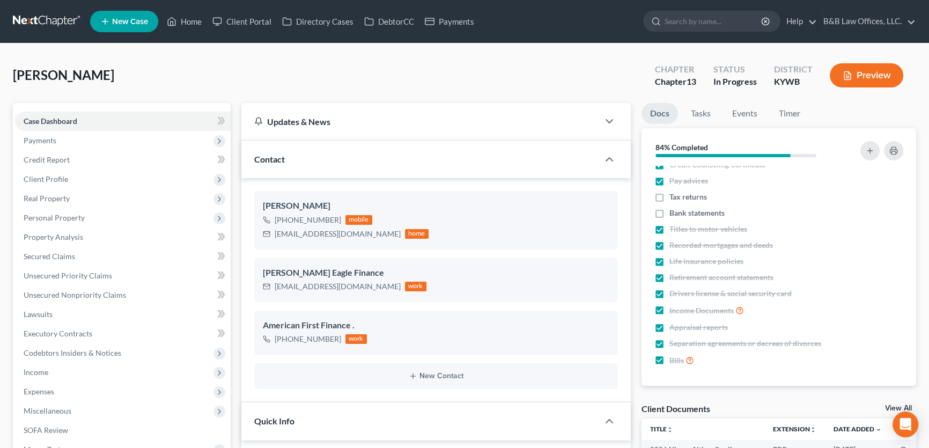
click at [892, 407] on link "View All" at bounding box center [898, 409] width 27 height 8
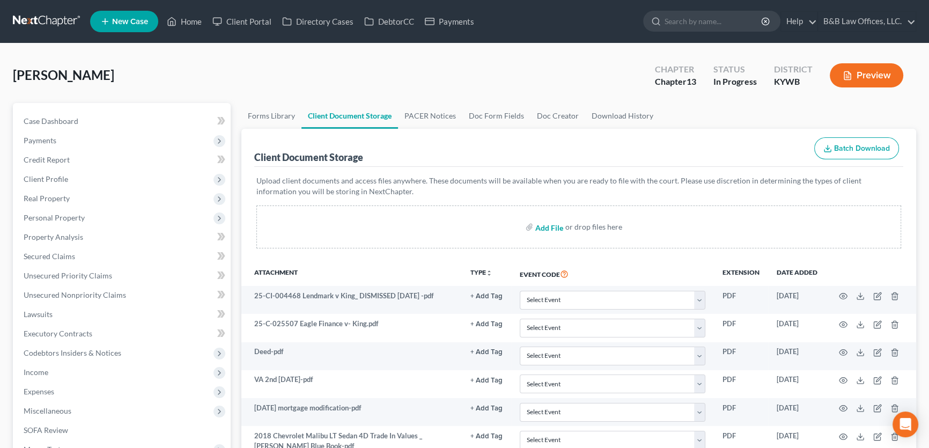
click at [545, 227] on input "file" at bounding box center [548, 226] width 26 height 19
type input "C:\fakepath\SS.pdf"
click at [51, 160] on span "Credit Report" at bounding box center [47, 159] width 46 height 9
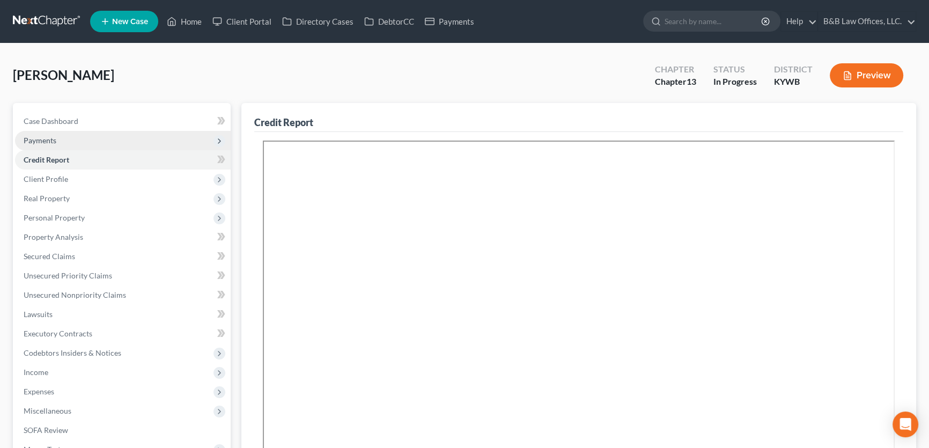
click at [70, 143] on span "Payments" at bounding box center [123, 140] width 216 height 19
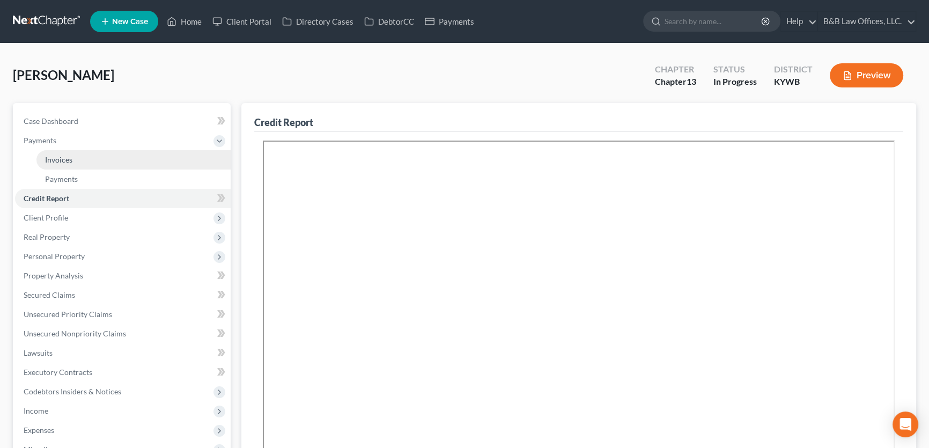
click at [71, 155] on span "Invoices" at bounding box center [58, 159] width 27 height 9
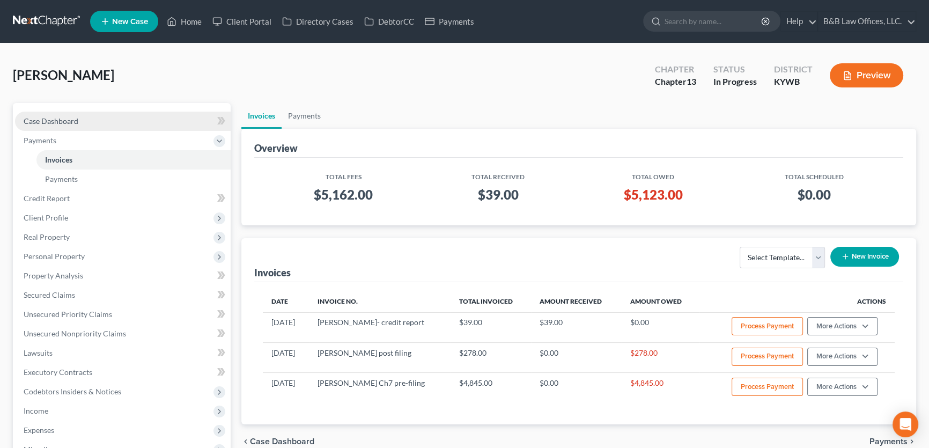
click at [107, 113] on link "Case Dashboard" at bounding box center [123, 121] width 216 height 19
select select "2"
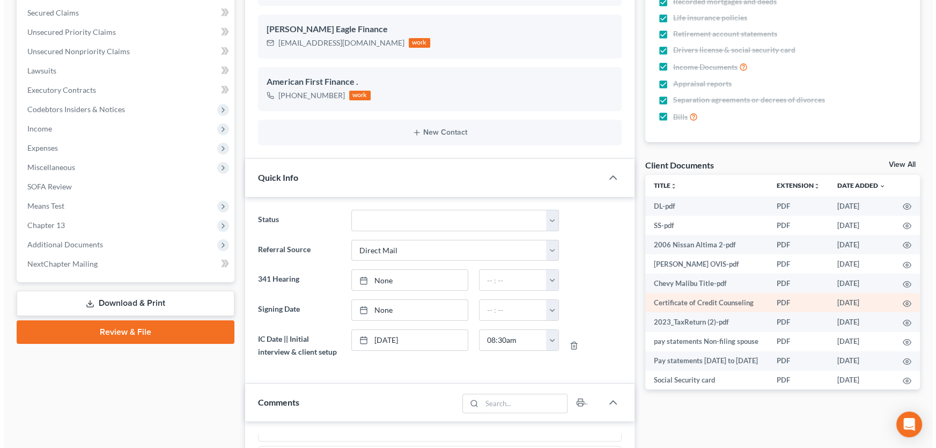
scroll to position [48, 0]
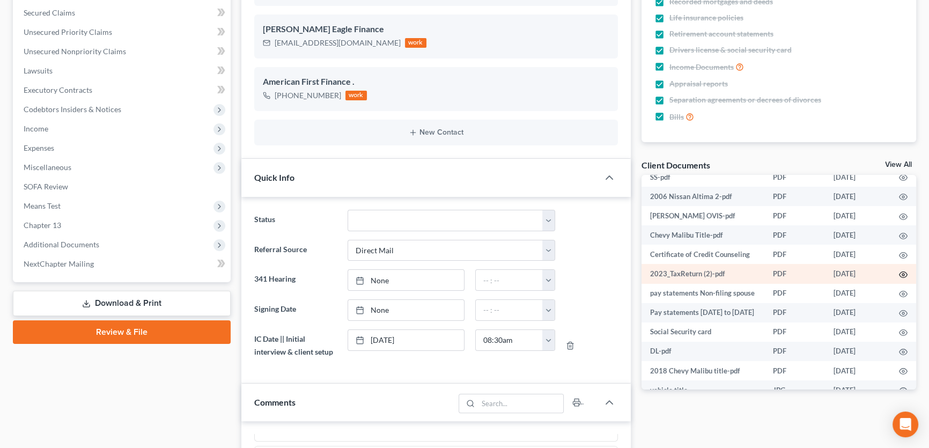
click at [899, 274] on icon "button" at bounding box center [903, 274] width 9 height 9
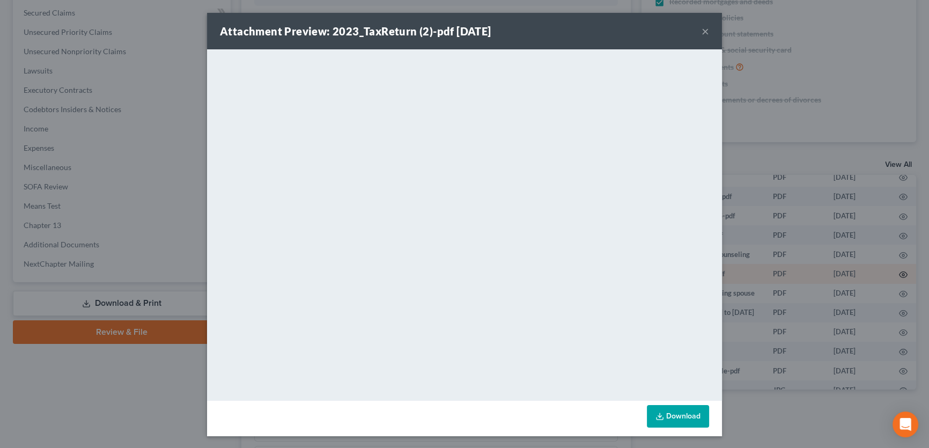
scroll to position [5698, 0]
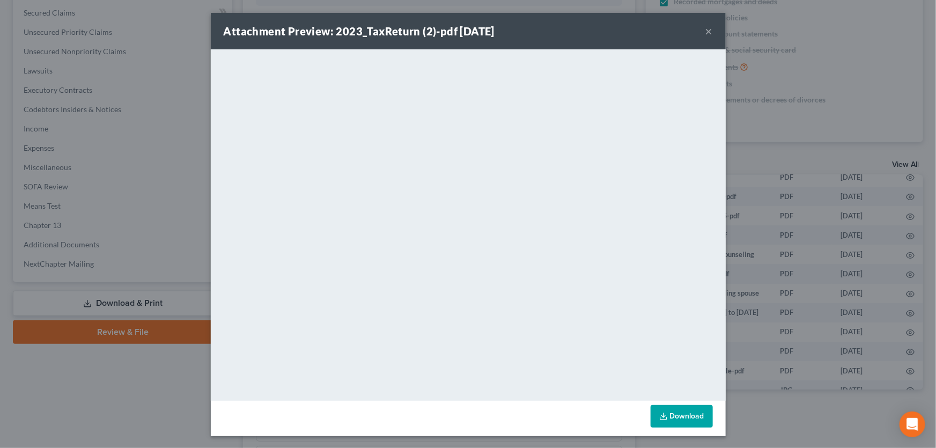
click at [706, 32] on button "×" at bounding box center [710, 31] width 8 height 13
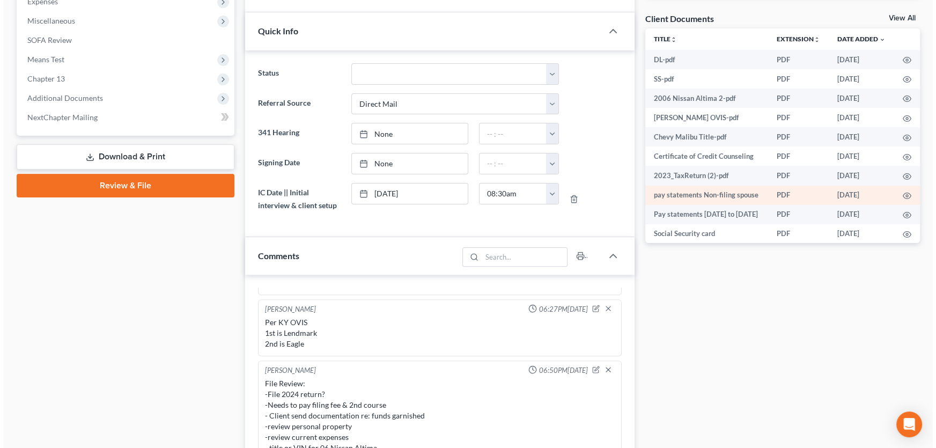
scroll to position [341, 0]
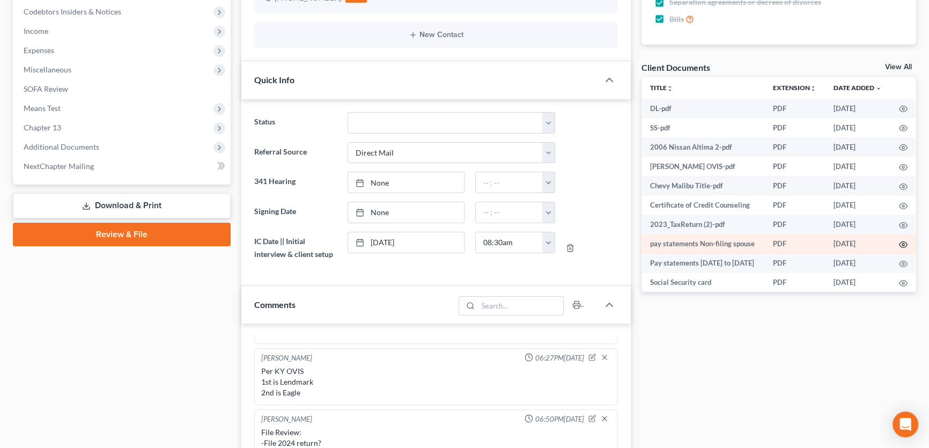
click at [902, 244] on circle "button" at bounding box center [903, 245] width 2 height 2
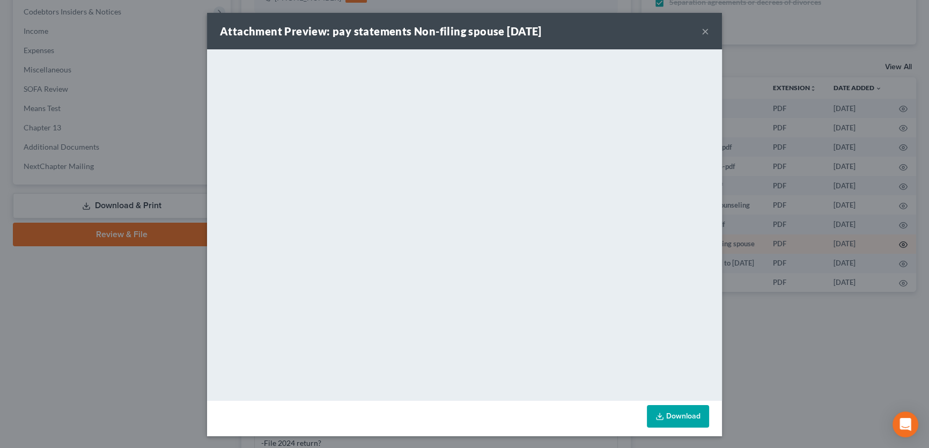
scroll to position [5796, 0]
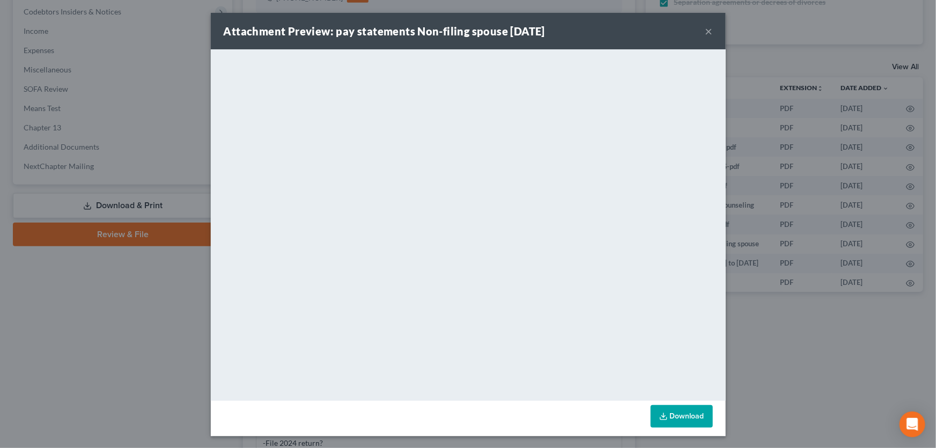
click at [706, 31] on button "×" at bounding box center [710, 31] width 8 height 13
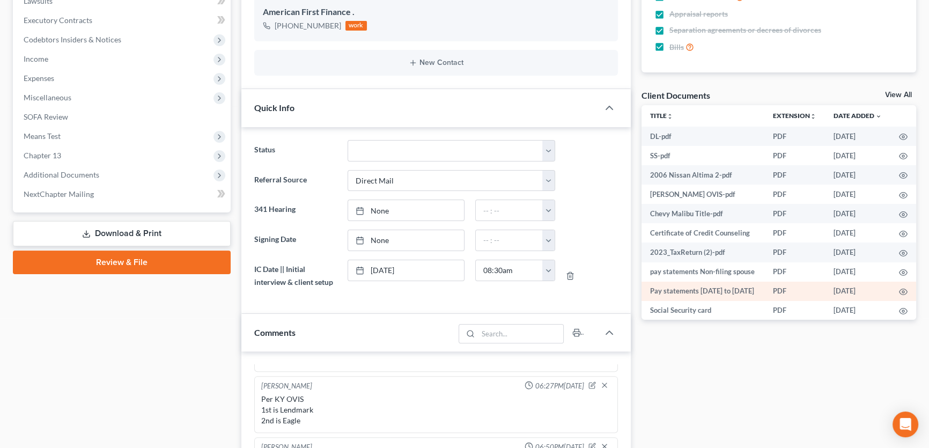
scroll to position [292, 0]
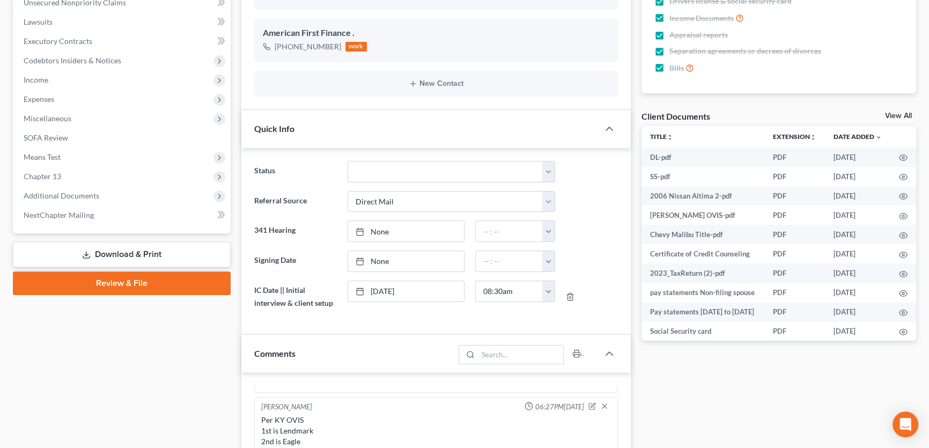
click at [905, 114] on link "View All" at bounding box center [898, 116] width 27 height 8
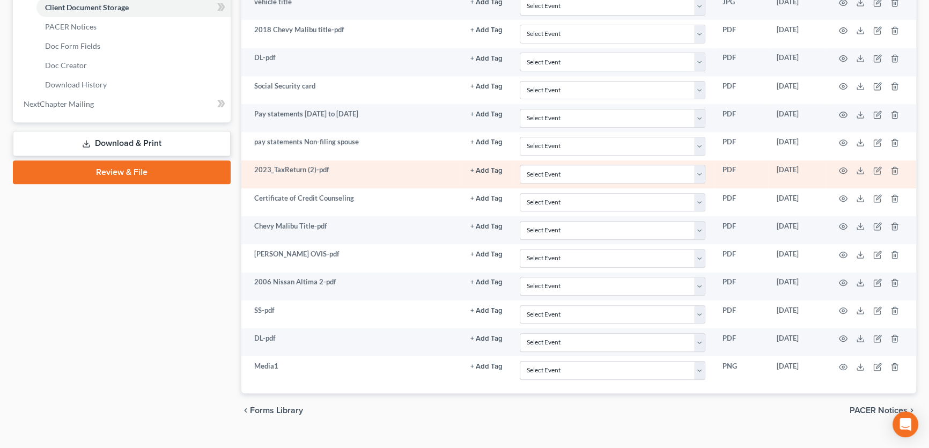
scroll to position [537, 0]
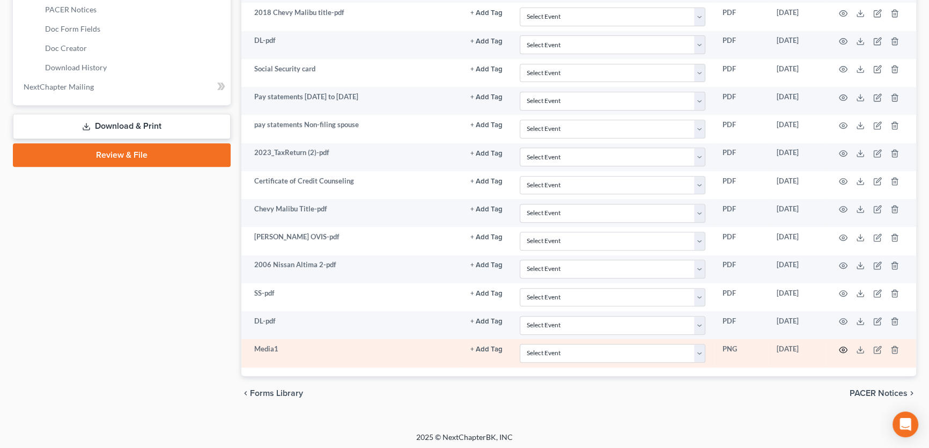
click at [843, 347] on icon "button" at bounding box center [843, 350] width 9 height 9
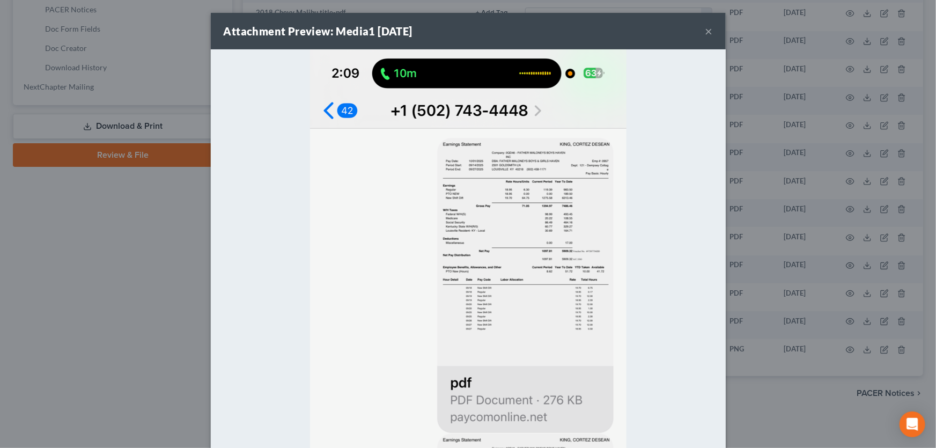
click at [707, 31] on button "×" at bounding box center [710, 31] width 8 height 13
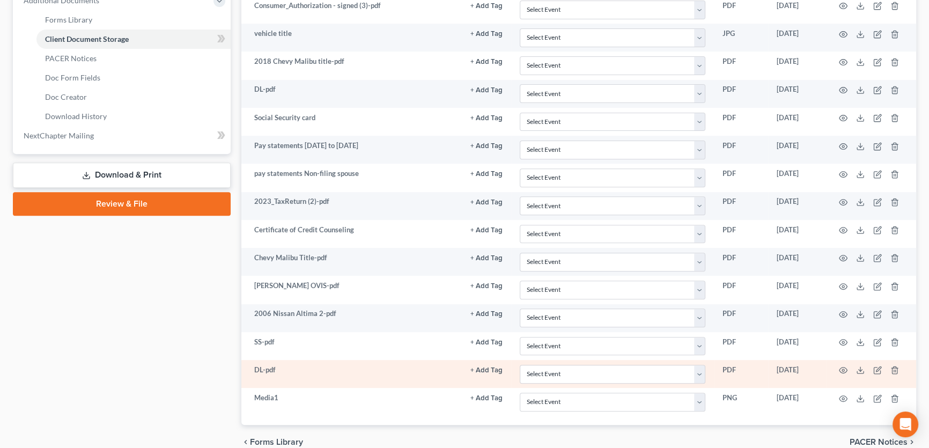
scroll to position [439, 0]
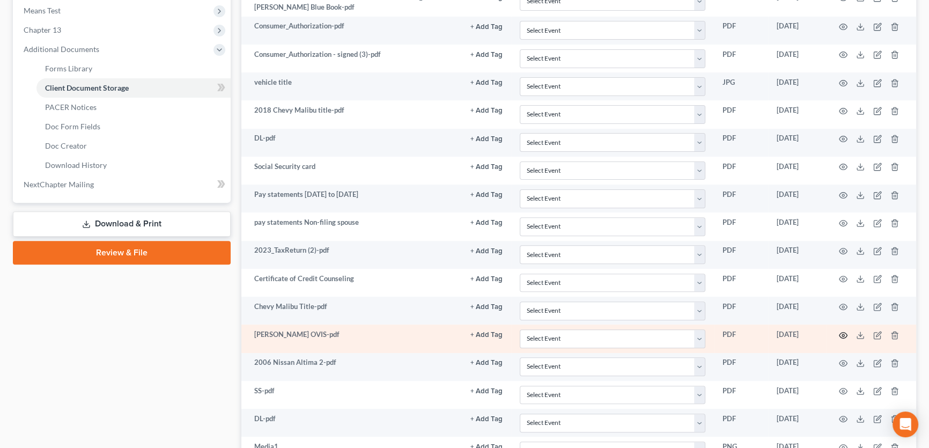
click at [842, 331] on icon "button" at bounding box center [843, 335] width 9 height 9
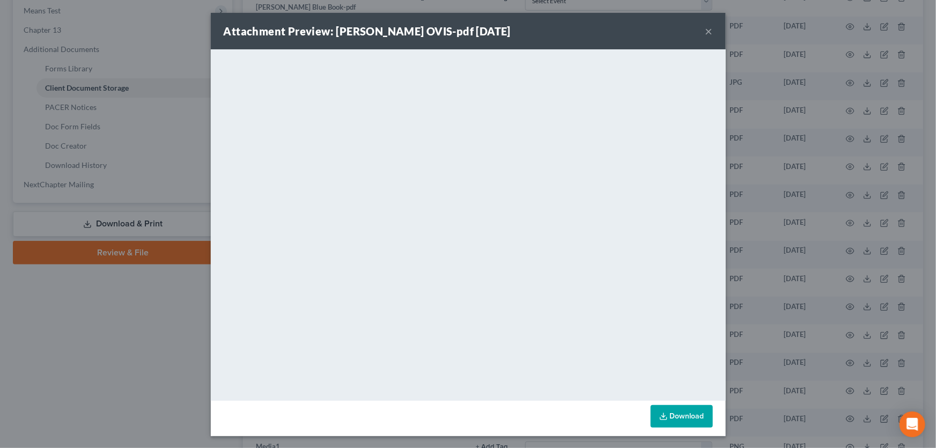
click at [706, 29] on button "×" at bounding box center [710, 31] width 8 height 13
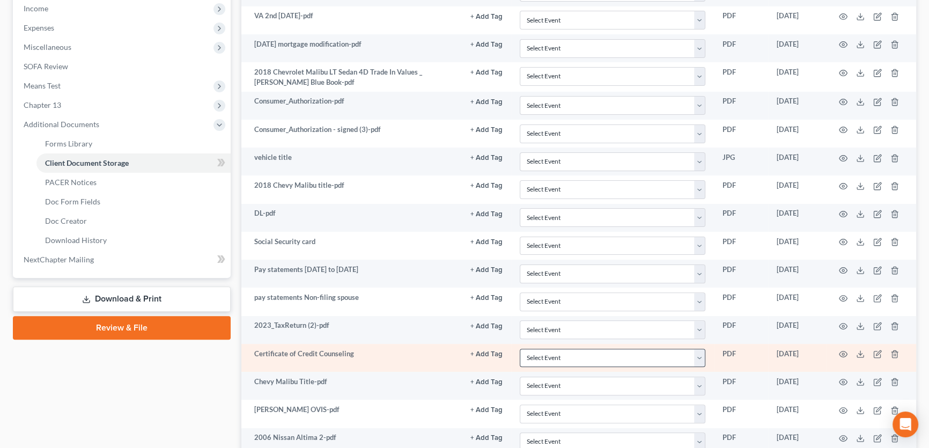
scroll to position [341, 0]
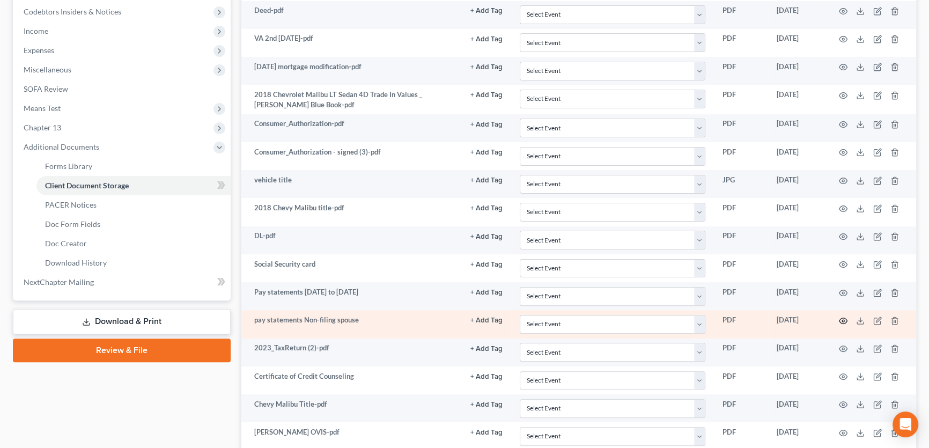
click at [843, 319] on icon "button" at bounding box center [843, 321] width 9 height 9
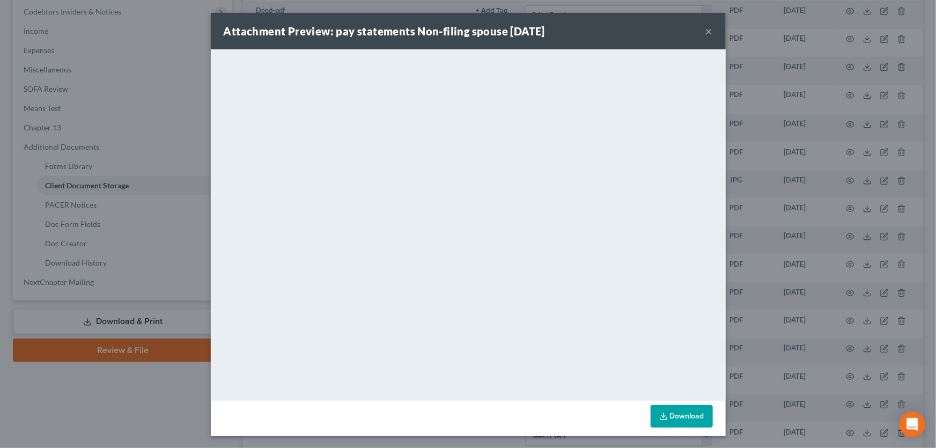
click at [707, 31] on button "×" at bounding box center [710, 31] width 8 height 13
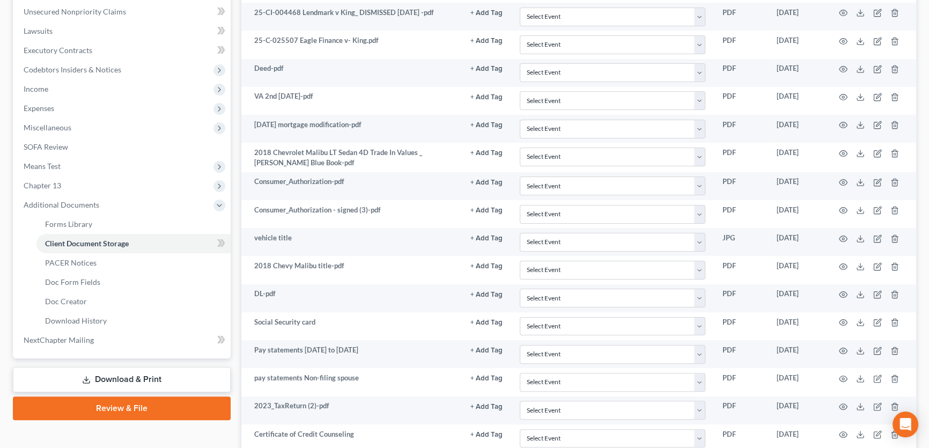
scroll to position [146, 0]
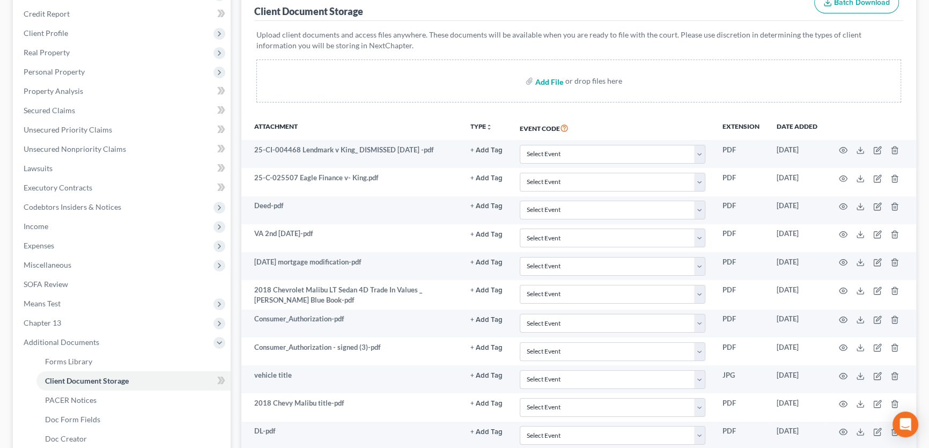
drag, startPoint x: 553, startPoint y: 81, endPoint x: 306, endPoint y: 105, distance: 248.5
click at [553, 81] on input "file" at bounding box center [548, 80] width 26 height 19
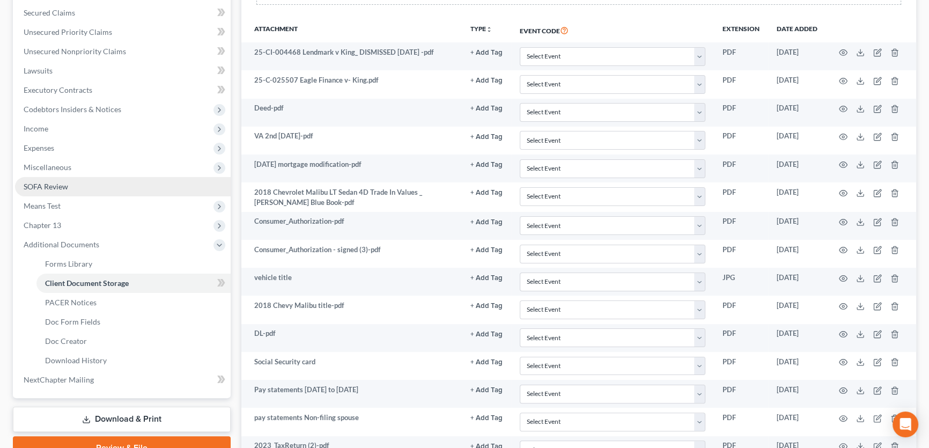
scroll to position [0, 0]
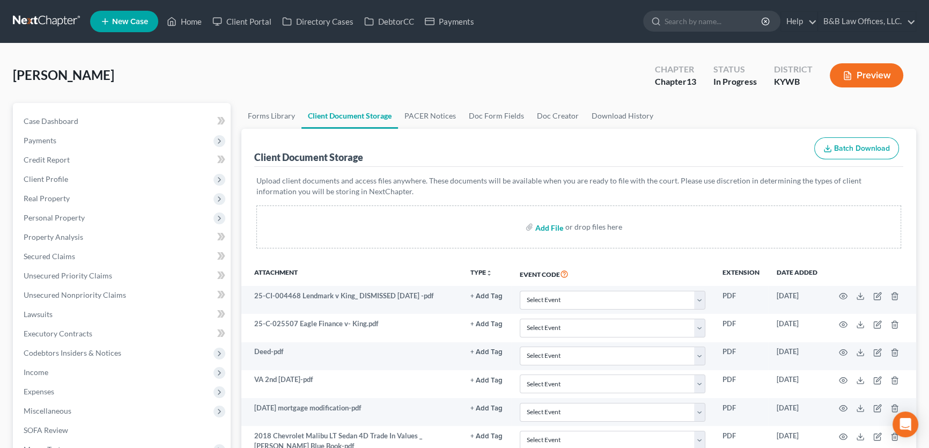
click at [541, 227] on input "file" at bounding box center [548, 226] width 26 height 19
type input "C:\fakepath\earnstatements 7-23-25 to 10-1-25.pdf"
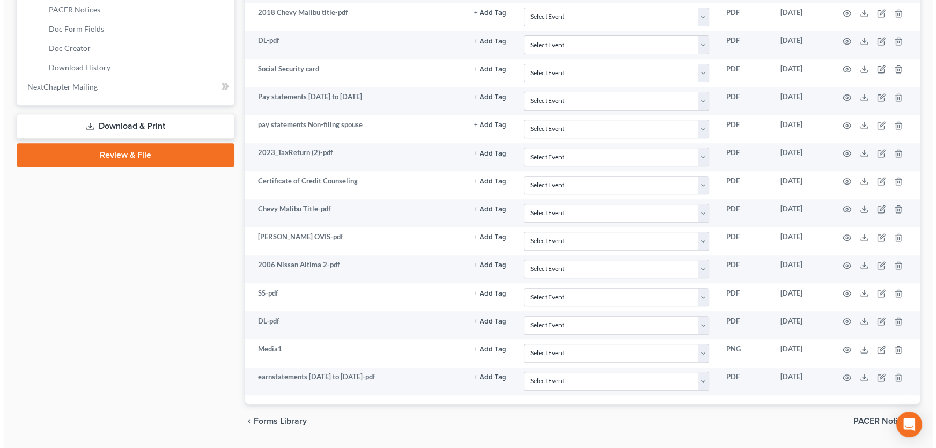
scroll to position [564, 0]
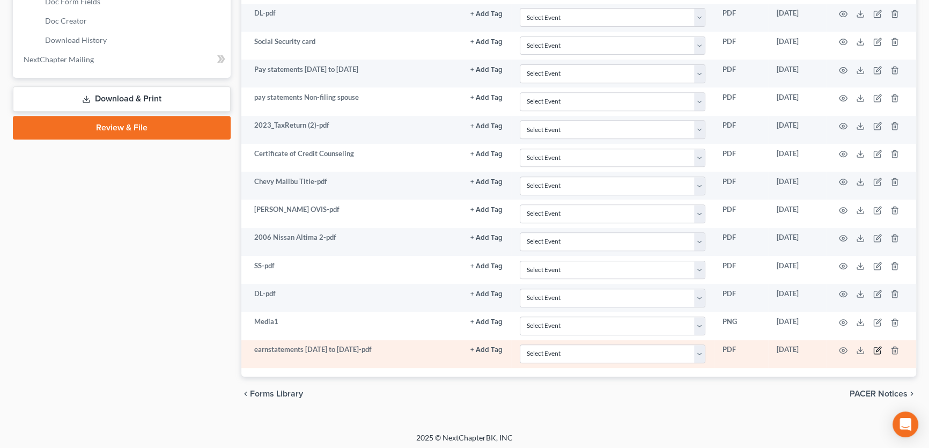
click at [878, 347] on icon "button" at bounding box center [877, 350] width 9 height 9
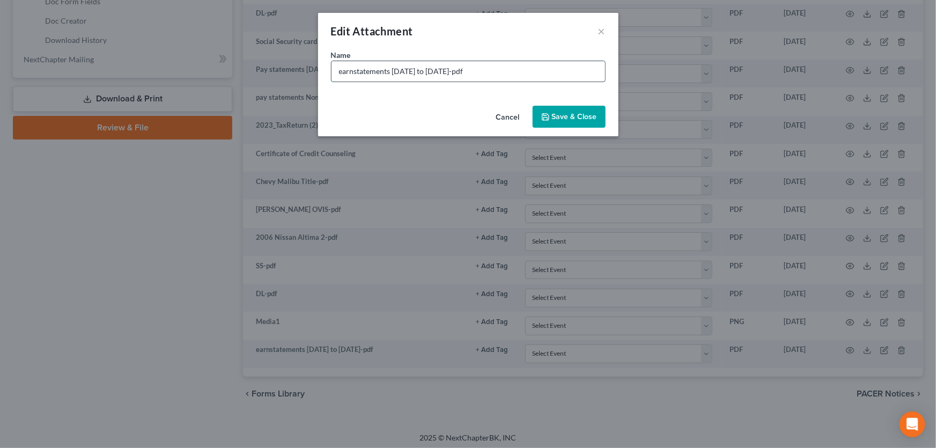
click at [339, 70] on input "earnstatements 7-23-25 to 10-1-25-pdf" at bounding box center [469, 71] width 274 height 20
type input "ts 7-23-25 to 10-1-25-pdf"
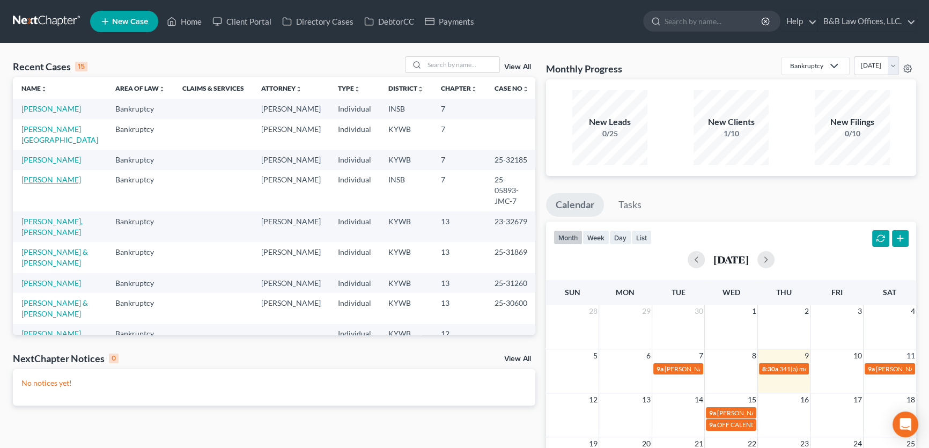
click at [42, 184] on link "[PERSON_NAME]" at bounding box center [51, 179] width 60 height 9
select select "6"
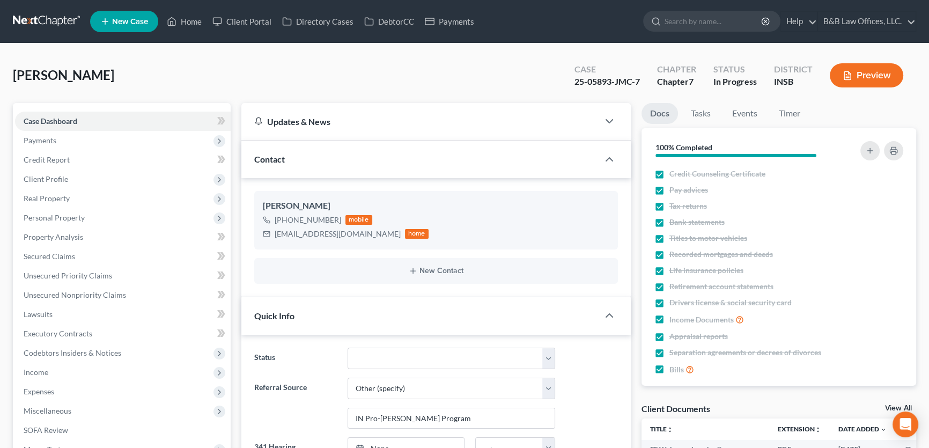
scroll to position [6397, 0]
click at [64, 177] on span "Client Profile" at bounding box center [46, 178] width 45 height 9
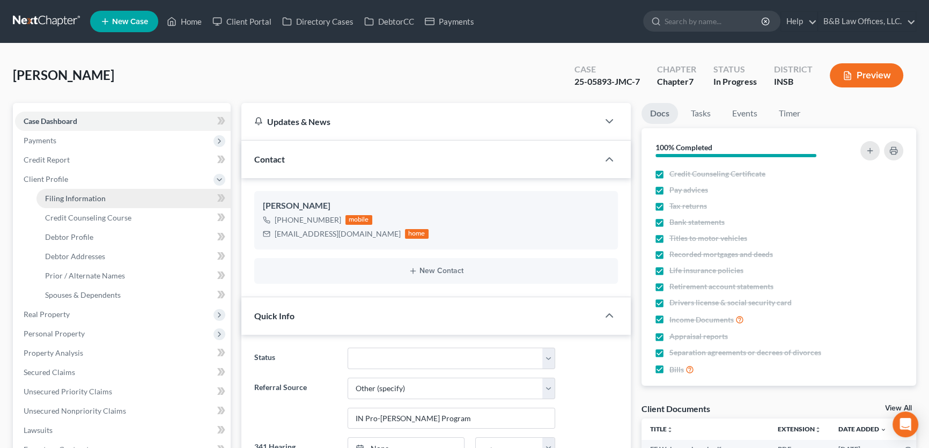
click at [66, 199] on span "Filing Information" at bounding box center [75, 198] width 61 height 9
select select "1"
select select "0"
select select "15"
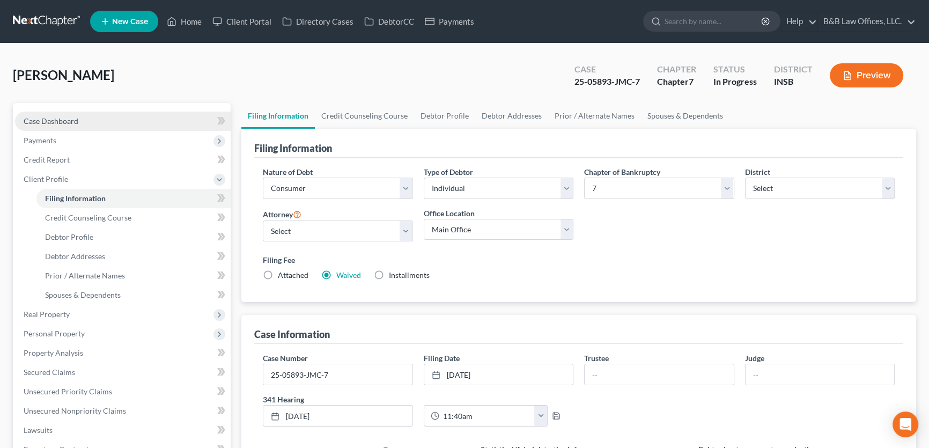
click at [100, 119] on link "Case Dashboard" at bounding box center [123, 121] width 216 height 19
select select "9"
select select "6"
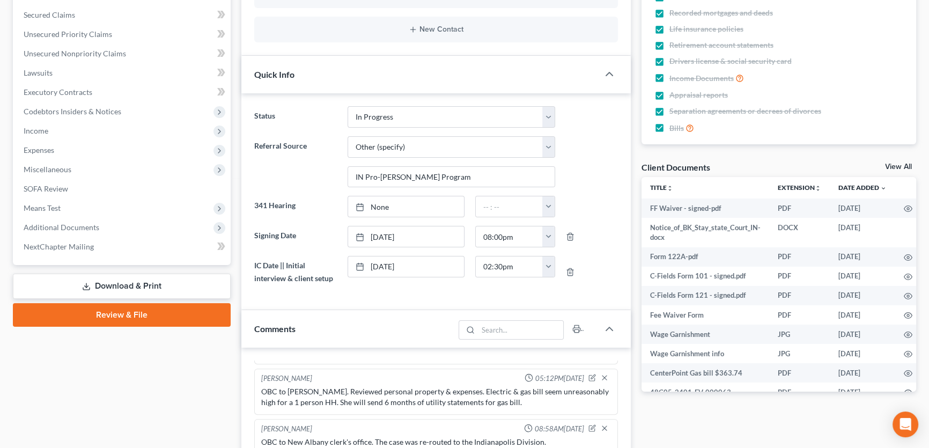
scroll to position [244, 0]
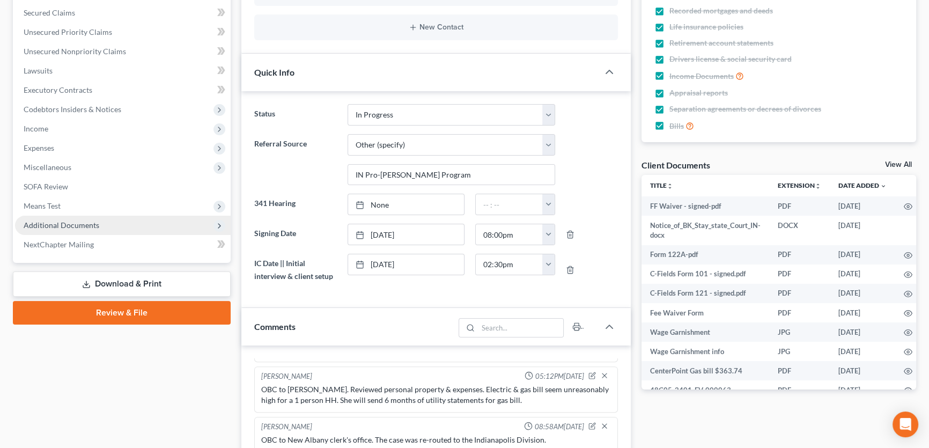
click at [63, 227] on span "Additional Documents" at bounding box center [62, 225] width 76 height 9
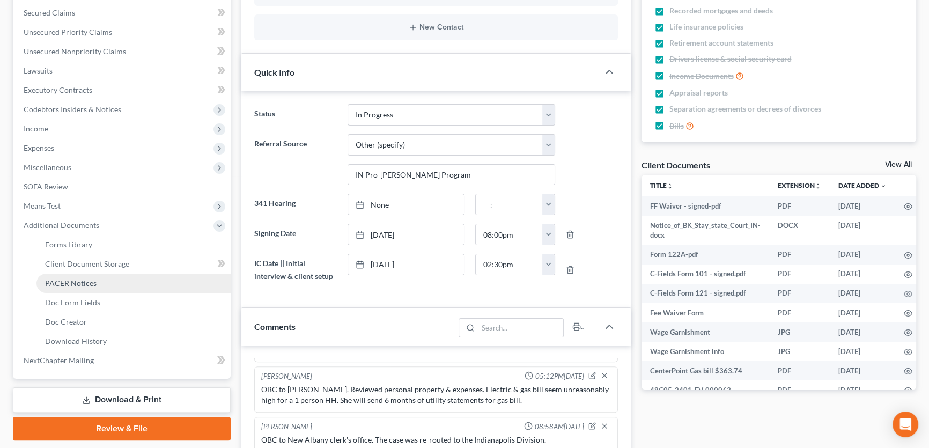
click at [63, 278] on span "PACER Notices" at bounding box center [71, 282] width 52 height 9
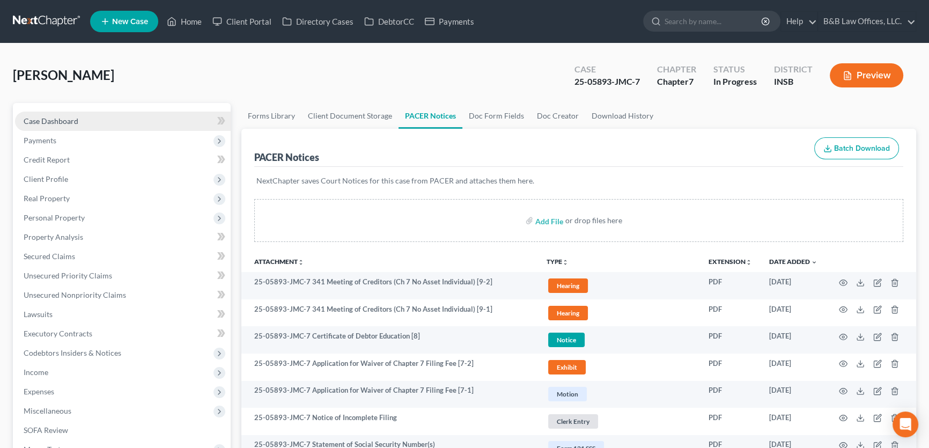
click at [70, 120] on span "Case Dashboard" at bounding box center [51, 120] width 55 height 9
select select "9"
select select "6"
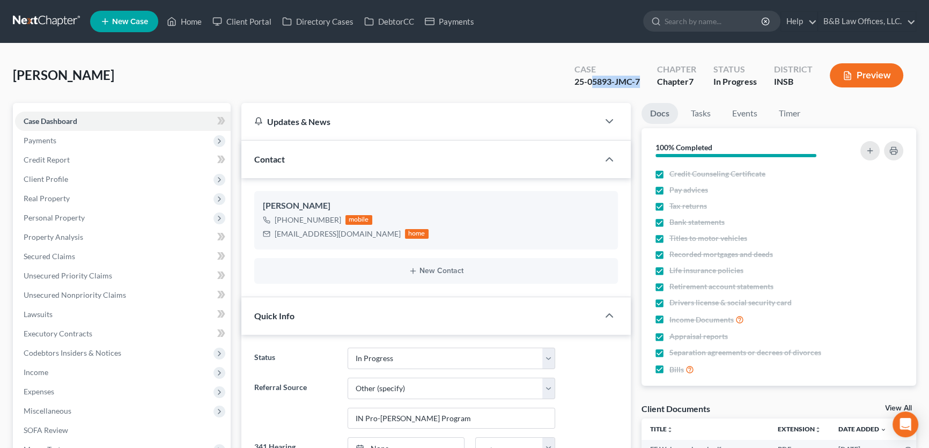
scroll to position [6397, 0]
drag, startPoint x: 641, startPoint y: 78, endPoint x: 565, endPoint y: 80, distance: 75.7
click at [565, 80] on div "Case 25-05893-JMC-7 Chapter Chapter 7 Status In Progress District INSB Preview" at bounding box center [739, 75] width 355 height 38
copy div "25-05893-JMC-7"
click at [62, 177] on span "Client Profile" at bounding box center [46, 178] width 45 height 9
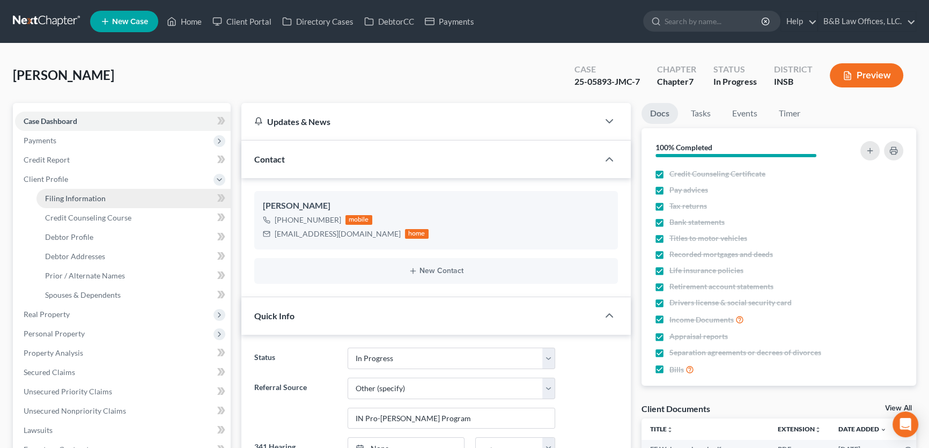
click at [59, 191] on link "Filing Information" at bounding box center [133, 198] width 194 height 19
select select "1"
select select "0"
select select "28"
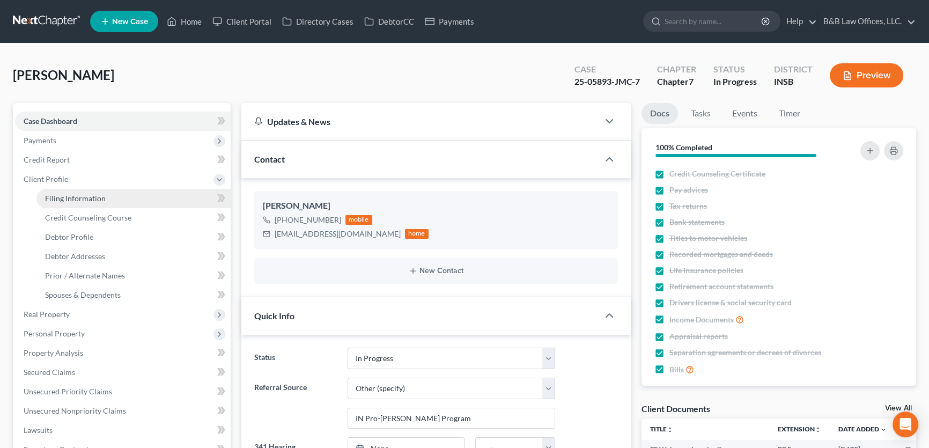
select select "1"
select select "15"
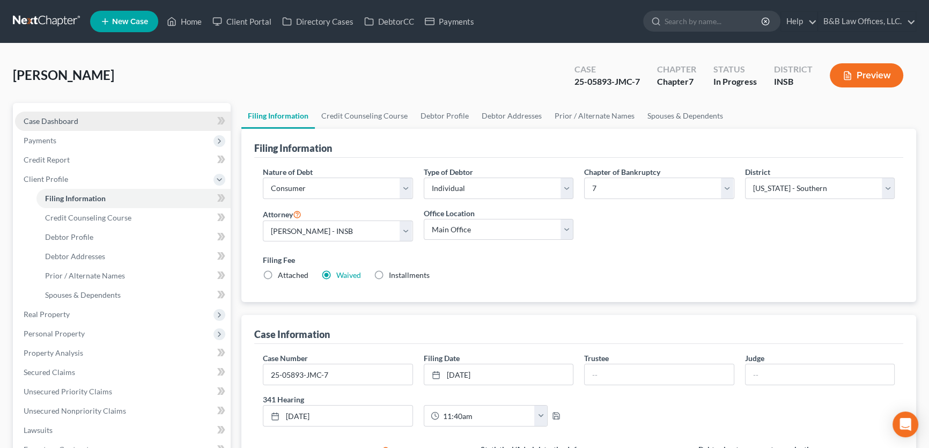
click at [110, 121] on link "Case Dashboard" at bounding box center [123, 121] width 216 height 19
select select "9"
select select "6"
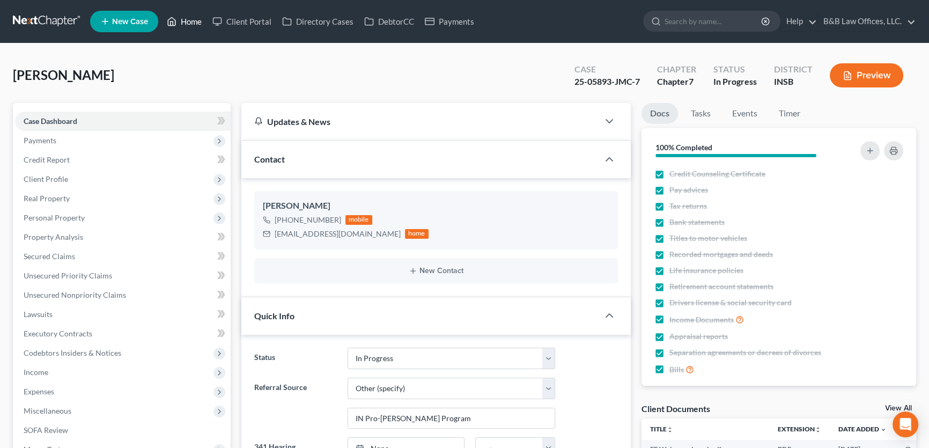
scroll to position [717, 0]
click at [186, 20] on link "Home" at bounding box center [184, 21] width 46 height 19
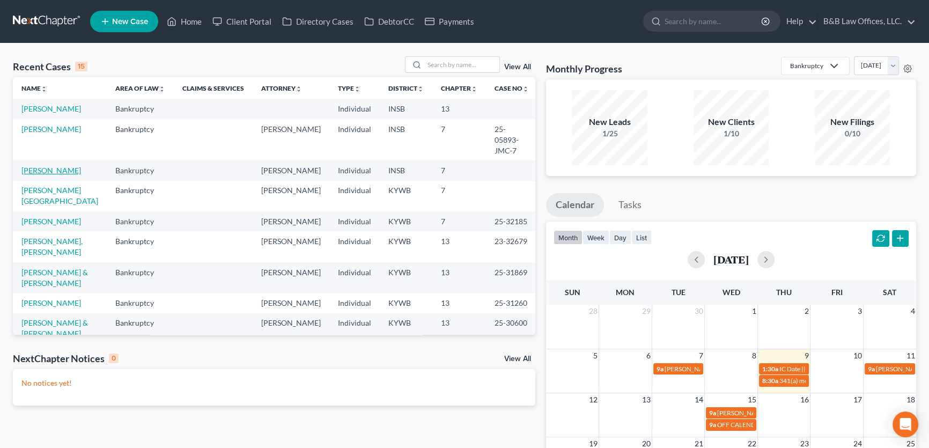
click at [34, 166] on link "[PERSON_NAME]" at bounding box center [51, 170] width 60 height 9
select select "2"
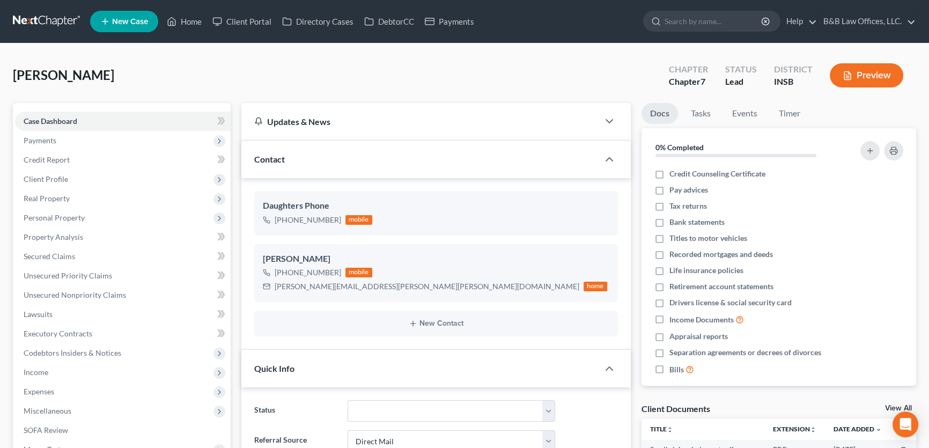
scroll to position [3354, 0]
drag, startPoint x: 123, startPoint y: 78, endPoint x: 12, endPoint y: 83, distance: 110.6
click at [13, 83] on div "Ramsey, Adriana Upgraded Chapter Chapter 7 Status Lead District INSB Preview" at bounding box center [465, 79] width 904 height 47
copy span "[PERSON_NAME]"
click at [168, 109] on div "Case Dashboard Payments Invoices Payments Payments Credit Report Client Profile…" at bounding box center [122, 304] width 218 height 403
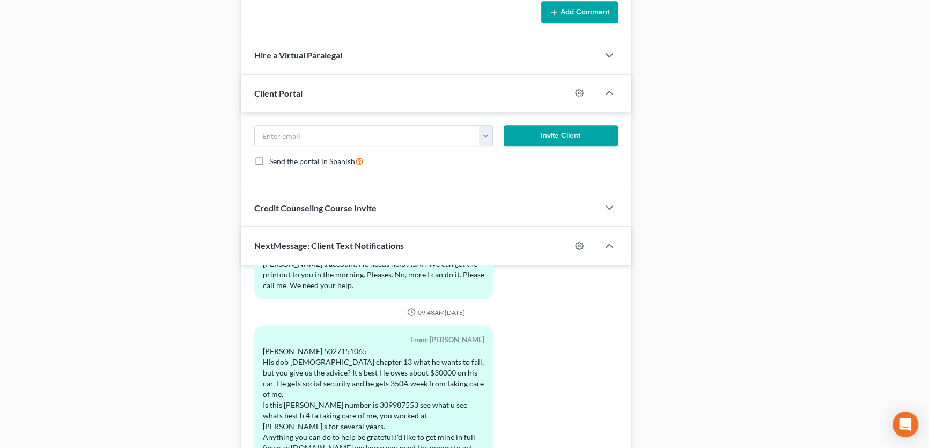
scroll to position [947, 0]
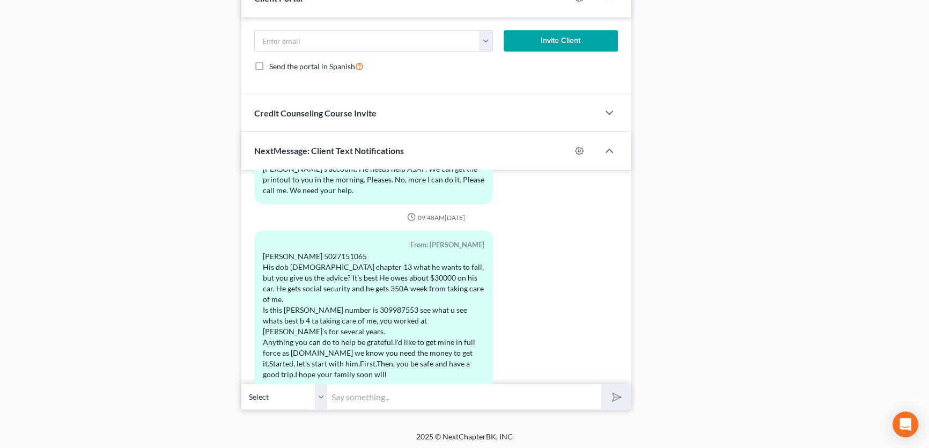
click at [362, 394] on input "text" at bounding box center [464, 397] width 274 height 26
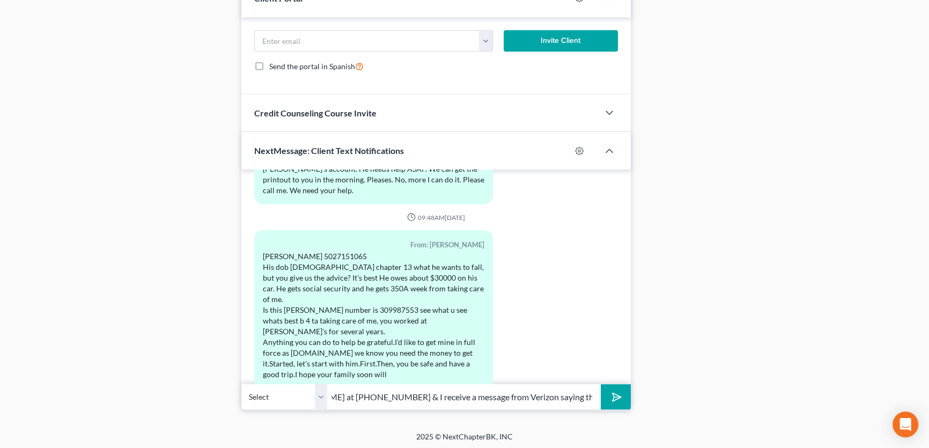
scroll to position [0, 104]
type input "I tried calling [PERSON_NAME] at [PHONE_NUMBER] & I receive a message from Veri…"
click at [601, 384] on button "submit" at bounding box center [616, 396] width 30 height 25
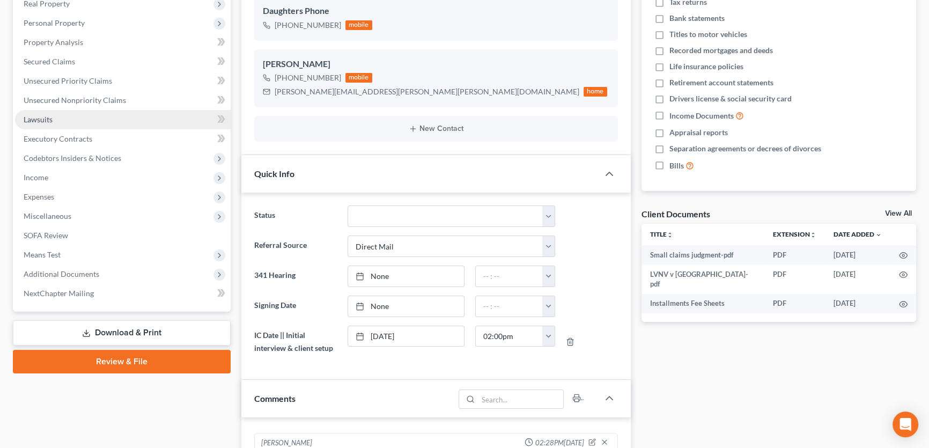
scroll to position [0, 0]
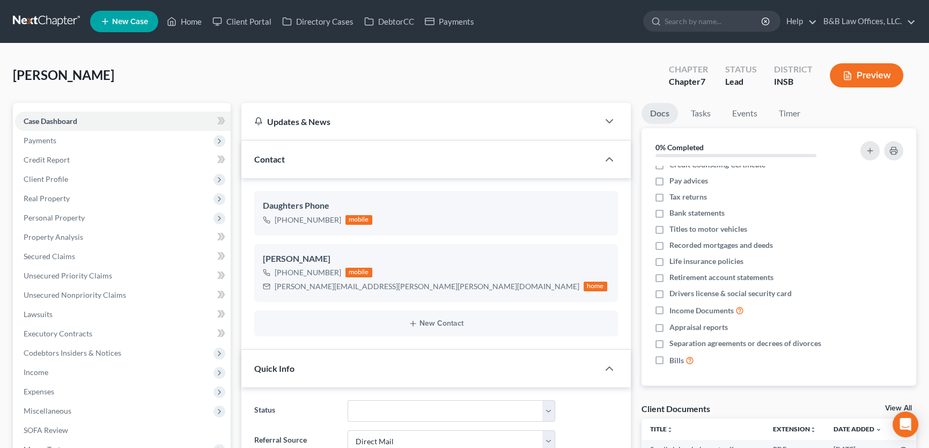
click at [365, 76] on div "Ramsey, Adriana Upgraded Chapter Chapter 7 Status Lead District INSB Preview" at bounding box center [465, 79] width 904 height 47
click at [546, 75] on div "Ramsey, Adriana Upgraded Chapter Chapter 7 Status Lead District INSB Preview" at bounding box center [465, 79] width 904 height 47
click at [82, 182] on span "Client Profile" at bounding box center [123, 179] width 216 height 19
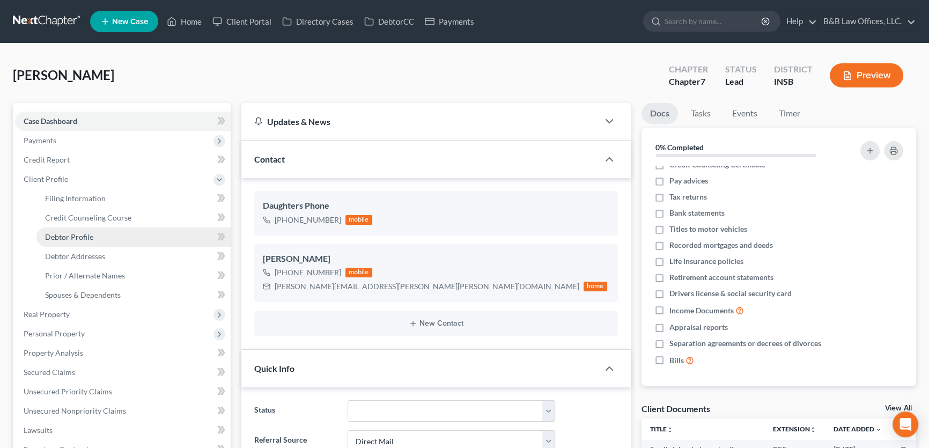
click at [94, 240] on link "Debtor Profile" at bounding box center [133, 236] width 194 height 19
select select "3"
select select "0"
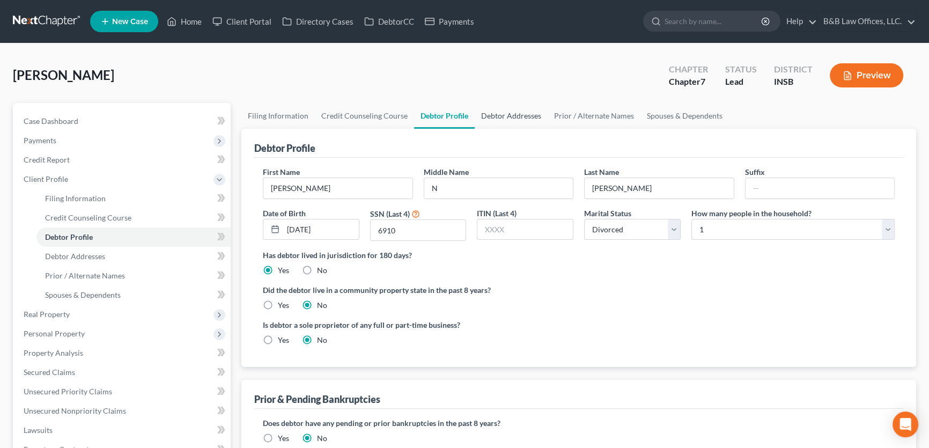
click at [503, 116] on link "Debtor Addresses" at bounding box center [511, 116] width 73 height 26
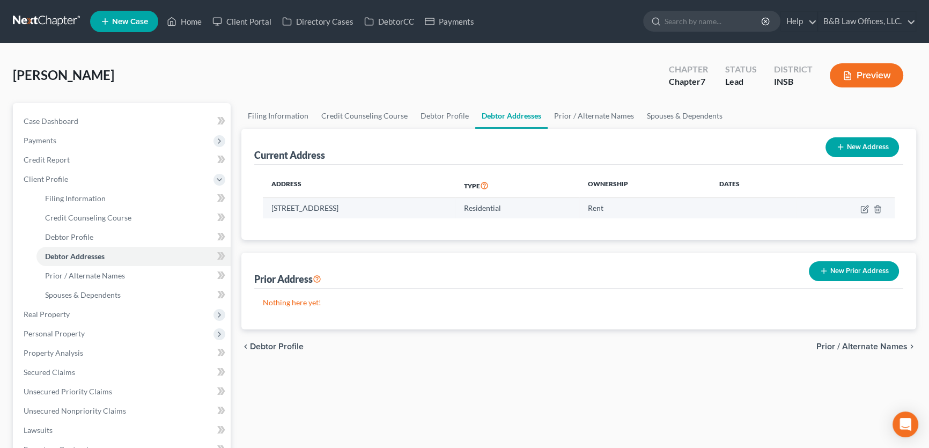
drag, startPoint x: 271, startPoint y: 208, endPoint x: 351, endPoint y: 216, distance: 80.3
click at [352, 216] on td "2236 Blakiston Mill Road, Clarksville, IN 47129" at bounding box center [359, 208] width 193 height 20
copy td "2236 Blakiston Mill Road"
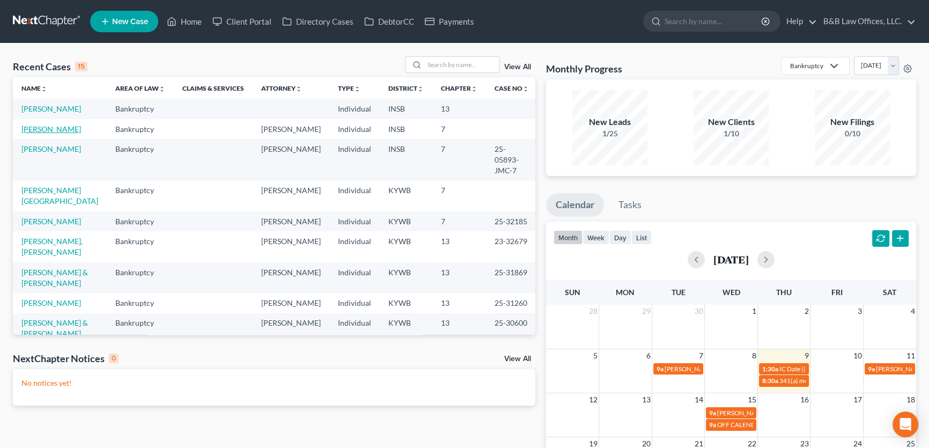
click at [39, 130] on link "[PERSON_NAME]" at bounding box center [51, 128] width 60 height 9
select select "2"
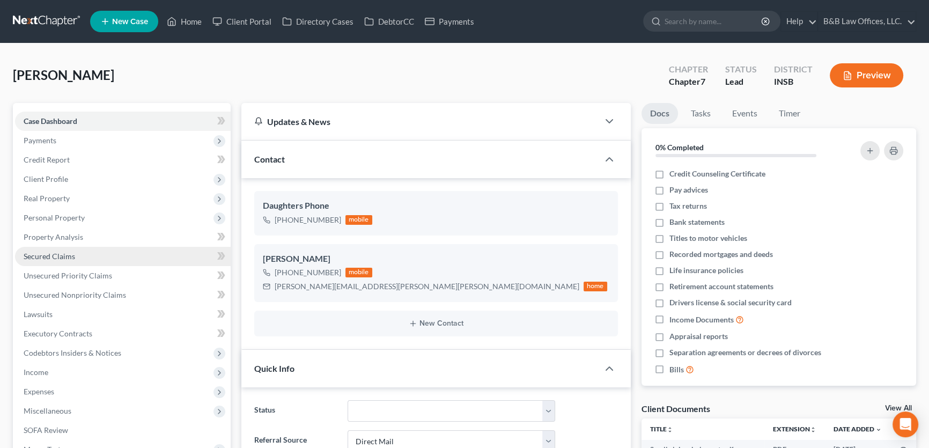
scroll to position [3432, 0]
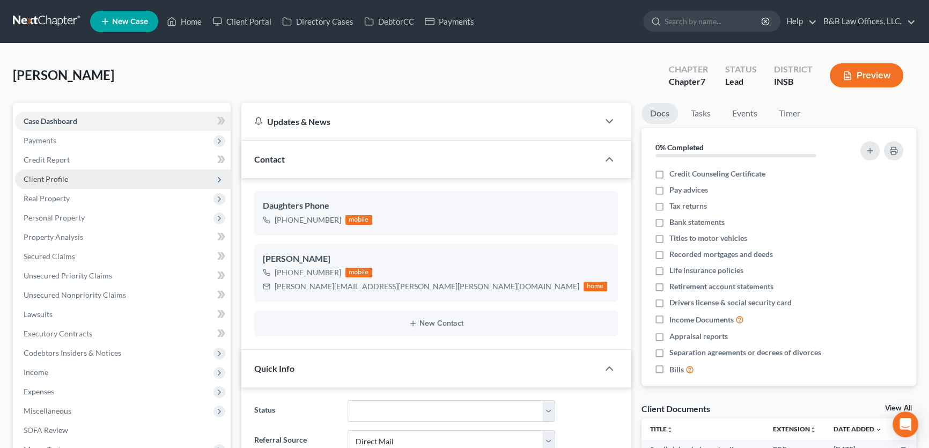
click at [70, 180] on span "Client Profile" at bounding box center [123, 179] width 216 height 19
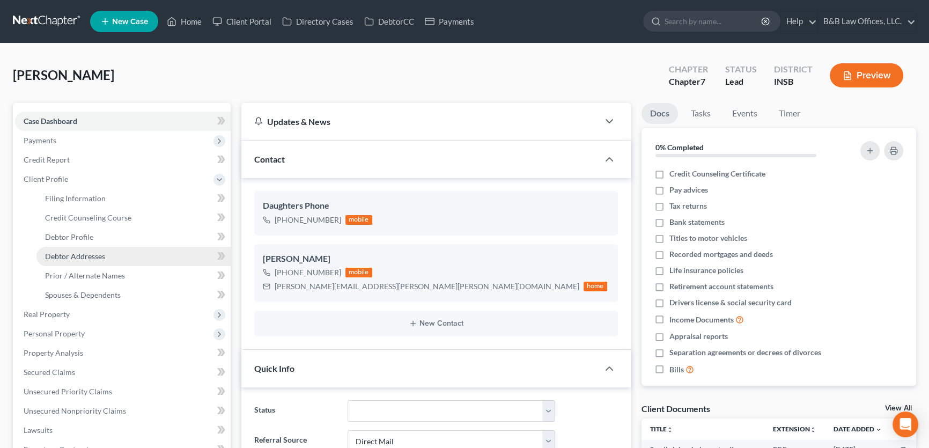
click at [76, 252] on span "Debtor Addresses" at bounding box center [75, 256] width 60 height 9
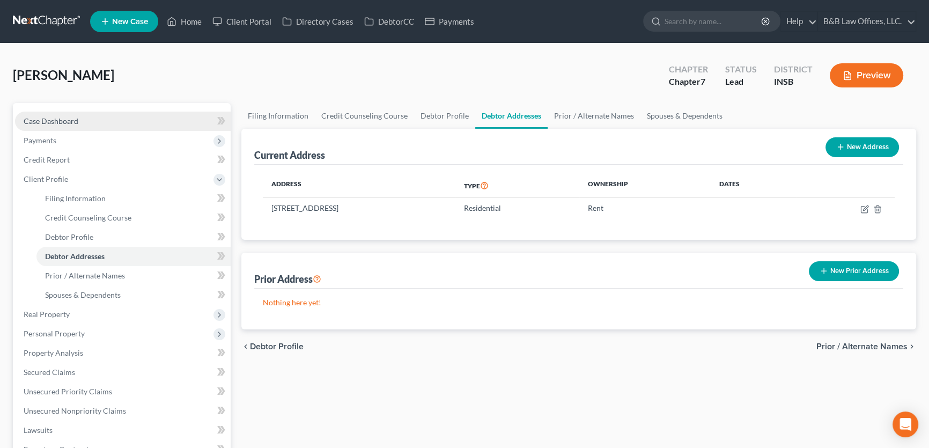
click at [32, 120] on span "Case Dashboard" at bounding box center [51, 120] width 55 height 9
select select "2"
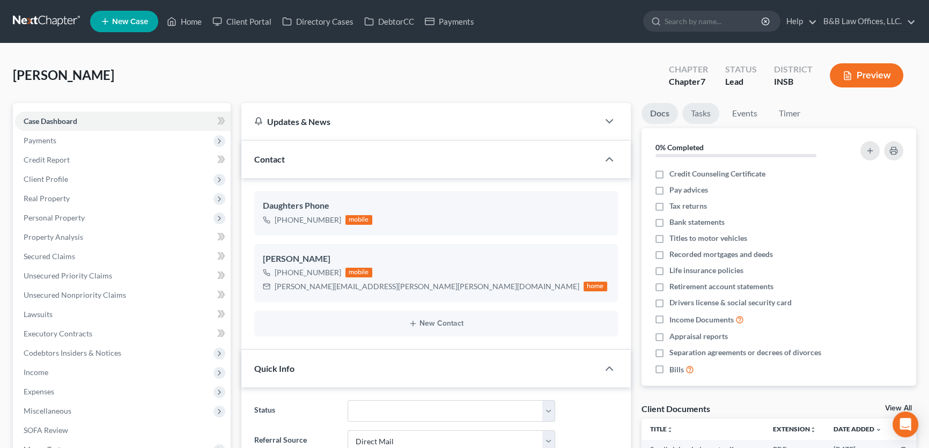
scroll to position [783, 0]
click at [703, 108] on link "Tasks" at bounding box center [700, 113] width 37 height 21
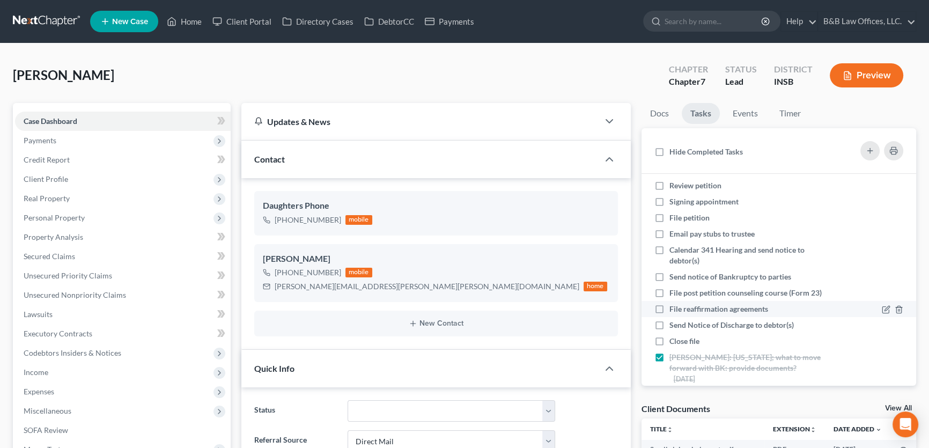
scroll to position [108, 0]
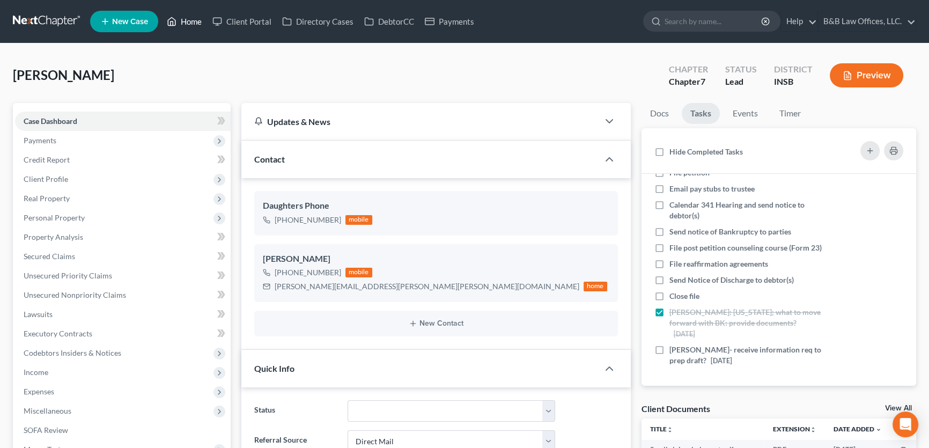
click at [187, 21] on link "Home" at bounding box center [184, 21] width 46 height 19
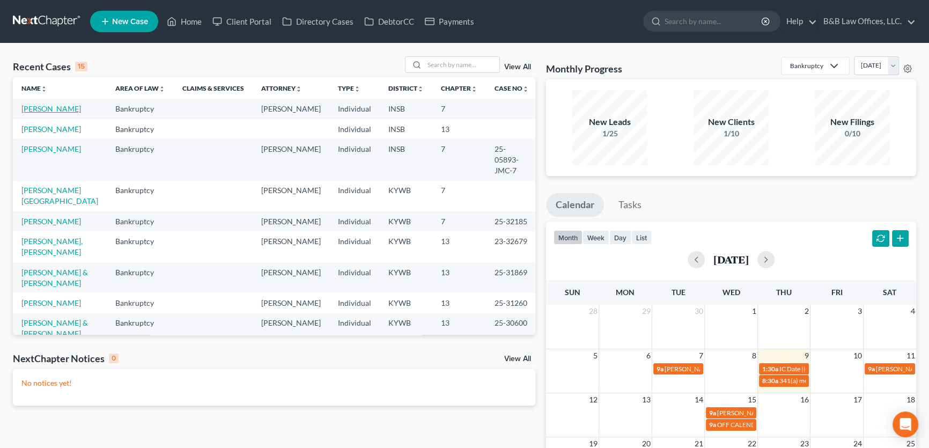
click at [34, 107] on link "[PERSON_NAME]" at bounding box center [51, 108] width 60 height 9
select select "2"
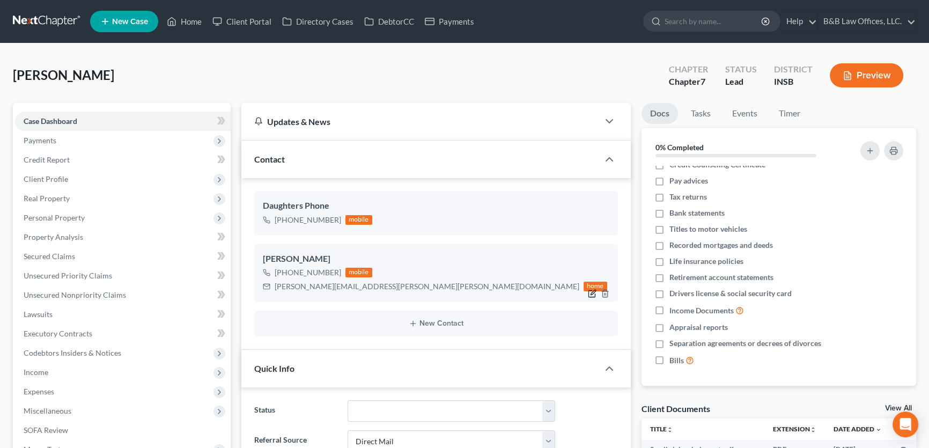
click at [592, 293] on icon "button" at bounding box center [593, 292] width 5 height 5
select select "0"
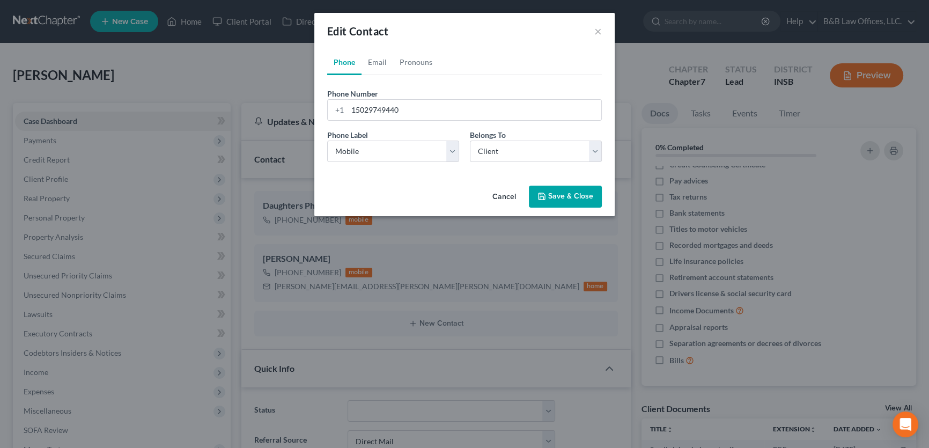
scroll to position [3370, 0]
click at [509, 194] on button "Cancel" at bounding box center [508, 197] width 41 height 21
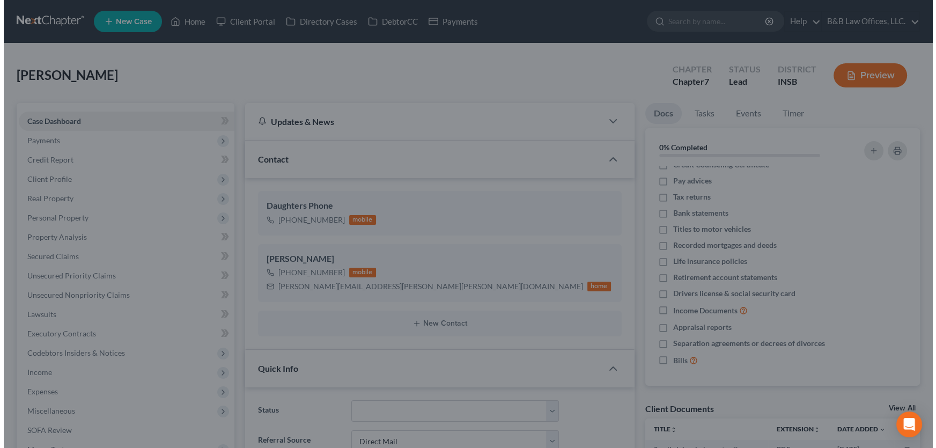
scroll to position [3424, 0]
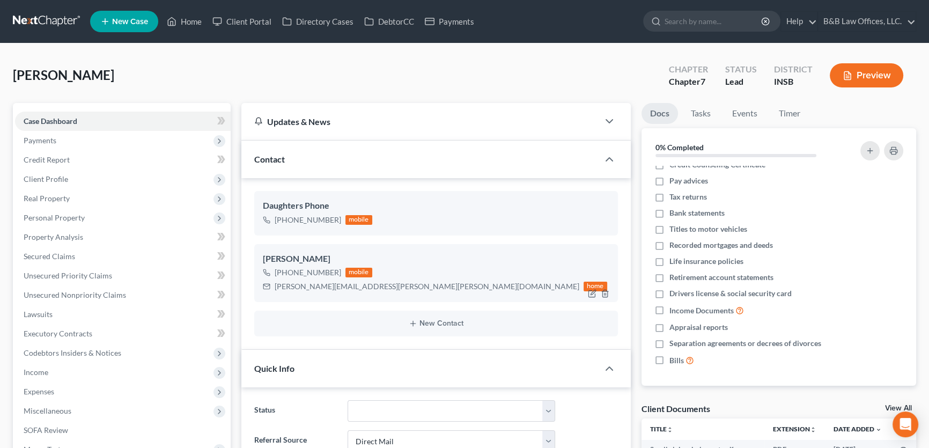
drag, startPoint x: 333, startPoint y: 255, endPoint x: 254, endPoint y: 257, distance: 79.4
click at [254, 257] on div "[PERSON_NAME] [PHONE_NUMBER] mobile [PERSON_NAME][EMAIL_ADDRESS][PERSON_NAME][P…" at bounding box center [436, 273] width 364 height 58
copy div "[PERSON_NAME]"
drag, startPoint x: 284, startPoint y: 271, endPoint x: 335, endPoint y: 271, distance: 51.0
click at [335, 271] on div "[PHONE_NUMBER]" at bounding box center [308, 272] width 67 height 11
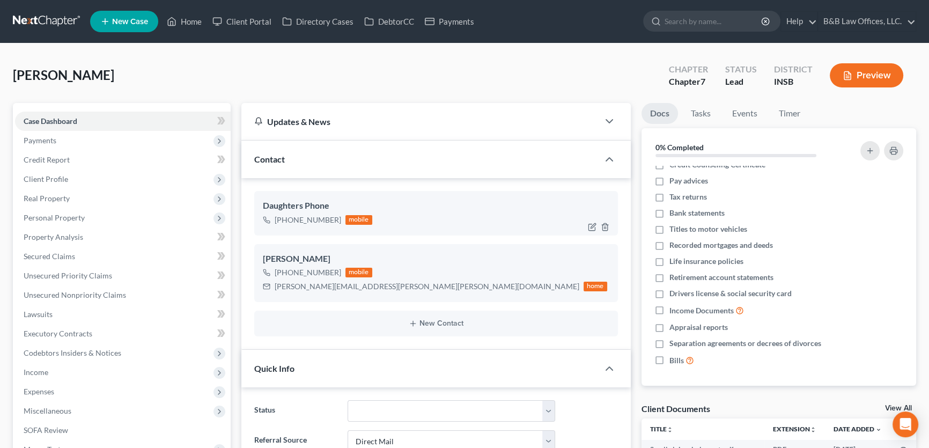
copy div "[PHONE_NUMBER]"
drag, startPoint x: 138, startPoint y: 76, endPoint x: 6, endPoint y: 80, distance: 132.6
copy span "[PERSON_NAME]"
click at [593, 225] on icon "button" at bounding box center [592, 227] width 9 height 9
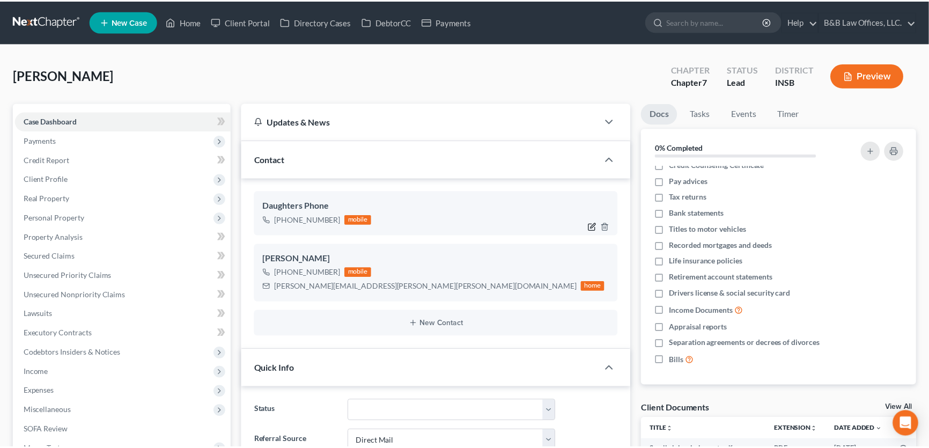
scroll to position [3370, 0]
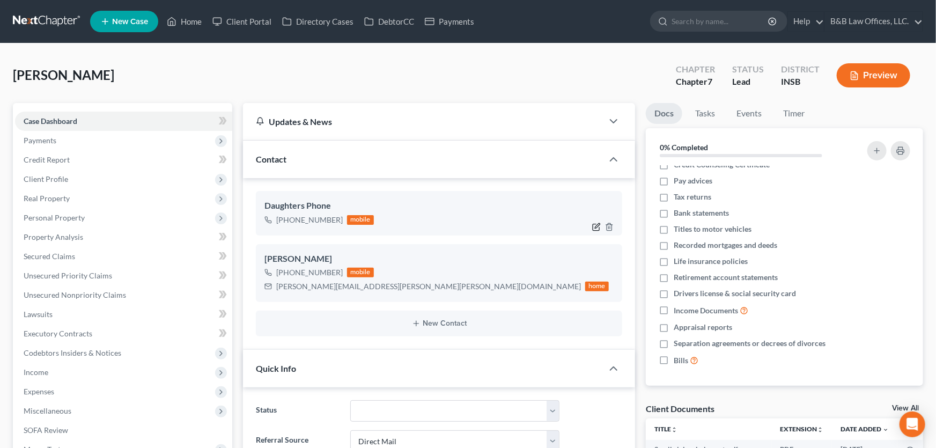
select select "0"
select select "1"
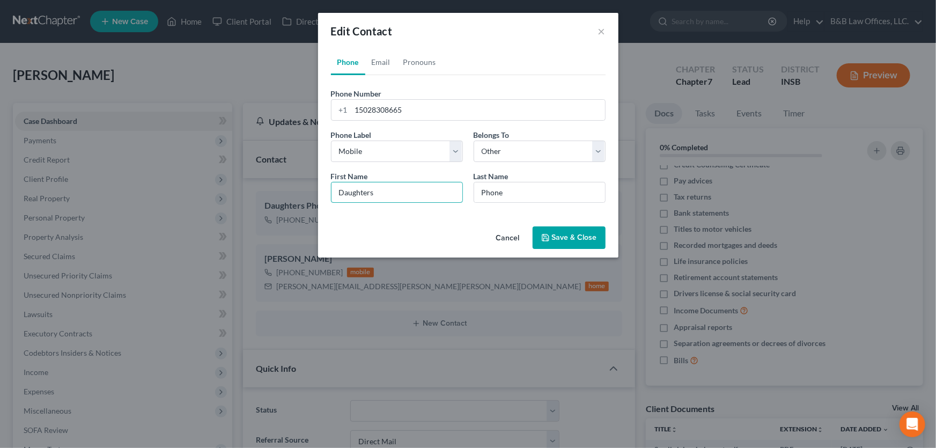
drag, startPoint x: 384, startPoint y: 189, endPoint x: 263, endPoint y: 191, distance: 120.7
click at [268, 193] on div "Edit Contact × Phone Email Pronouns Phone Number * [PHONE_NUMBER] Ext. Phone La…" at bounding box center [468, 224] width 936 height 448
drag, startPoint x: 539, startPoint y: 193, endPoint x: 428, endPoint y: 196, distance: 111.1
click at [430, 196] on div "First Name * Daughters Last Name * Phone" at bounding box center [468, 191] width 285 height 41
click at [417, 196] on input "Daughters" at bounding box center [397, 192] width 131 height 20
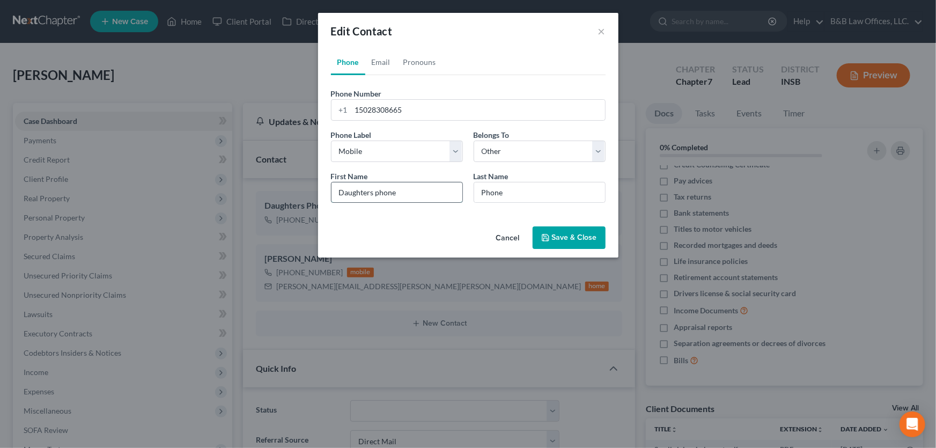
type input "Daughters phone"
type input "[PERSON_NAME]"
click at [542, 241] on icon "button" at bounding box center [545, 237] width 9 height 9
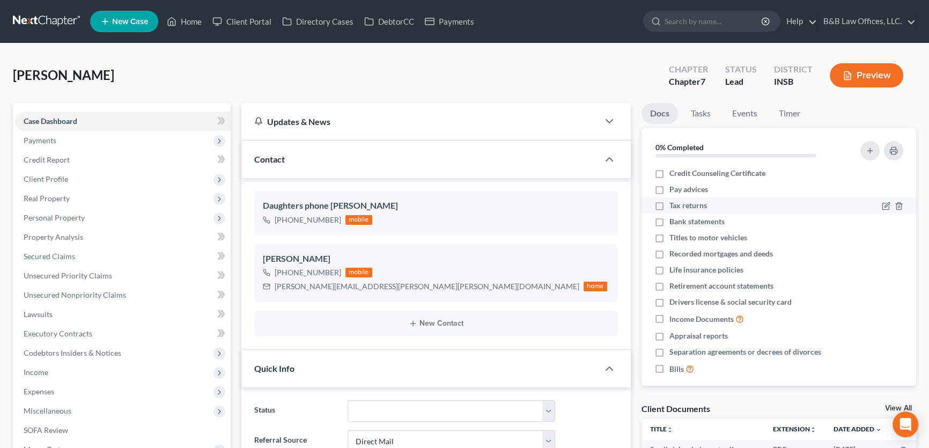
scroll to position [0, 0]
click at [702, 115] on link "Tasks" at bounding box center [700, 113] width 37 height 21
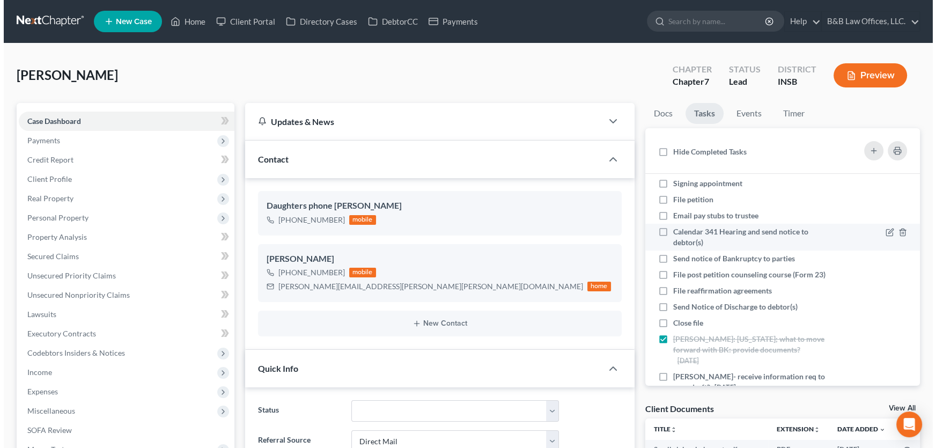
scroll to position [108, 0]
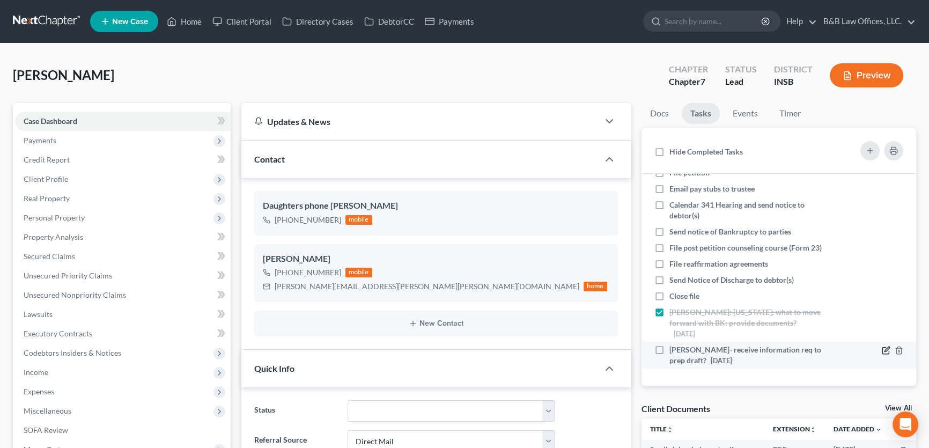
click at [883, 353] on icon at bounding box center [886, 351] width 6 height 6
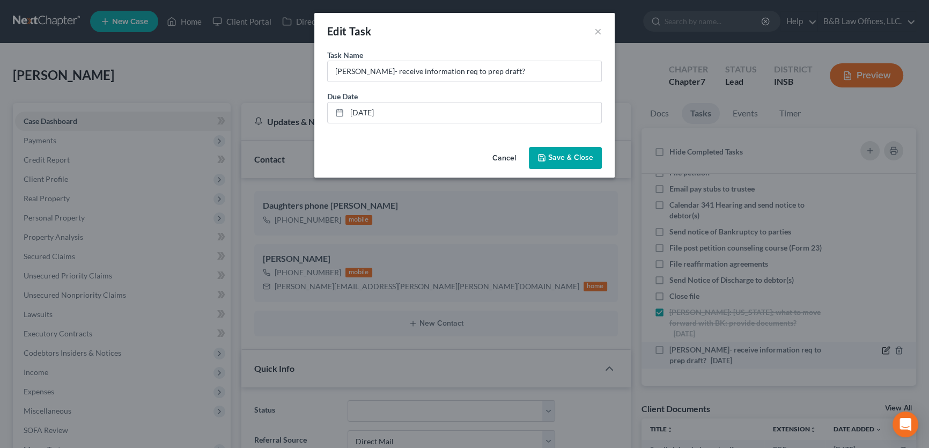
scroll to position [3370, 0]
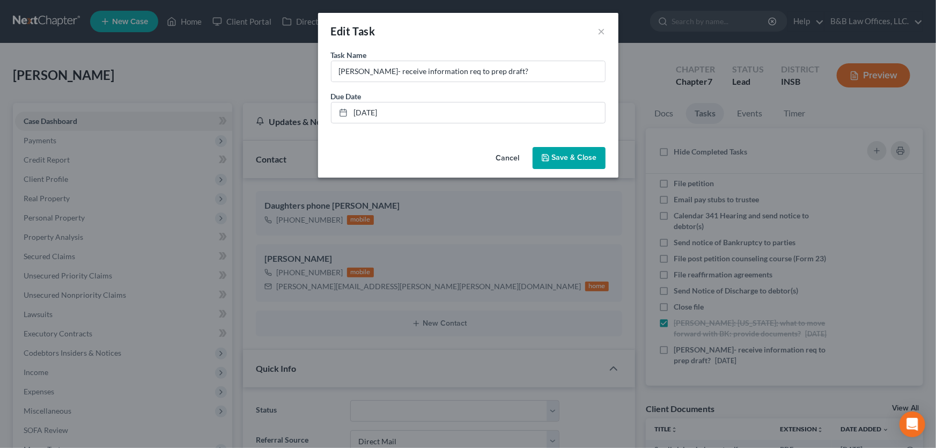
click at [396, 101] on div "Due Date [DATE] close Date [DATE] Time 12:00 AM chevron_left [DATE] chevron_rig…" at bounding box center [468, 107] width 285 height 33
click at [405, 109] on link "[DATE]" at bounding box center [469, 112] width 274 height 20
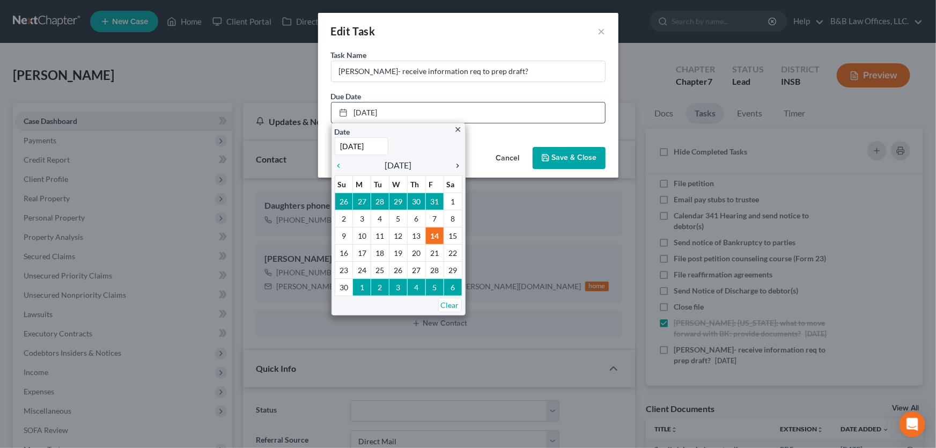
click at [457, 165] on icon "chevron_right" at bounding box center [456, 165] width 14 height 9
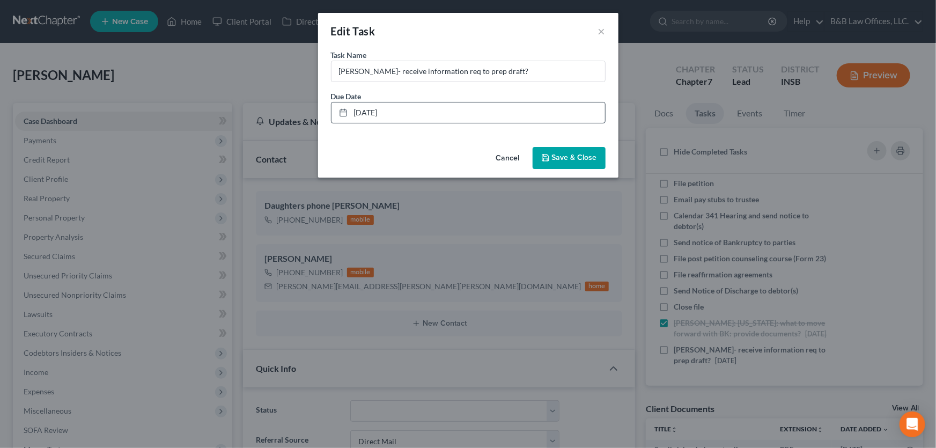
click at [584, 159] on span "Save & Close" at bounding box center [574, 157] width 45 height 9
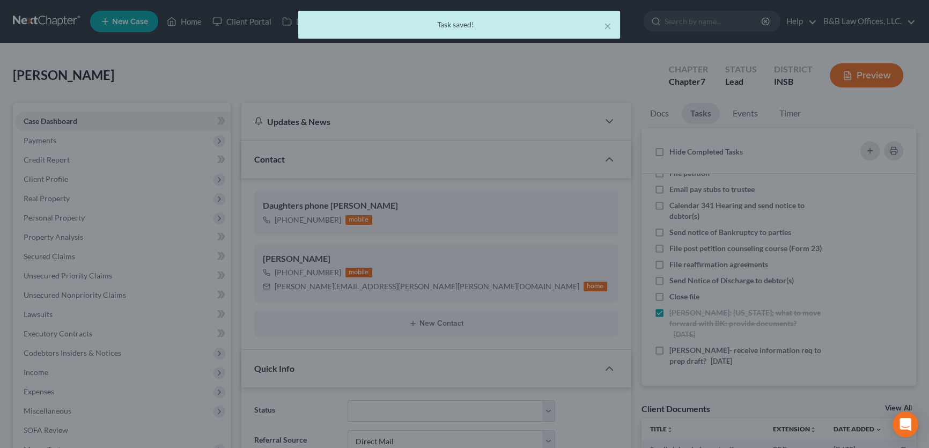
scroll to position [3424, 0]
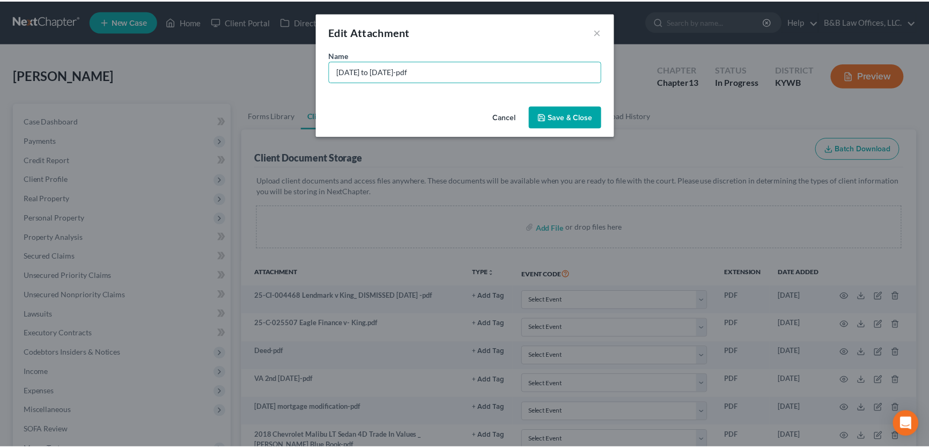
scroll to position [564, 0]
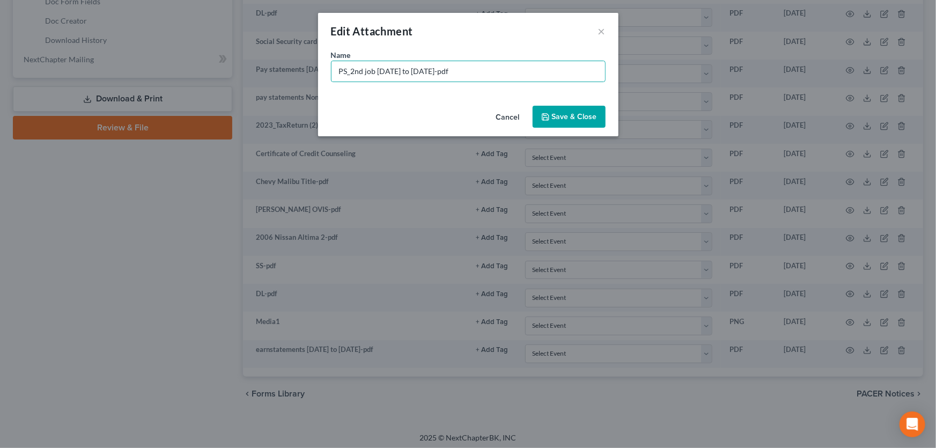
type input "PS_2nd job 7-23-25 to 10-1-25-pdf"
click at [575, 117] on span "Save & Close" at bounding box center [574, 116] width 45 height 9
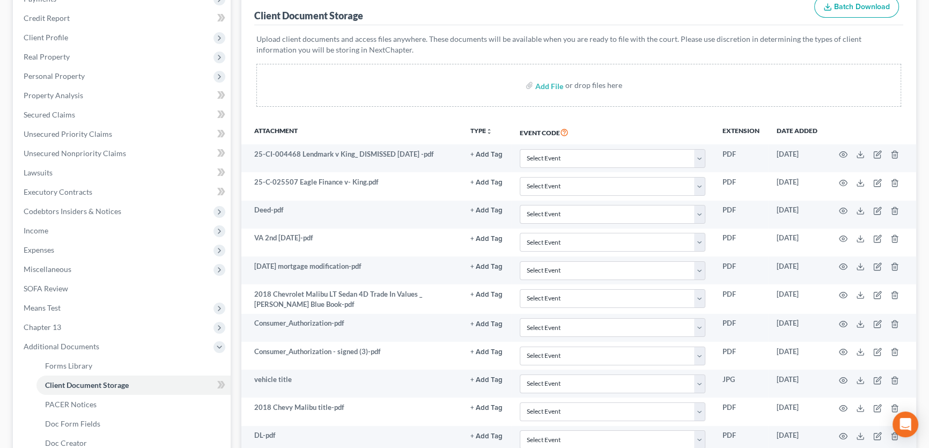
scroll to position [146, 0]
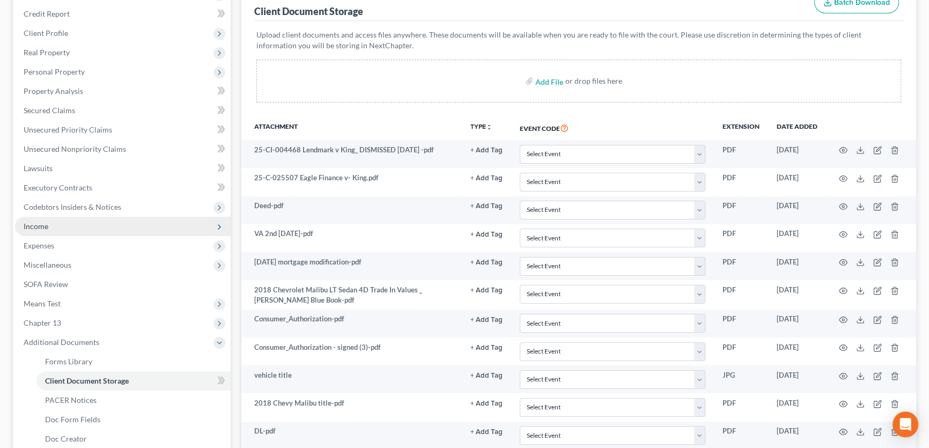
click at [23, 226] on span "Income" at bounding box center [123, 226] width 216 height 19
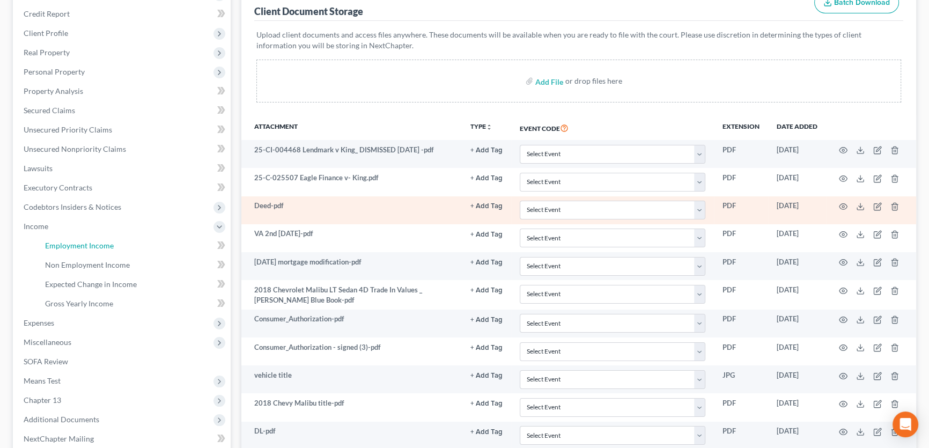
click at [92, 242] on span "Employment Income" at bounding box center [79, 245] width 69 height 9
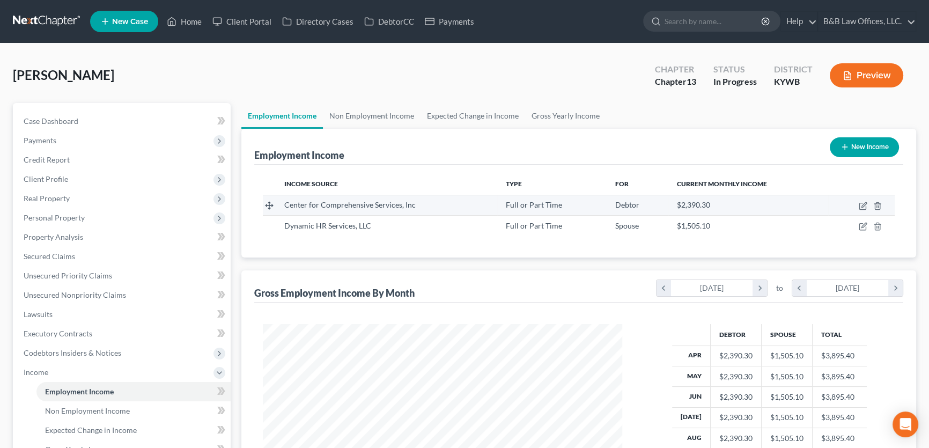
scroll to position [192, 381]
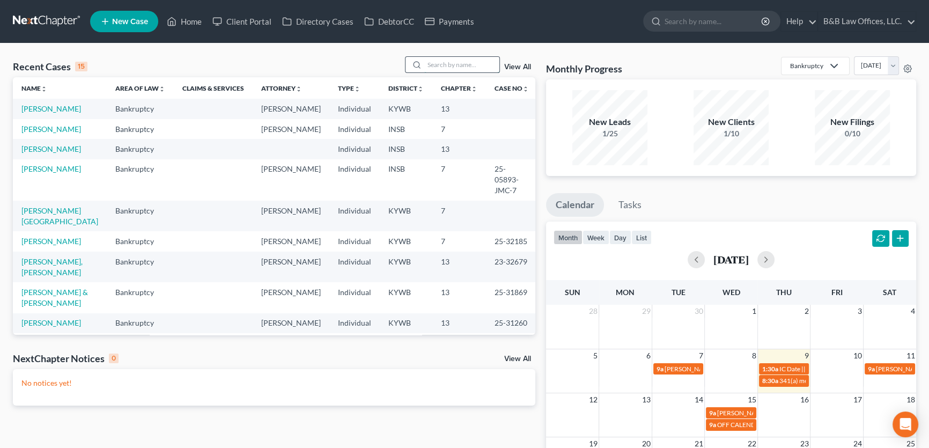
click at [468, 67] on input "search" at bounding box center [461, 65] width 75 height 16
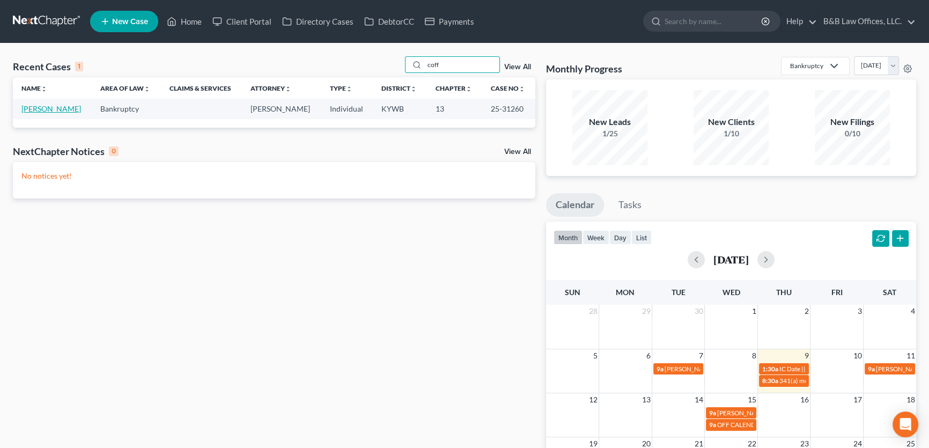
type input "coff"
click at [46, 109] on link "[PERSON_NAME]" at bounding box center [51, 108] width 60 height 9
select select "4"
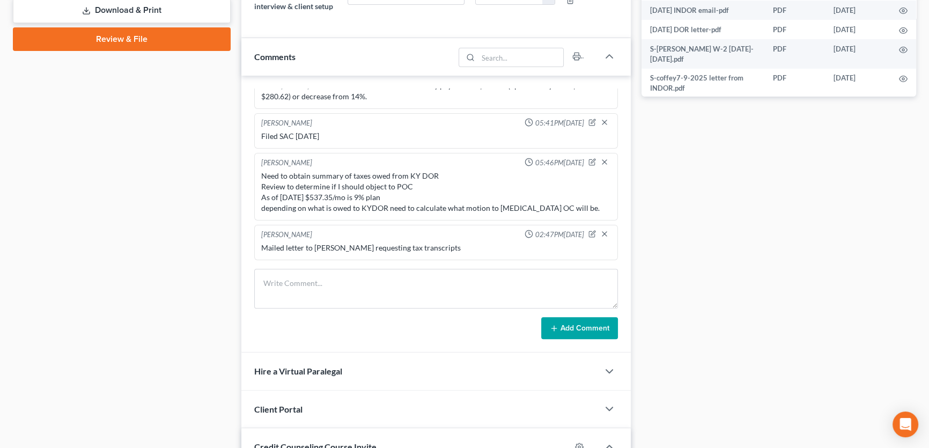
scroll to position [21575, 0]
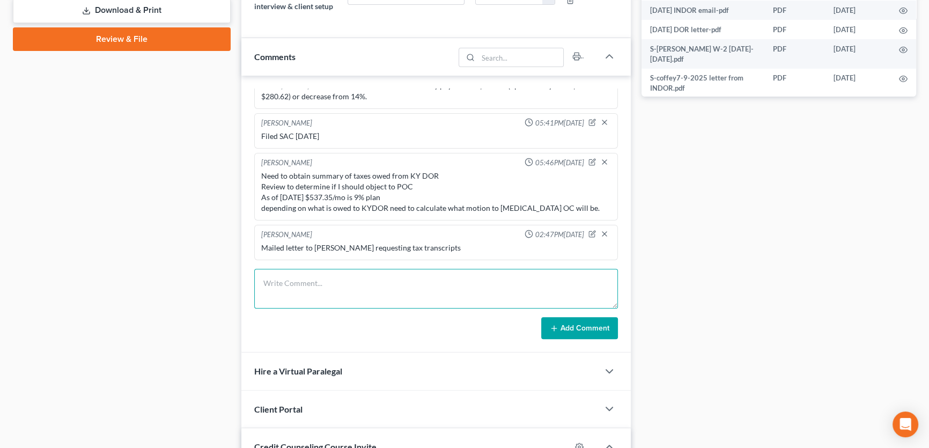
click at [312, 276] on textarea at bounding box center [436, 289] width 364 height 40
paste textarea "[PERSON_NAME] (Finance) <[PERSON_NAME][EMAIL_ADDRESS][PERSON_NAME][DOMAIN_NAME]…"
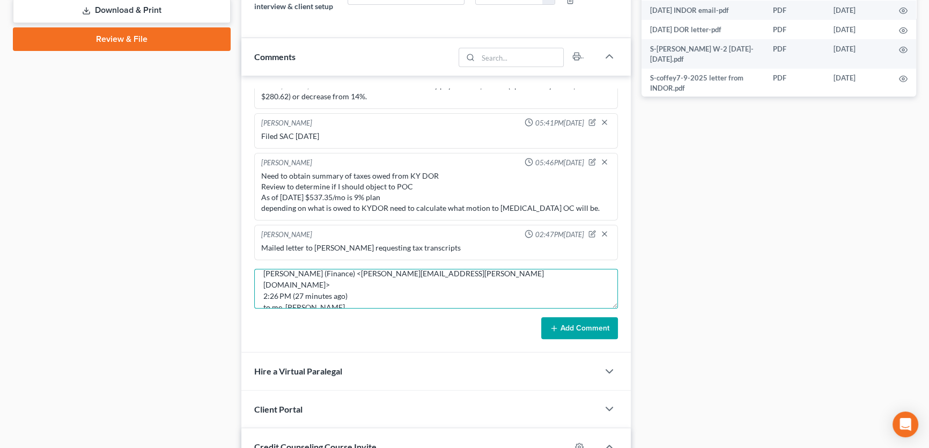
scroll to position [0, 0]
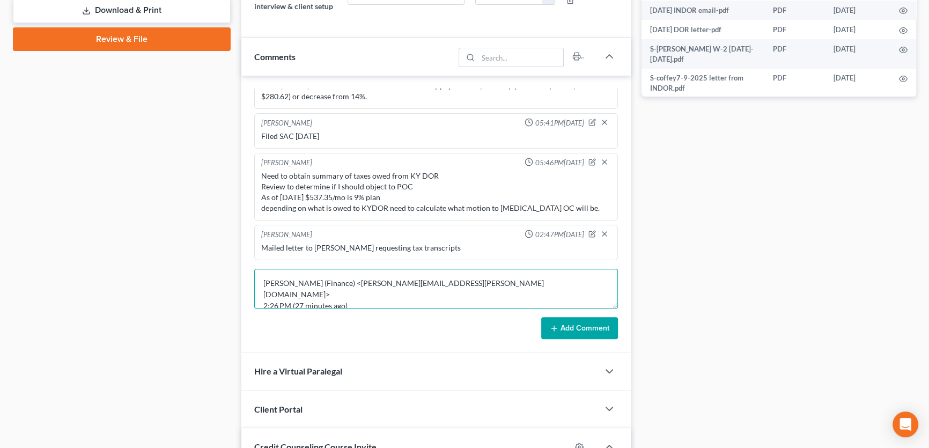
click at [337, 298] on textarea "[PERSON_NAME] (Finance) <[PERSON_NAME][EMAIL_ADDRESS][PERSON_NAME][DOMAIN_NAME]…" at bounding box center [436, 289] width 364 height 40
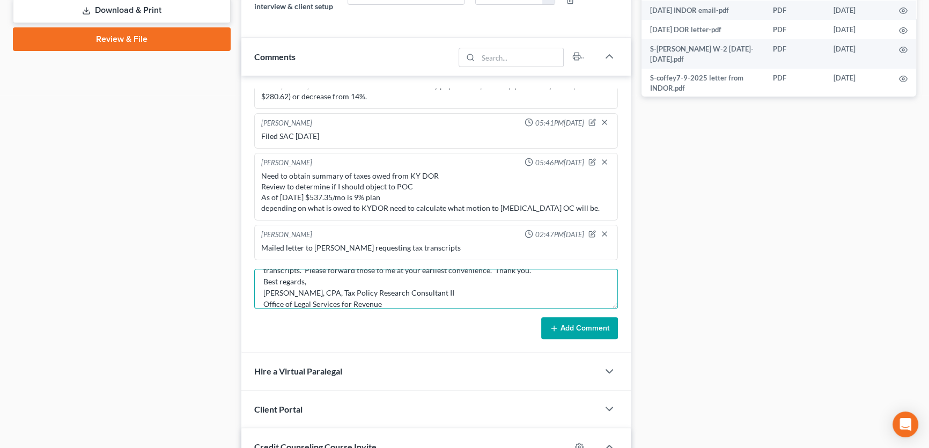
scroll to position [103, 0]
type textarea "[PERSON_NAME] (Finance) <[PERSON_NAME][EMAIL_ADDRESS][PERSON_NAME][DOMAIN_NAME]…"
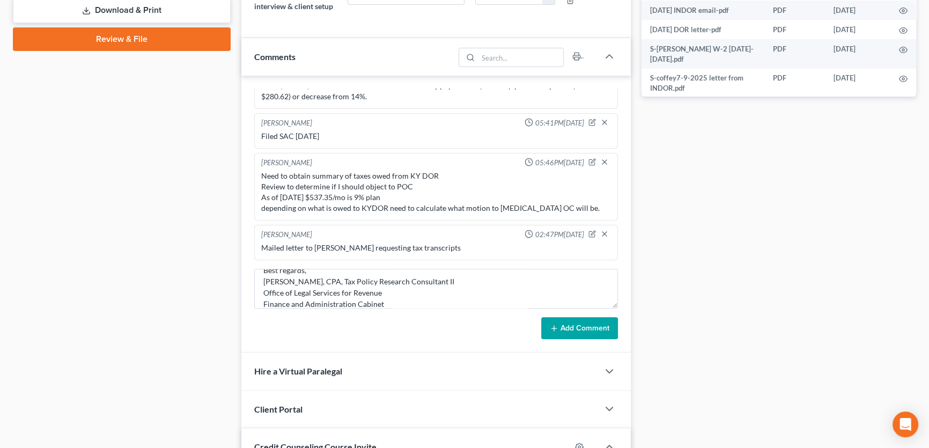
click at [558, 324] on icon at bounding box center [554, 328] width 9 height 9
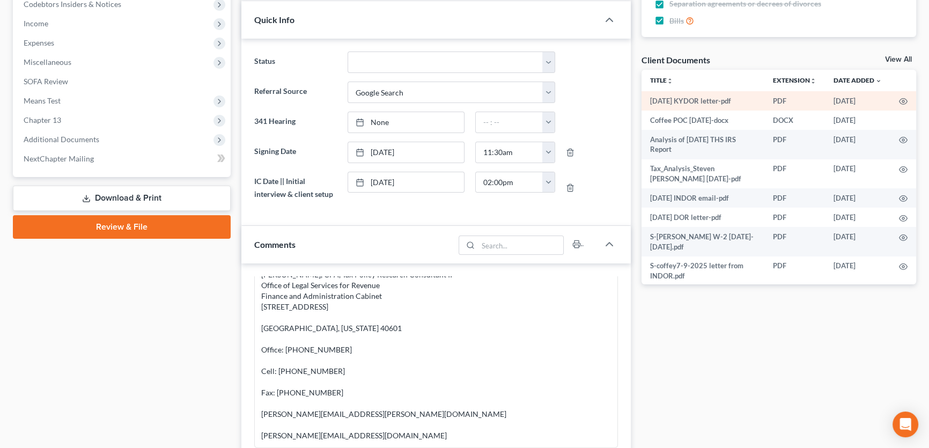
scroll to position [341, 0]
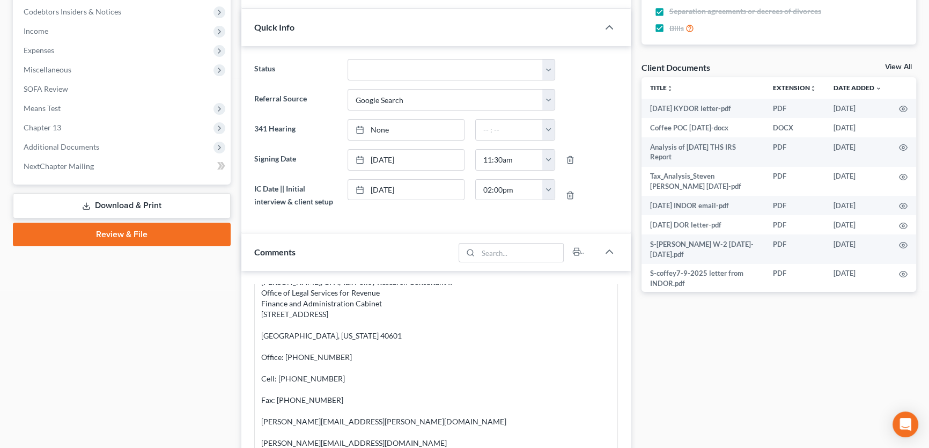
click at [897, 65] on link "View All" at bounding box center [898, 67] width 27 height 8
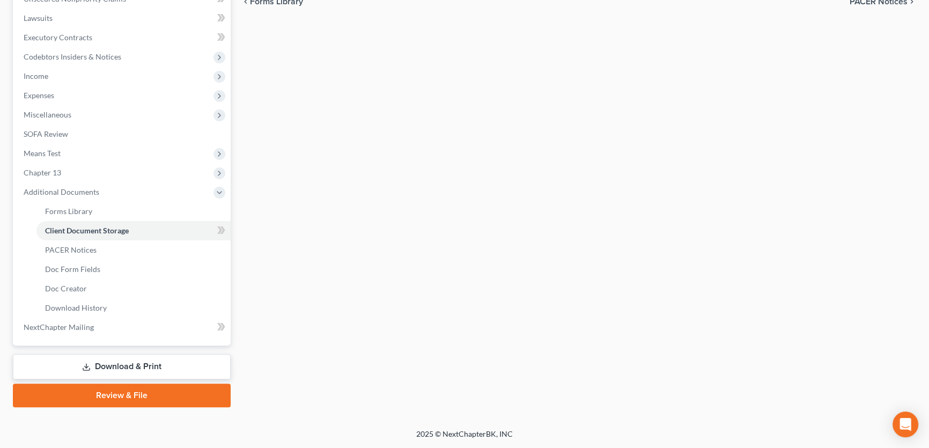
scroll to position [161, 0]
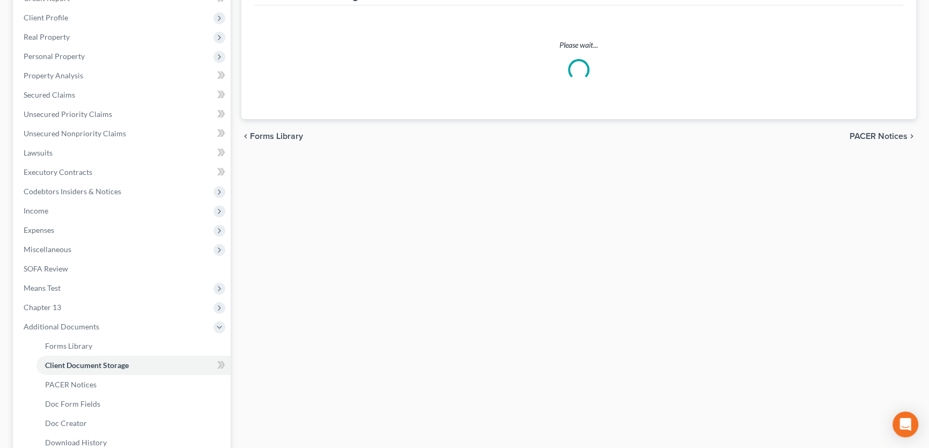
select select "7"
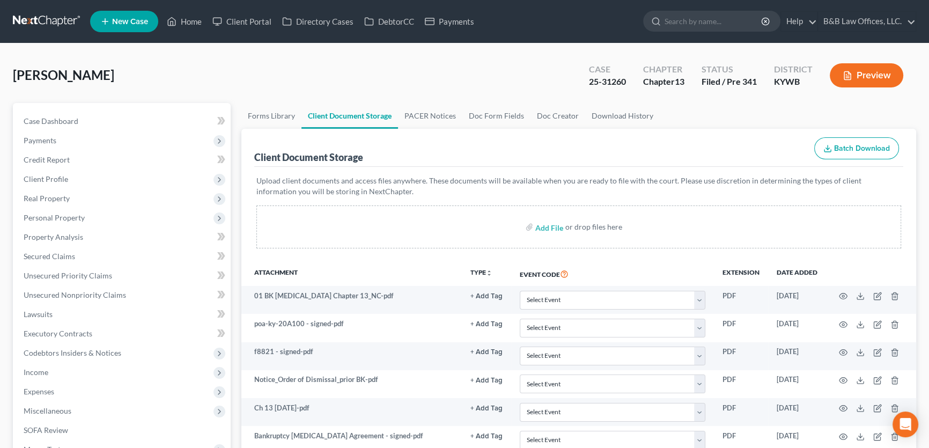
scroll to position [97, 0]
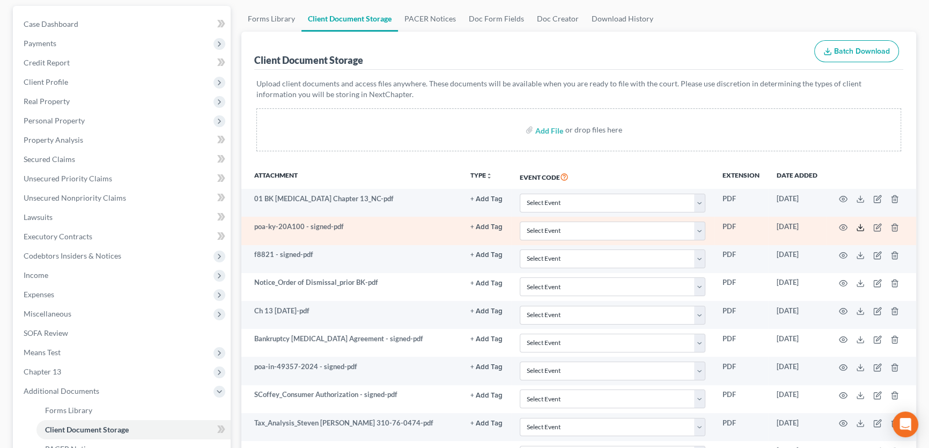
click at [861, 229] on icon at bounding box center [860, 230] width 6 height 2
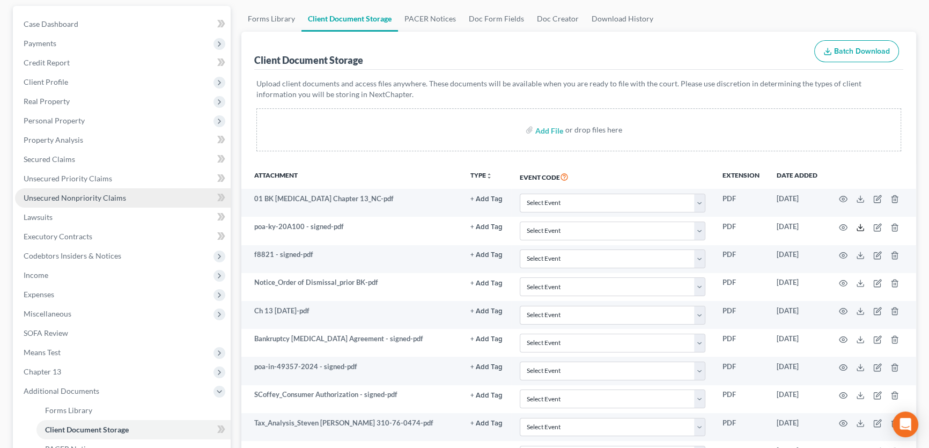
scroll to position [0, 0]
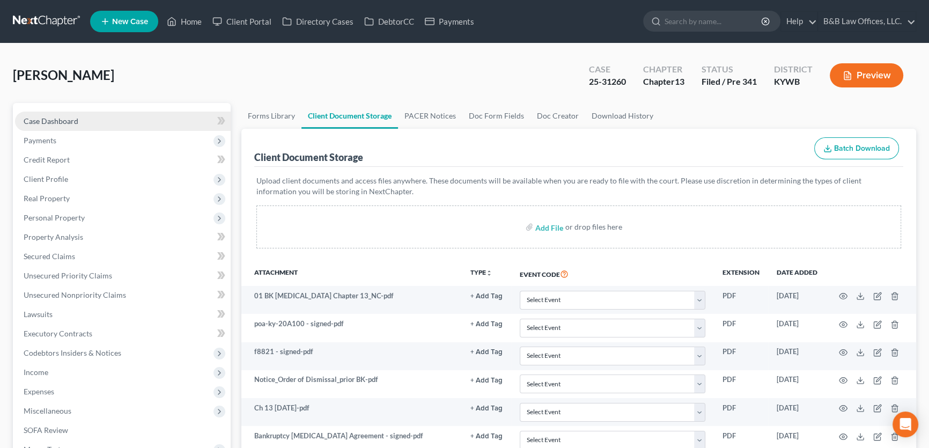
click at [62, 126] on link "Case Dashboard" at bounding box center [123, 121] width 216 height 19
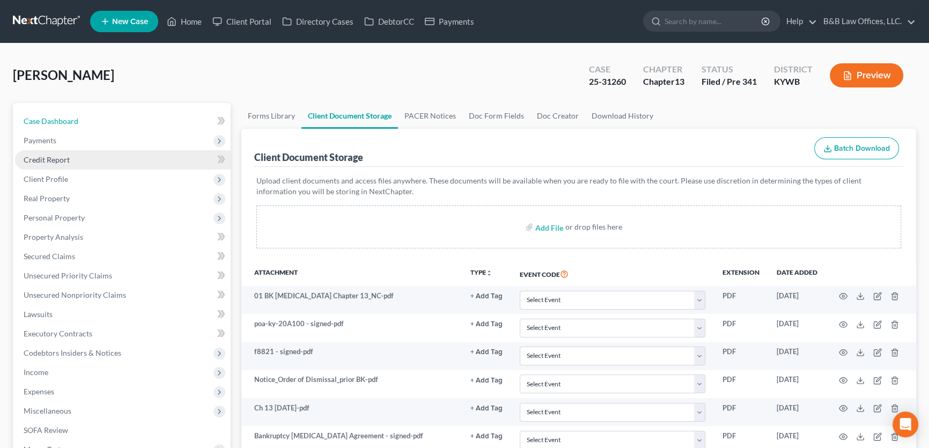
select select "4"
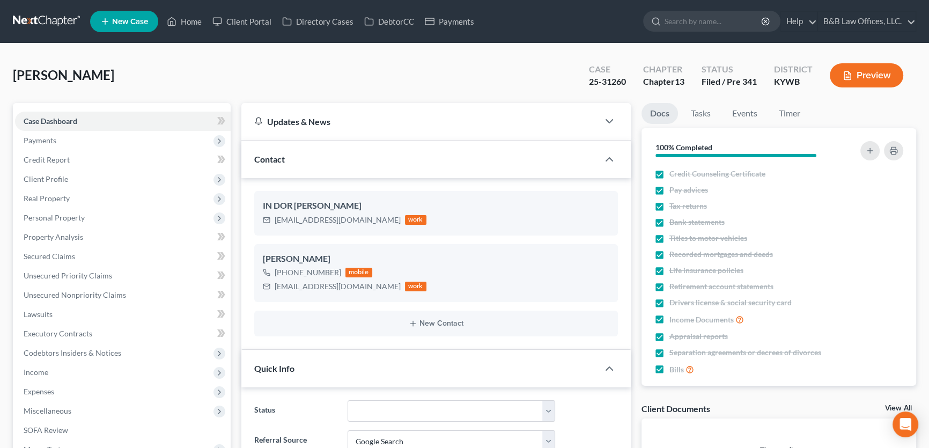
scroll to position [287, 0]
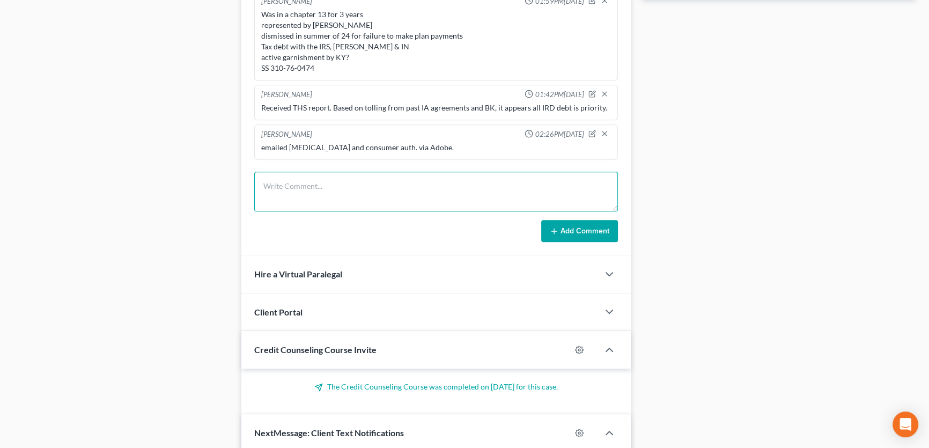
scroll to position [21575, 0]
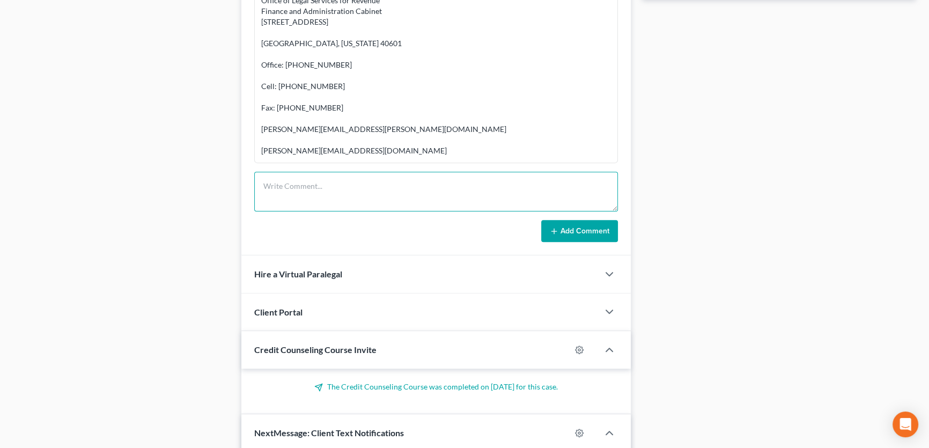
paste textarea "[PERSON_NAME] Attachments 3:00 PM (0 minutes ago) to [PERSON_NAME] [PERSON_NAME…"
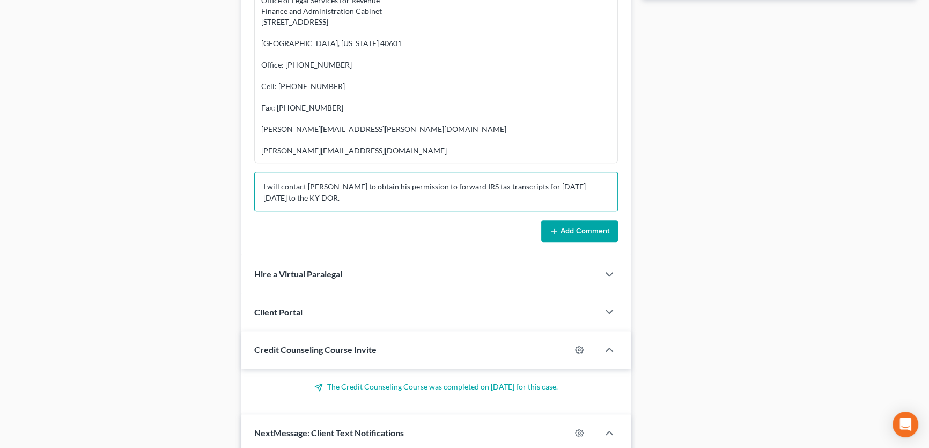
scroll to position [0, 0]
click at [307, 181] on textarea "[PERSON_NAME] Attachments 3:00 PM (0 minutes ago) to [PERSON_NAME] [PERSON_NAME…" at bounding box center [436, 192] width 364 height 40
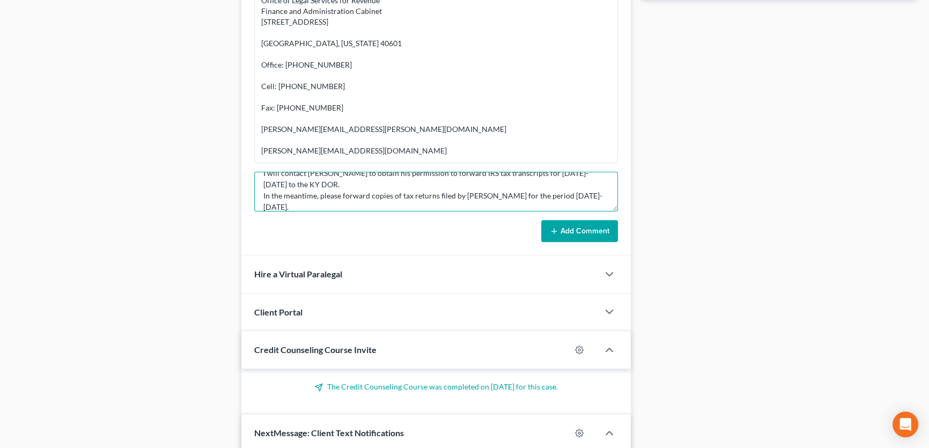
scroll to position [103, 0]
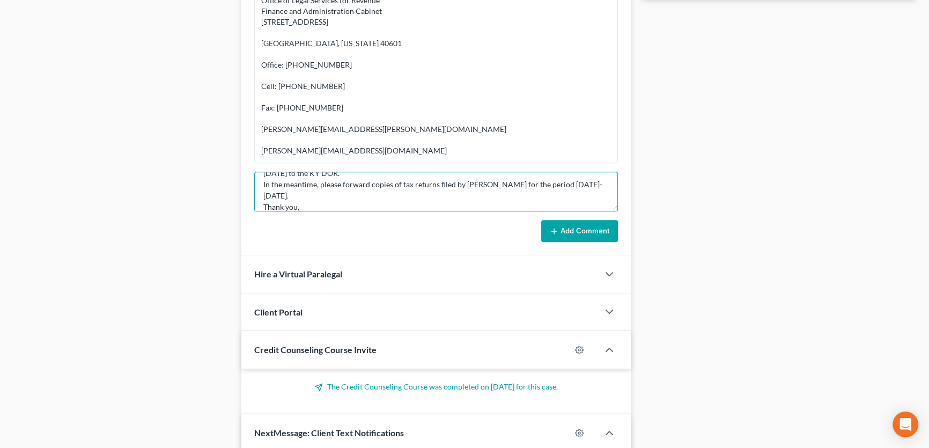
type textarea "[PERSON_NAME] Attachments 3:00 PM (0 minutes ago) to [PERSON_NAME] [PERSON_NAME…"
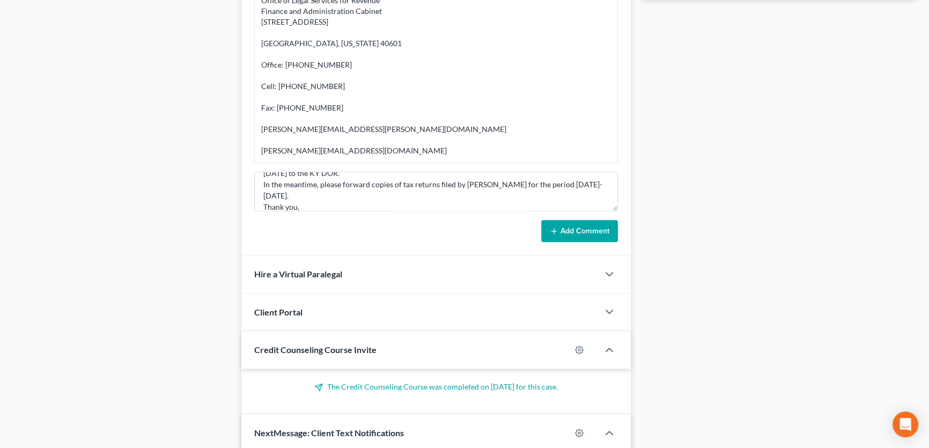
click at [586, 224] on button "Add Comment" at bounding box center [579, 231] width 77 height 23
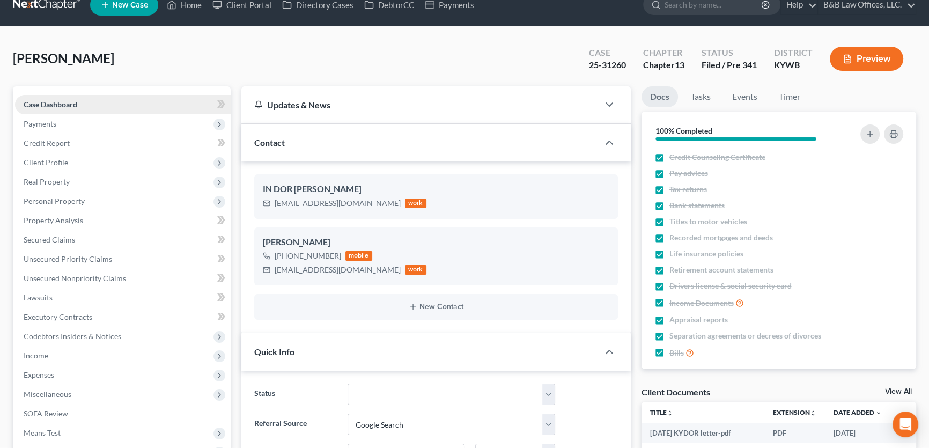
scroll to position [0, 0]
